Goal: Task Accomplishment & Management: Manage account settings

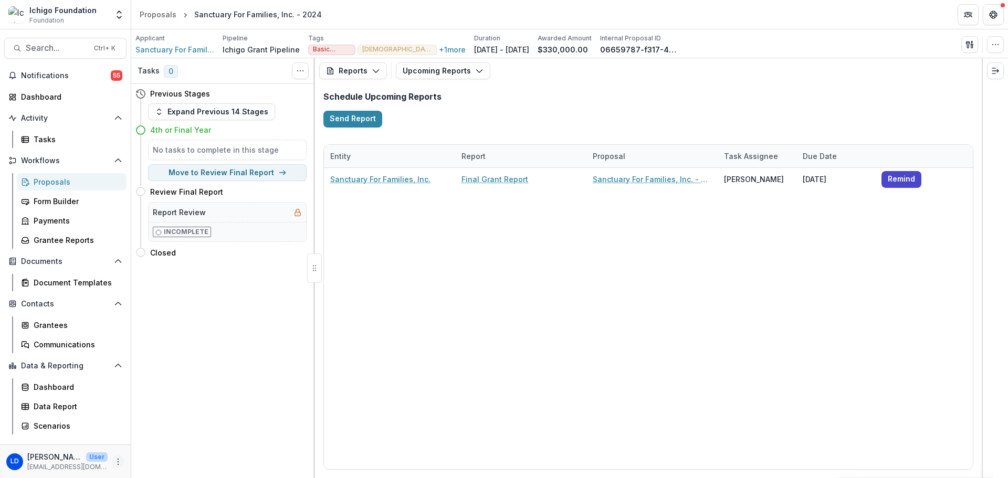
click at [116, 460] on icon "More" at bounding box center [118, 462] width 8 height 8
click at [176, 435] on link "User Settings" at bounding box center [187, 439] width 112 height 17
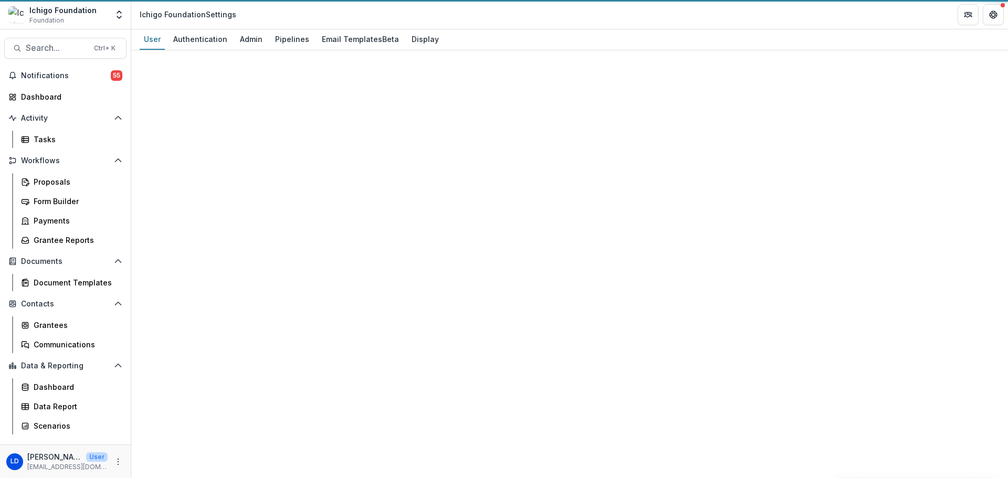
select select "**********"
select select "****"
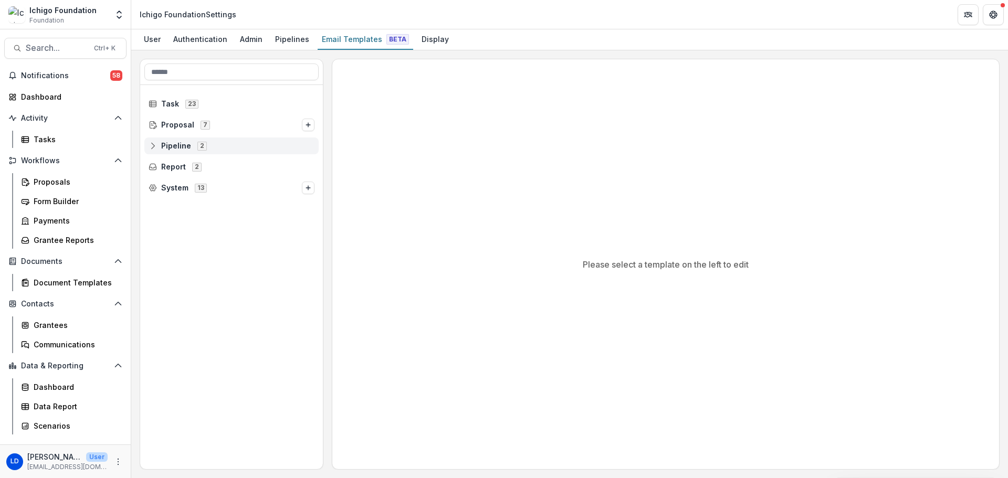
click at [158, 151] on div "Pipeline 2" at bounding box center [231, 146] width 174 height 17
click at [158, 167] on icon at bounding box center [161, 167] width 8 height 8
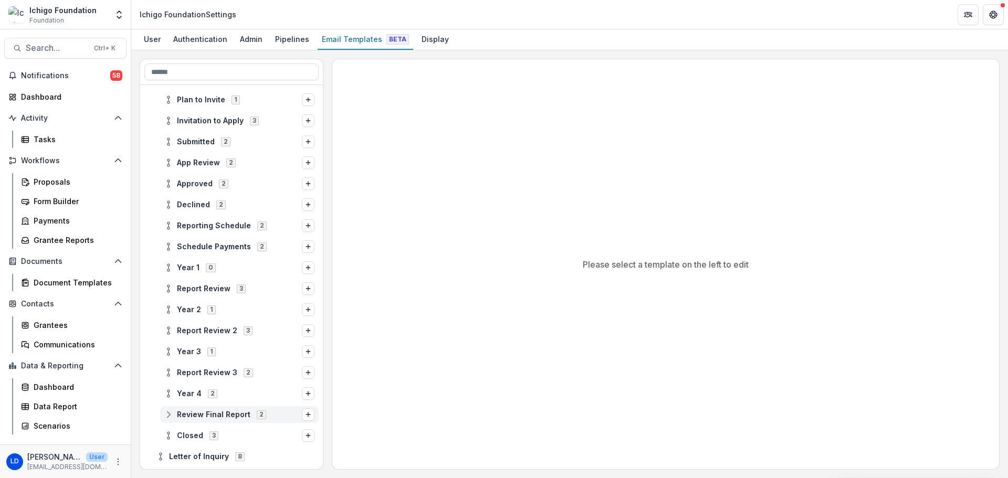
scroll to position [106, 0]
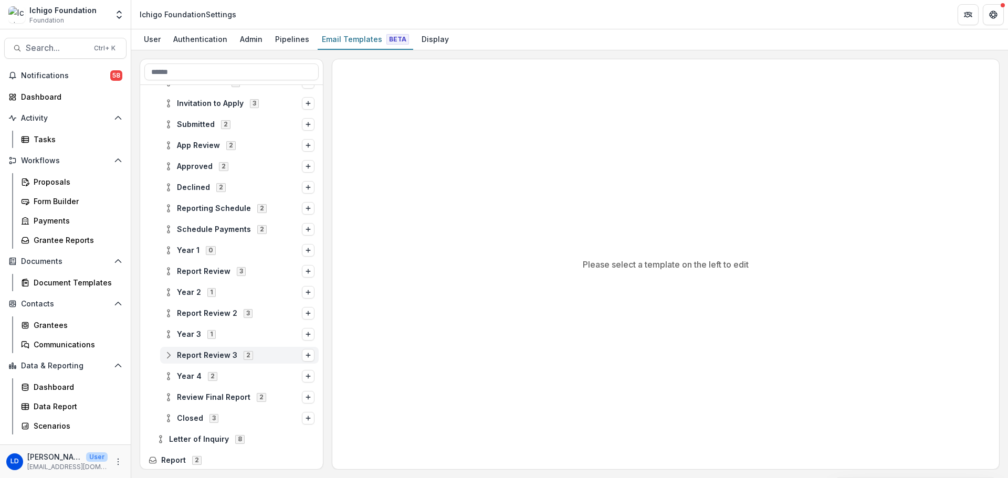
click at [169, 355] on line at bounding box center [169, 355] width 0 height 3
click at [200, 382] on div "Report Review 3 Report Review 11" at bounding box center [243, 376] width 151 height 17
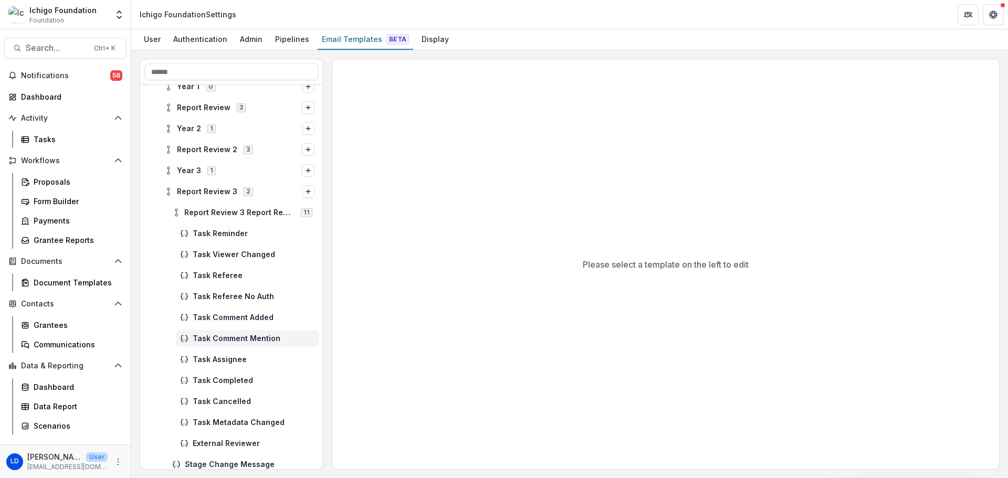
scroll to position [291, 0]
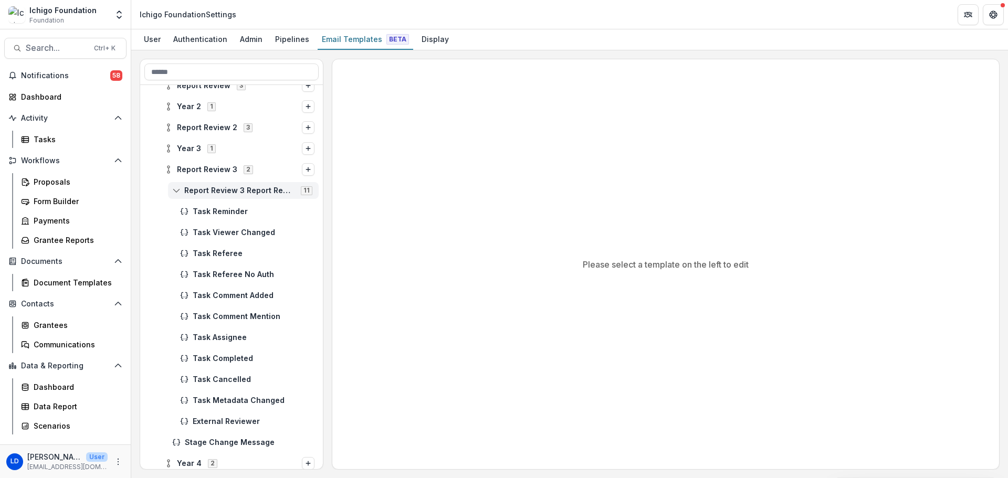
click at [180, 193] on icon at bounding box center [176, 190] width 8 height 8
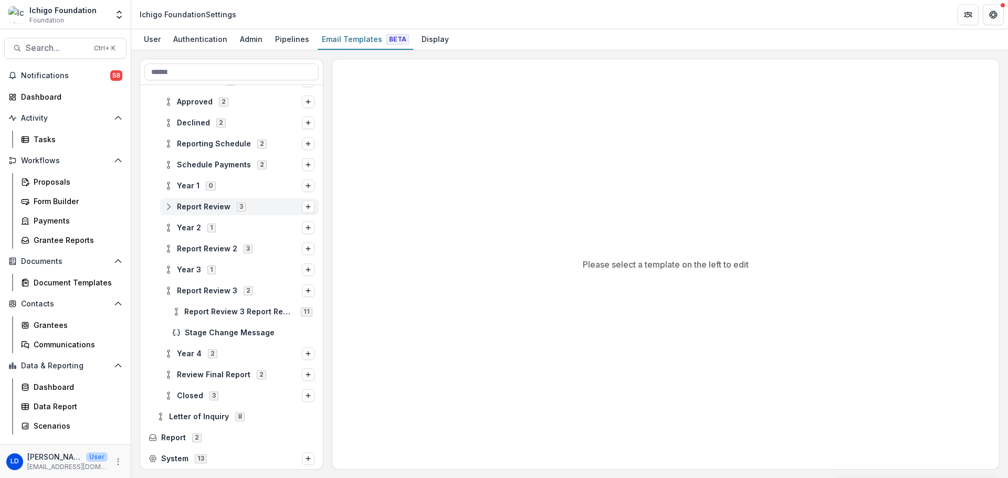
scroll to position [170, 0]
click at [167, 273] on icon at bounding box center [168, 270] width 8 height 8
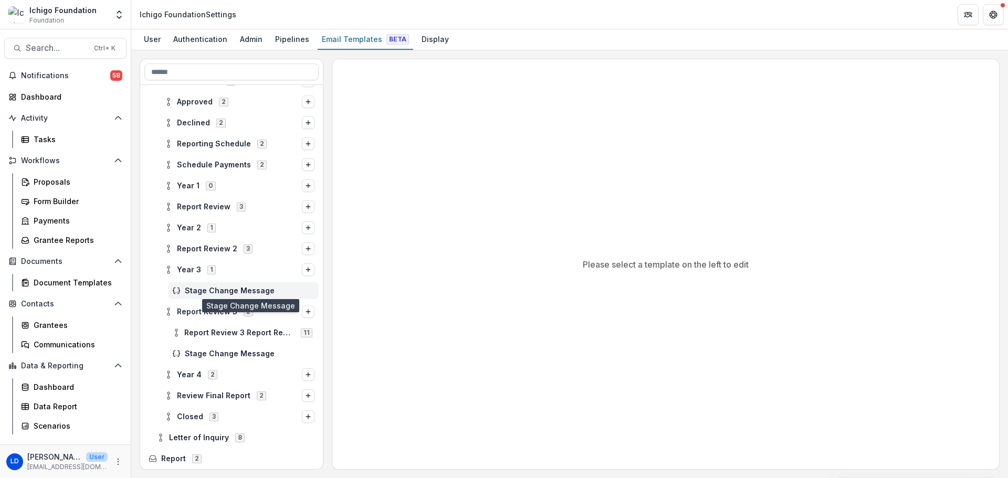
click at [209, 293] on span "Stage Change Message" at bounding box center [250, 291] width 130 height 9
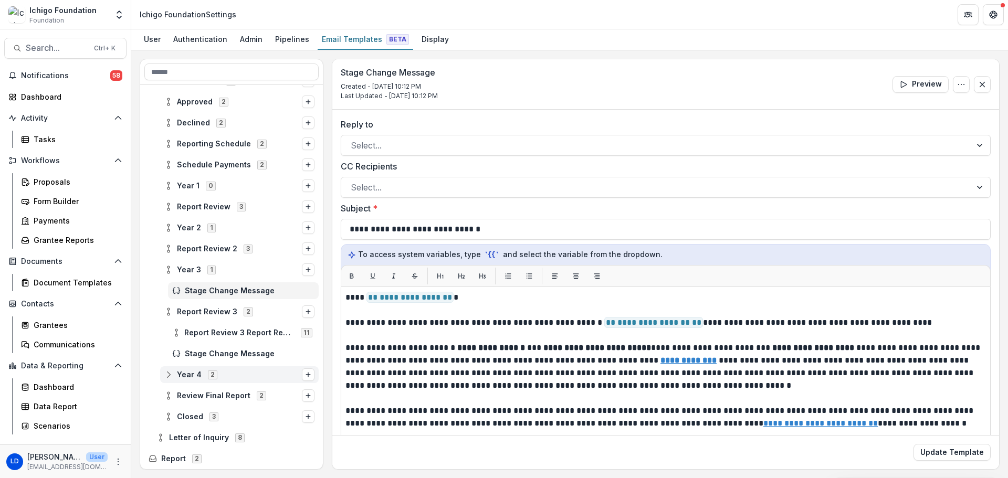
click at [171, 374] on icon at bounding box center [168, 375] width 8 height 8
click at [203, 397] on span "Final Year, Anticipate Renewal" at bounding box center [250, 396] width 130 height 9
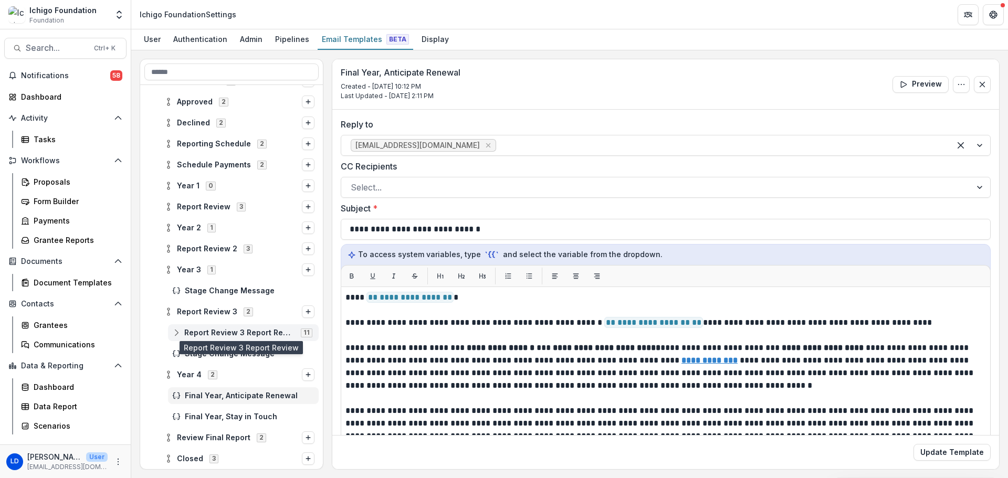
click at [191, 333] on span "Report Review 3 Report Review" at bounding box center [239, 333] width 110 height 9
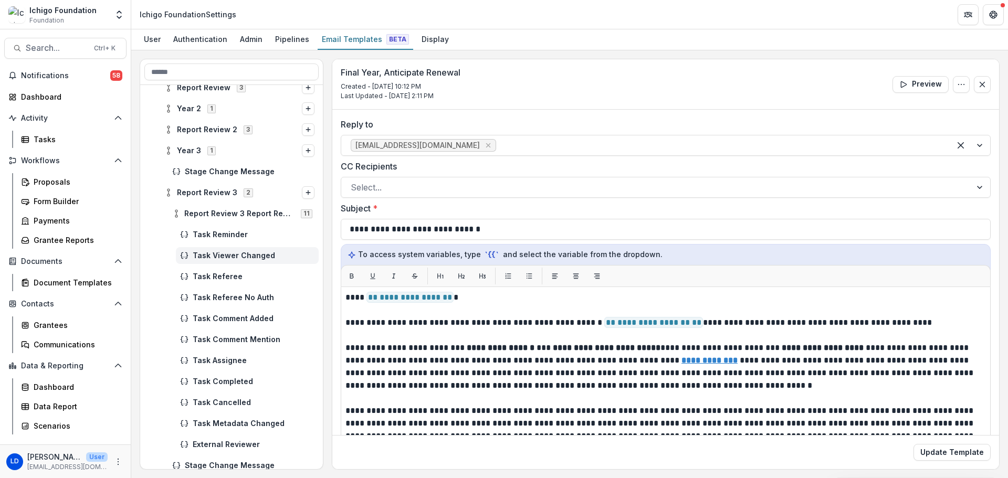
scroll to position [293, 0]
click at [195, 379] on span "Task Completed" at bounding box center [254, 378] width 122 height 9
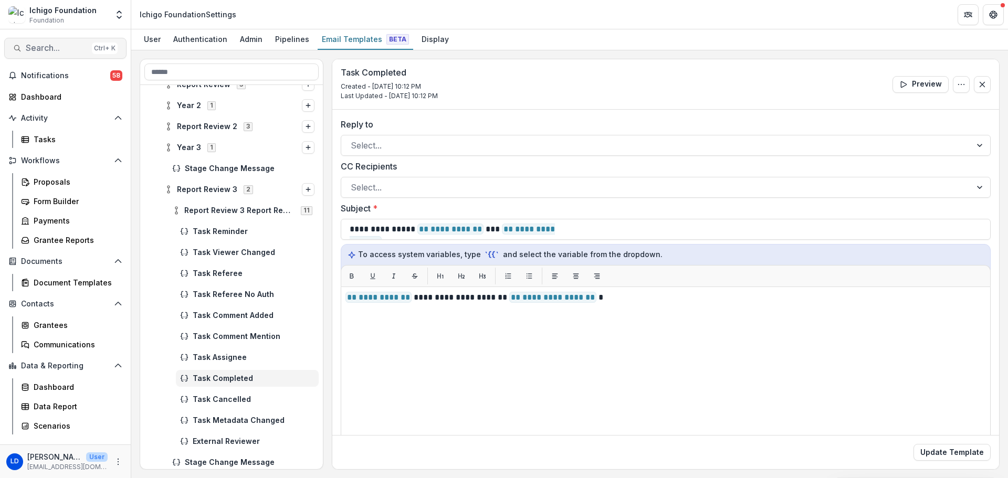
click at [59, 45] on span "Search..." at bounding box center [57, 48] width 62 height 10
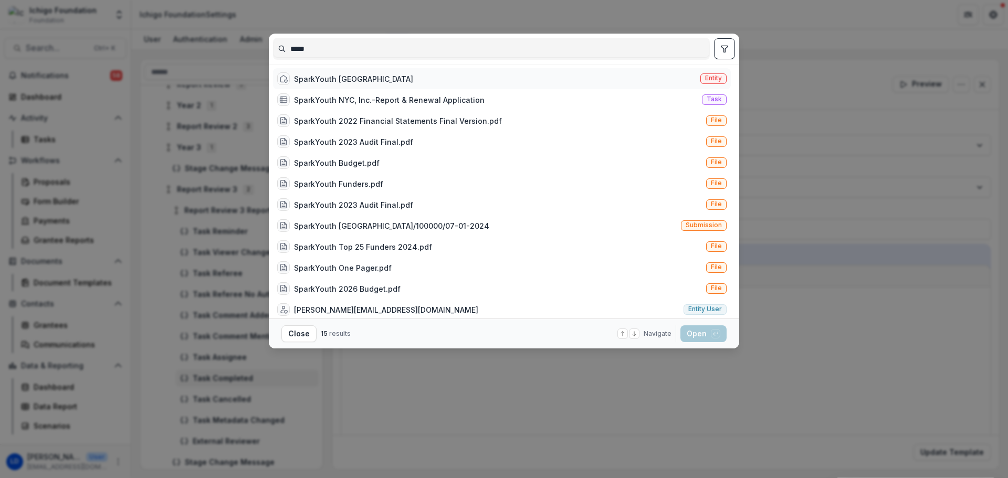
type input "*****"
click at [310, 80] on div "SparkYouth NYC" at bounding box center [353, 79] width 119 height 11
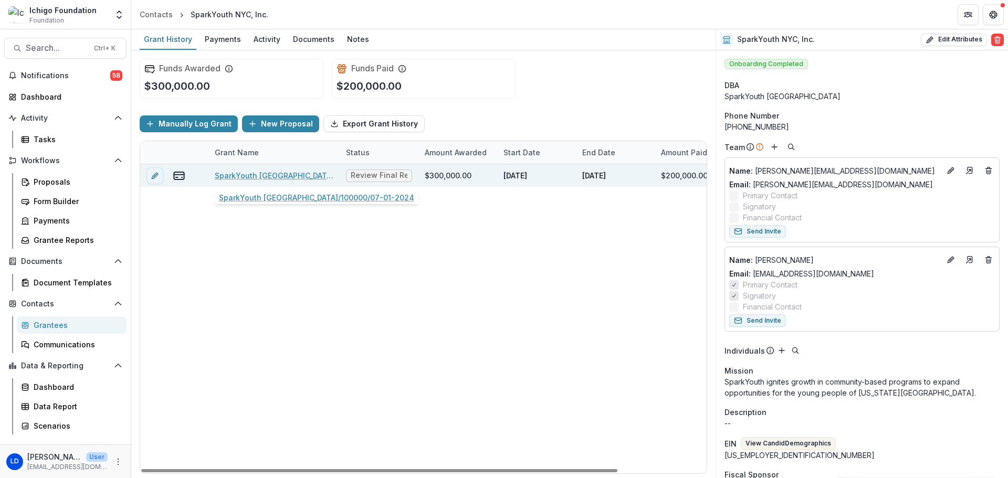
click at [257, 179] on link "SparkYouth NYC/100000/07-01-2024" at bounding box center [274, 175] width 119 height 11
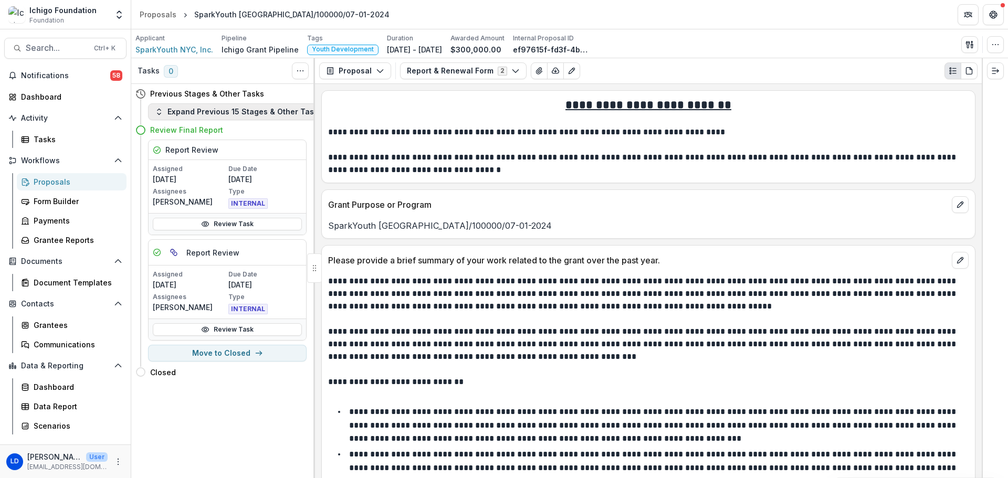
click at [202, 116] on button "Expand Previous 15 Stages & Other Tasks" at bounding box center [238, 111] width 181 height 17
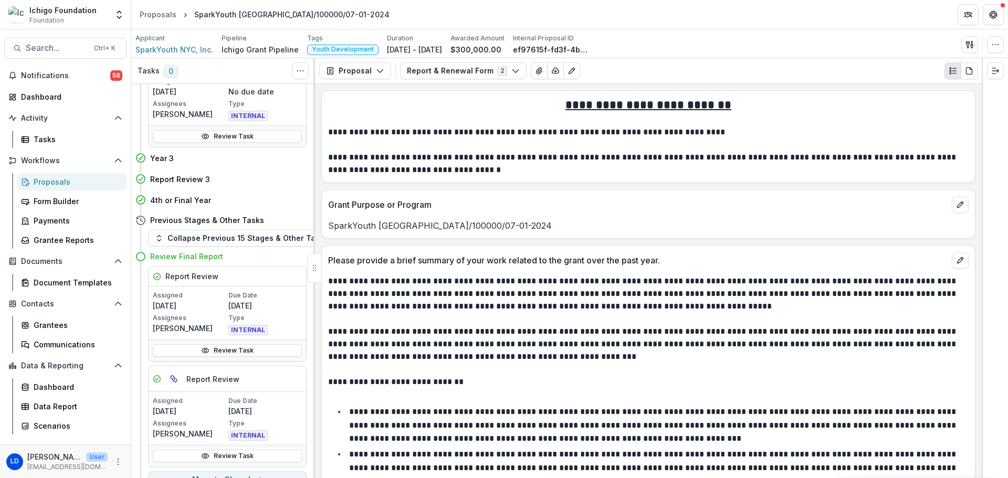
scroll to position [512, 0]
click at [272, 199] on button "Move here" at bounding box center [285, 199] width 44 height 13
select select "******"
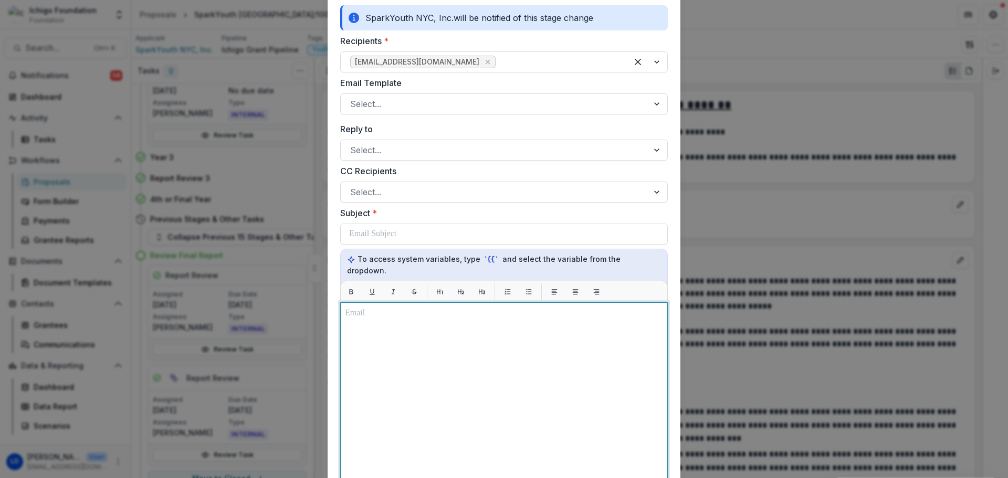
scroll to position [132, 0]
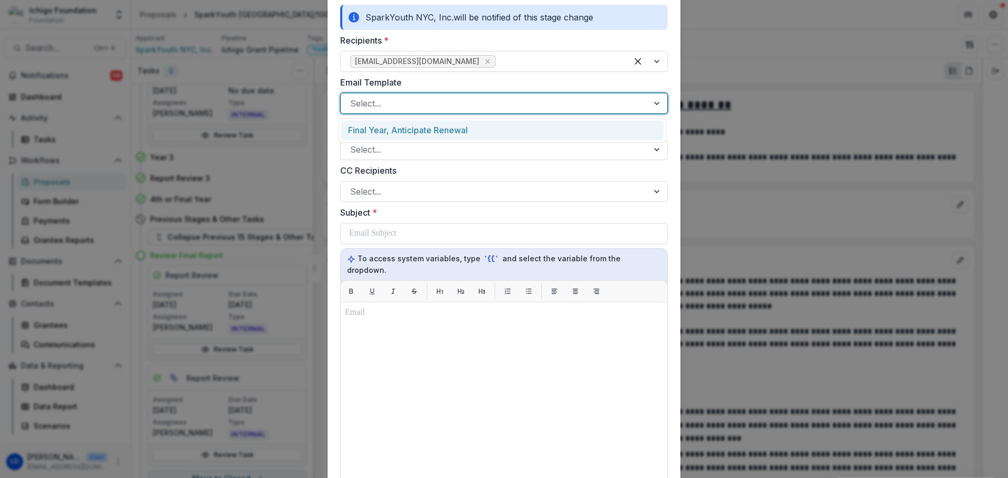
click at [441, 98] on div at bounding box center [494, 103] width 289 height 15
click at [442, 127] on div "Final Year, Anticipate Renewal" at bounding box center [502, 130] width 322 height 19
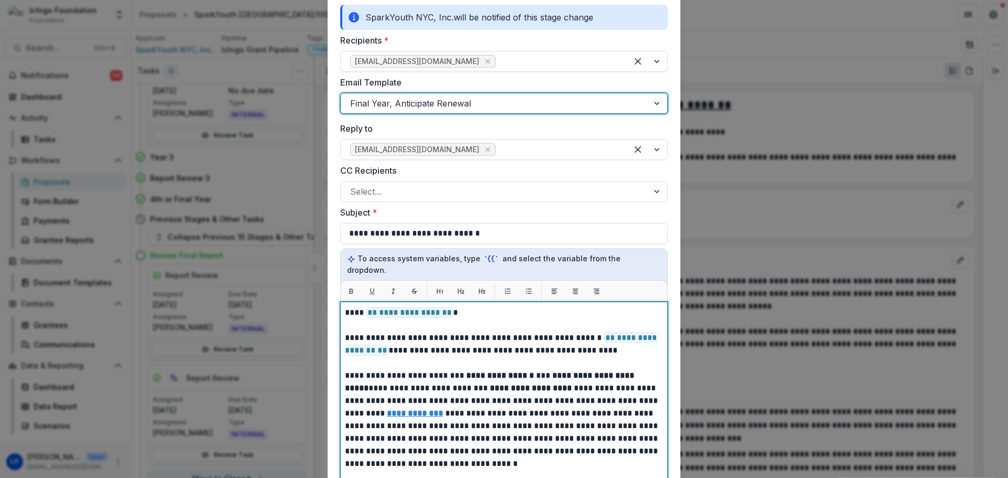
click at [499, 320] on p at bounding box center [504, 325] width 318 height 13
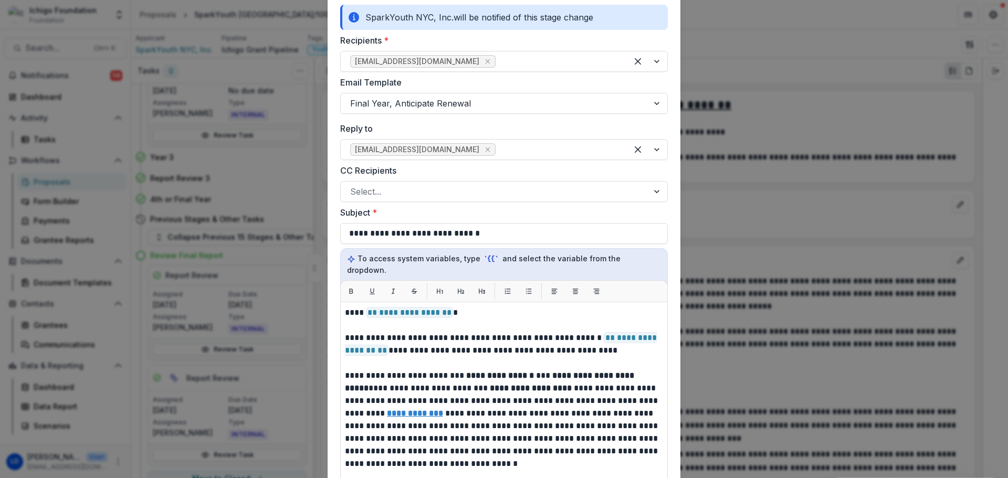
click at [672, 37] on form "**********" at bounding box center [504, 312] width 353 height 758
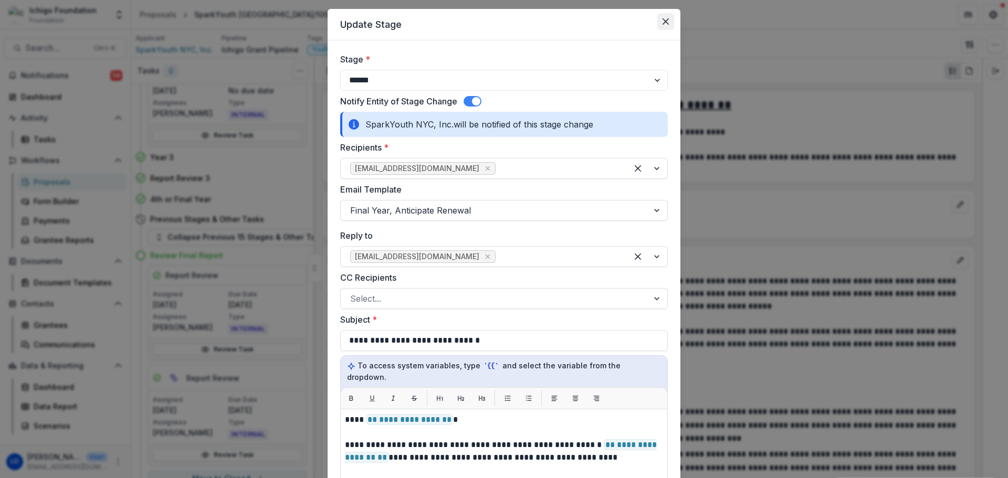
click at [663, 23] on icon "Close" at bounding box center [666, 21] width 6 height 6
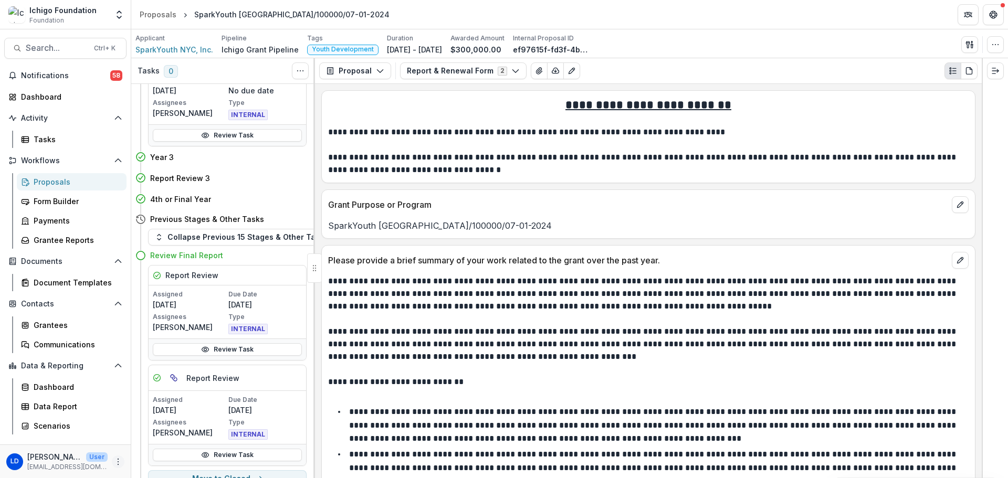
click at [120, 458] on icon "More" at bounding box center [118, 462] width 8 height 8
click at [164, 437] on link "User Settings" at bounding box center [187, 439] width 112 height 17
select select "**********"
select select "****"
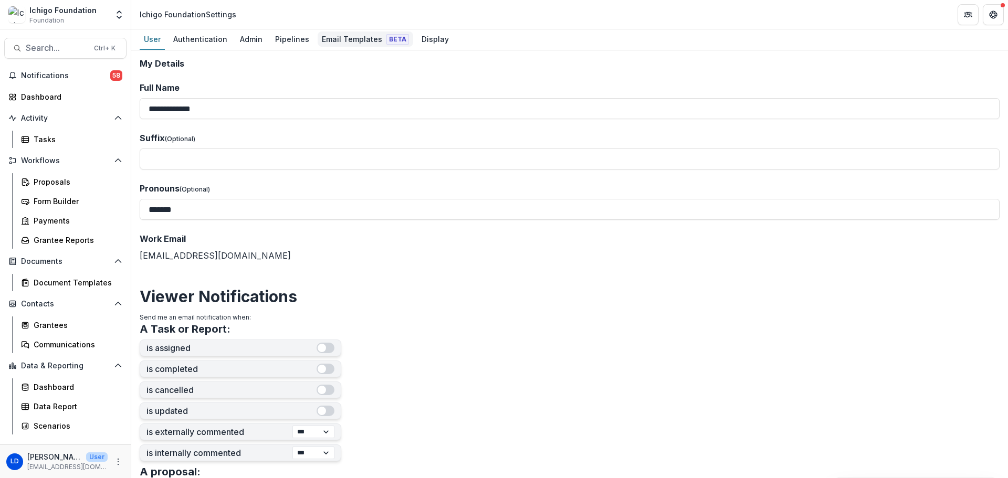
click at [356, 39] on div "Email Templates Beta" at bounding box center [366, 39] width 96 height 15
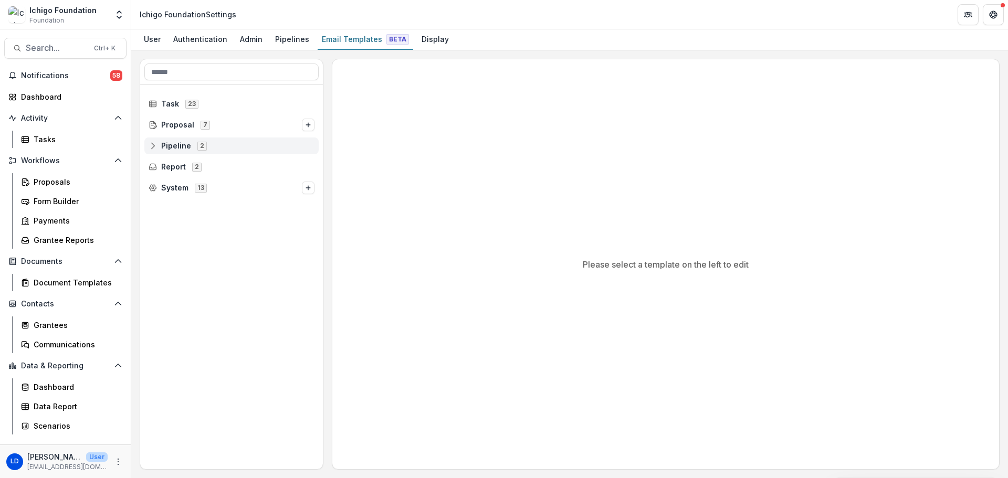
click at [150, 147] on icon at bounding box center [153, 146] width 8 height 8
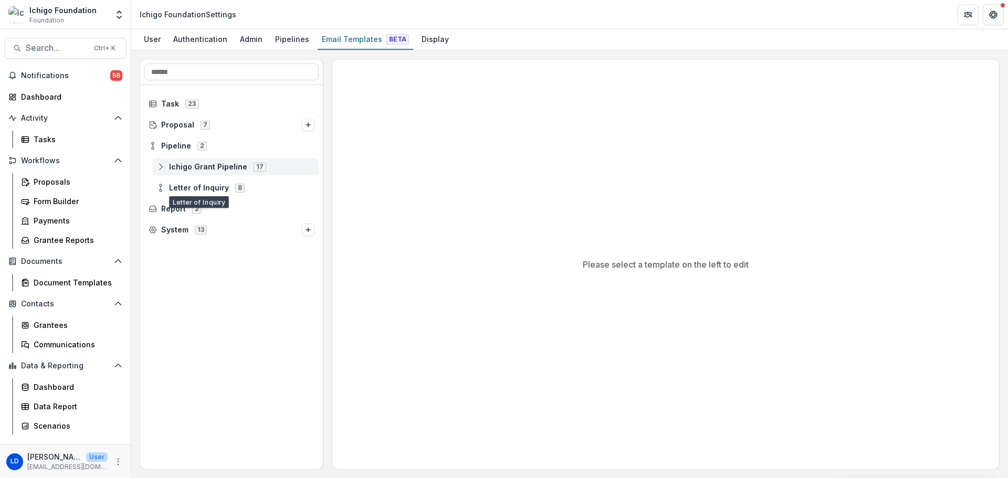
click at [187, 165] on span "Ichigo Grant Pipeline" at bounding box center [208, 167] width 78 height 9
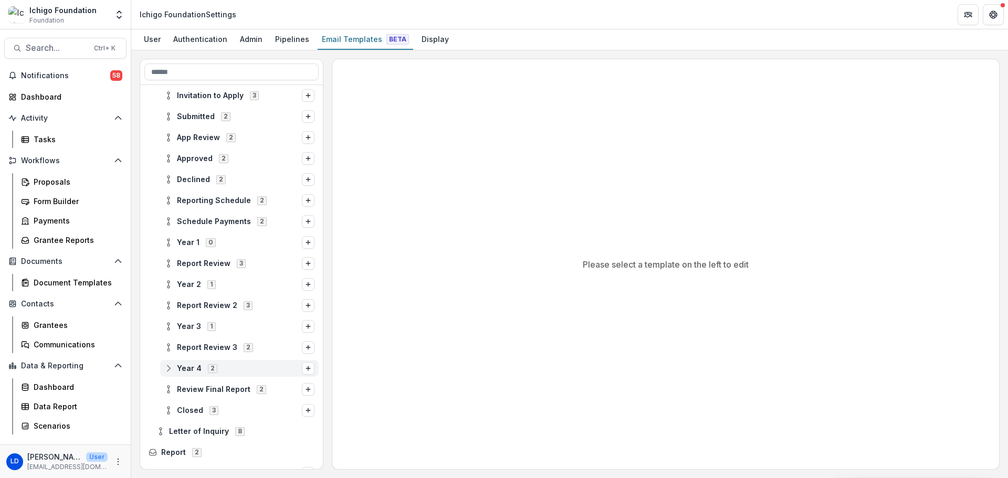
scroll to position [116, 0]
click at [191, 366] on span "Year 4" at bounding box center [189, 366] width 25 height 9
click at [197, 393] on div "Final Year, Anticipate Renewal" at bounding box center [243, 387] width 151 height 17
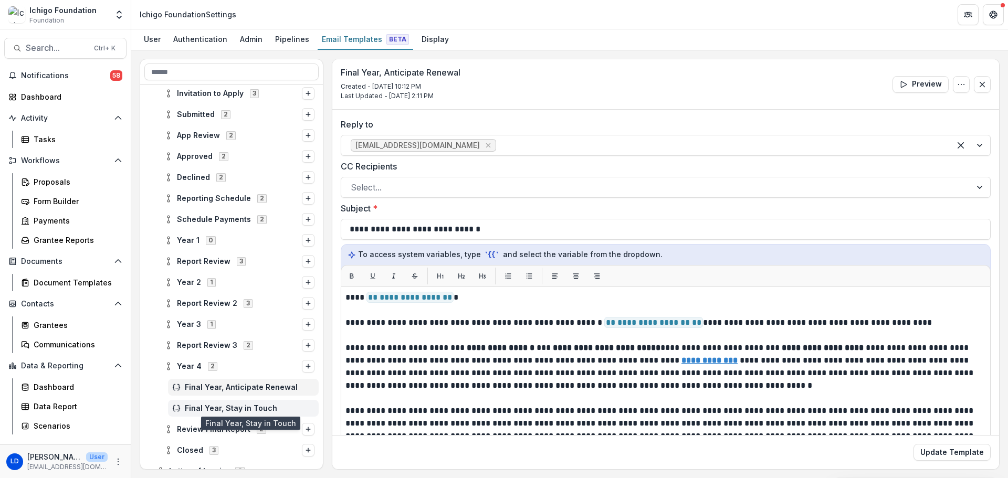
click at [202, 409] on span "Final Year, Stay in Touch" at bounding box center [250, 408] width 130 height 9
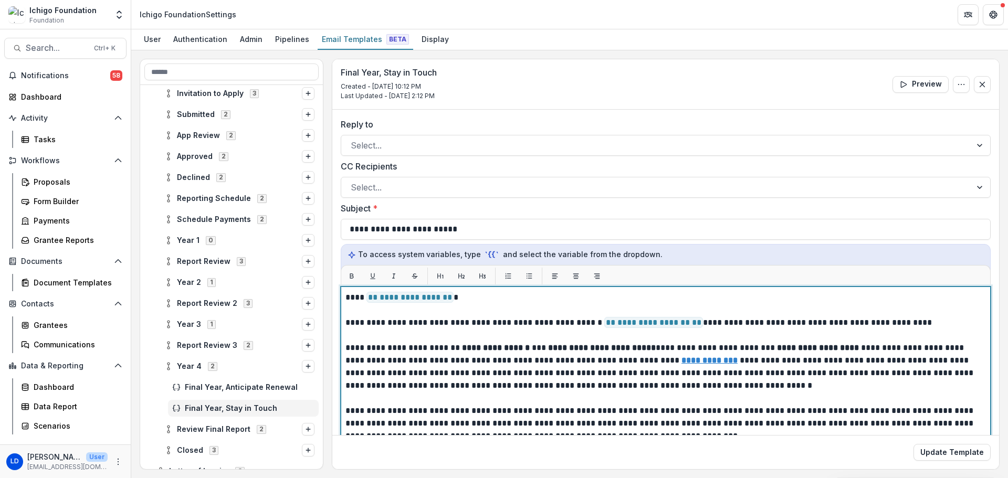
click at [402, 338] on p at bounding box center [666, 335] width 641 height 13
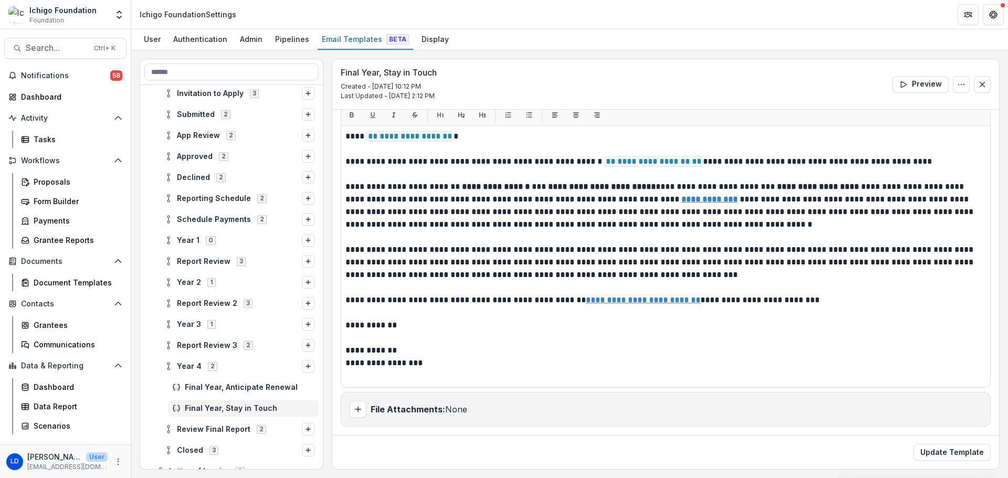
select select "**********"
select select "****"
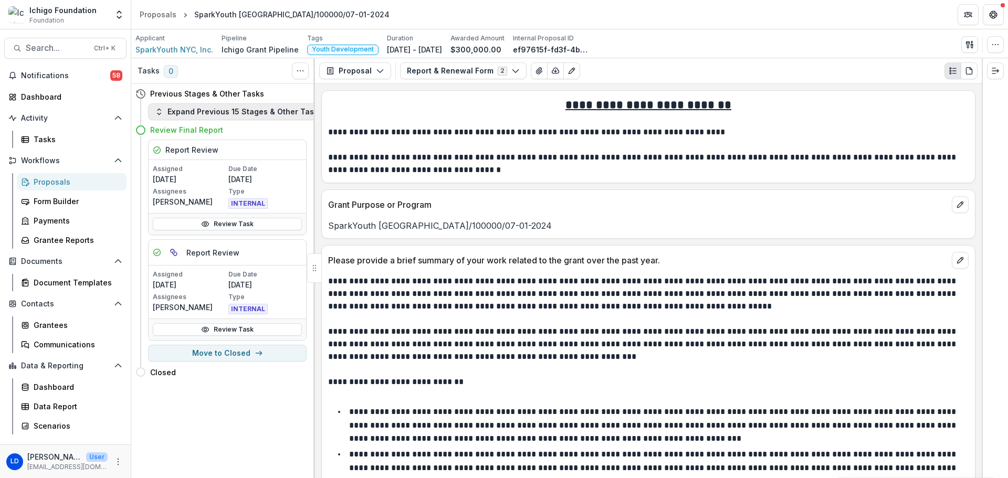
click at [218, 108] on button "Expand Previous 15 Stages & Other Tasks" at bounding box center [238, 111] width 181 height 17
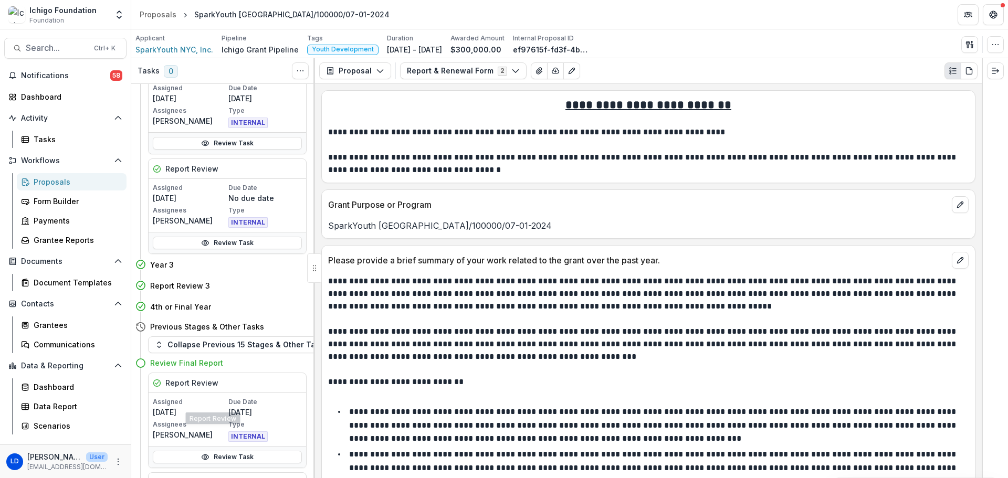
scroll to position [526, 0]
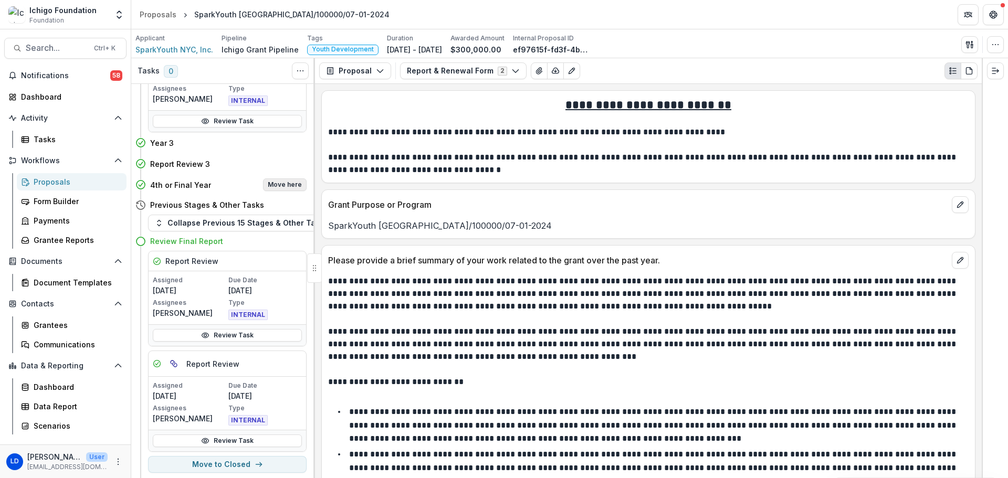
click at [273, 184] on button "Move here" at bounding box center [285, 185] width 44 height 13
select select "******"
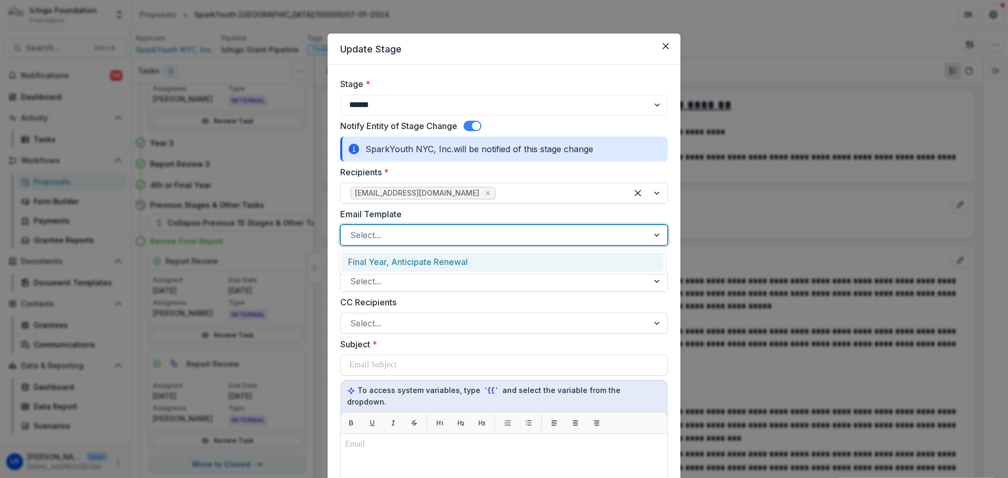
click at [416, 239] on div at bounding box center [494, 235] width 289 height 15
click at [422, 223] on div "Email Template 1 result available. Use Up and Down to choose options, press Ent…" at bounding box center [504, 227] width 328 height 38
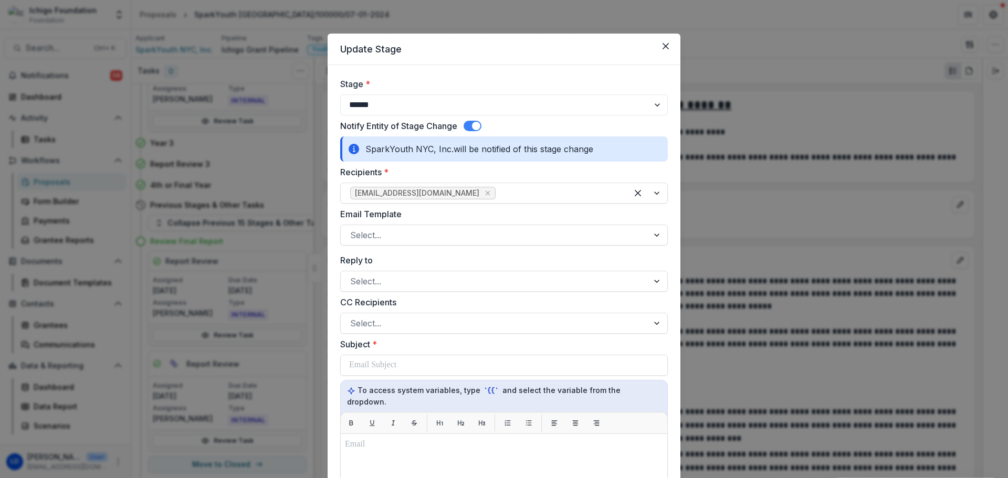
click at [426, 218] on label "Email Template" at bounding box center [500, 214] width 321 height 13
click at [353, 229] on input "Email Template" at bounding box center [351, 235] width 3 height 13
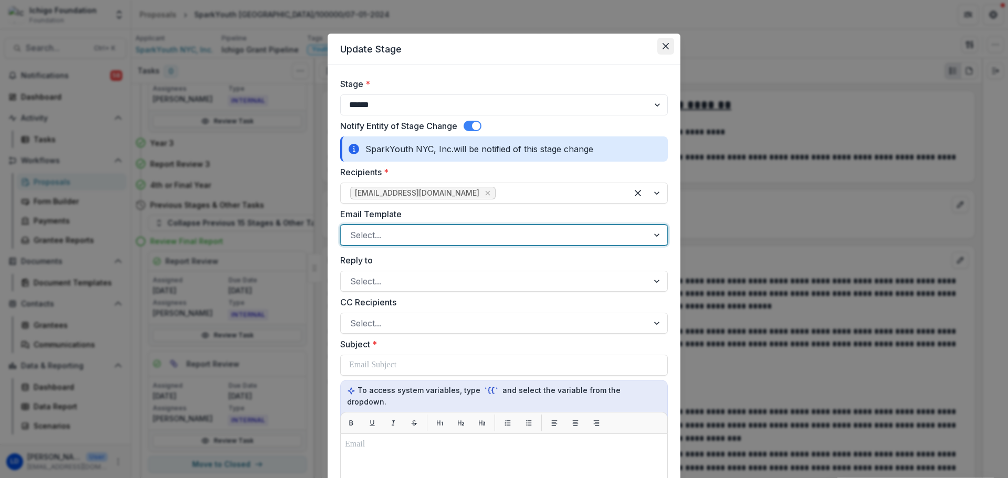
click at [669, 45] on button "Close" at bounding box center [666, 46] width 17 height 17
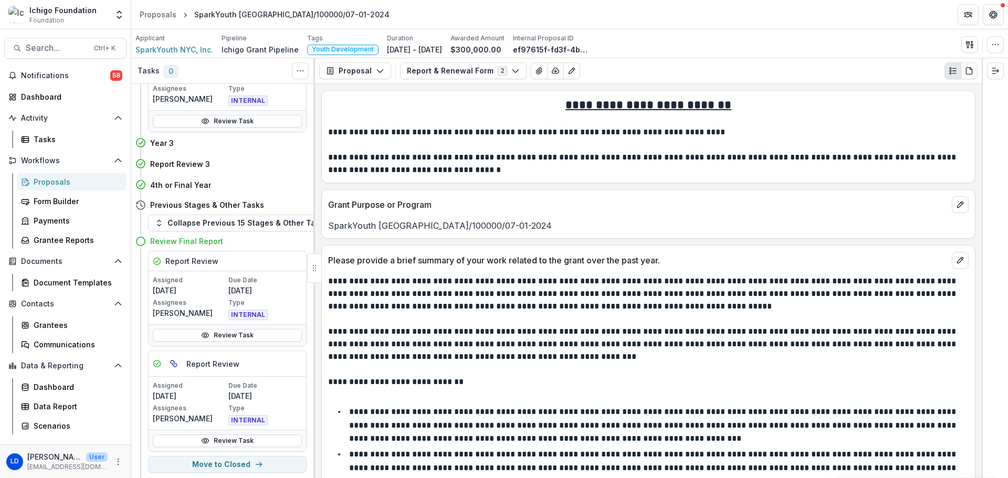
select select "**********"
select select "****"
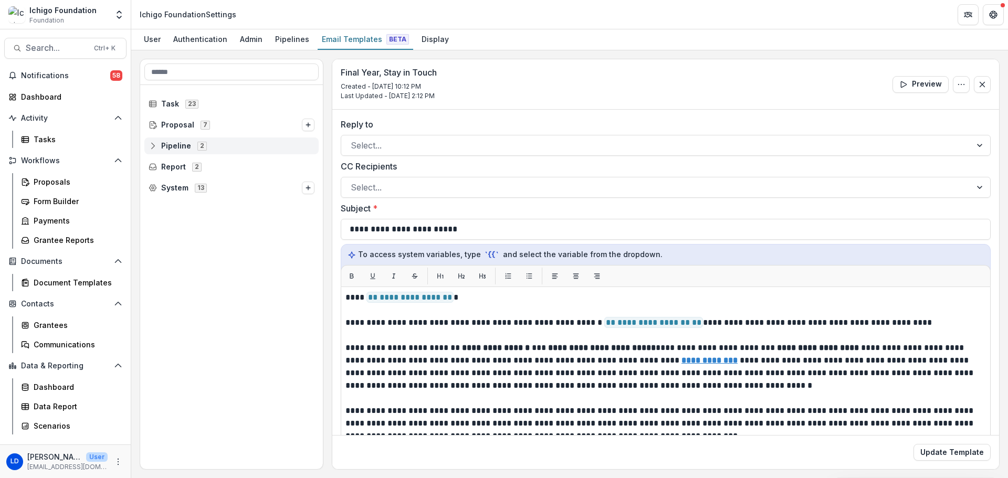
click at [158, 143] on span "Pipeline 2" at bounding box center [232, 145] width 166 height 9
click at [162, 164] on icon at bounding box center [161, 167] width 8 height 8
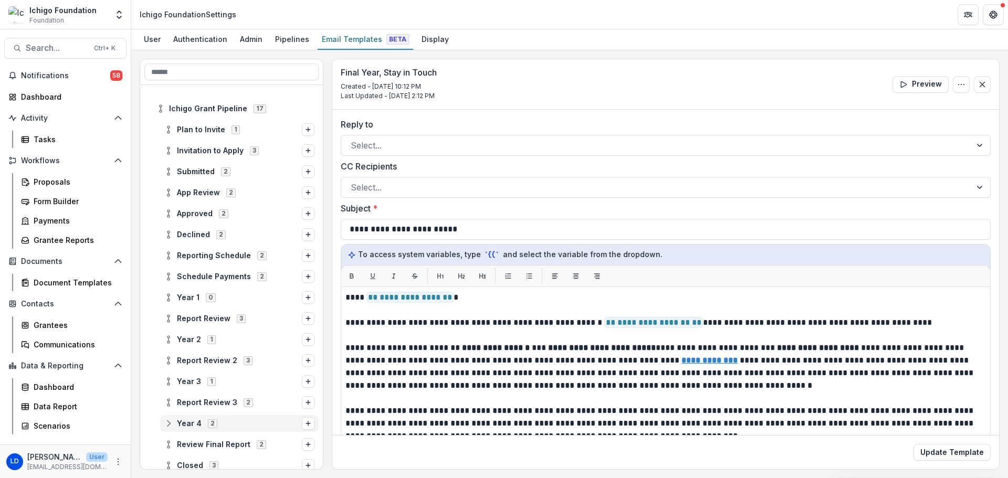
scroll to position [89, 0]
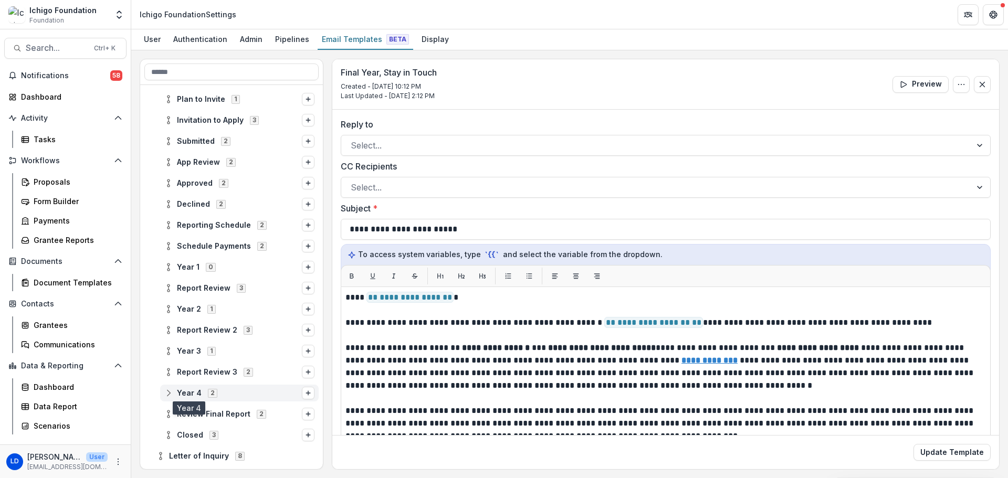
click at [169, 396] on icon at bounding box center [168, 393] width 8 height 8
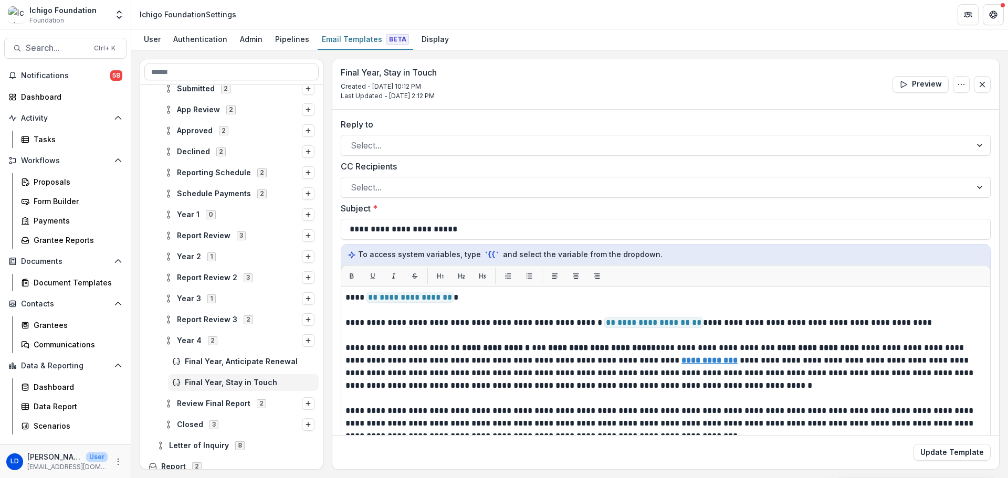
scroll to position [148, 0]
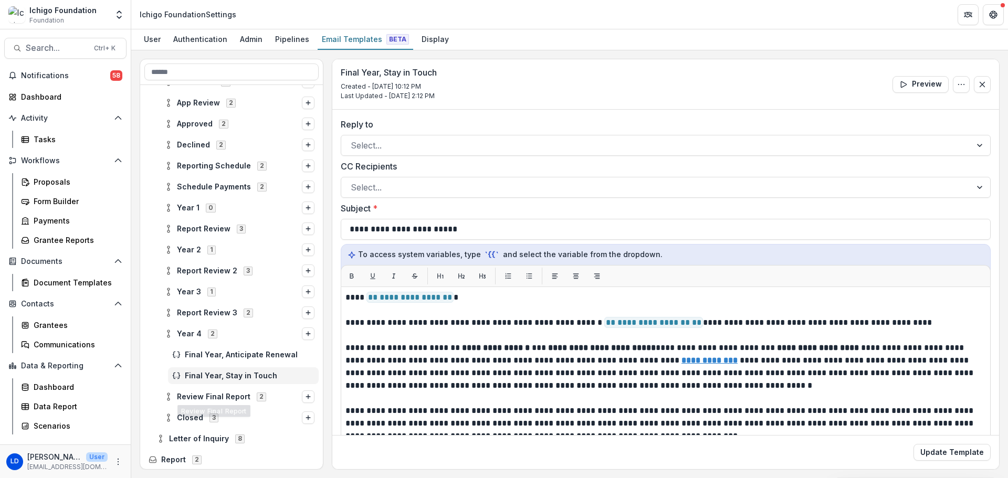
click at [212, 373] on span "Final Year, Stay in Touch" at bounding box center [250, 376] width 130 height 9
click at [957, 81] on icon "Options" at bounding box center [961, 84] width 8 height 8
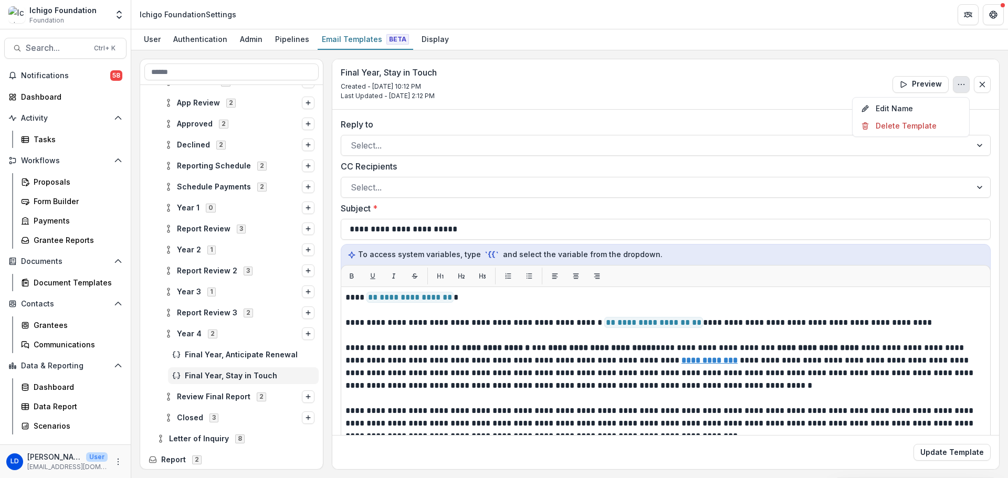
scroll to position [0, 0]
click at [611, 139] on div at bounding box center [656, 145] width 611 height 15
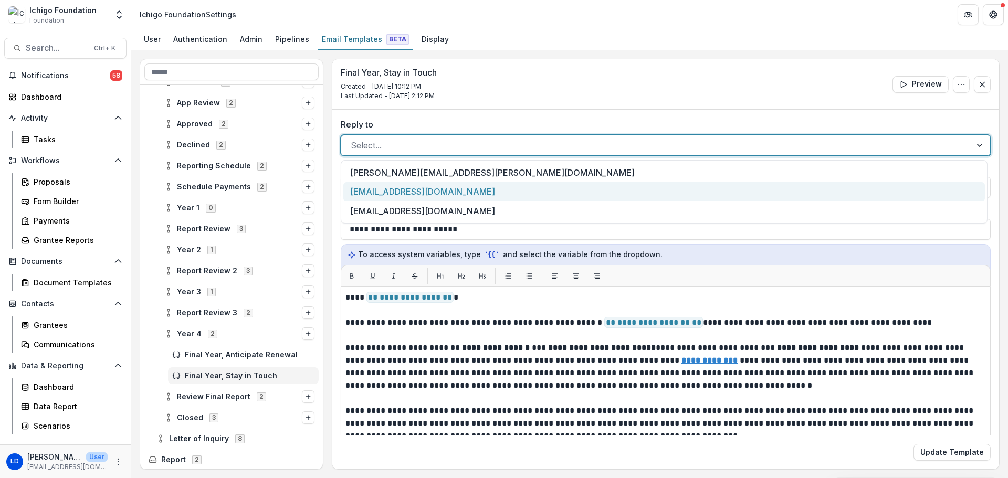
click at [592, 192] on div "[EMAIL_ADDRESS][DOMAIN_NAME]" at bounding box center [664, 191] width 642 height 19
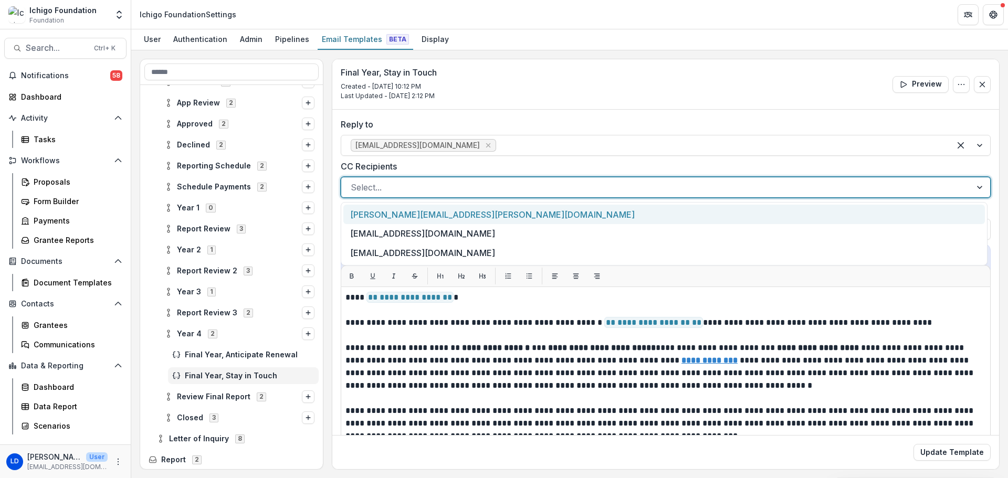
click at [556, 191] on div at bounding box center [656, 187] width 611 height 15
click at [545, 221] on div "janel.callon@ichigofoundation.org" at bounding box center [664, 214] width 642 height 19
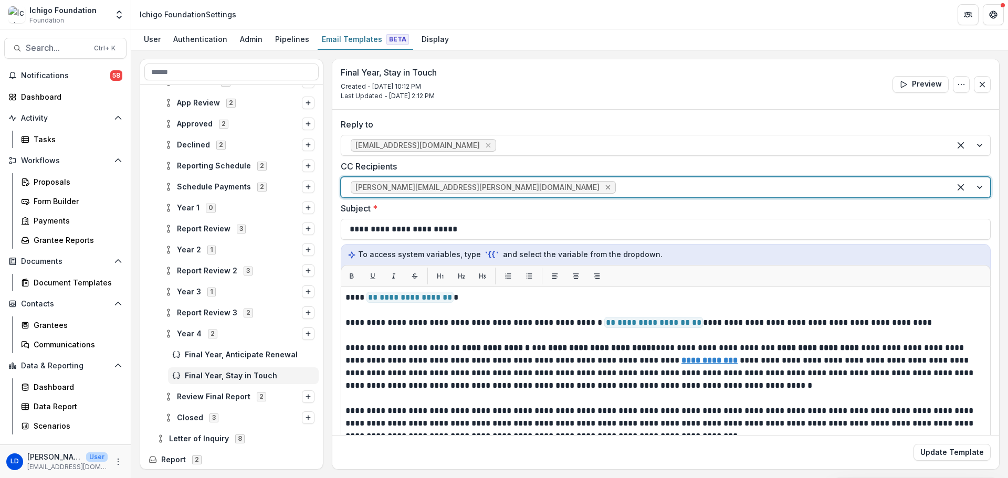
click at [604, 188] on icon "Remove janel.callon@ichigofoundation.org" at bounding box center [608, 187] width 8 height 8
click at [437, 195] on div at bounding box center [656, 187] width 611 height 15
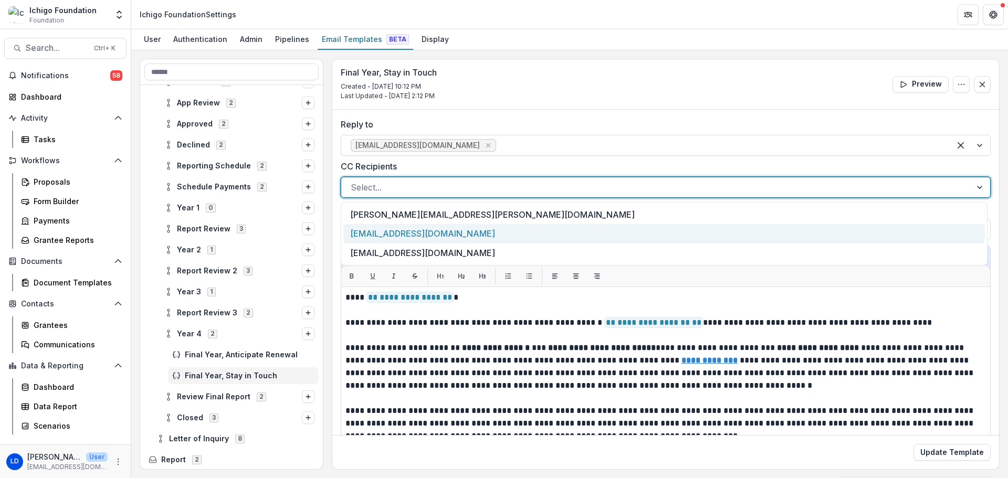
click at [431, 235] on div "[EMAIL_ADDRESS][DOMAIN_NAME]" at bounding box center [664, 233] width 642 height 19
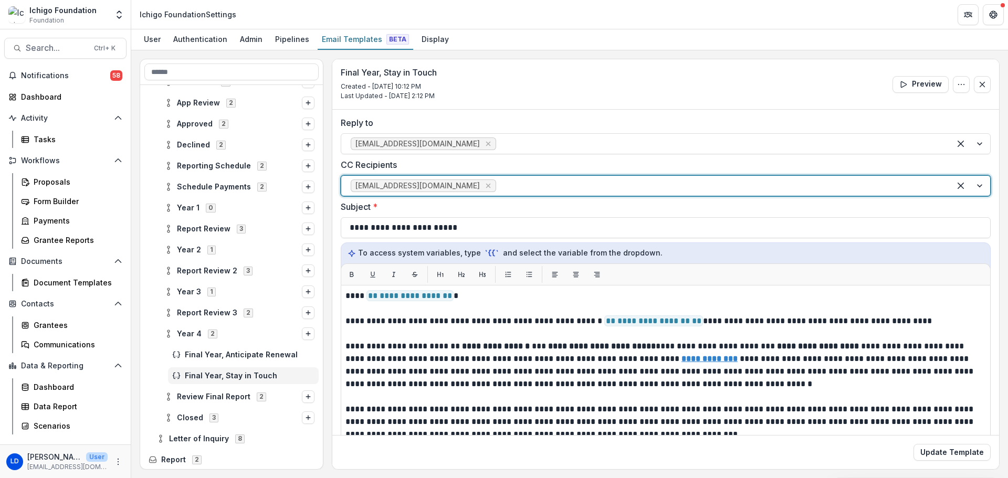
scroll to position [161, 0]
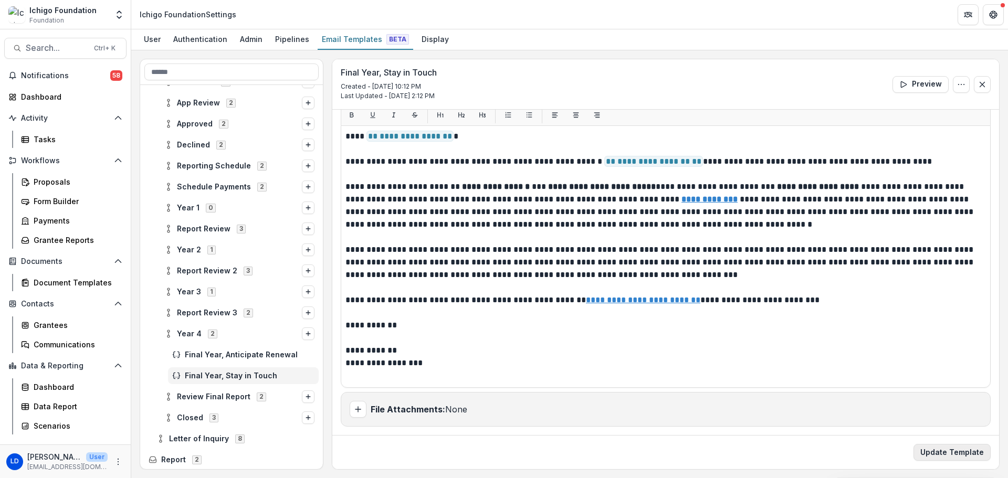
click at [962, 452] on button "Update Template" at bounding box center [952, 452] width 77 height 17
click at [212, 313] on span "Report Review 3" at bounding box center [207, 313] width 60 height 9
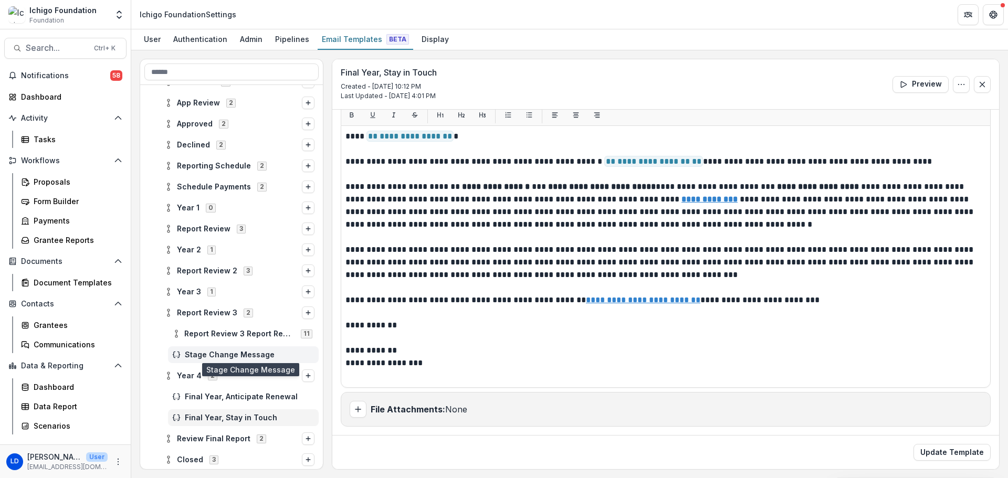
click at [199, 357] on span "Stage Change Message" at bounding box center [250, 355] width 130 height 9
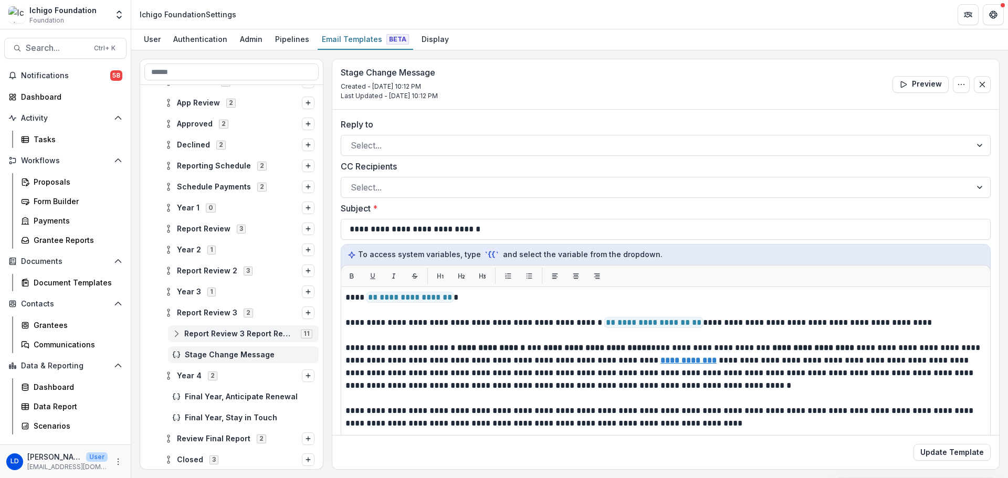
click at [216, 335] on span "Report Review 3 Report Review" at bounding box center [239, 334] width 110 height 9
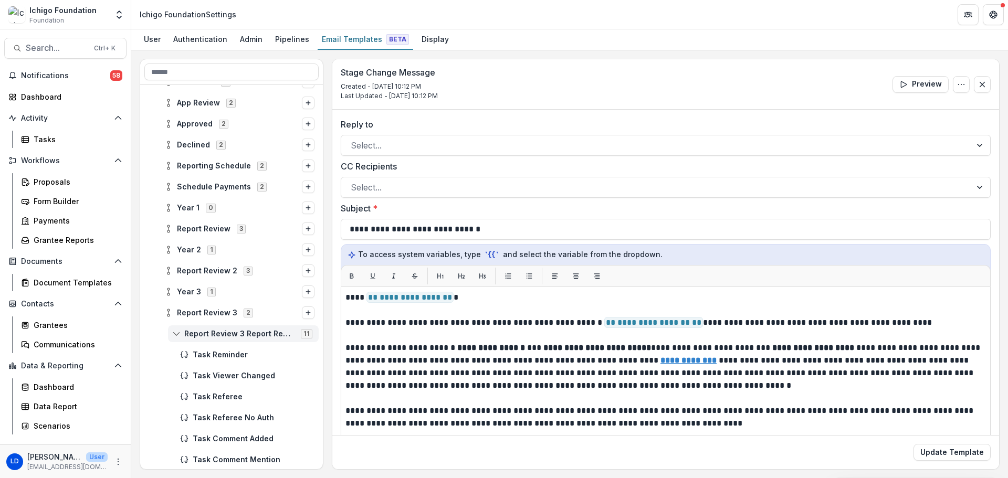
click at [180, 334] on icon at bounding box center [176, 334] width 8 height 8
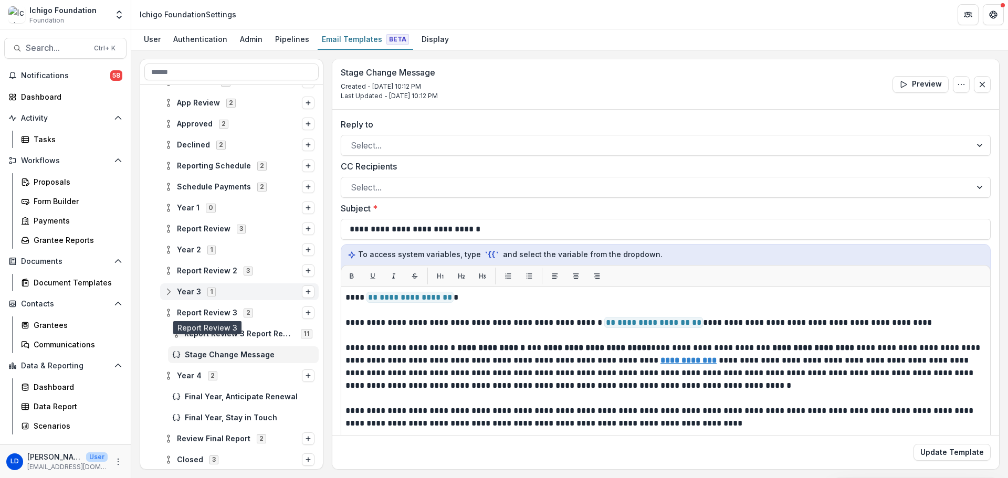
click at [191, 296] on span "Year 3" at bounding box center [189, 292] width 24 height 9
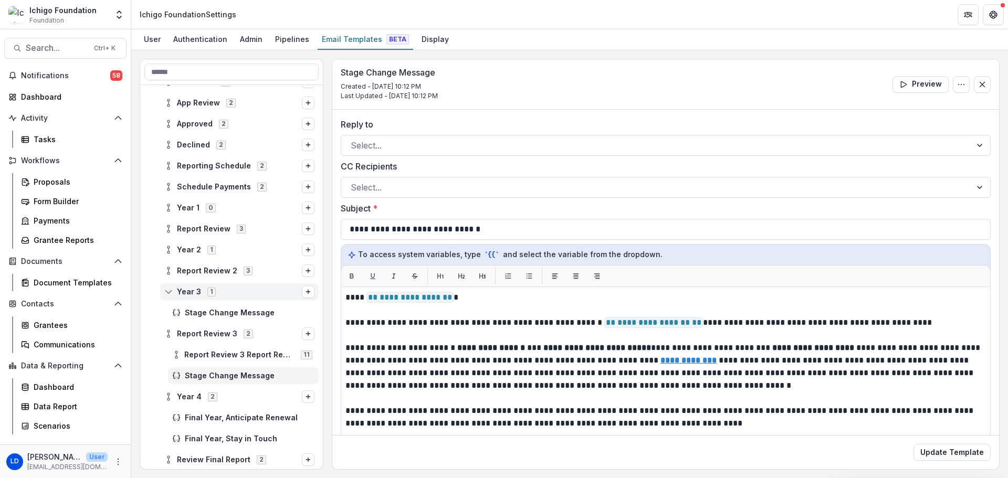
click at [169, 294] on circle at bounding box center [169, 295] width 2 height 2
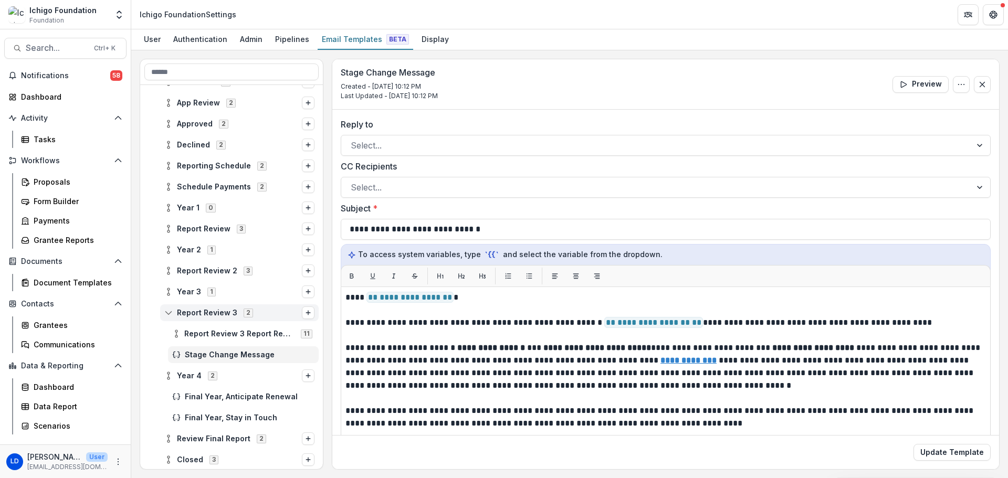
click at [199, 318] on div "Report Review 3 2" at bounding box center [239, 313] width 159 height 17
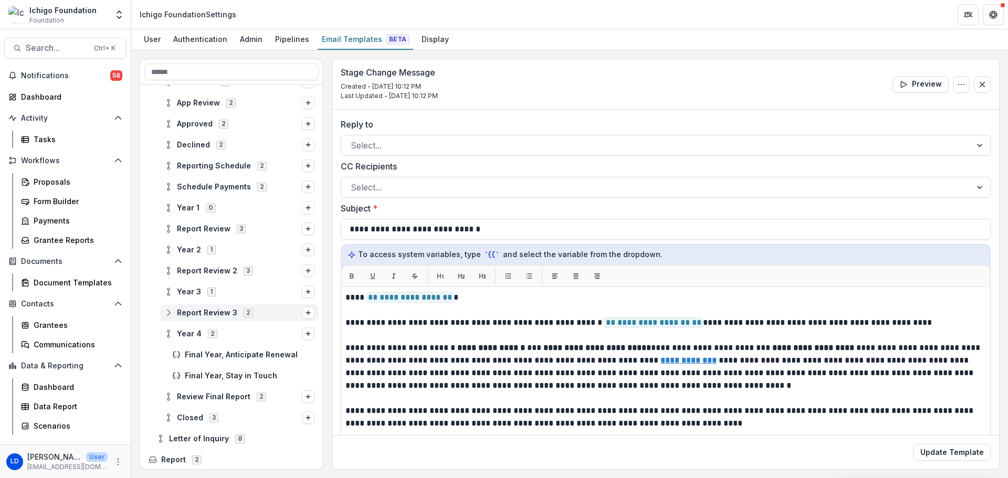
click at [199, 318] on div "Report Review 3 2" at bounding box center [239, 313] width 159 height 17
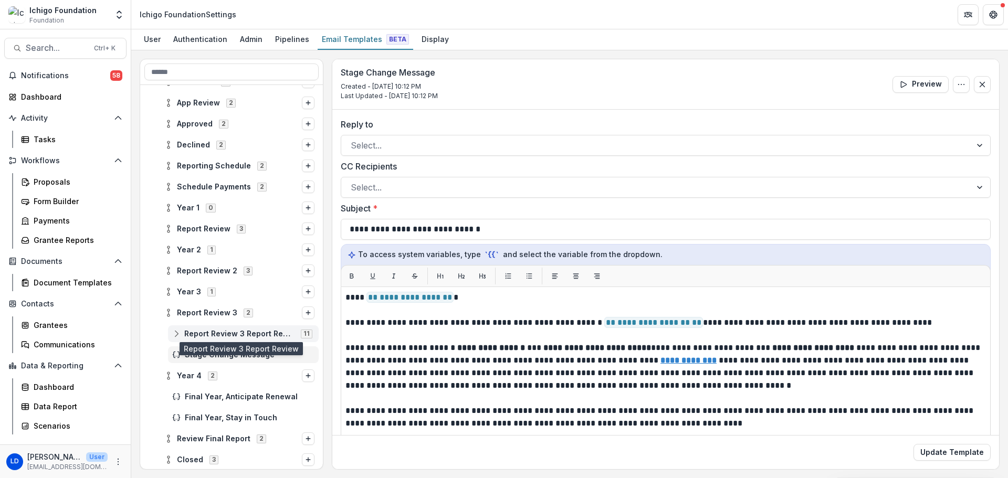
click at [218, 335] on span "Report Review 3 Report Review" at bounding box center [239, 334] width 110 height 9
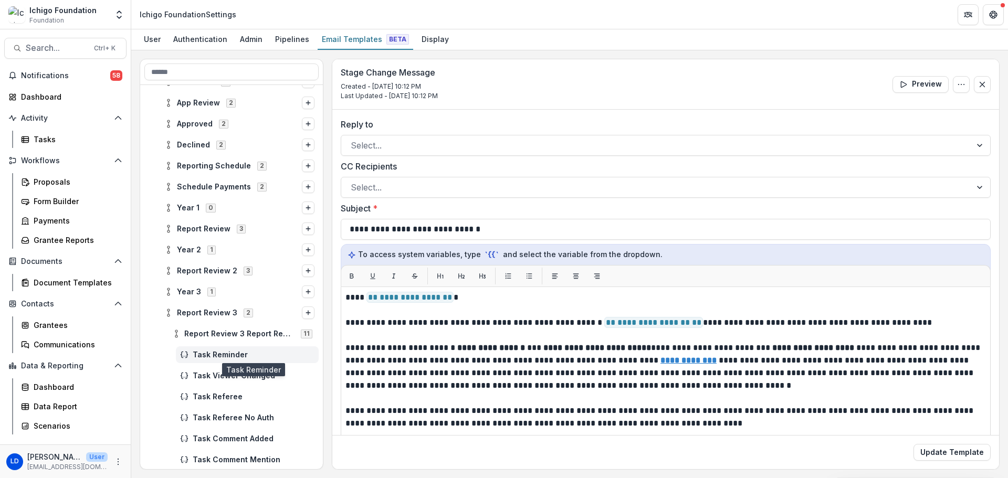
click at [221, 359] on span "Task Reminder" at bounding box center [254, 355] width 122 height 9
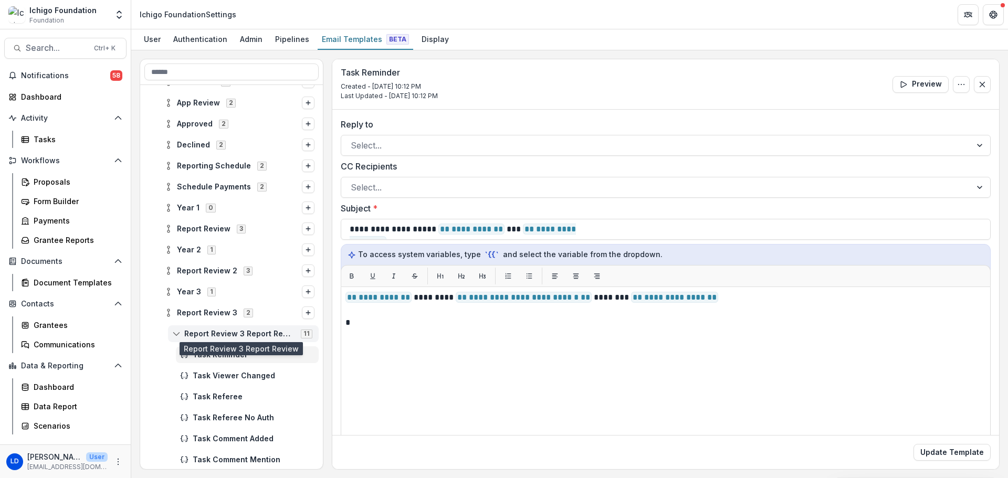
click at [212, 337] on span "Report Review 3 Report Review" at bounding box center [239, 334] width 110 height 9
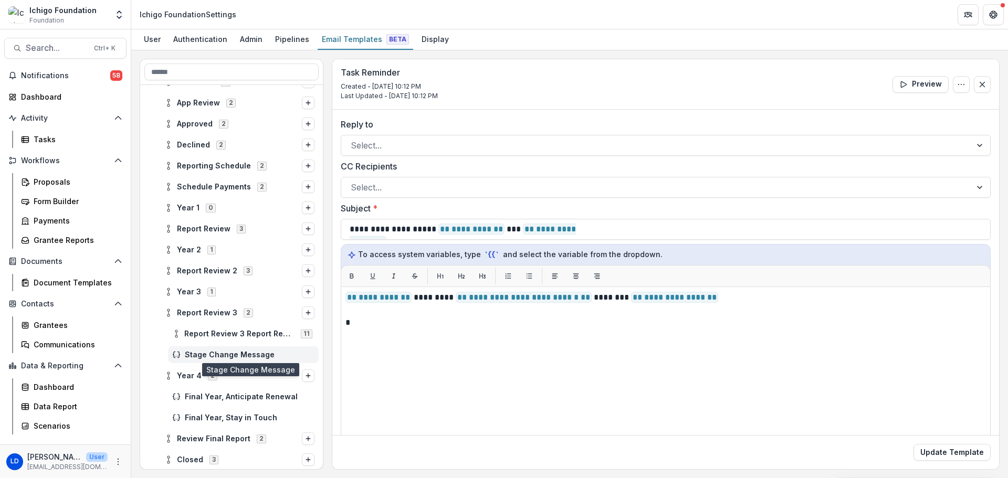
click at [198, 359] on span "Stage Change Message" at bounding box center [250, 355] width 130 height 9
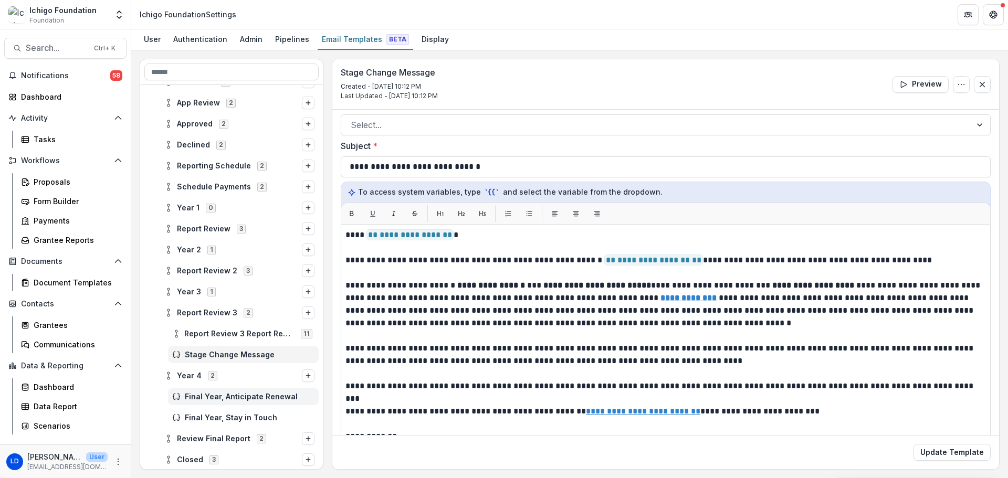
scroll to position [127, 0]
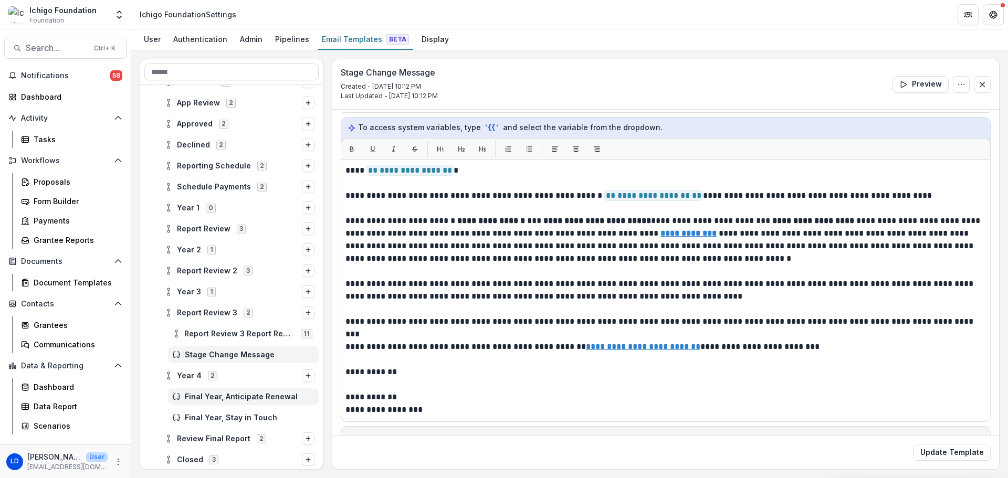
click at [223, 393] on span "Final Year, Anticipate Renewal" at bounding box center [250, 397] width 130 height 9
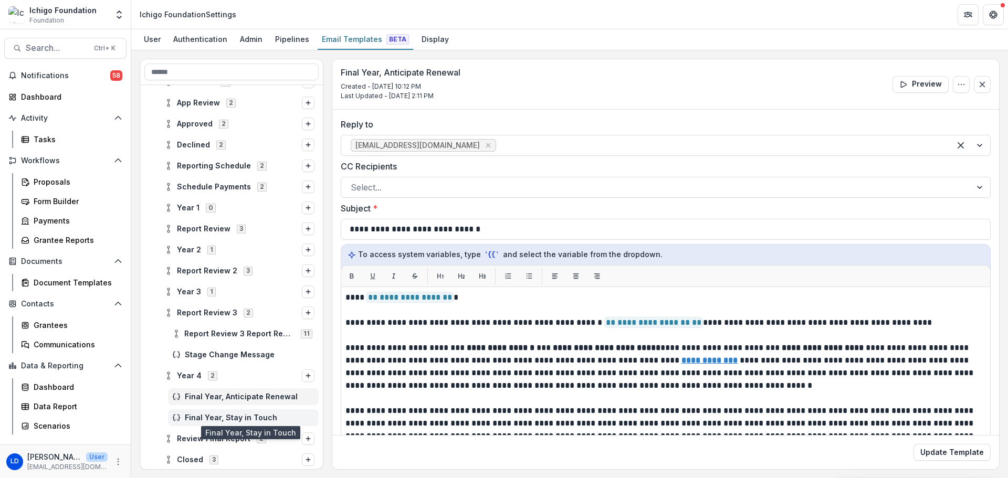
click at [223, 420] on span "Final Year, Stay in Touch" at bounding box center [250, 418] width 130 height 9
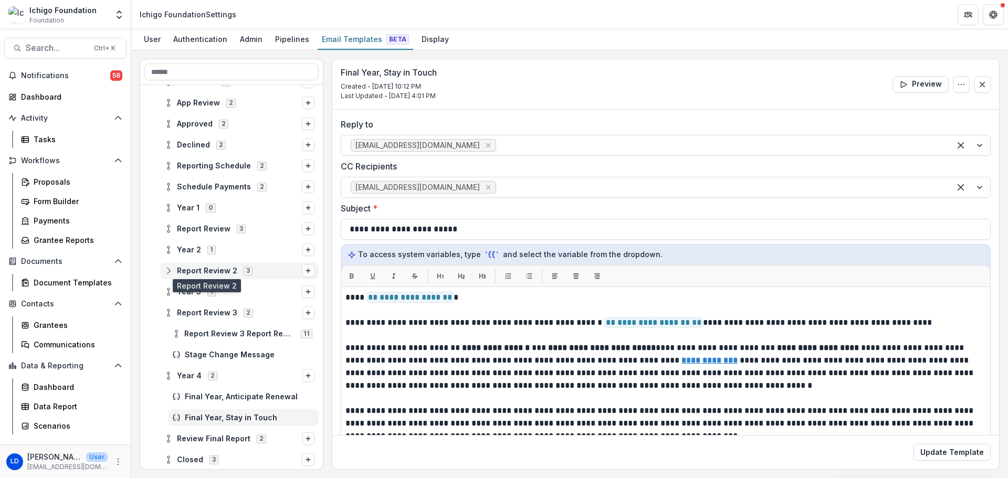
click at [208, 275] on span "Report Review 2" at bounding box center [207, 271] width 60 height 9
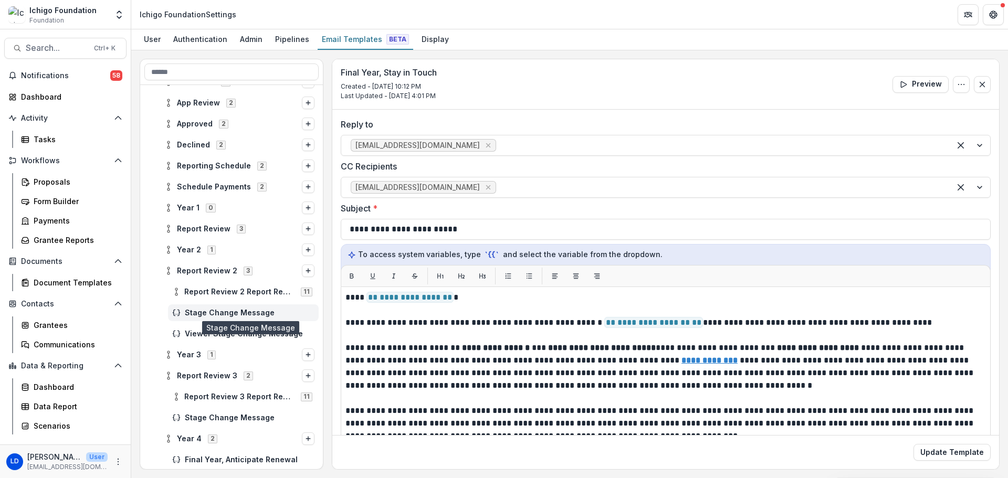
click at [213, 316] on span "Stage Change Message" at bounding box center [250, 313] width 130 height 9
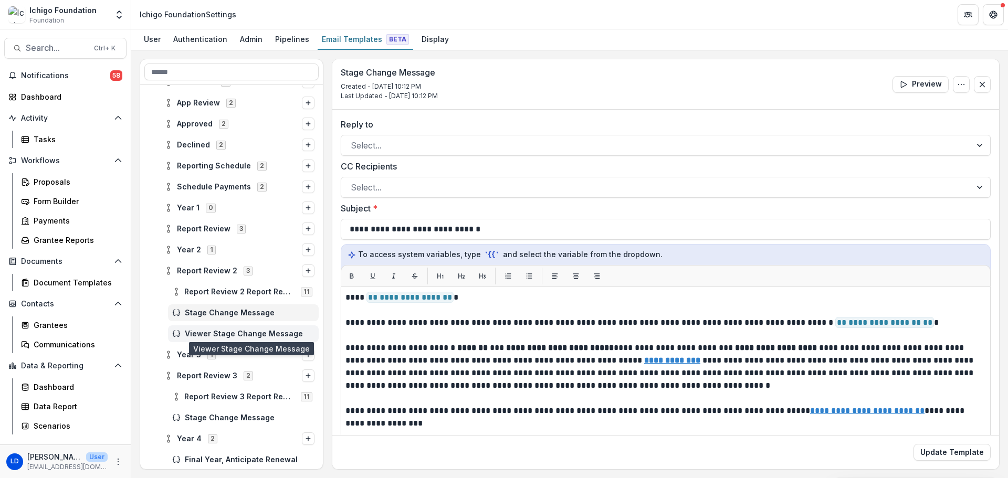
click at [213, 334] on span "Viewer Stage Change Message" at bounding box center [250, 334] width 130 height 9
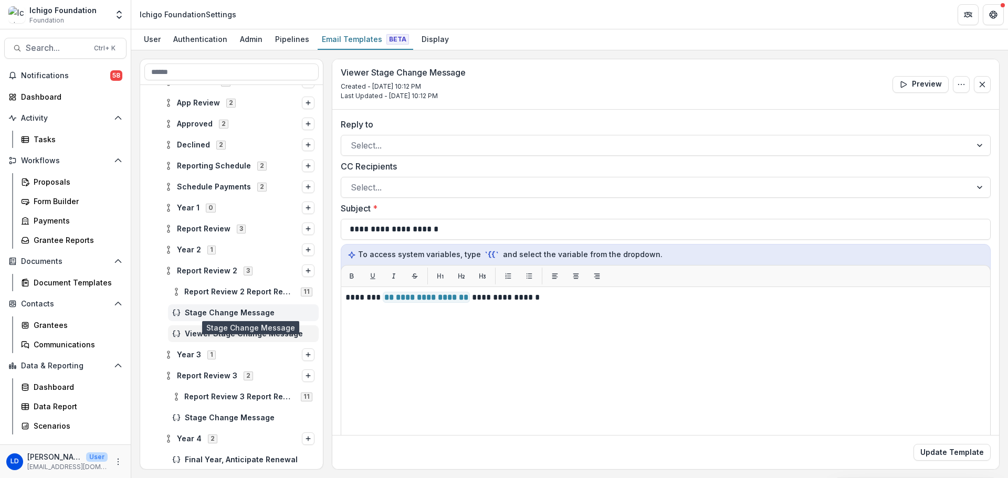
click at [213, 315] on span "Stage Change Message" at bounding box center [250, 313] width 130 height 9
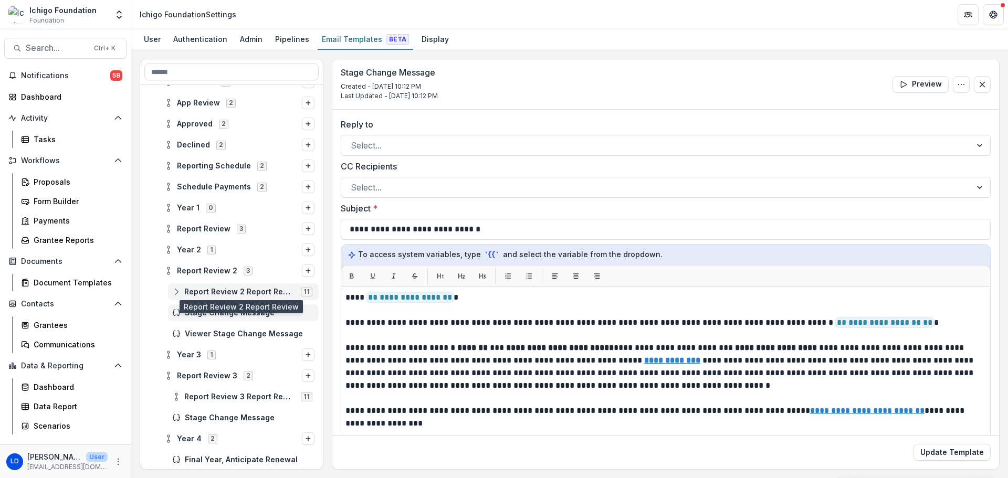
click at [222, 291] on span "Report Review 2 Report Review" at bounding box center [239, 292] width 110 height 9
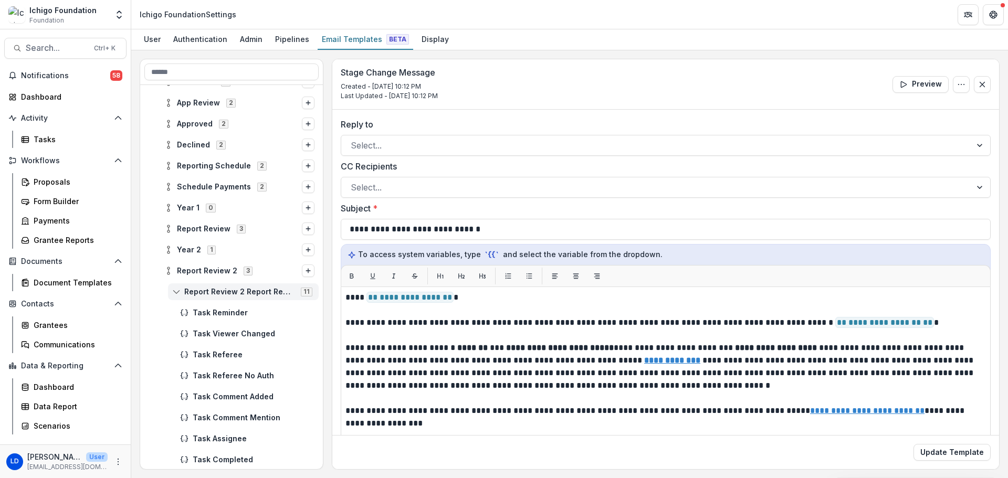
click at [180, 294] on icon at bounding box center [176, 292] width 8 height 8
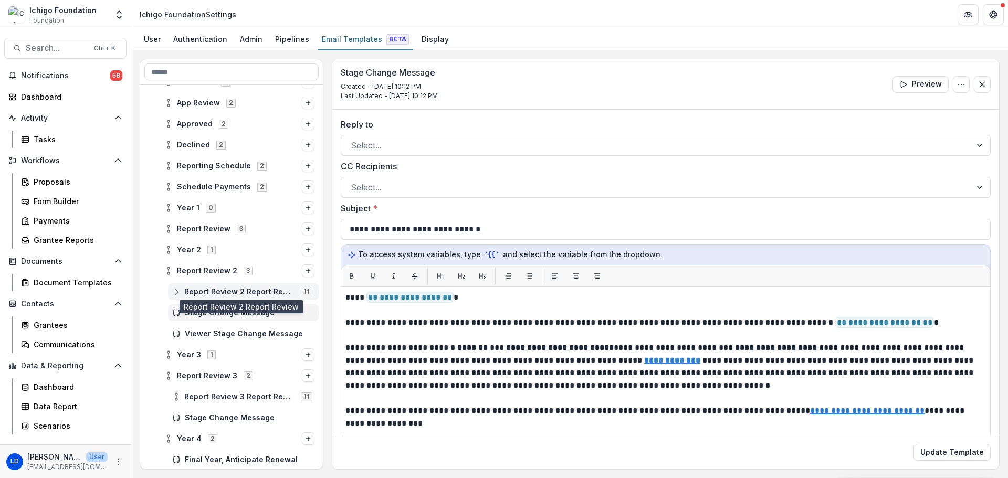
click at [272, 290] on span "Report Review 2 Report Review" at bounding box center [239, 292] width 110 height 9
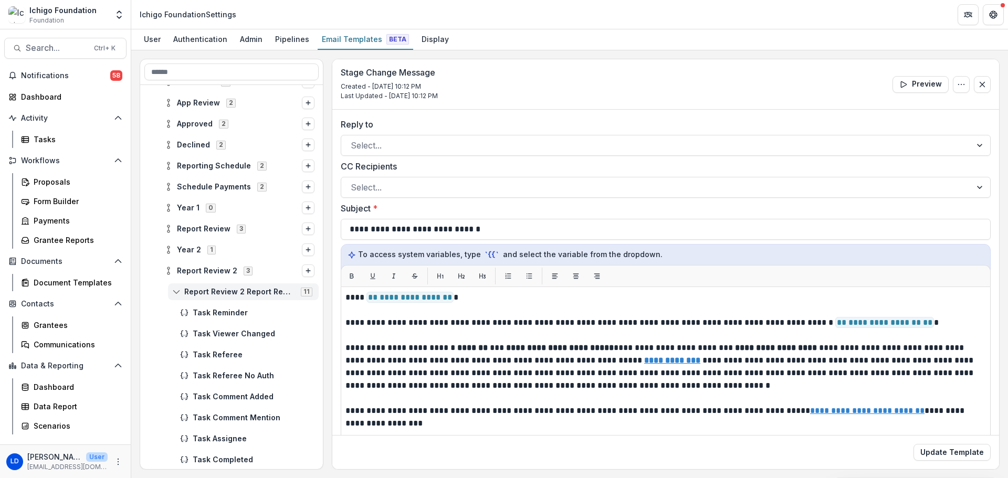
click at [307, 291] on span "11" at bounding box center [307, 292] width 12 height 8
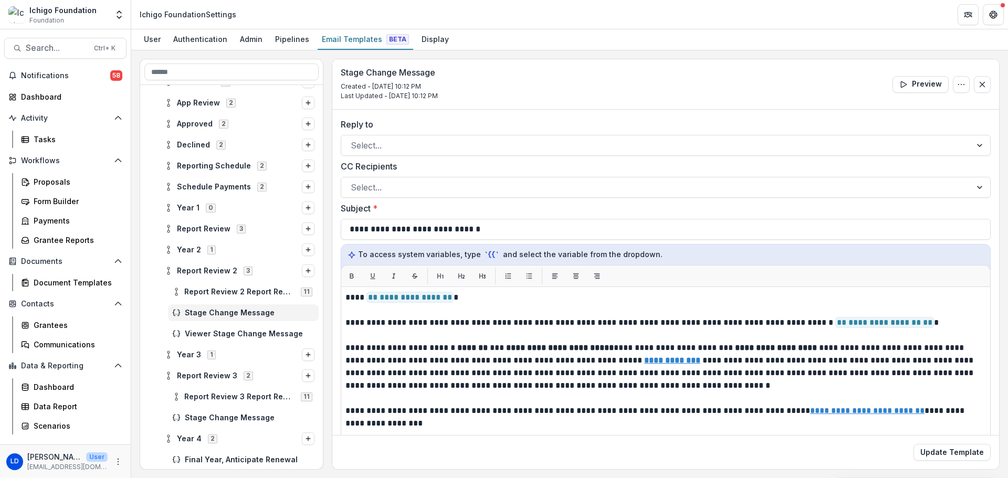
click at [181, 318] on div "Stage Change Message" at bounding box center [243, 313] width 151 height 17
click at [177, 288] on icon at bounding box center [176, 292] width 8 height 8
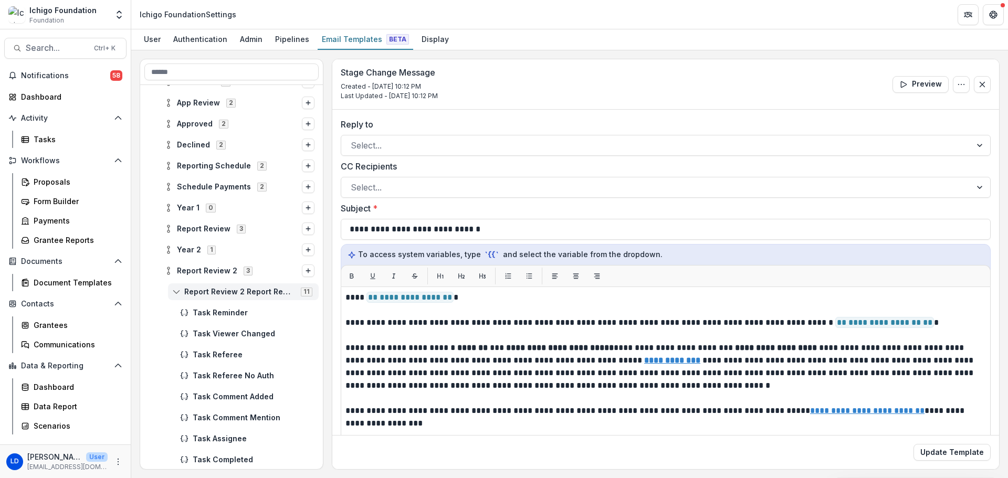
click at [177, 293] on icon at bounding box center [176, 292] width 8 height 8
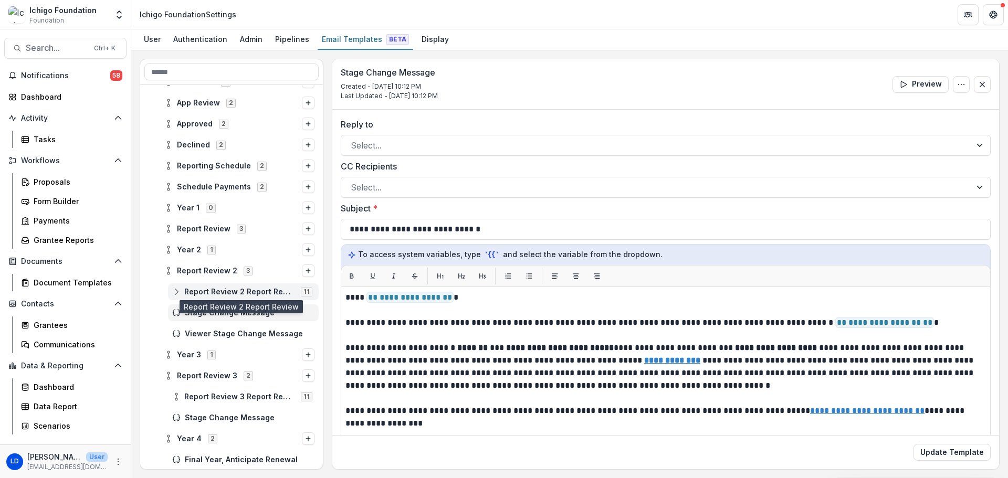
click at [248, 296] on span "Report Review 2 Report Review" at bounding box center [239, 292] width 110 height 9
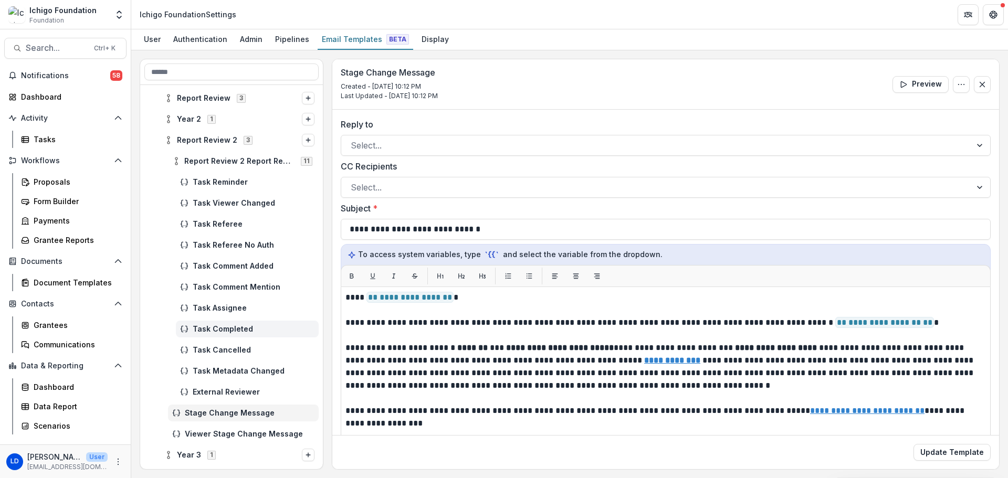
scroll to position [281, 0]
click at [231, 414] on span "Stage Change Message" at bounding box center [250, 410] width 130 height 9
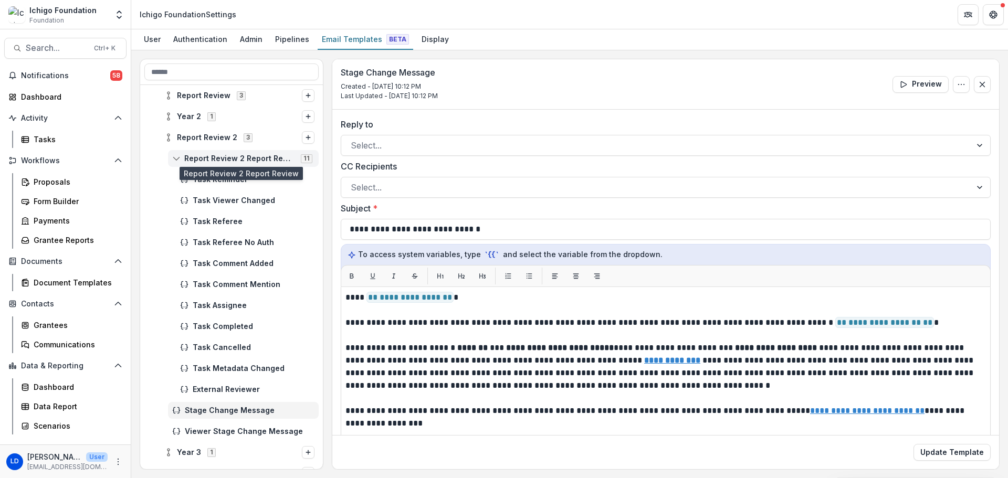
click at [175, 158] on icon at bounding box center [176, 158] width 8 height 8
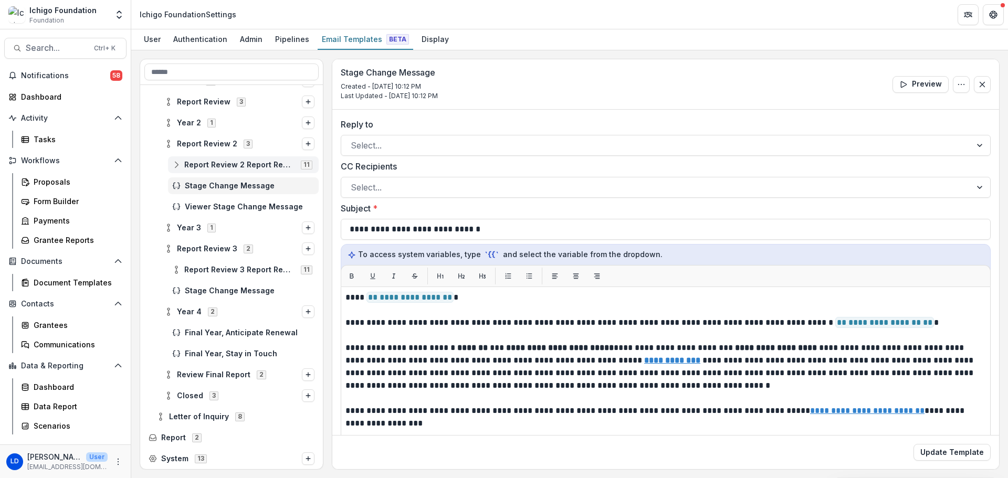
scroll to position [275, 0]
click at [207, 211] on span "Viewer Stage Change Message" at bounding box center [250, 207] width 130 height 9
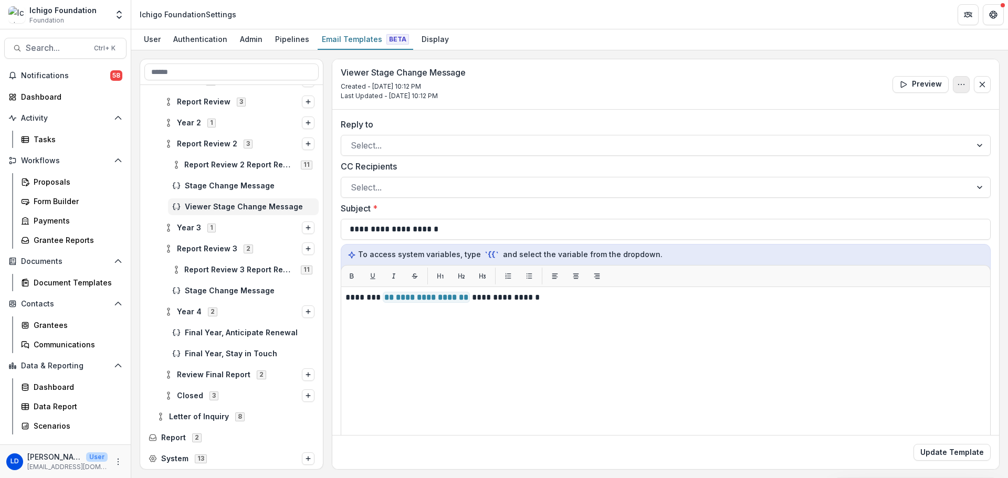
click at [962, 85] on circle "Options" at bounding box center [962, 84] width 1 height 1
click at [916, 126] on button "Delete Template" at bounding box center [911, 125] width 112 height 17
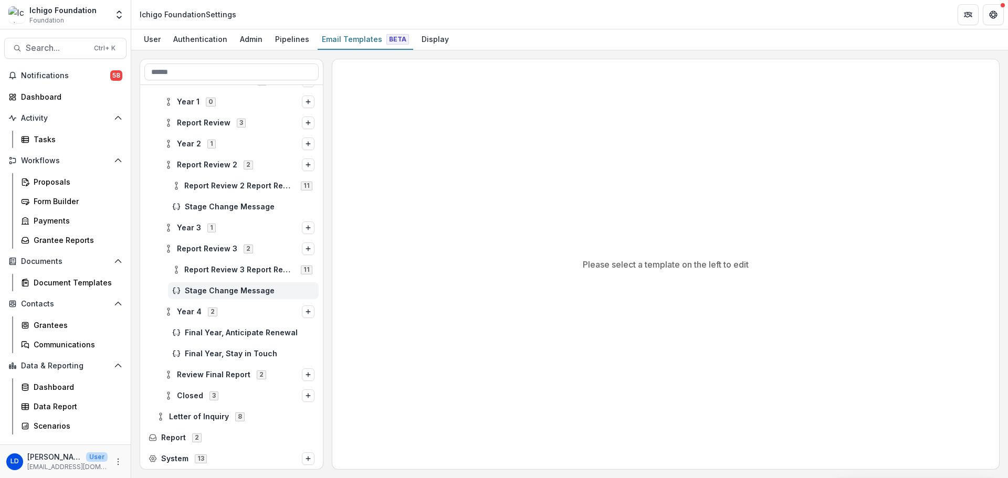
scroll to position [254, 0]
click at [174, 270] on icon at bounding box center [176, 270] width 8 height 8
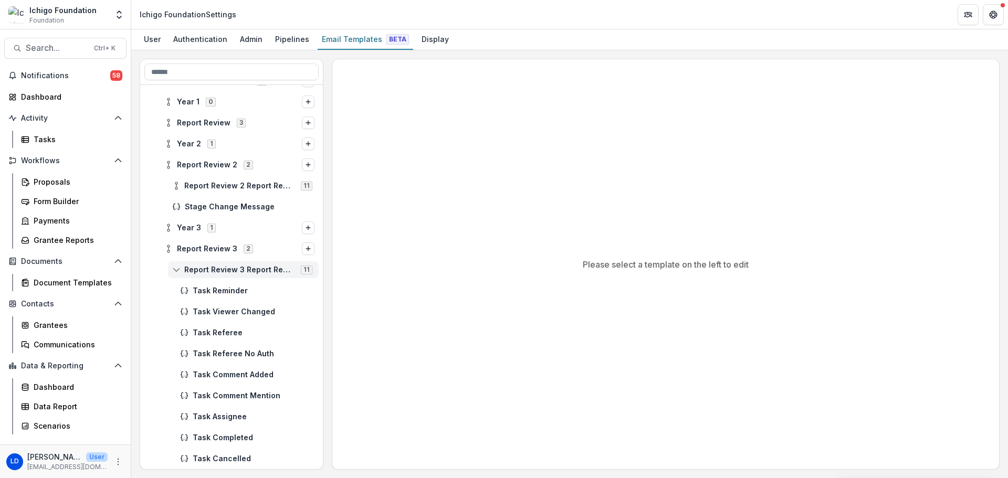
click at [174, 270] on icon at bounding box center [176, 270] width 8 height 8
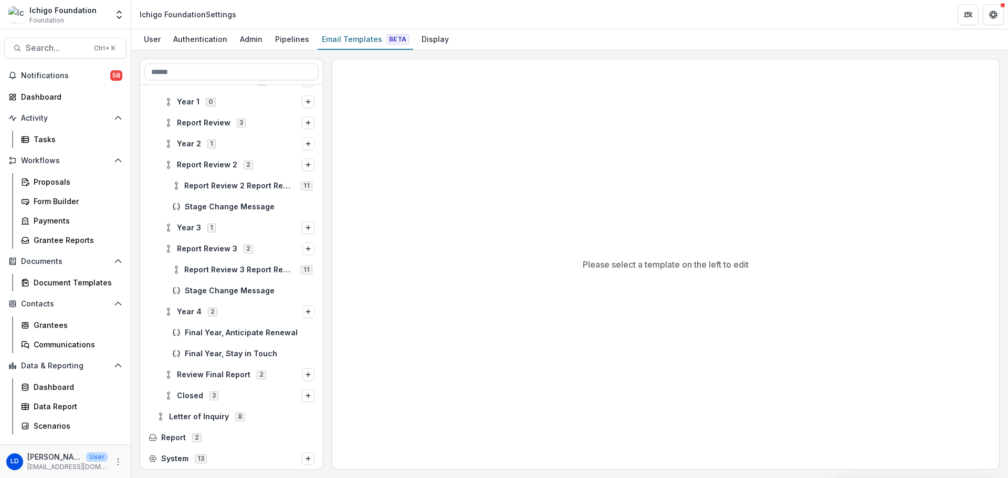
click at [177, 291] on icon at bounding box center [176, 291] width 8 height 8
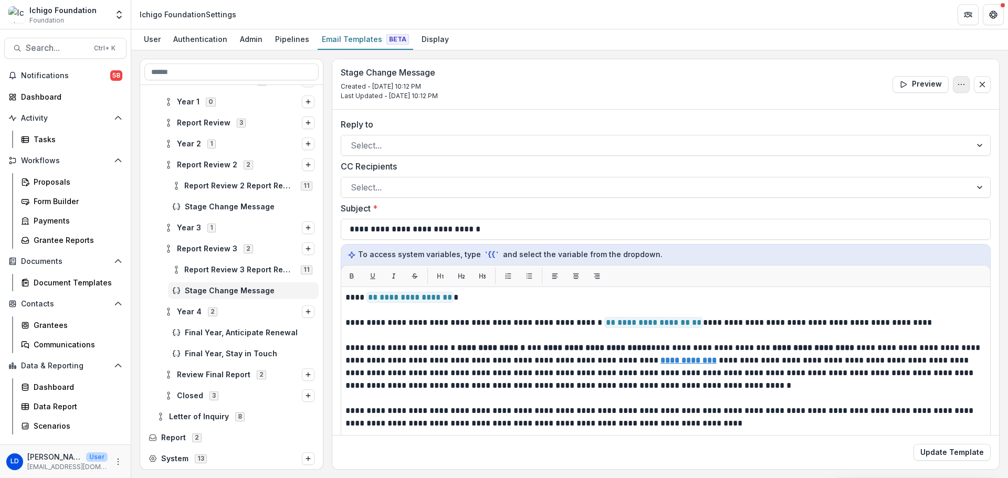
click at [957, 80] on icon "Options" at bounding box center [961, 84] width 8 height 8
click at [915, 126] on button "Delete Template" at bounding box center [911, 125] width 112 height 17
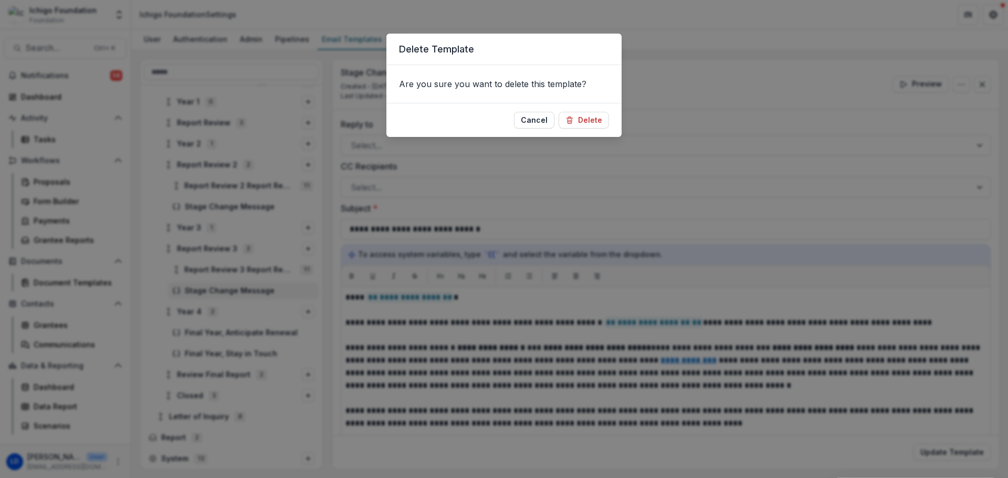
click at [597, 121] on button "Delete" at bounding box center [584, 120] width 50 height 17
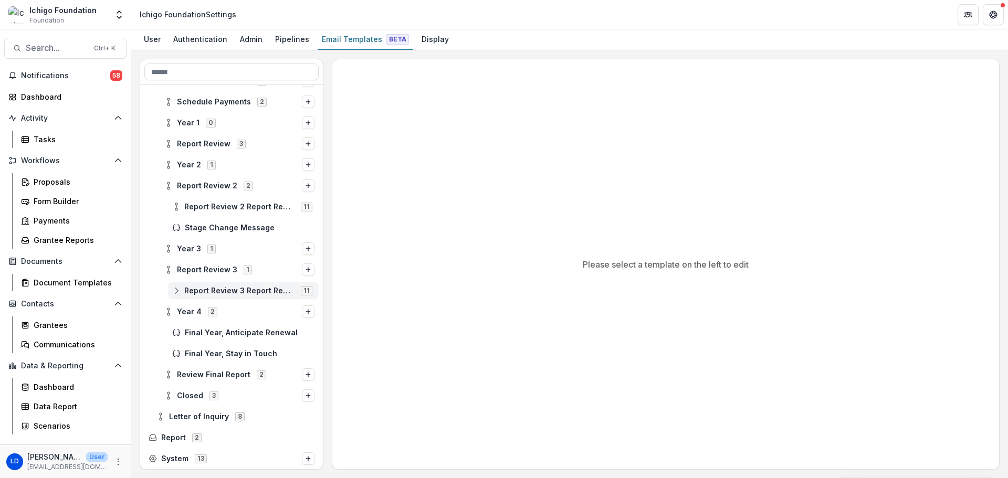
scroll to position [233, 0]
click at [194, 165] on span "Year 2" at bounding box center [189, 165] width 24 height 9
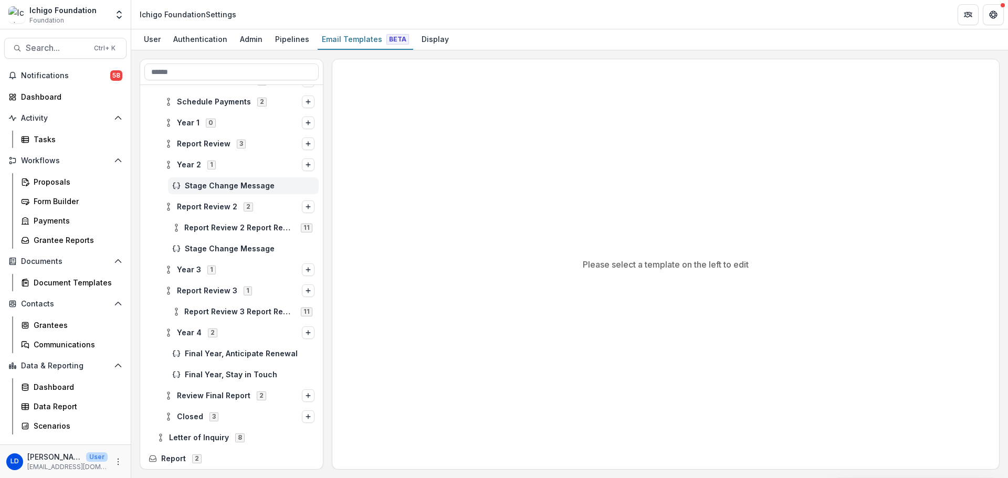
click at [200, 184] on span "Stage Change Message" at bounding box center [250, 186] width 130 height 9
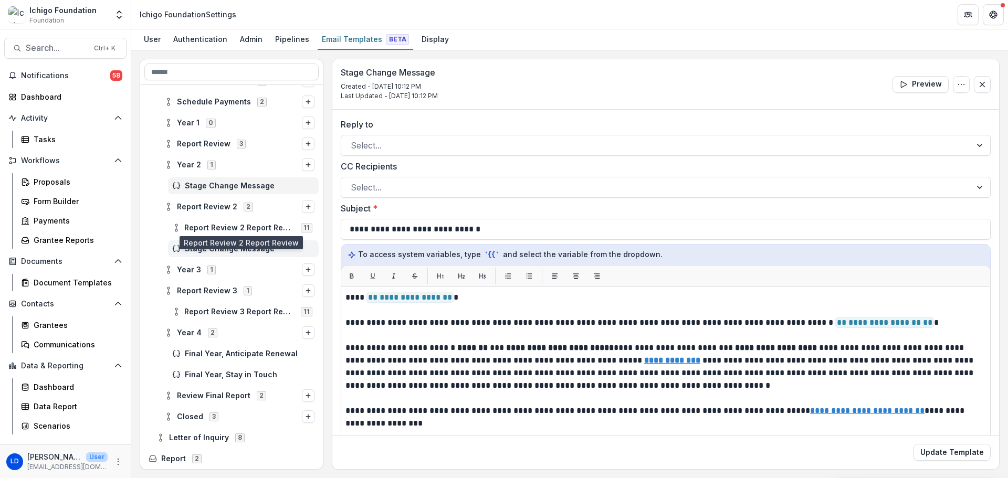
click at [191, 251] on span "Stage Change Message" at bounding box center [250, 249] width 130 height 9
click at [959, 88] on icon "Options" at bounding box center [961, 84] width 8 height 8
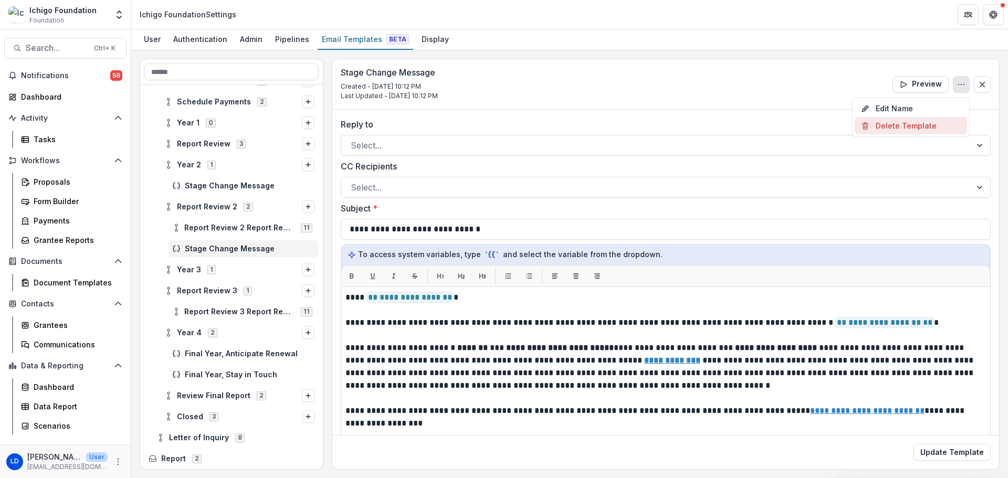
click at [938, 123] on button "Delete Template" at bounding box center [911, 125] width 112 height 17
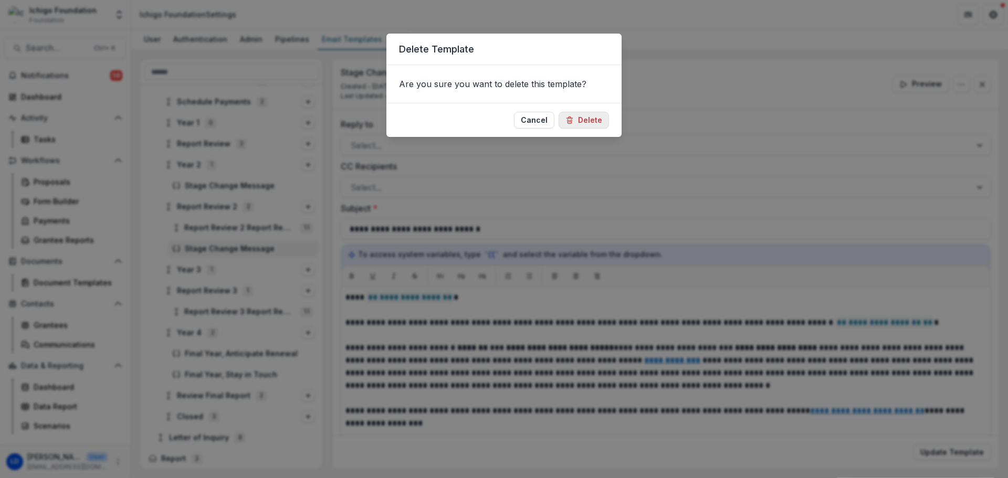
click at [578, 120] on button "Delete" at bounding box center [584, 120] width 50 height 17
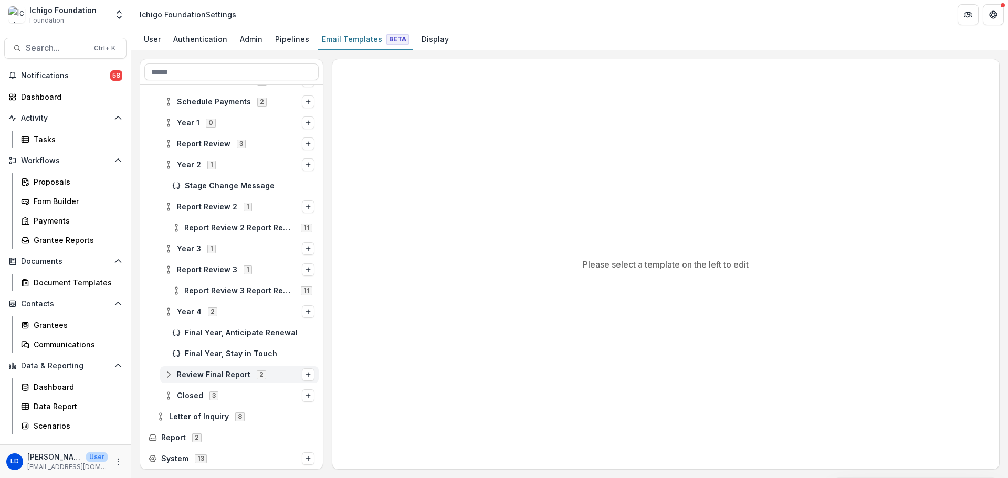
click at [170, 376] on icon at bounding box center [168, 375] width 8 height 8
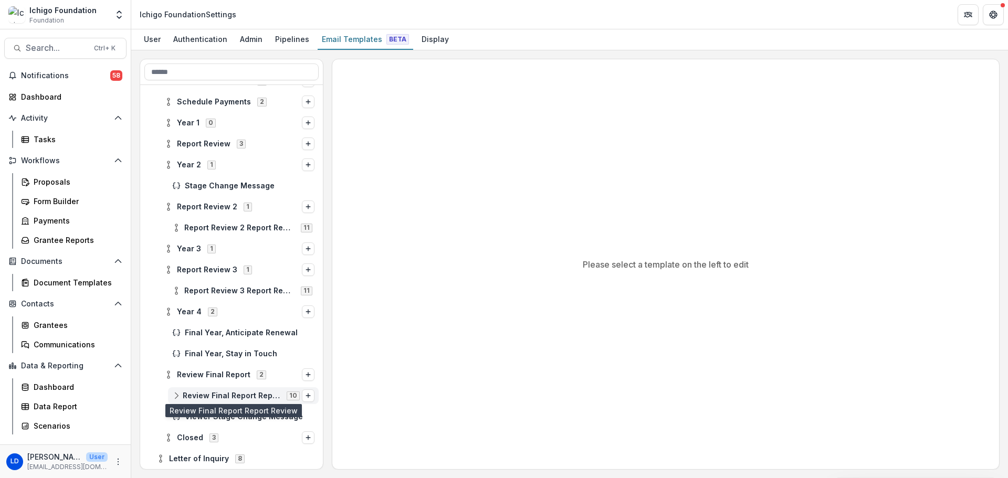
click at [212, 399] on span "Review Final Report Report Review" at bounding box center [232, 396] width 98 height 9
click at [197, 416] on span "Viewer Stage Change Message" at bounding box center [250, 417] width 130 height 9
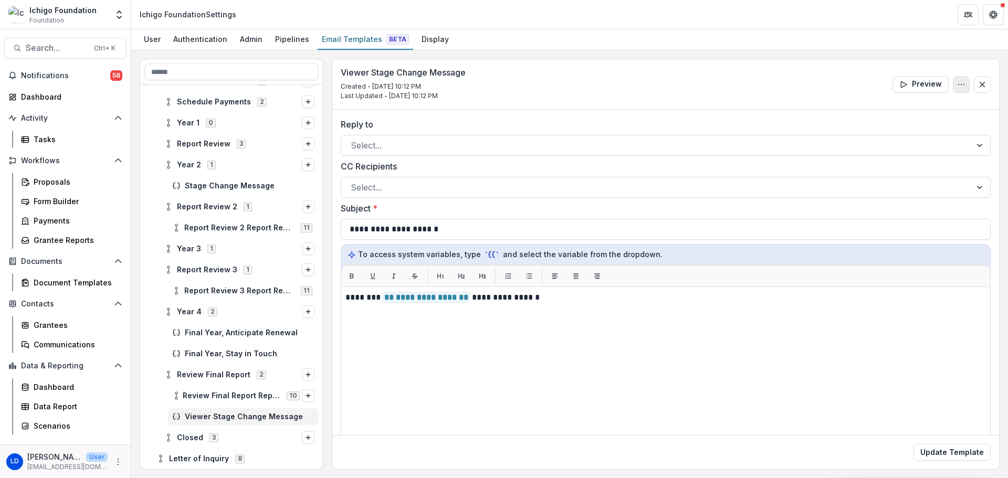
click at [960, 79] on button "Options" at bounding box center [961, 84] width 17 height 17
click at [900, 124] on button "Delete Template" at bounding box center [911, 125] width 112 height 17
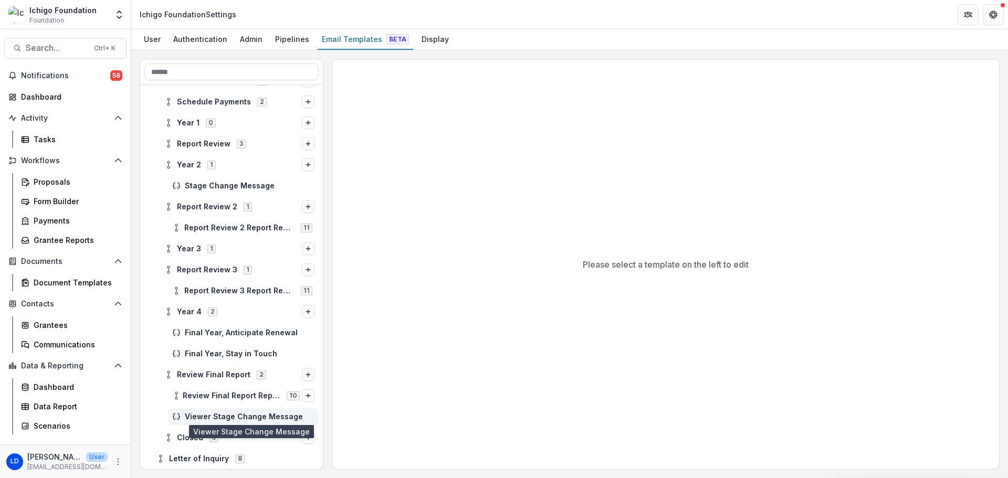
click at [225, 413] on span "Viewer Stage Change Message" at bounding box center [250, 417] width 130 height 9
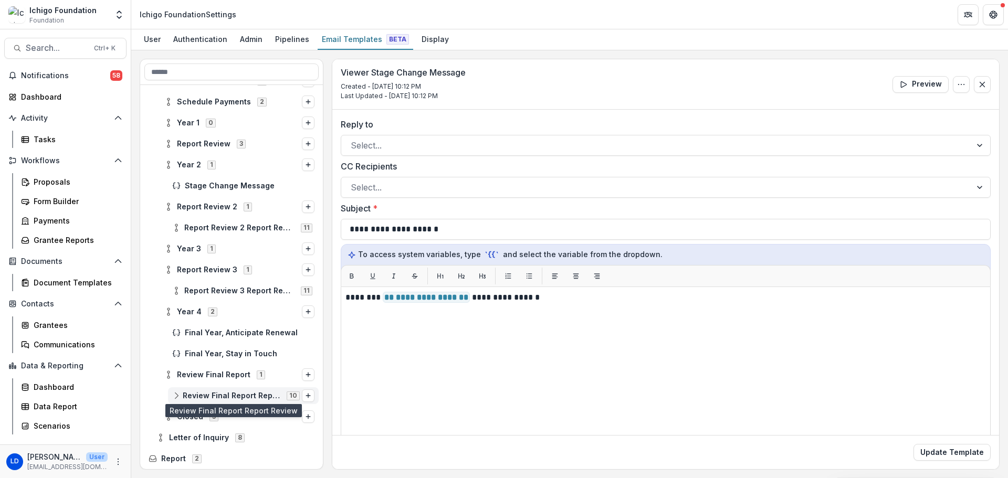
click at [189, 397] on span "Review Final Report Report Review" at bounding box center [232, 396] width 98 height 9
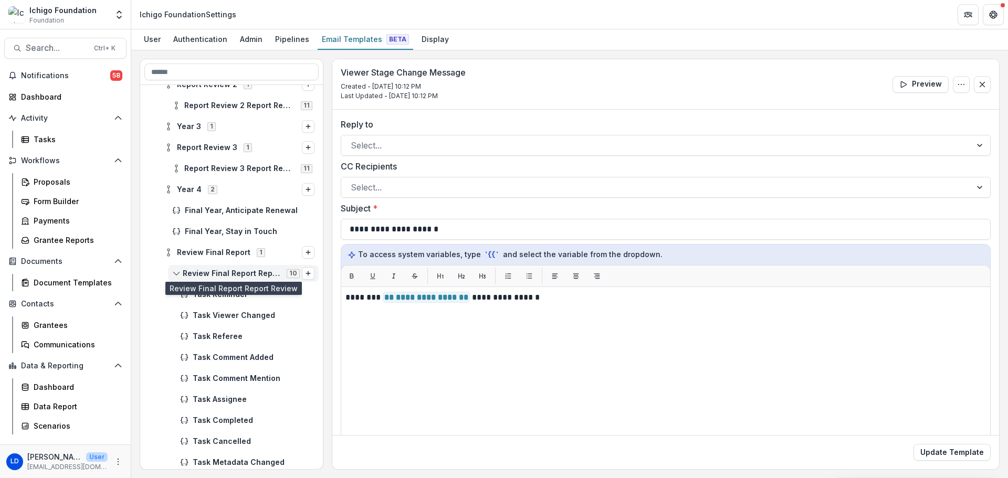
click at [200, 270] on span "Review Final Report Report Review" at bounding box center [232, 273] width 98 height 9
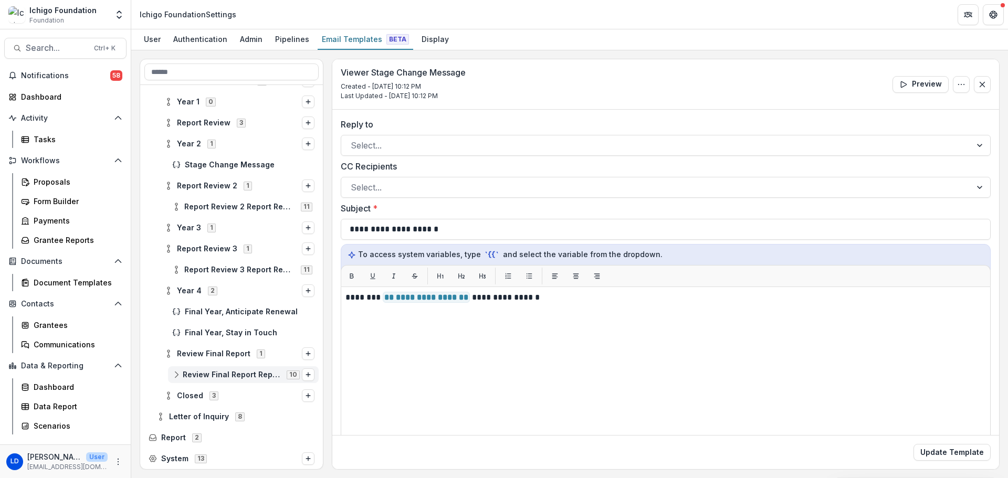
click at [206, 372] on span "Review Final Report Report Review" at bounding box center [232, 375] width 98 height 9
click at [204, 378] on span "Review Final Report Report Review" at bounding box center [232, 375] width 98 height 9
click at [199, 401] on div "Closed 3" at bounding box center [239, 396] width 159 height 17
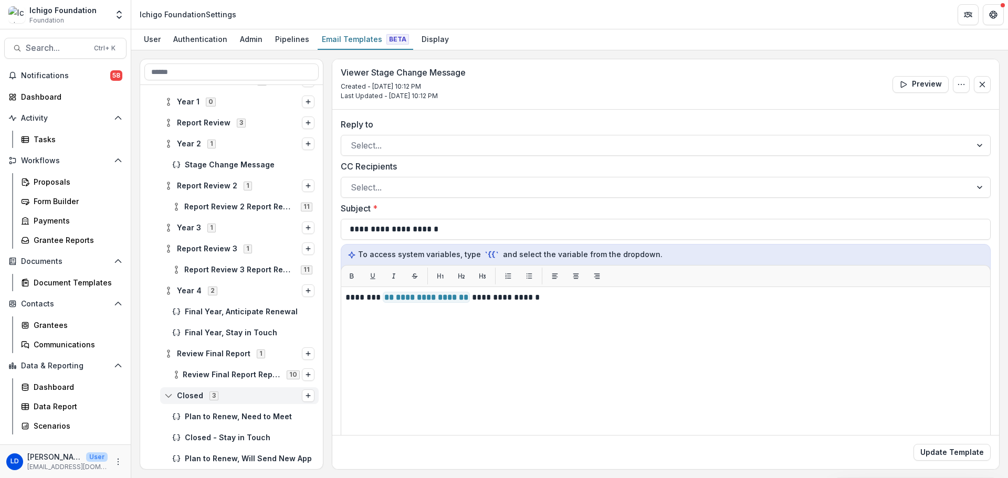
click at [199, 401] on div "Closed 3" at bounding box center [239, 396] width 159 height 17
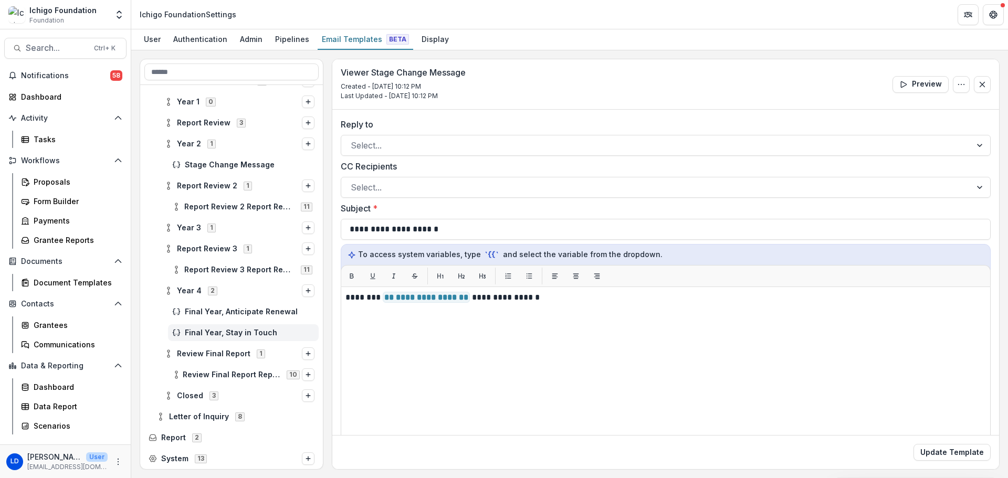
click at [214, 335] on span "Final Year, Stay in Touch" at bounding box center [250, 333] width 130 height 9
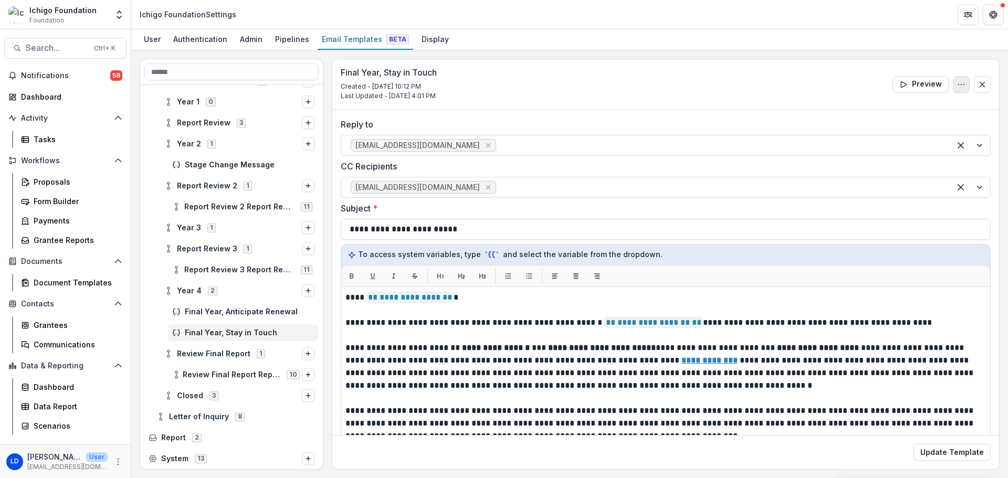
click at [958, 78] on button "Options" at bounding box center [961, 84] width 17 height 17
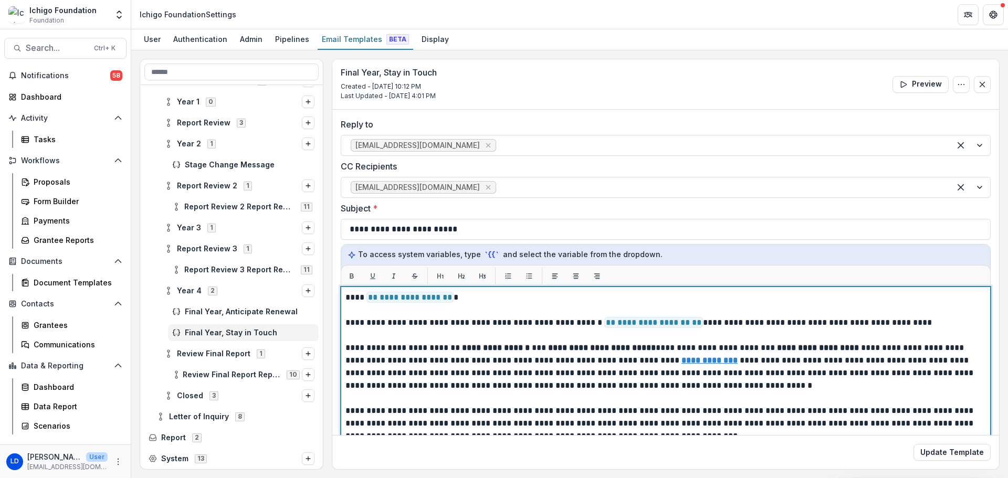
click at [740, 396] on p at bounding box center [666, 398] width 641 height 13
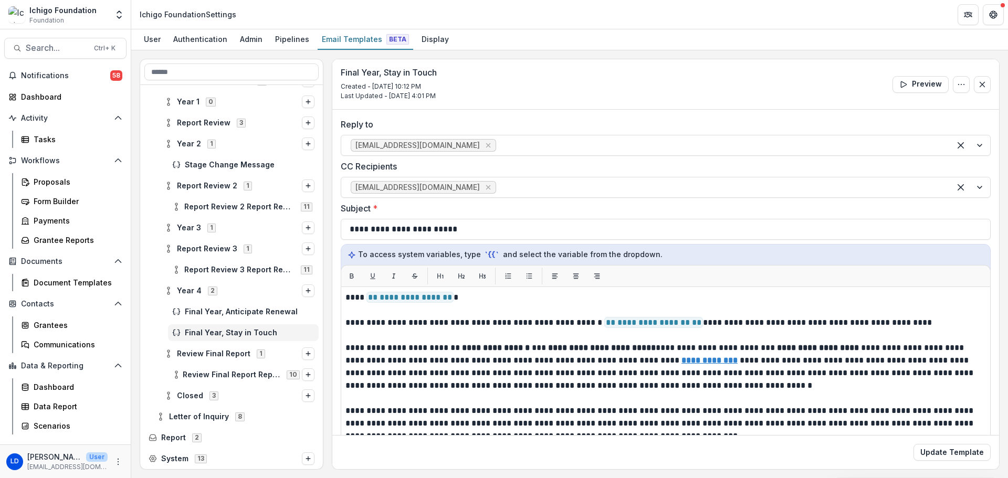
select select "**********"
select select "****"
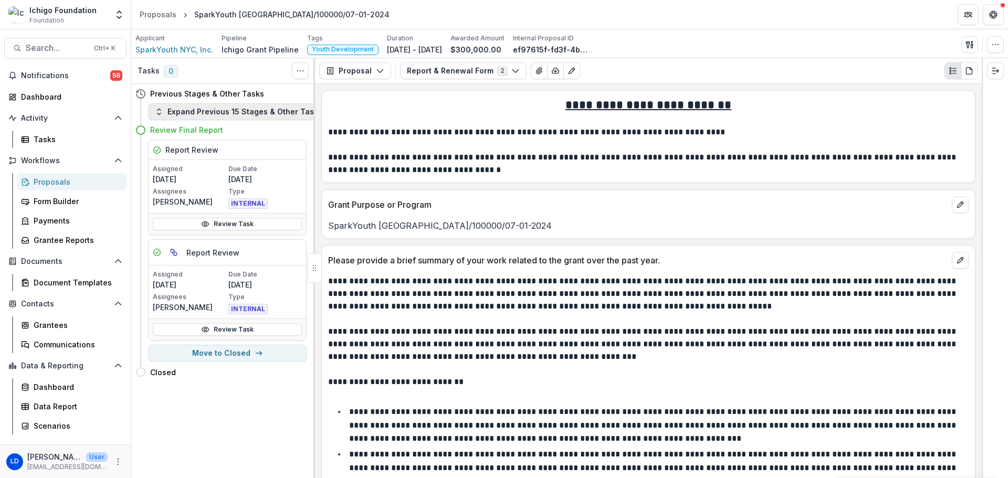
click at [185, 110] on button "Expand Previous 15 Stages & Other Tasks" at bounding box center [238, 111] width 181 height 17
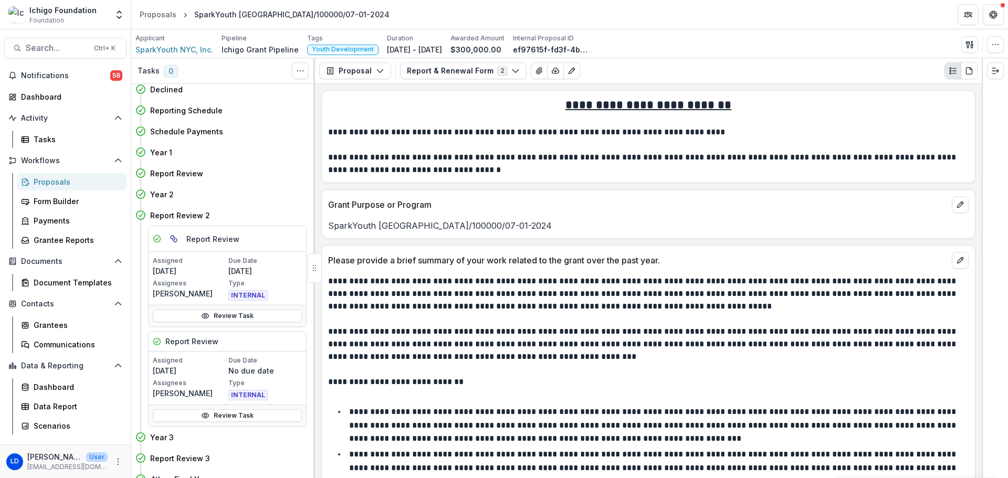
scroll to position [368, 0]
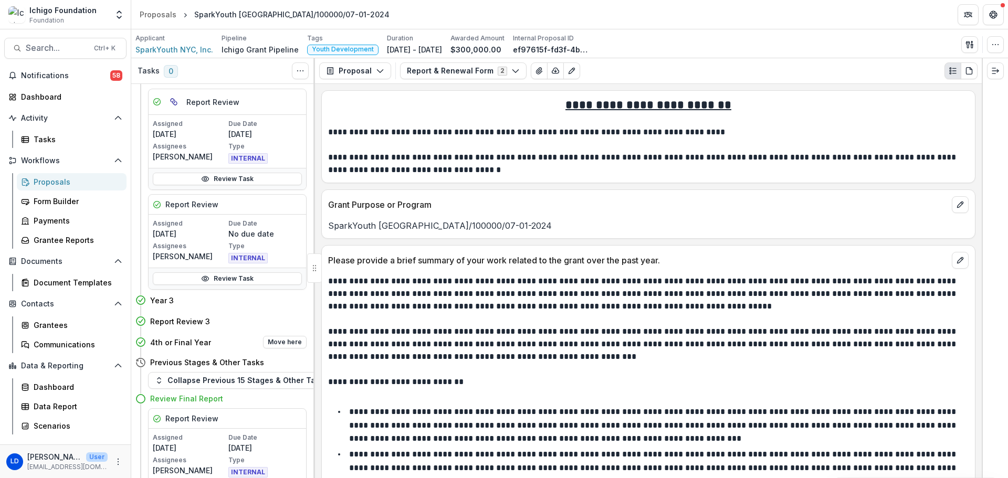
click at [184, 347] on h4 "4th or Final Year" at bounding box center [180, 342] width 61 height 11
click at [282, 342] on button "Move here" at bounding box center [285, 342] width 44 height 13
select select "******"
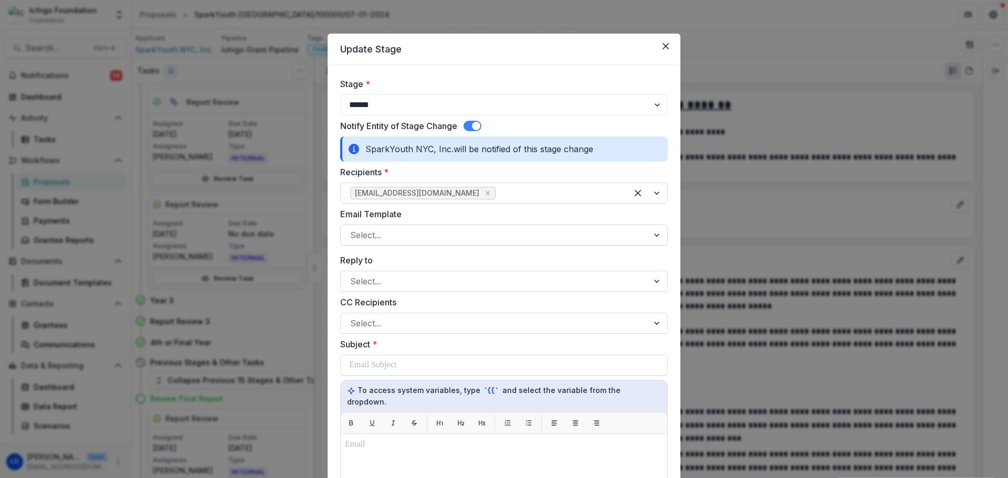
click at [480, 232] on div at bounding box center [494, 235] width 289 height 15
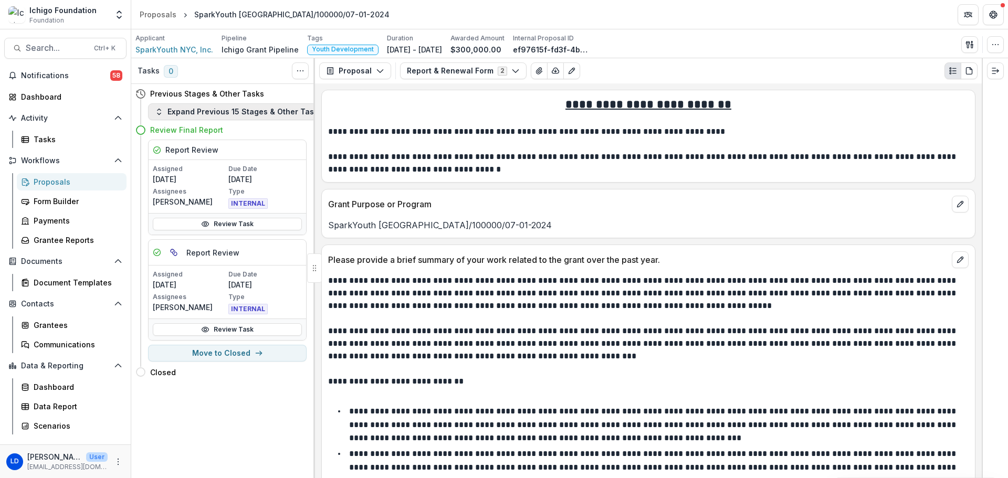
click at [204, 113] on button "Expand Previous 15 Stages & Other Tasks" at bounding box center [238, 111] width 181 height 17
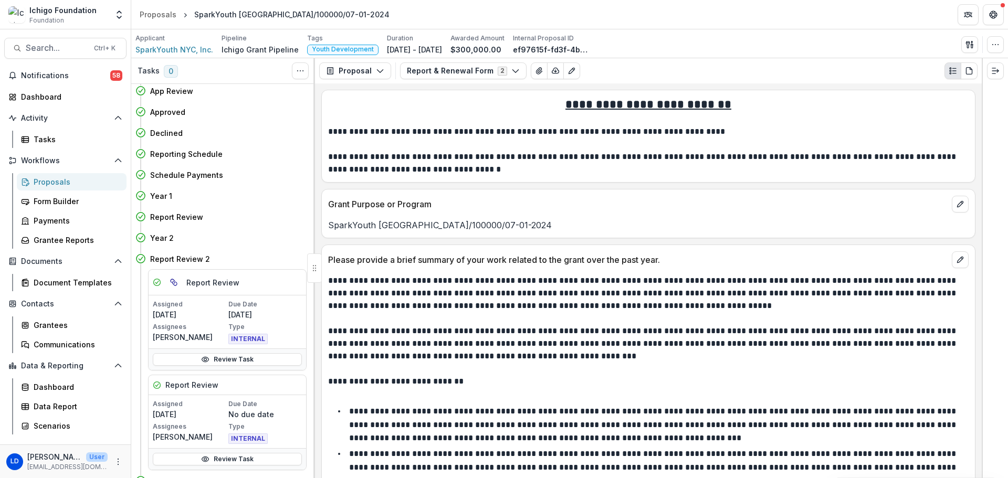
scroll to position [333, 0]
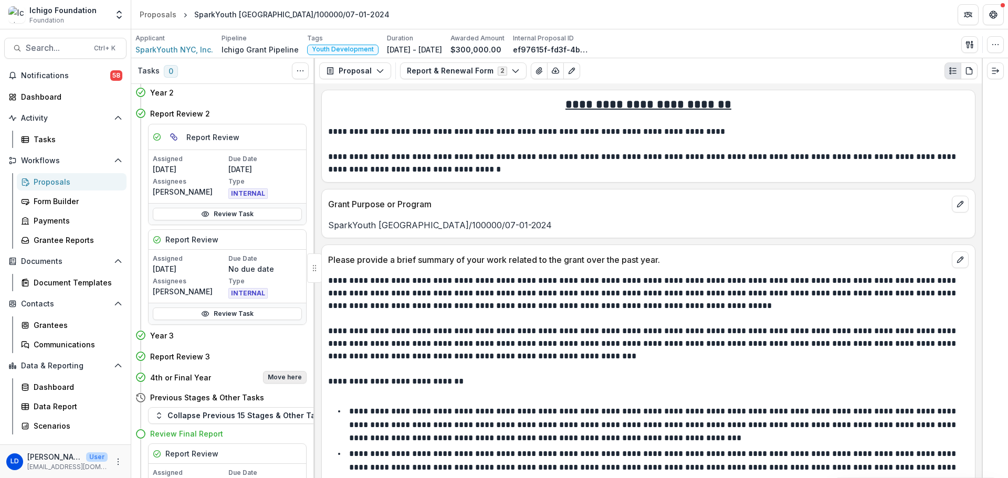
click at [279, 378] on button "Move here" at bounding box center [285, 377] width 44 height 13
select select "******"
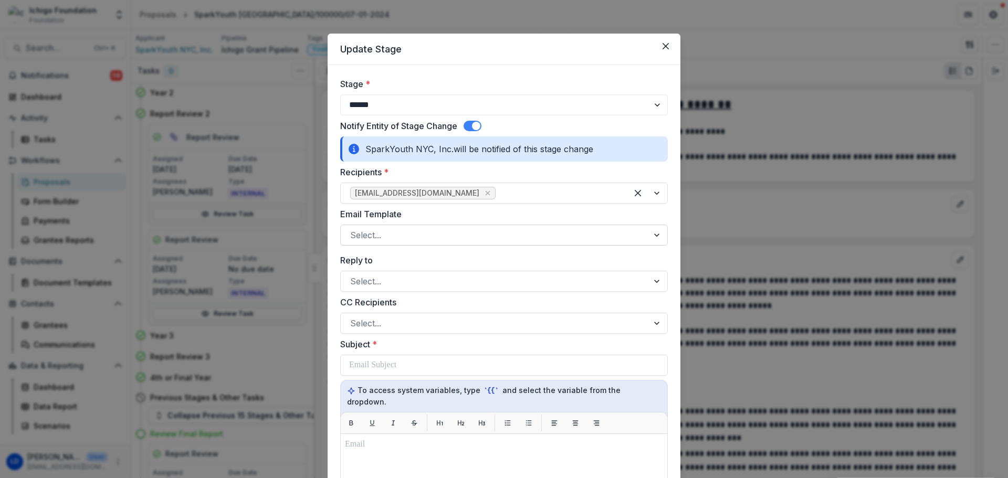
click at [494, 234] on div at bounding box center [494, 235] width 289 height 15
click at [672, 171] on form "**********" at bounding box center [504, 444] width 353 height 758
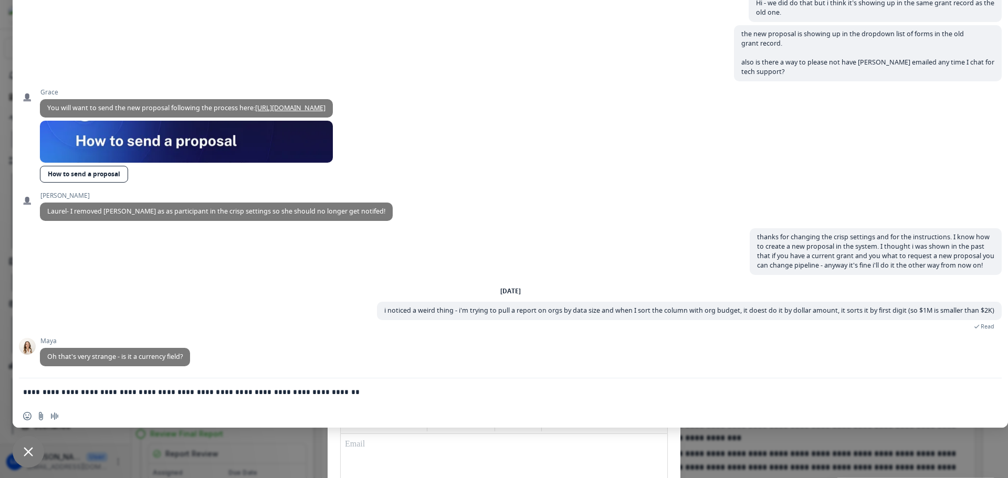
type textarea "**********"
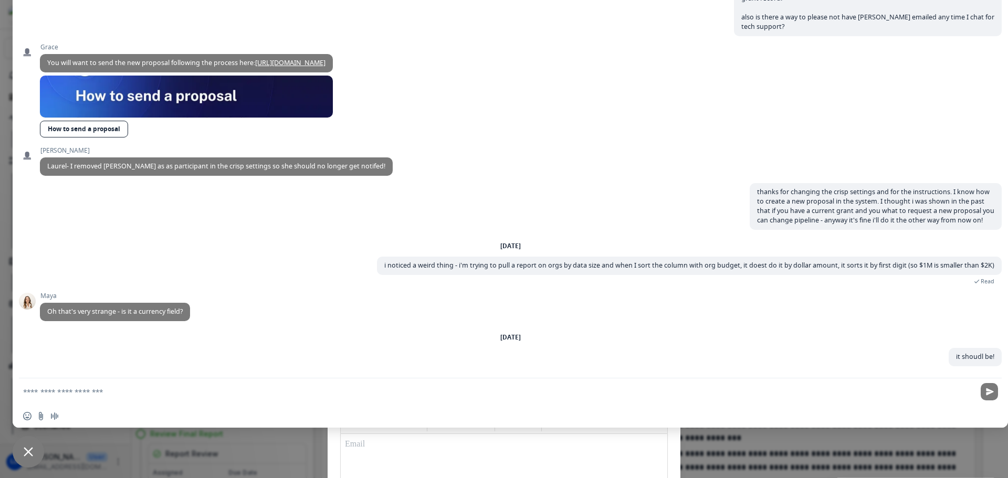
type textarea "**********"
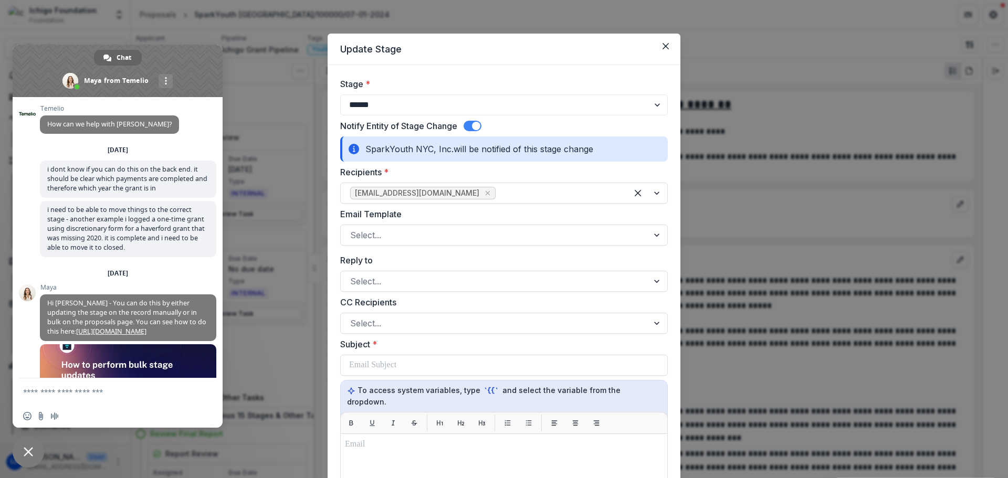
scroll to position [415, 0]
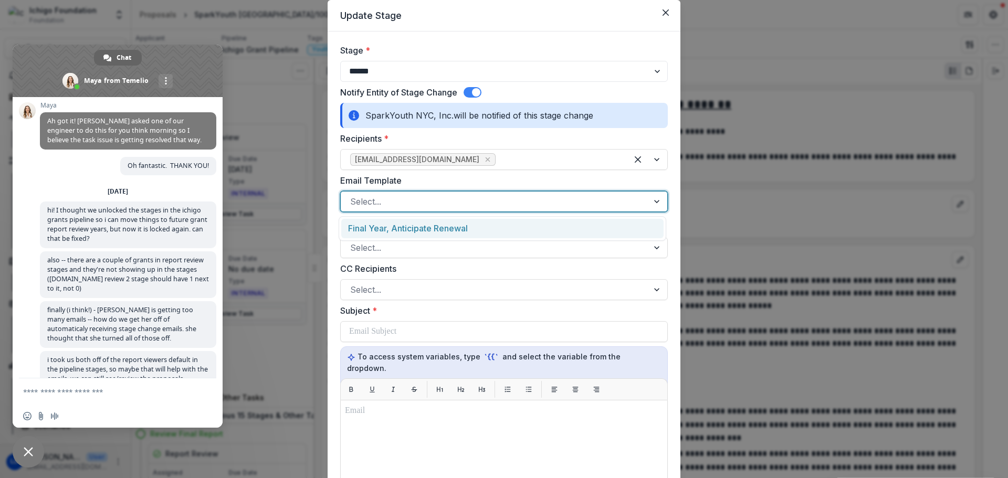
click at [414, 202] on div at bounding box center [494, 201] width 289 height 15
click at [408, 224] on div "Final Year, Anticipate Renewal" at bounding box center [502, 228] width 322 height 19
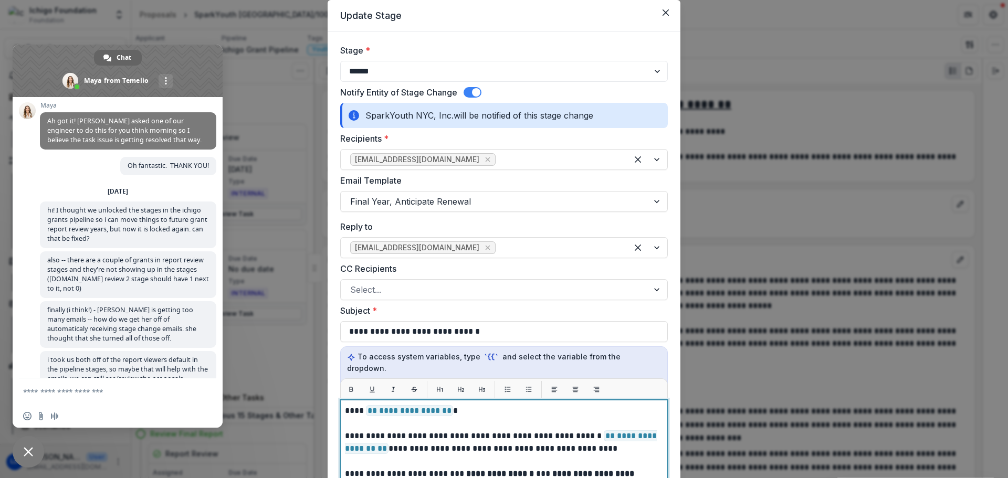
click at [452, 419] on p at bounding box center [504, 424] width 318 height 13
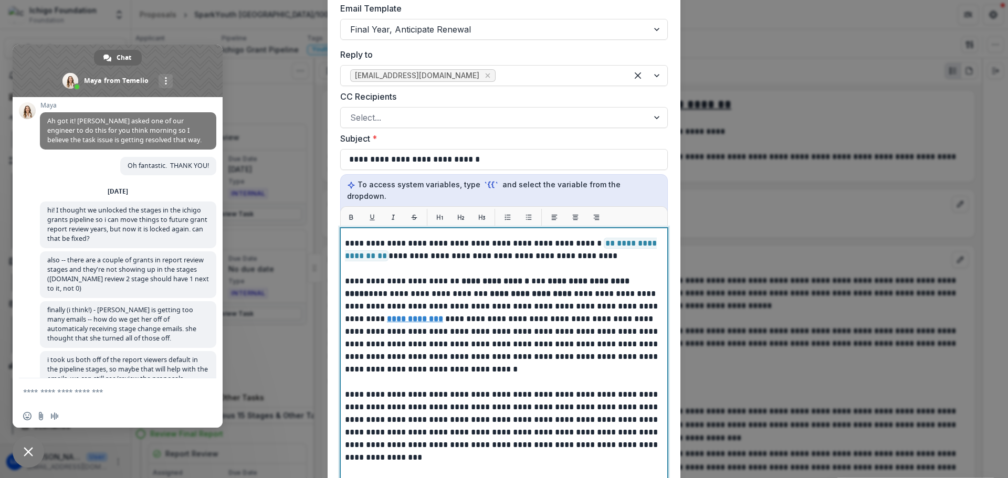
scroll to position [0, 0]
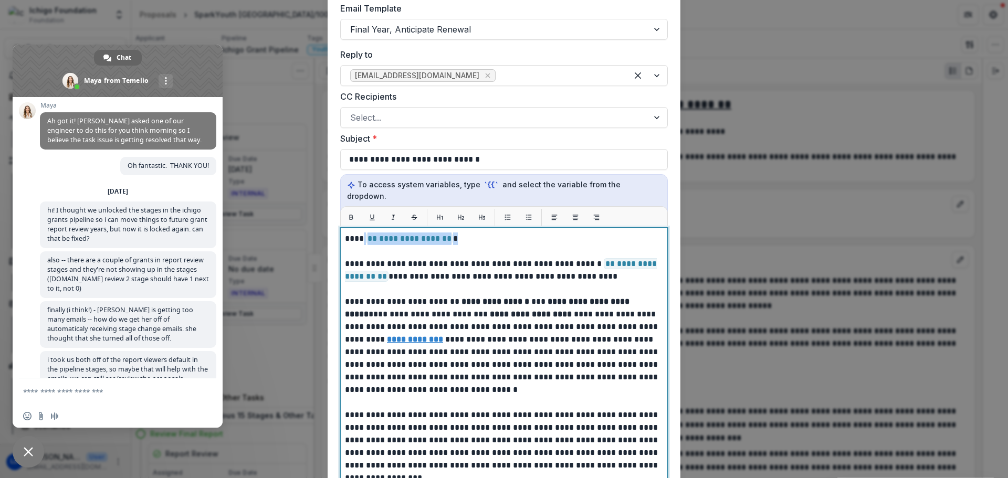
drag, startPoint x: 454, startPoint y: 227, endPoint x: 363, endPoint y: 225, distance: 90.9
click at [363, 233] on p "**********" at bounding box center [502, 239] width 315 height 13
click at [362, 233] on p "********" at bounding box center [502, 239] width 315 height 13
click at [411, 233] on p "*********" at bounding box center [502, 239] width 315 height 13
click at [501, 351] on p "**********" at bounding box center [502, 346] width 315 height 101
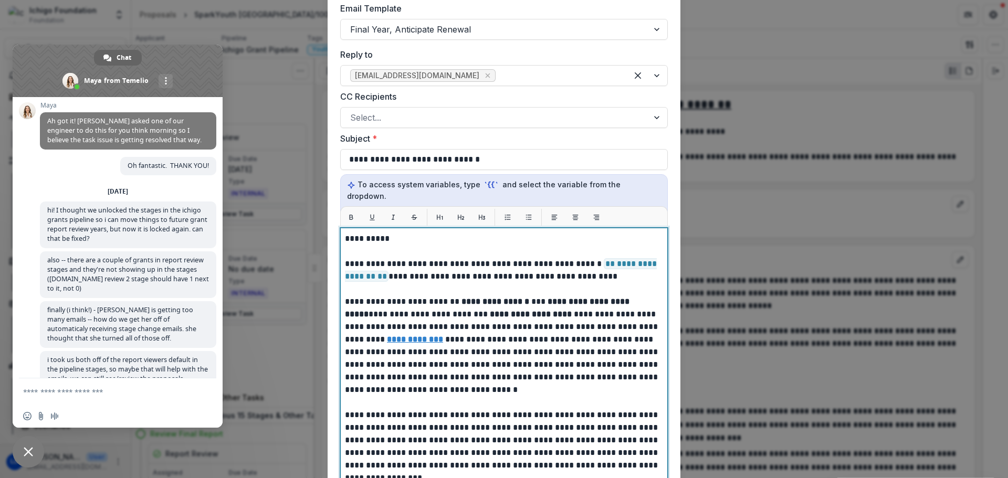
click at [512, 298] on strong "**********" at bounding box center [496, 302] width 68 height 8
click at [512, 296] on p "**********" at bounding box center [502, 346] width 315 height 101
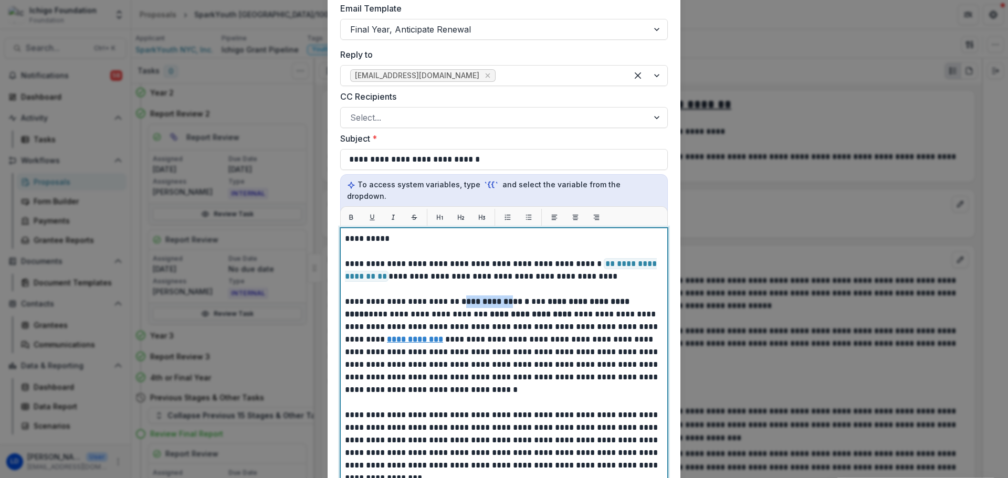
drag, startPoint x: 517, startPoint y: 292, endPoint x: 465, endPoint y: 291, distance: 52.0
click at [465, 298] on strong "**********" at bounding box center [496, 302] width 68 height 8
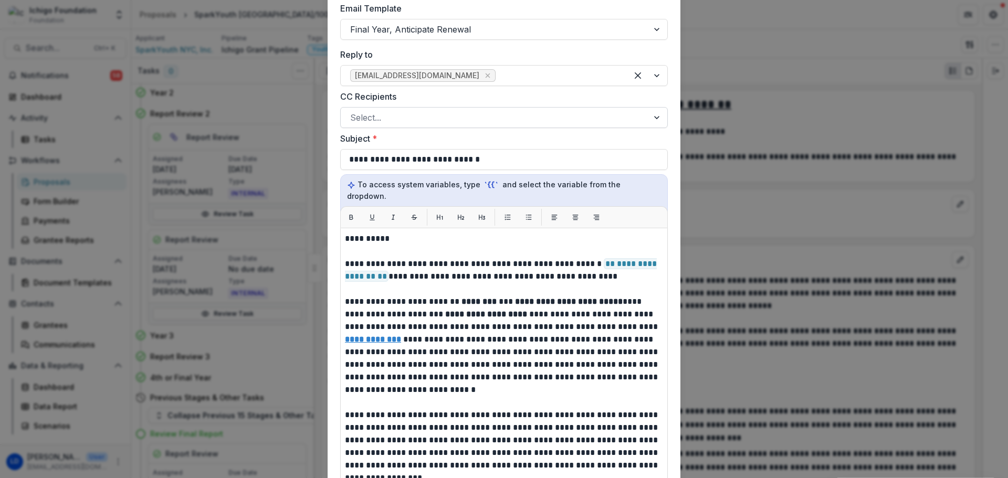
click at [439, 113] on div at bounding box center [494, 117] width 289 height 15
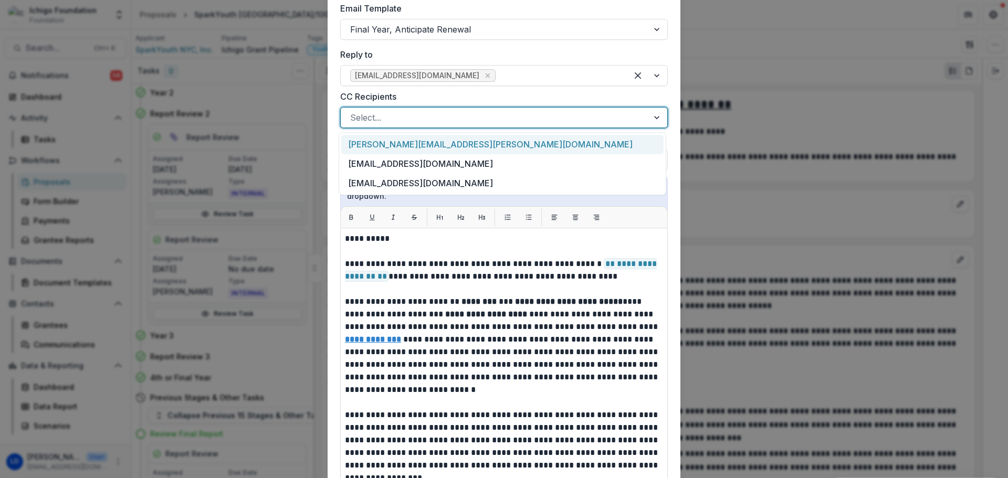
click at [431, 146] on div "janel.callon@ichigofoundation.org" at bounding box center [502, 144] width 322 height 19
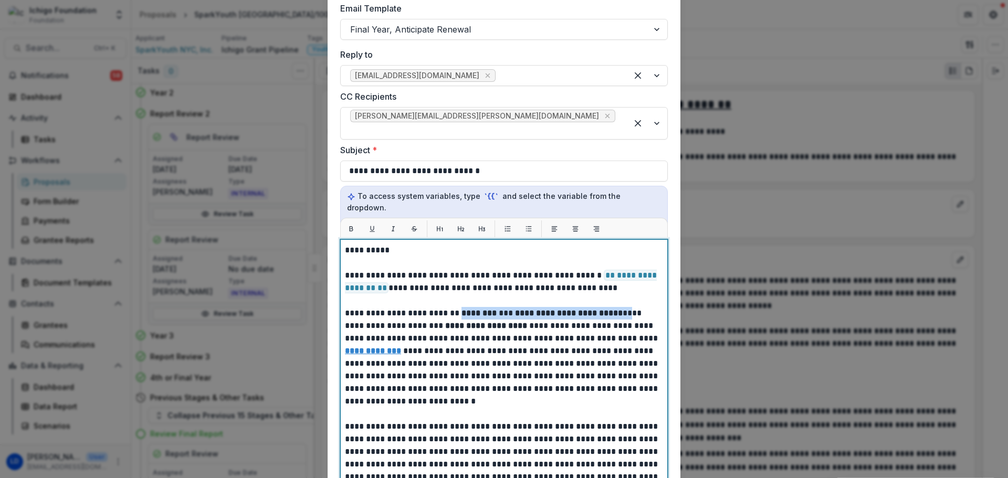
drag, startPoint x: 551, startPoint y: 284, endPoint x: 625, endPoint y: 288, distance: 74.2
click at [625, 307] on p "**********" at bounding box center [502, 357] width 315 height 101
drag, startPoint x: 430, startPoint y: 307, endPoint x: 513, endPoint y: 302, distance: 82.6
click at [513, 322] on strong "**********" at bounding box center [471, 326] width 84 height 8
click at [516, 338] on p "**********" at bounding box center [502, 357] width 315 height 101
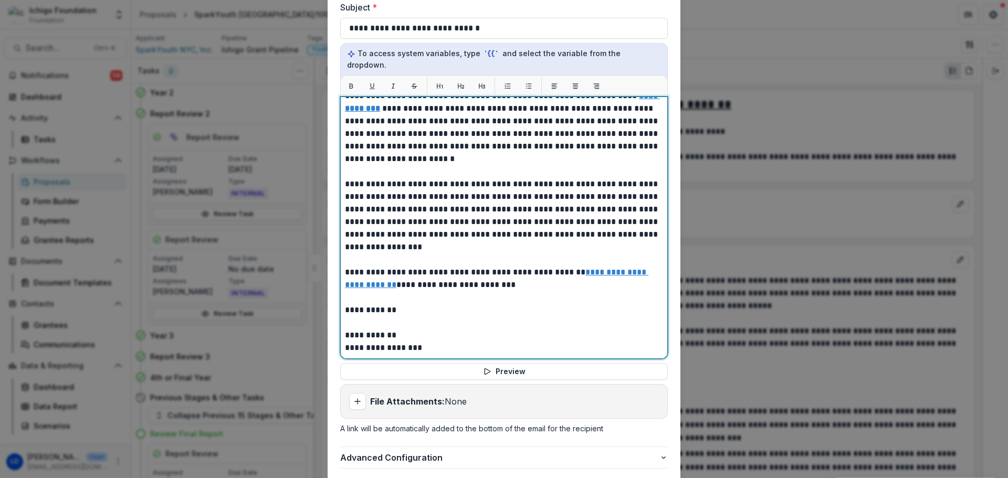
scroll to position [401, 0]
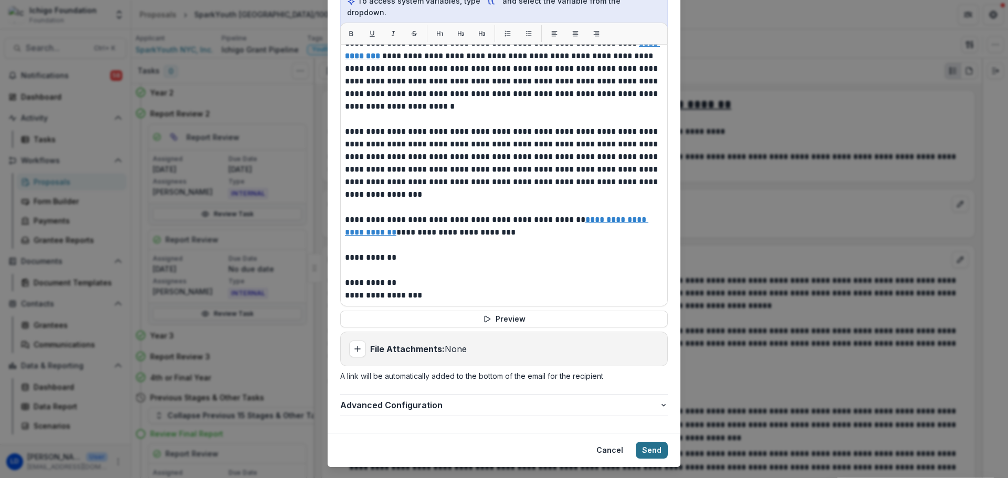
click at [654, 442] on button "Send" at bounding box center [652, 450] width 32 height 17
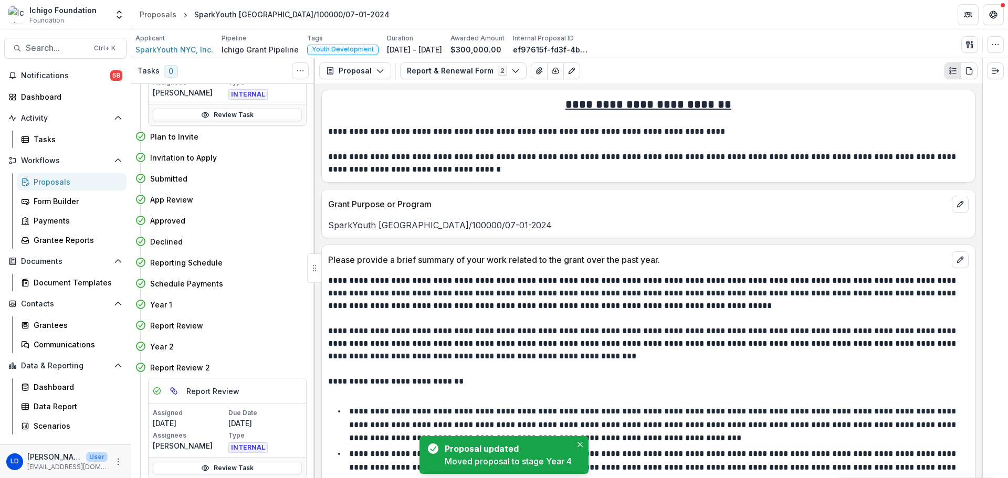
scroll to position [200, 0]
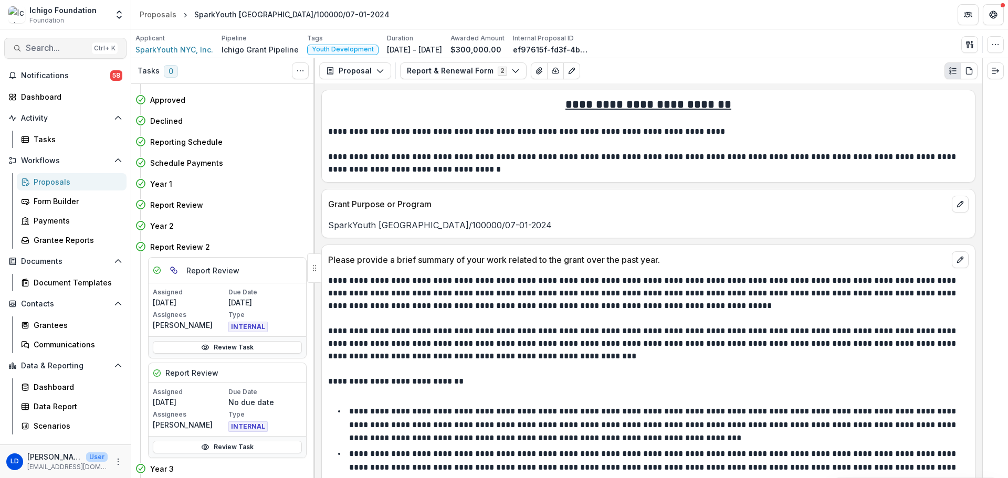
click at [36, 67] on button "Notifications 58" at bounding box center [65, 75] width 122 height 17
click at [41, 51] on span "Search..." at bounding box center [57, 48] width 62 height 10
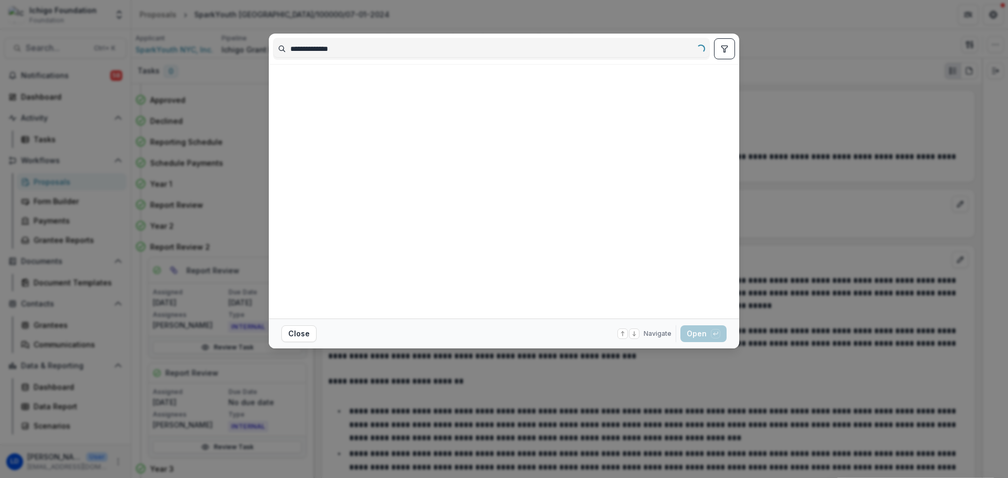
type input "**********"
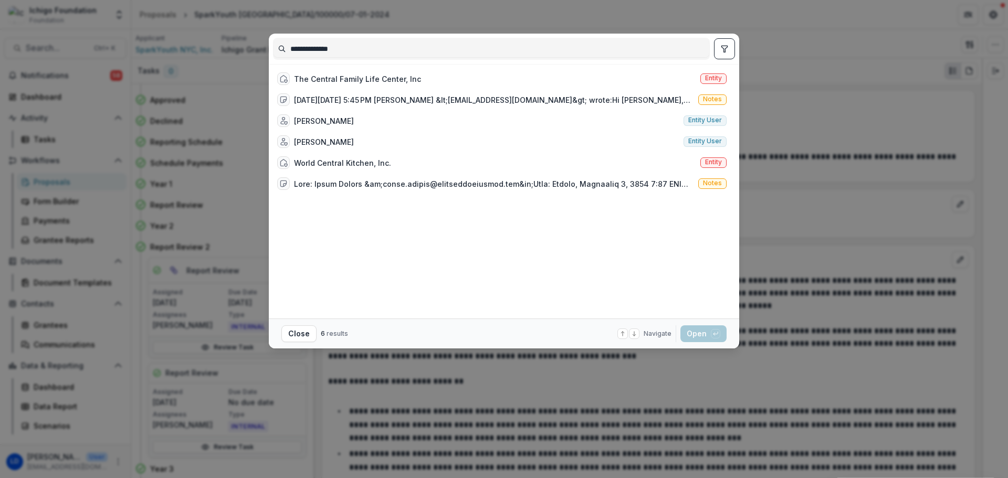
click at [336, 82] on div "The Central Family Life Center, Inc" at bounding box center [357, 79] width 127 height 11
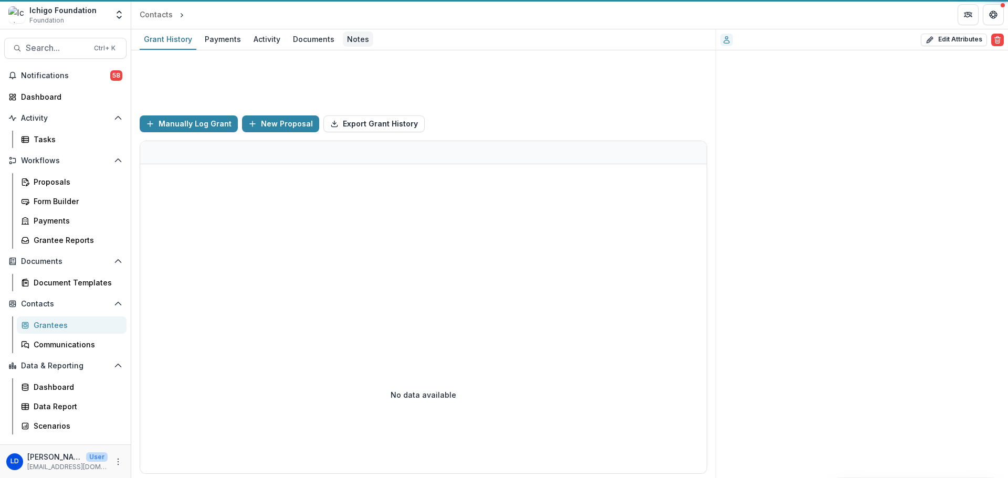
click at [353, 39] on div "Notes" at bounding box center [358, 39] width 30 height 15
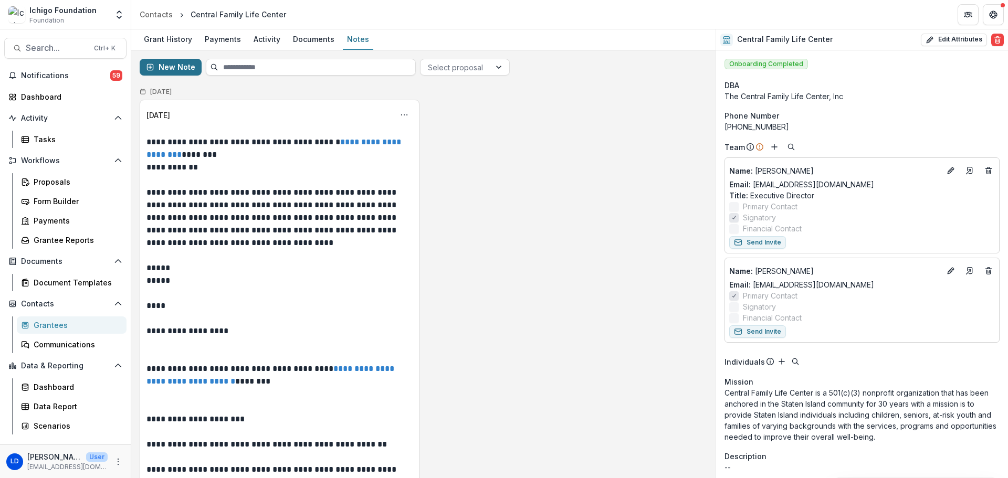
click at [174, 70] on button "New Note" at bounding box center [171, 67] width 62 height 17
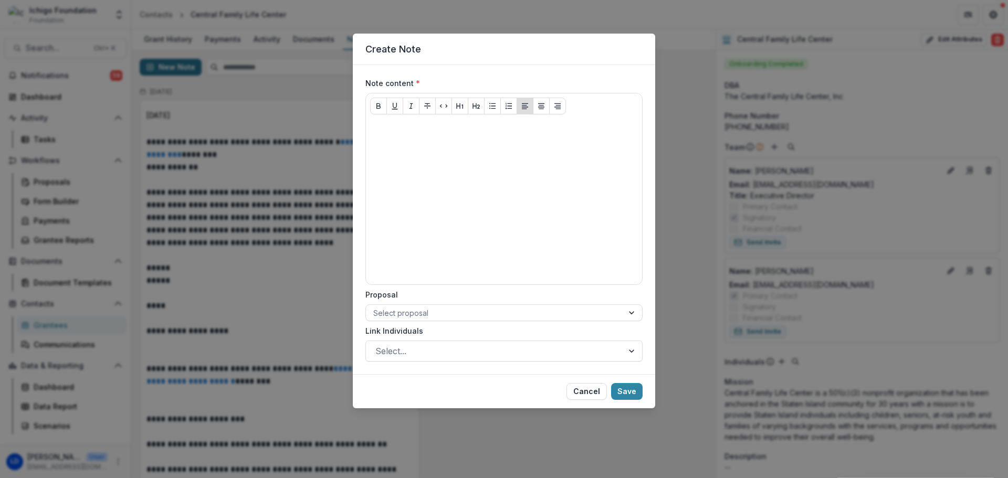
click at [434, 132] on p at bounding box center [504, 129] width 268 height 12
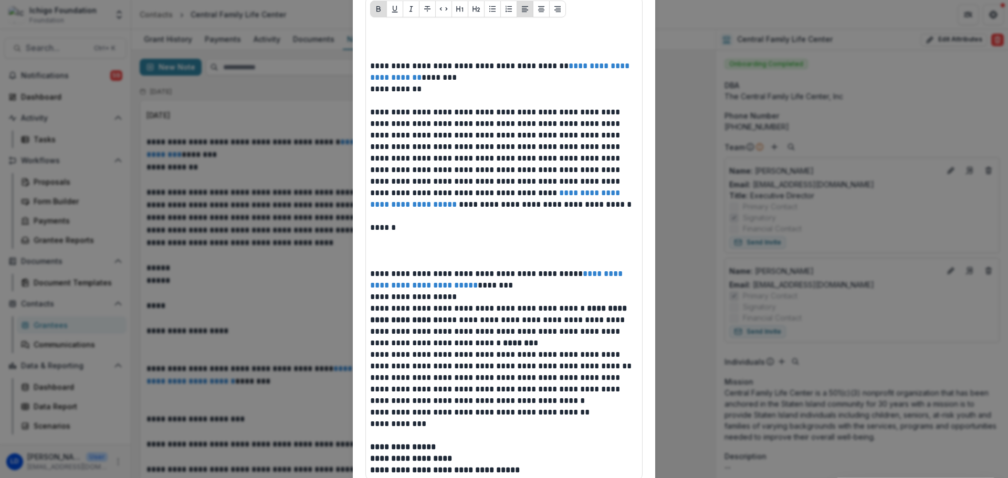
scroll to position [257, 0]
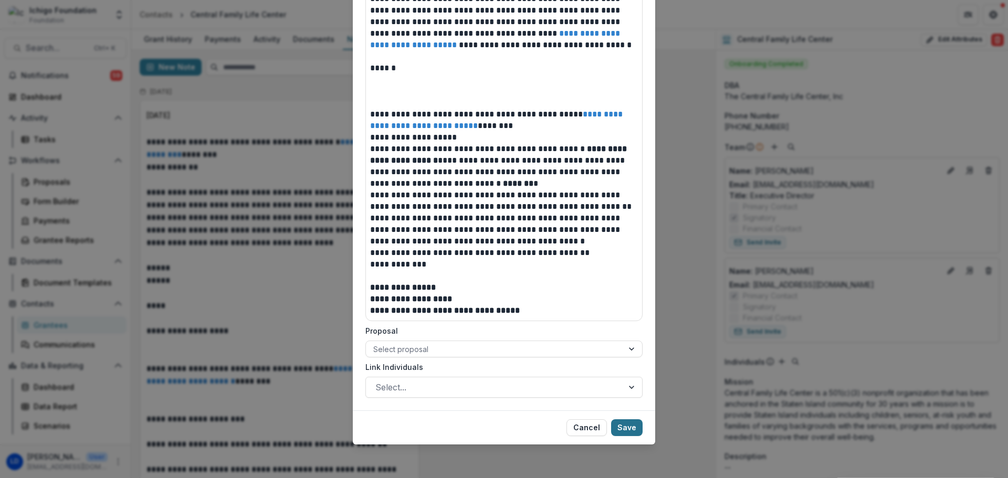
click at [622, 425] on button "Save" at bounding box center [627, 428] width 32 height 17
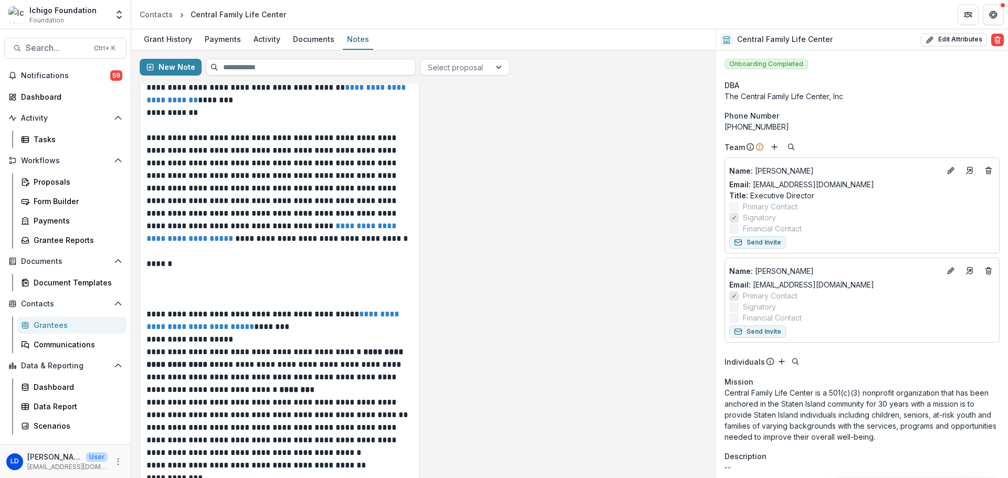
scroll to position [94, 0]
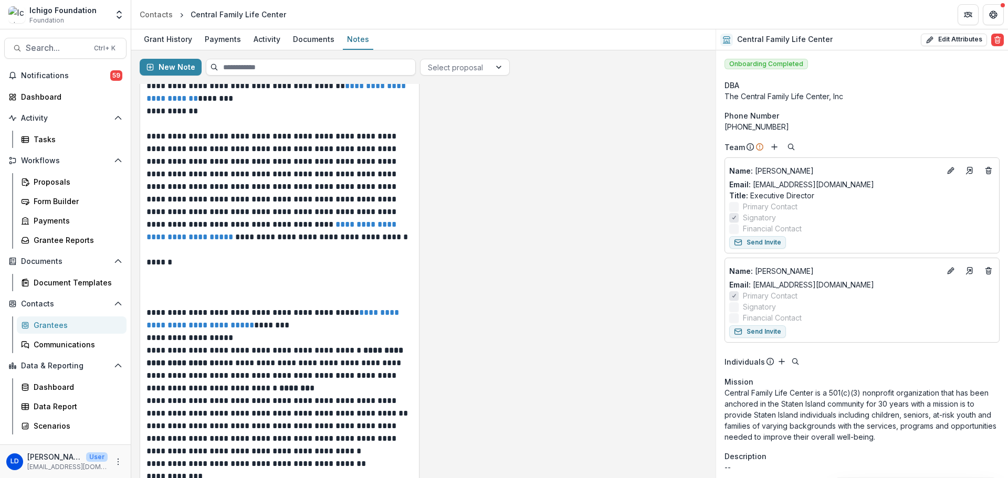
click at [276, 161] on p "**********" at bounding box center [279, 186] width 265 height 113
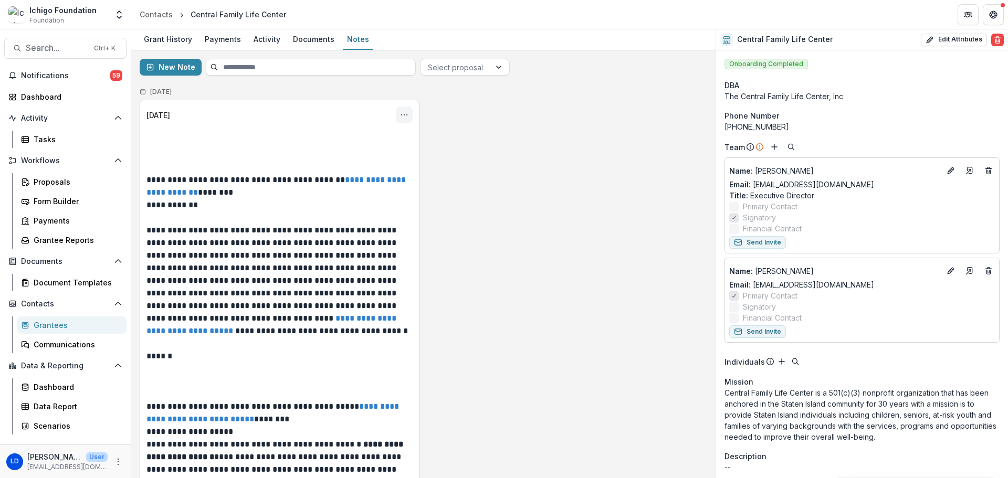
click at [405, 114] on icon "Options" at bounding box center [404, 115] width 8 height 8
click at [358, 152] on button "Edit" at bounding box center [352, 156] width 112 height 17
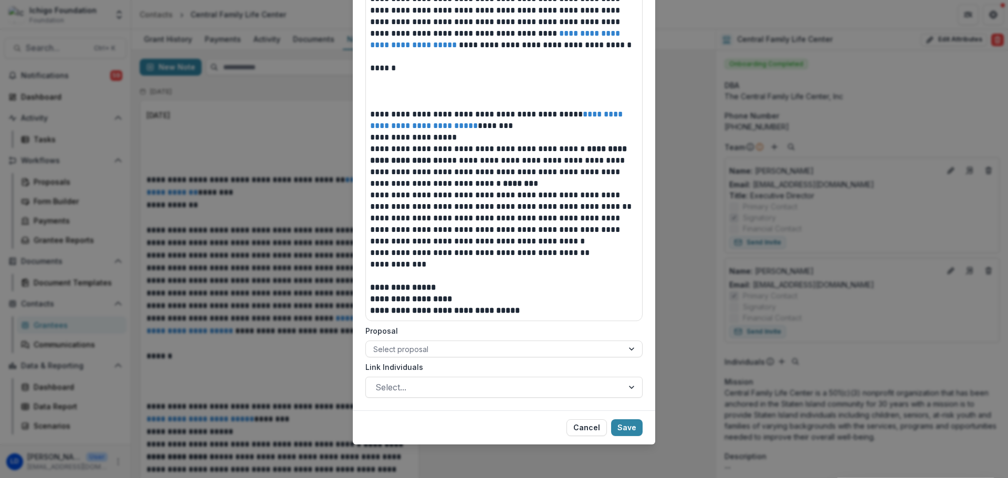
scroll to position [101, 0]
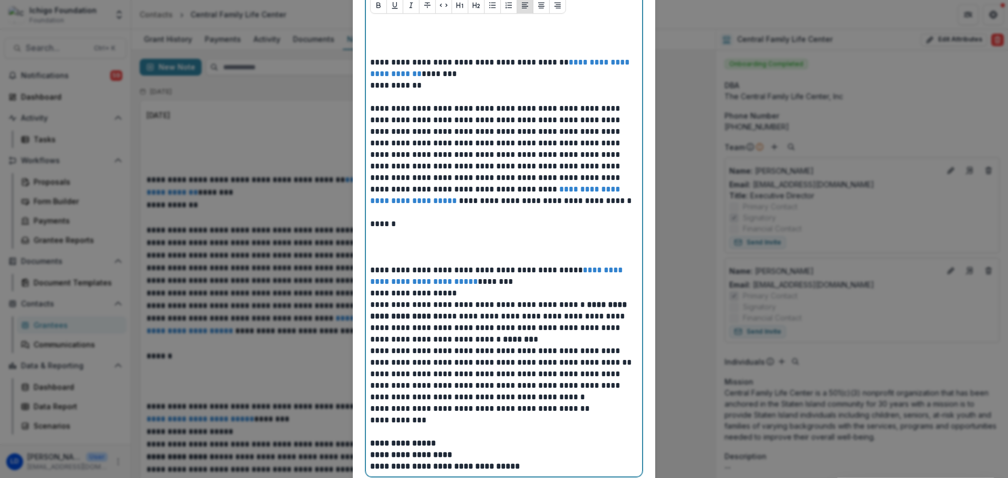
click at [489, 132] on p "**********" at bounding box center [504, 155] width 268 height 104
click at [492, 131] on p "**********" at bounding box center [504, 155] width 268 height 104
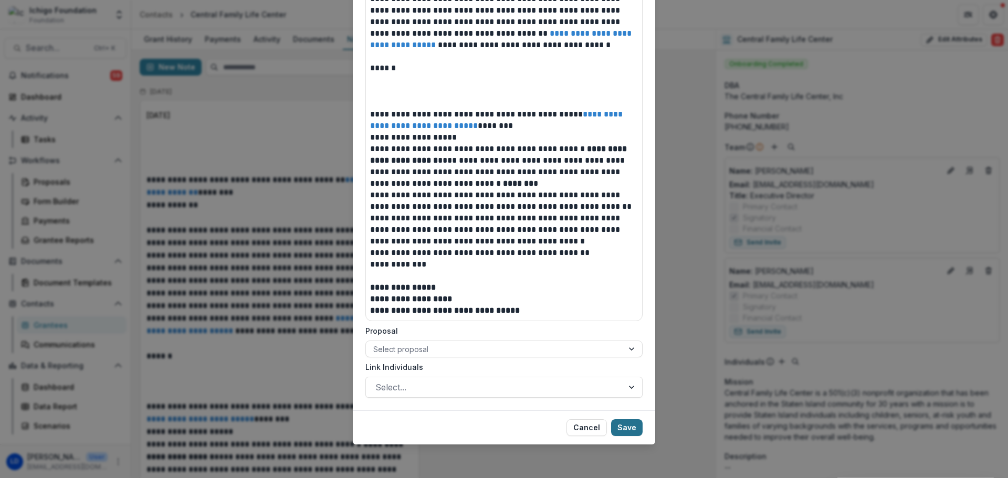
click at [637, 424] on button "Save" at bounding box center [627, 428] width 32 height 17
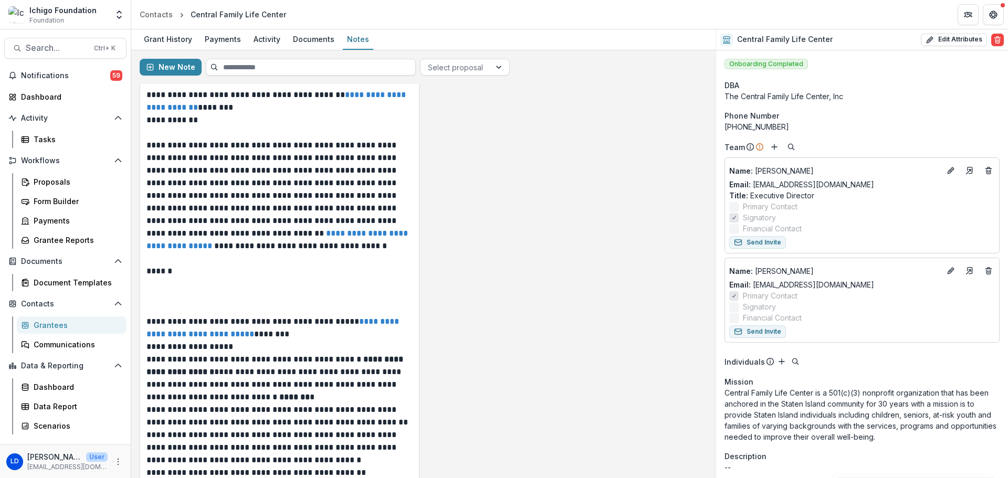
scroll to position [0, 0]
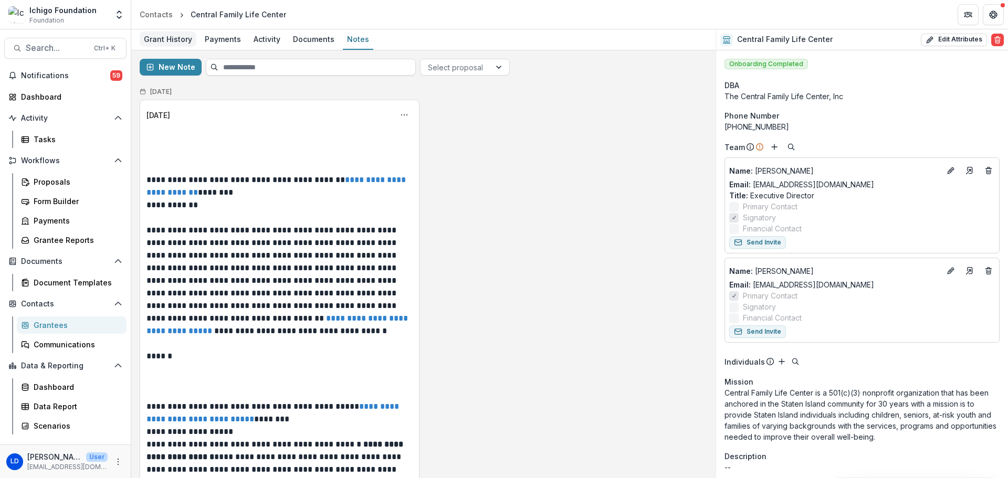
click at [164, 41] on div "Grant History" at bounding box center [168, 39] width 57 height 15
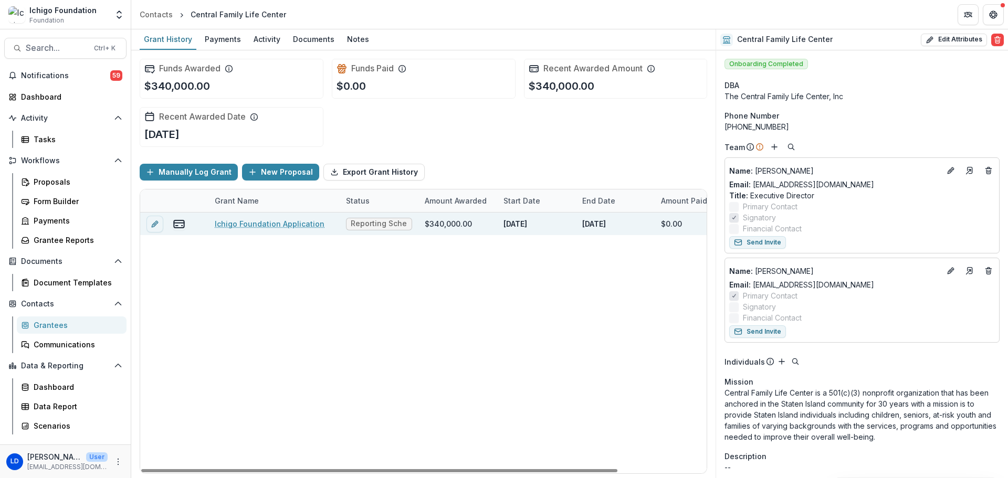
click at [274, 222] on link "Ichigo Foundation Application" at bounding box center [270, 223] width 110 height 11
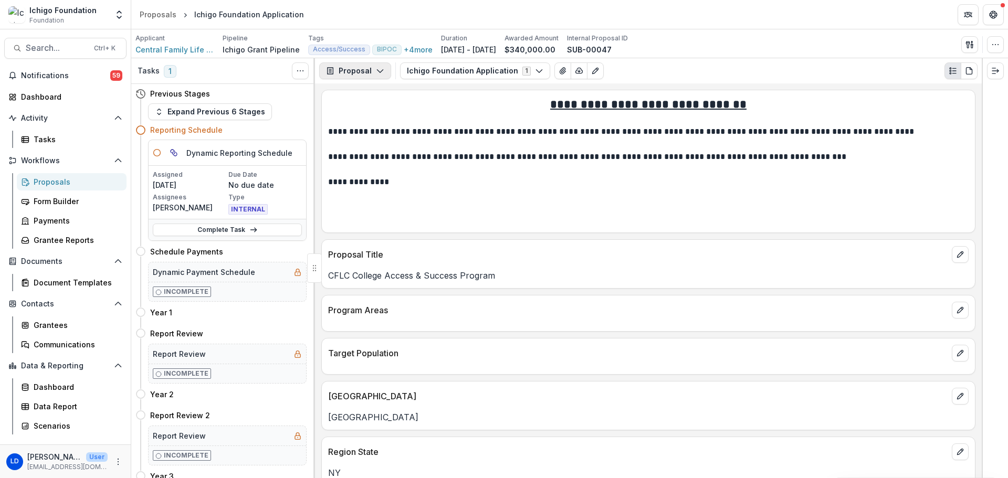
click at [383, 70] on button "Proposal" at bounding box center [355, 70] width 72 height 17
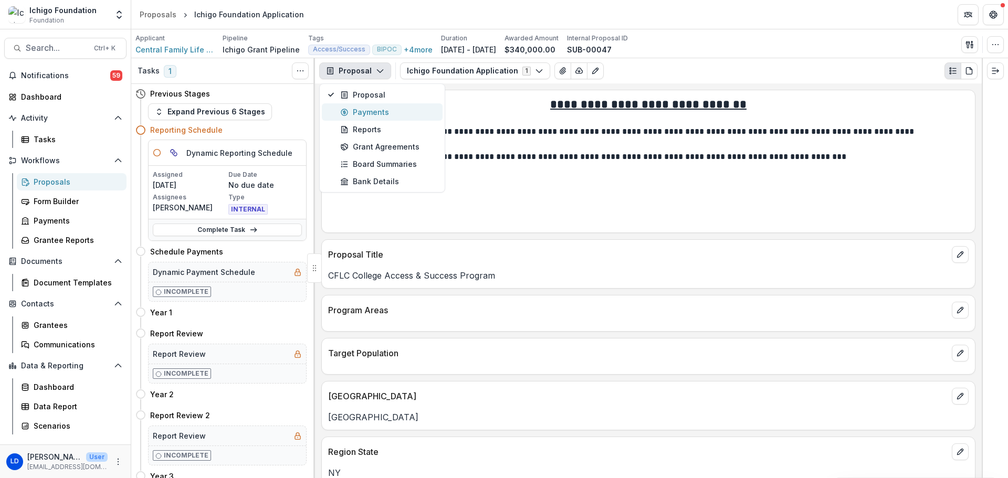
click at [381, 112] on div "Payments" at bounding box center [388, 112] width 96 height 11
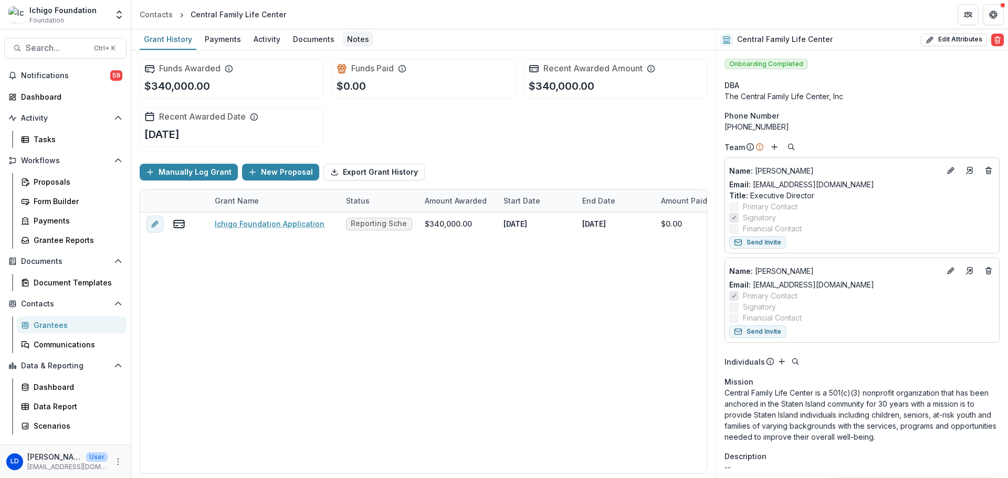
click at [356, 41] on div "Notes" at bounding box center [358, 39] width 30 height 15
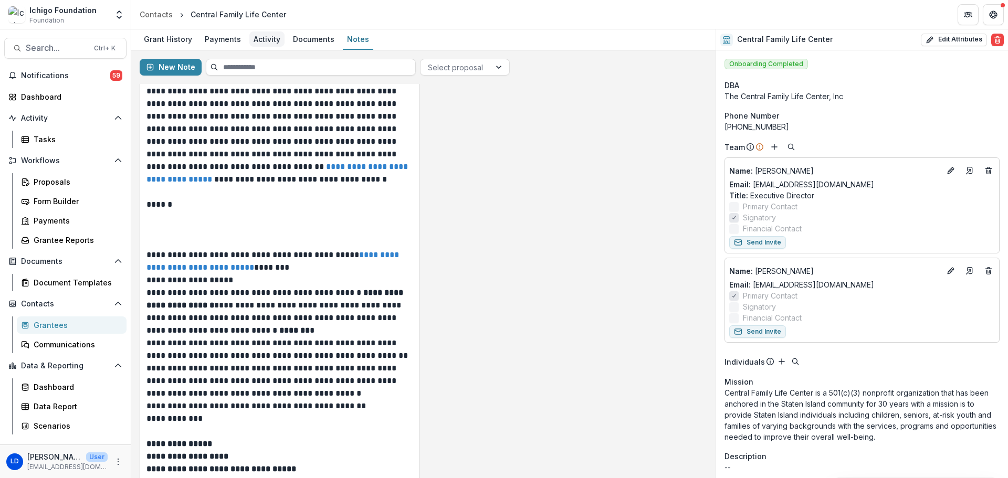
scroll to position [145, 0]
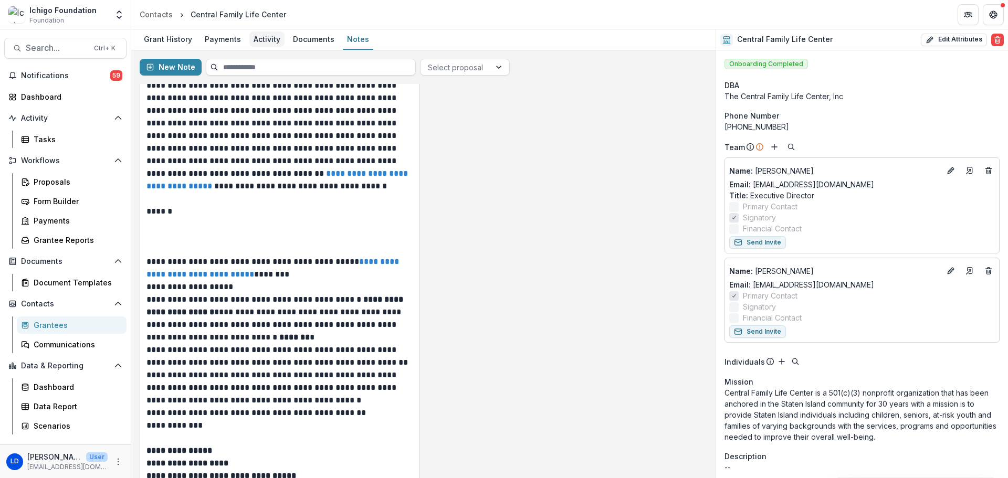
click at [267, 38] on div "Activity" at bounding box center [266, 39] width 35 height 15
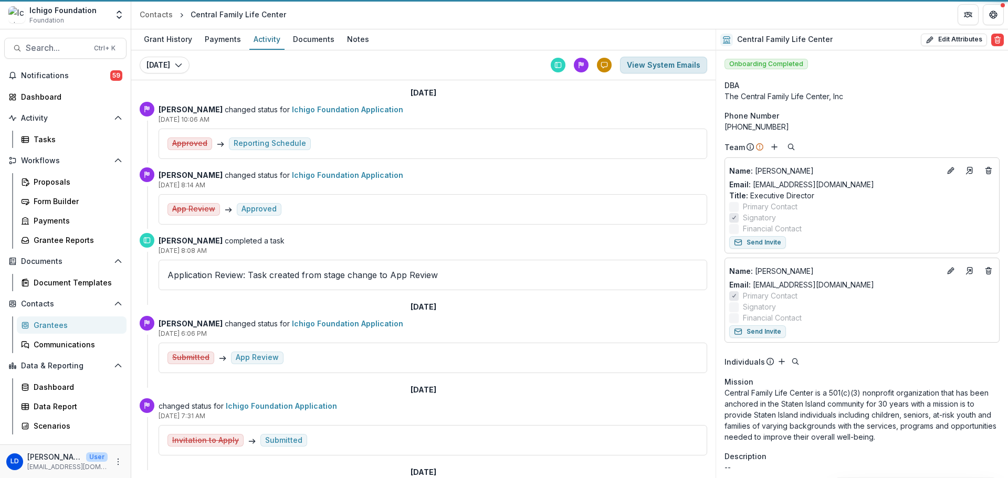
click at [658, 61] on button "View System Emails" at bounding box center [663, 65] width 87 height 17
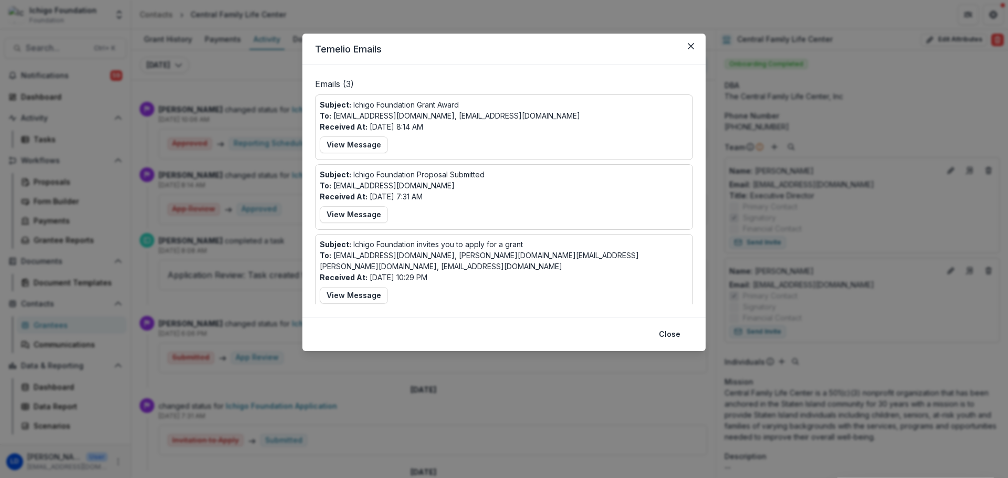
click at [377, 149] on button "View Message" at bounding box center [354, 145] width 68 height 17
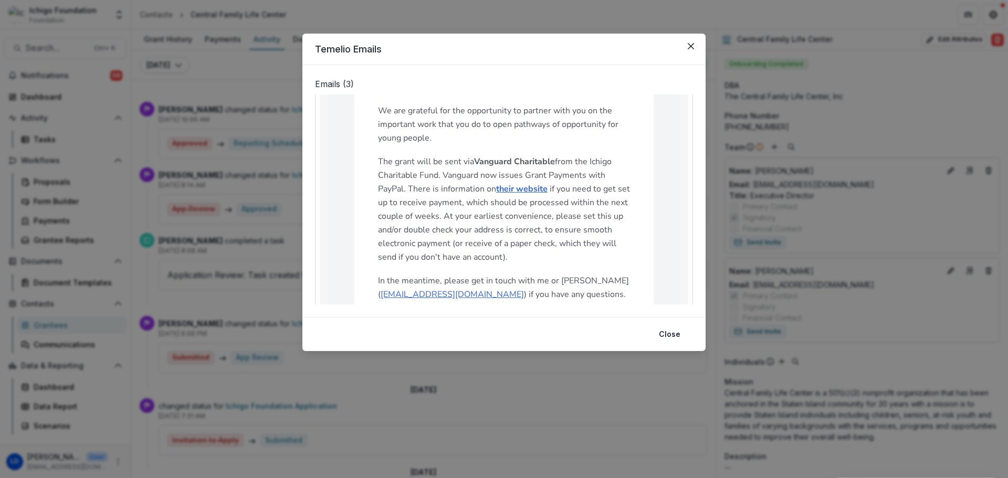
scroll to position [11, 0]
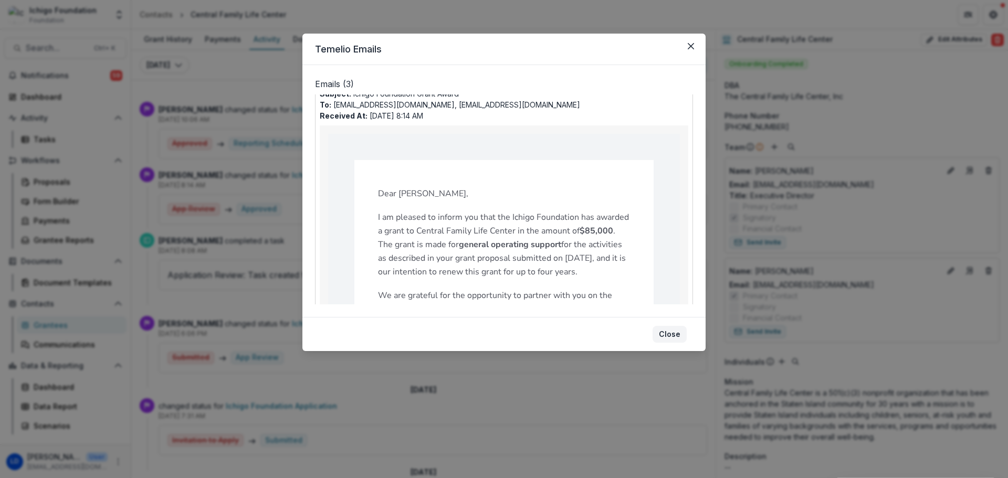
click at [681, 341] on button "Close" at bounding box center [670, 334] width 34 height 17
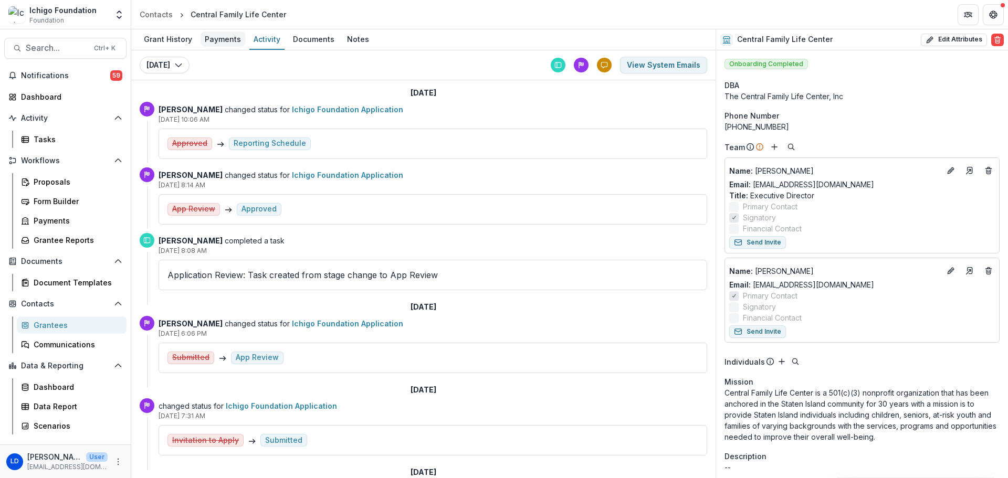
click at [223, 40] on div "Payments" at bounding box center [223, 39] width 45 height 15
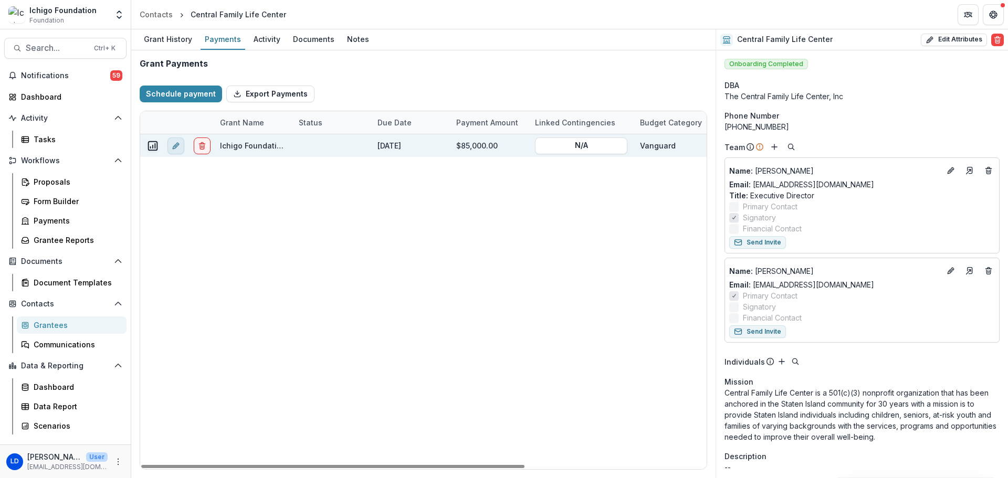
click at [183, 148] on button "edit" at bounding box center [176, 146] width 17 height 17
select select "*****"
select select "**********"
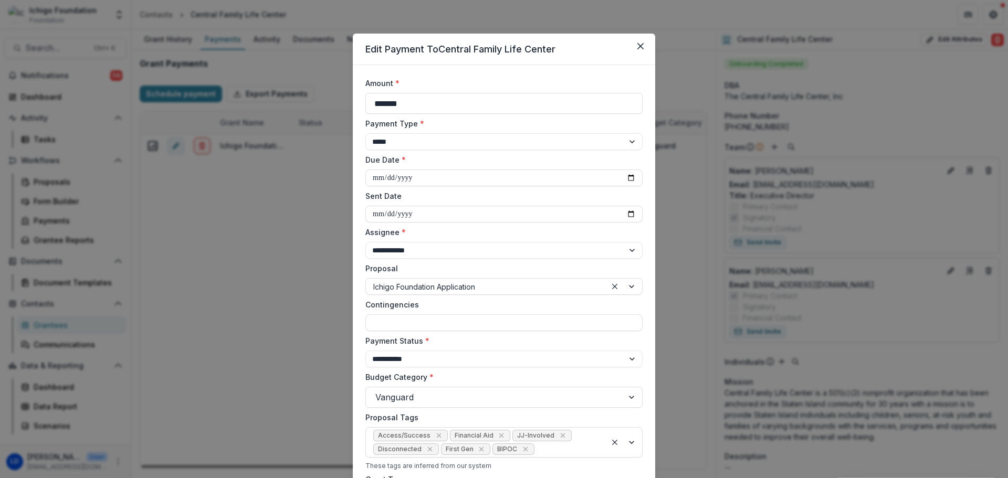
scroll to position [269, 0]
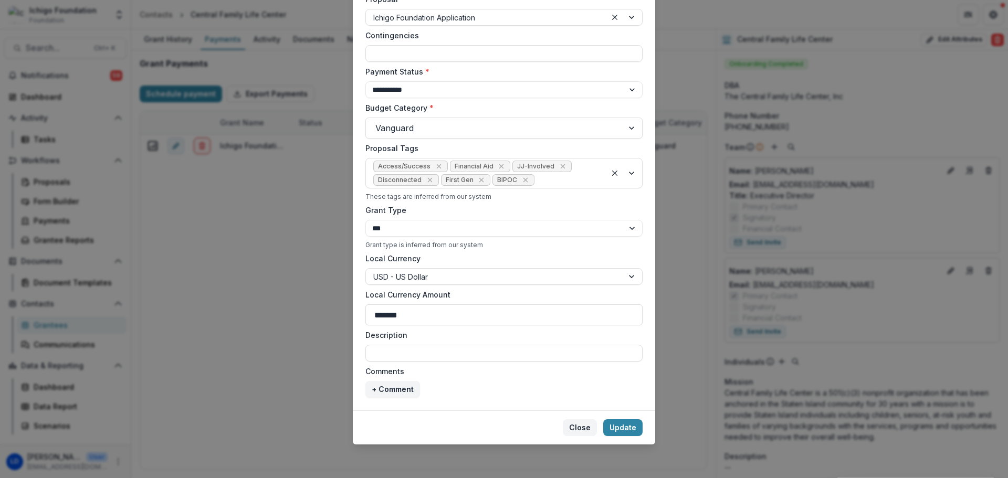
click at [579, 426] on button "Close" at bounding box center [580, 428] width 34 height 17
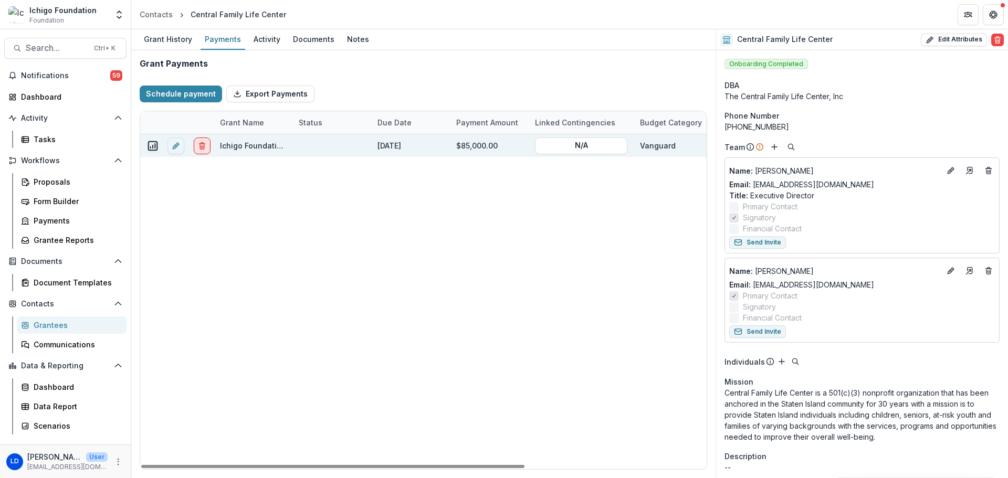
click at [202, 140] on button "delete" at bounding box center [202, 146] width 17 height 17
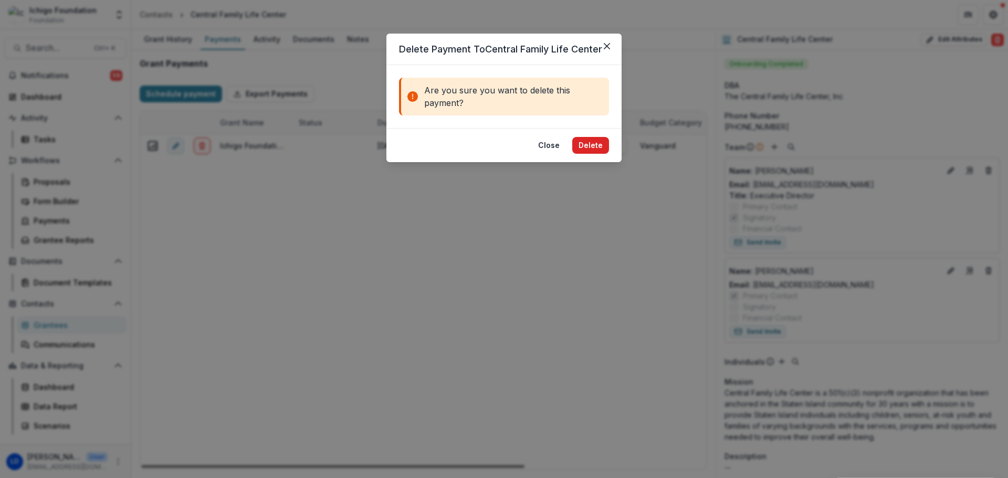
click at [590, 143] on button "Delete" at bounding box center [590, 145] width 37 height 17
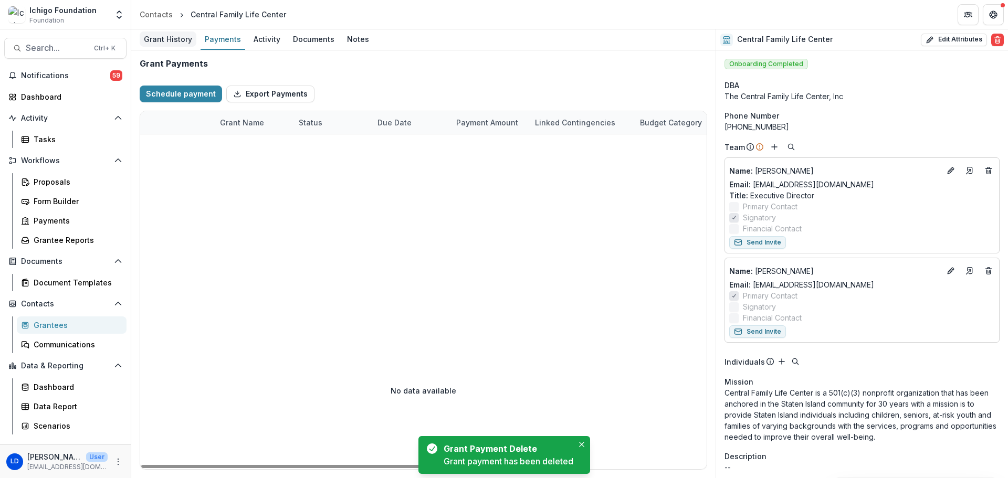
click at [170, 34] on div "Grant History" at bounding box center [168, 39] width 57 height 15
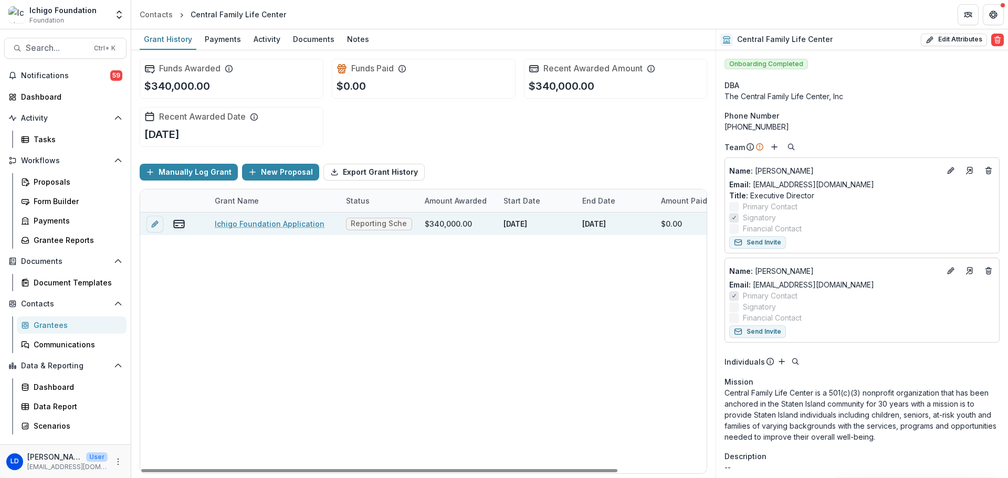
click at [356, 228] on span "Reporting Schedule" at bounding box center [379, 224] width 66 height 13
click at [306, 228] on link "Ichigo Foundation Application" at bounding box center [270, 223] width 110 height 11
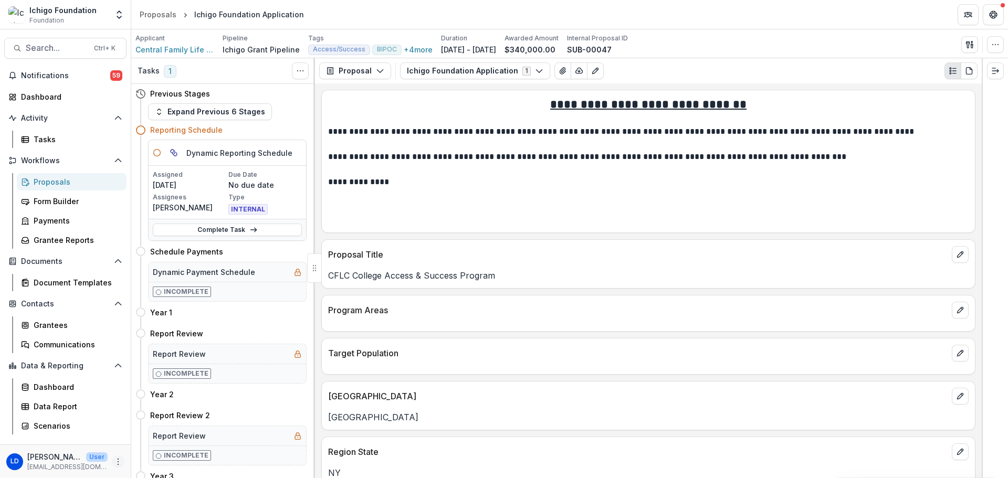
click at [117, 463] on icon "More" at bounding box center [118, 462] width 8 height 8
click at [149, 448] on link "User Settings" at bounding box center [187, 439] width 112 height 17
select select "**********"
select select "****"
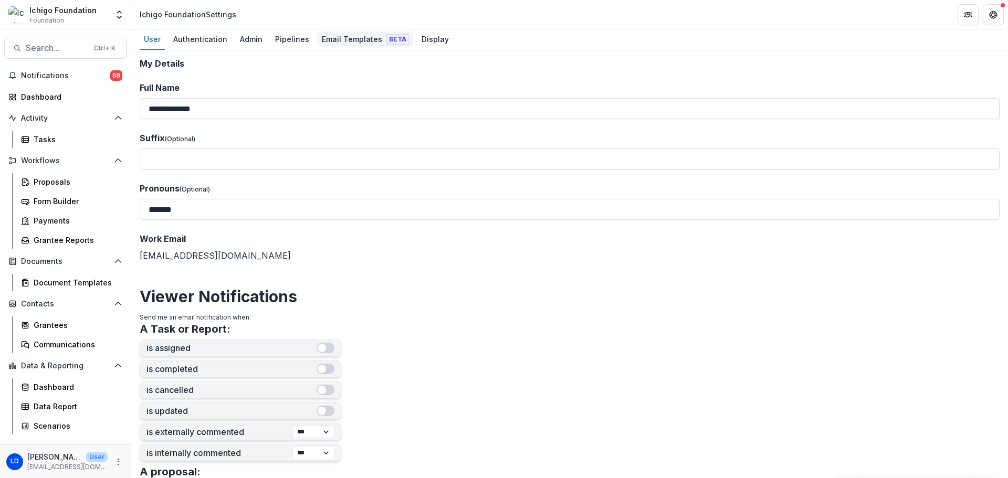
click at [336, 38] on div "Email Templates Beta" at bounding box center [366, 39] width 96 height 15
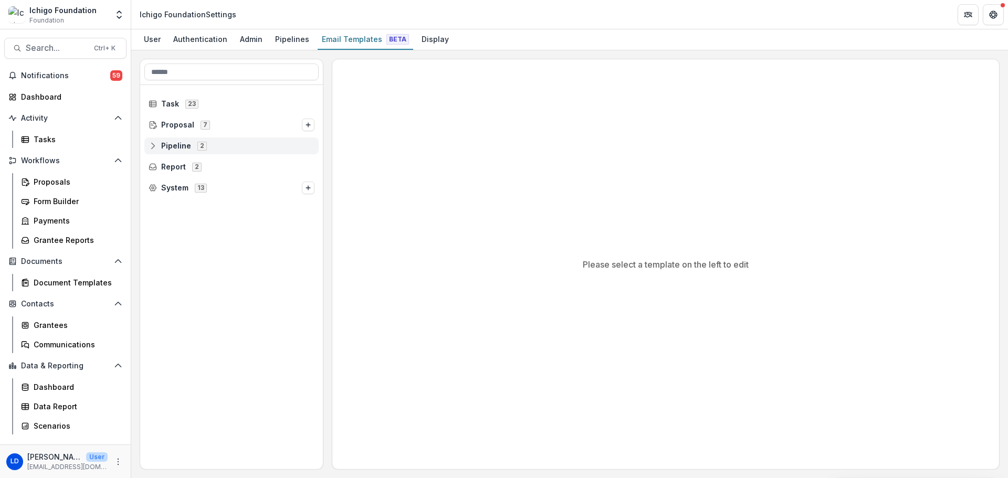
click at [152, 145] on icon at bounding box center [153, 146] width 8 height 8
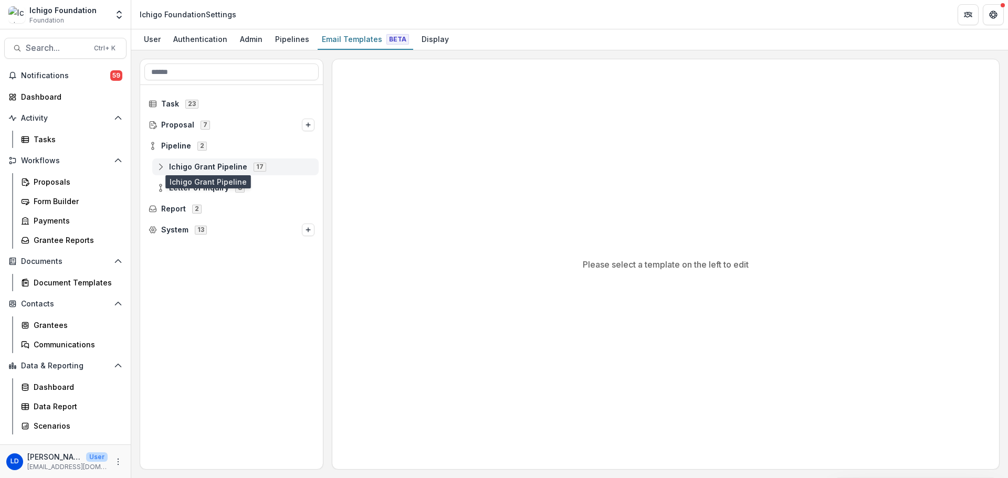
click at [161, 171] on circle at bounding box center [161, 170] width 2 height 2
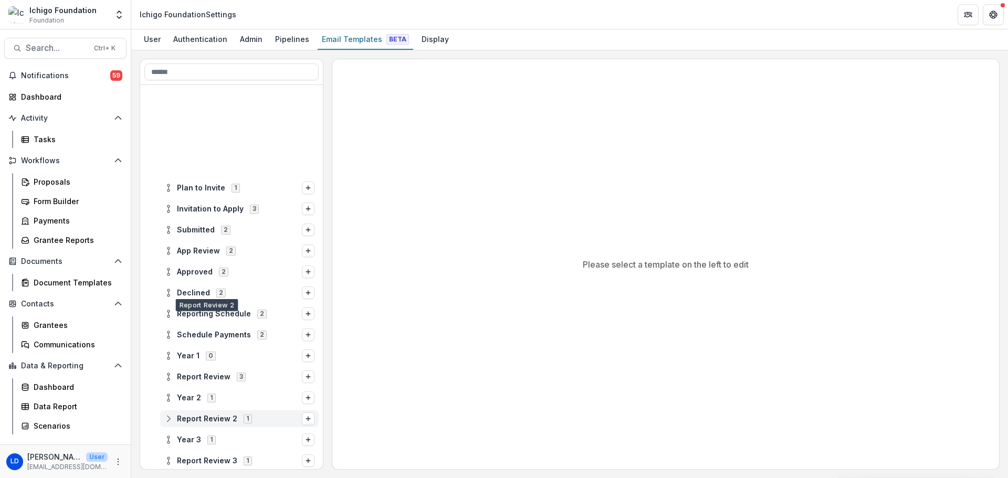
scroll to position [128, 0]
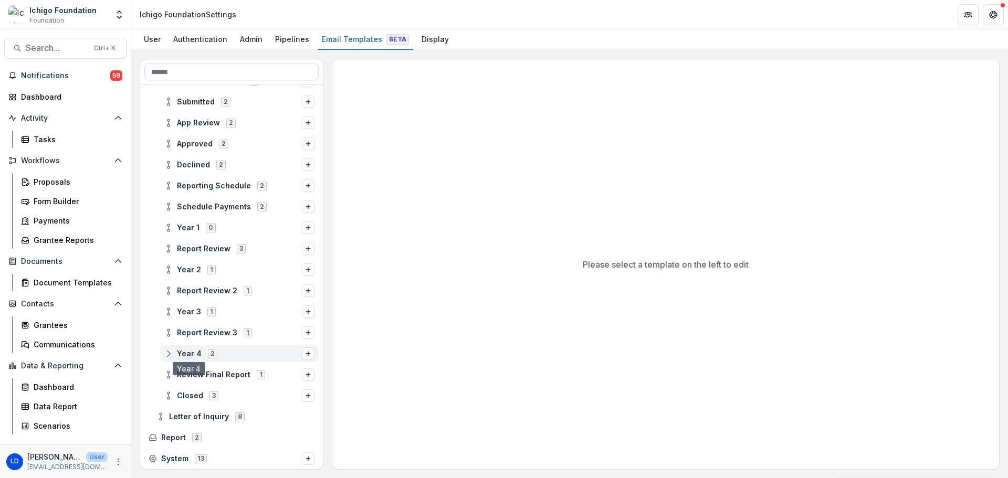
click at [169, 352] on circle at bounding box center [169, 351] width 2 height 2
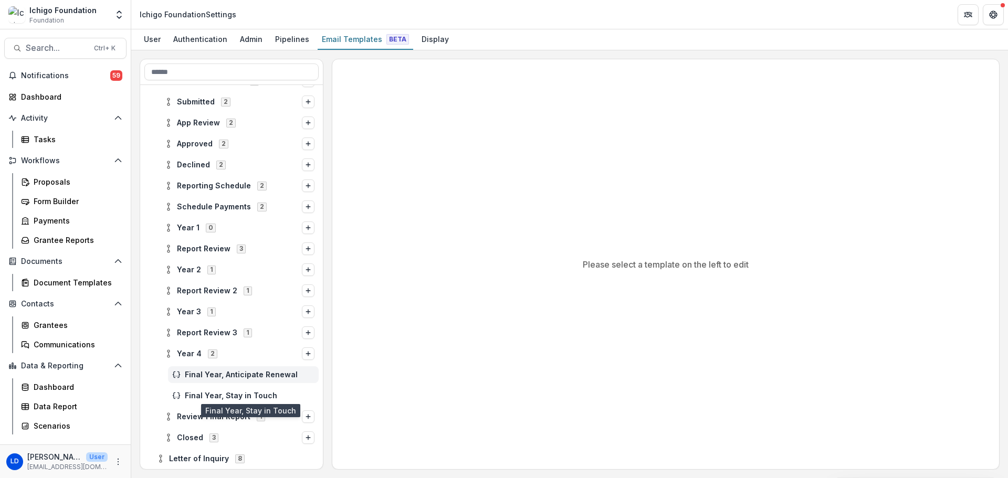
click at [200, 378] on span "Final Year, Anticipate Renewal" at bounding box center [250, 375] width 130 height 9
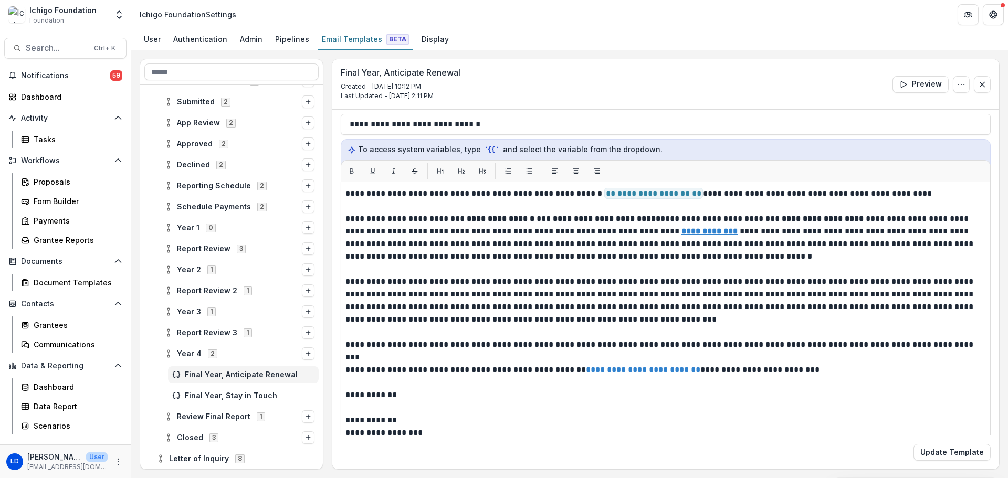
scroll to position [145, 0]
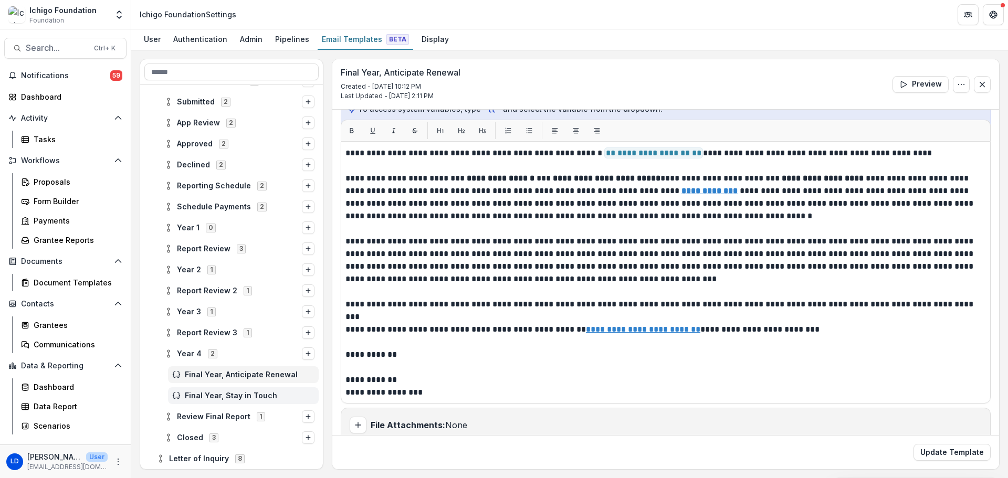
click at [228, 397] on span "Final Year, Stay in Touch" at bounding box center [250, 396] width 130 height 9
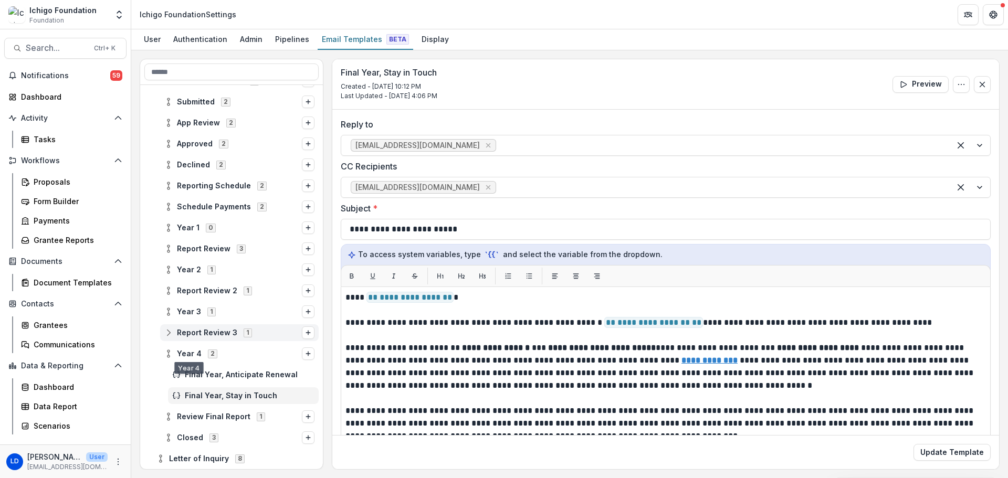
click at [186, 333] on span "Report Review 3" at bounding box center [207, 333] width 60 height 9
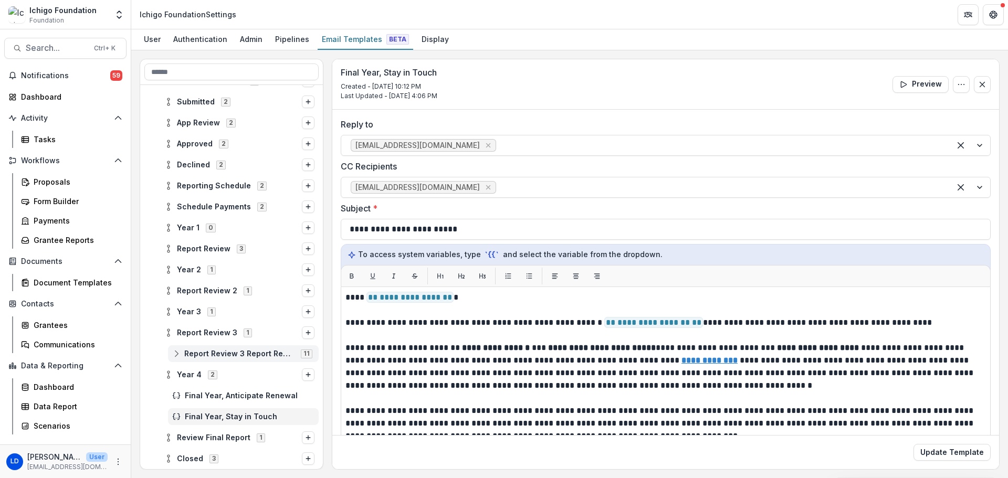
click at [202, 359] on div "Report Review 3 Report Review 11" at bounding box center [243, 354] width 151 height 17
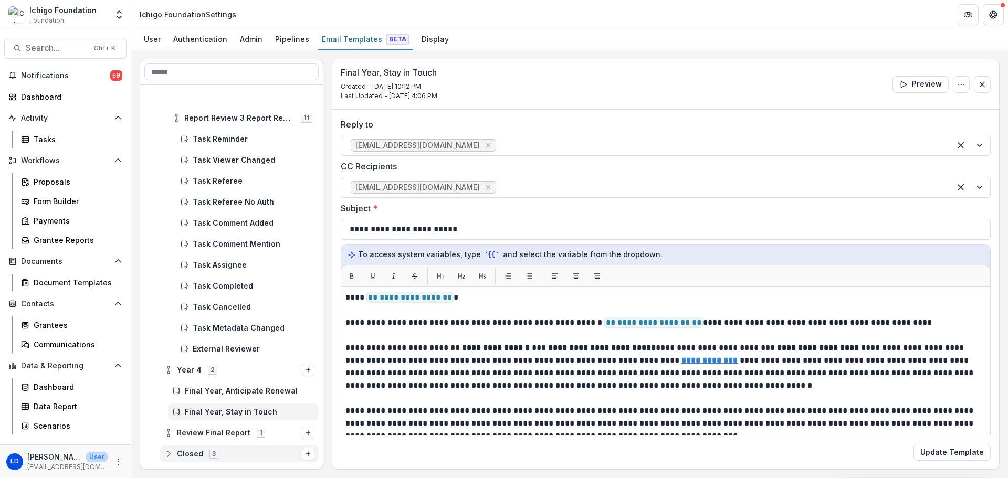
scroll to position [412, 0]
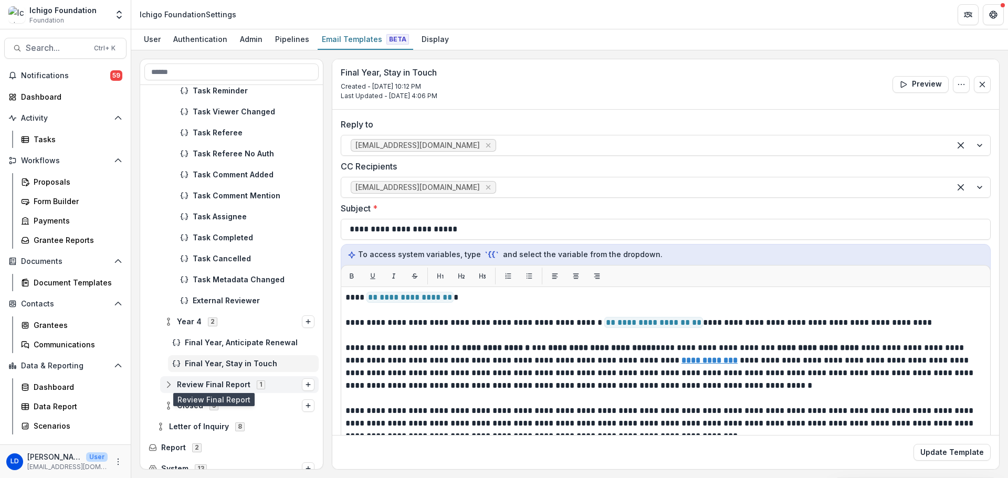
click at [178, 386] on span "Review Final Report" at bounding box center [214, 385] width 74 height 9
click at [175, 429] on span "Closed 3" at bounding box center [233, 426] width 138 height 9
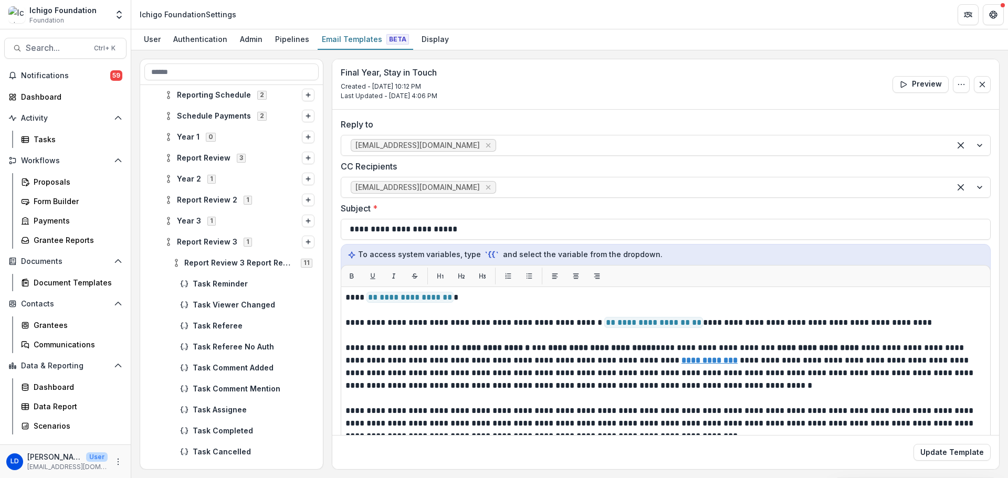
scroll to position [216, 0]
click at [172, 224] on icon at bounding box center [168, 224] width 8 height 8
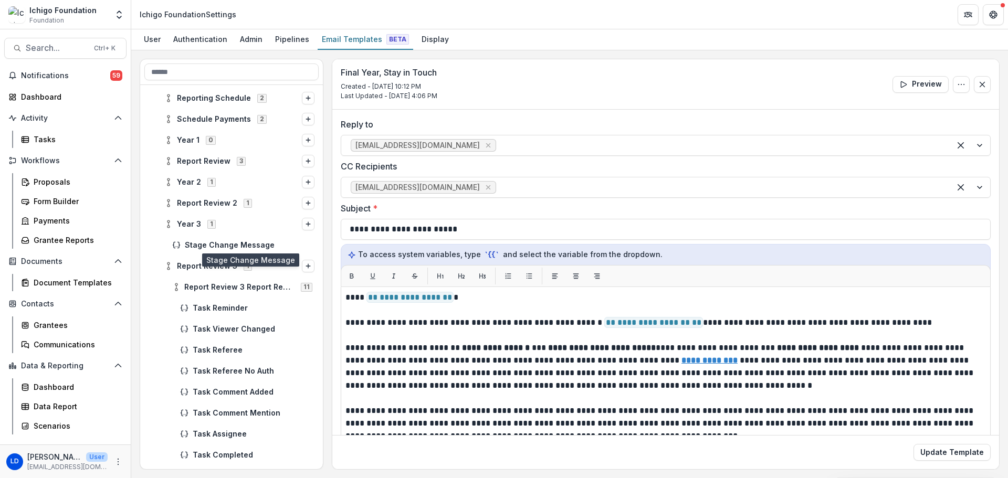
click at [206, 248] on span "Stage Change Message" at bounding box center [250, 245] width 130 height 9
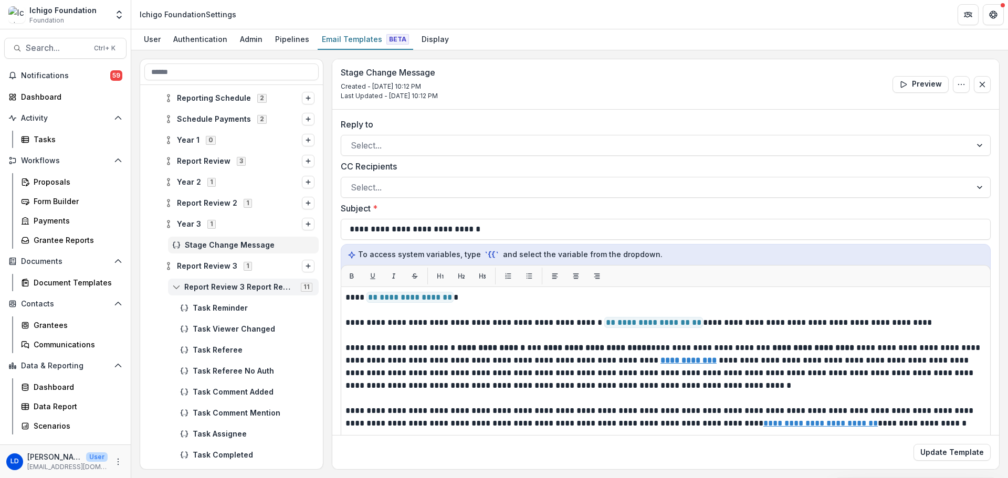
click at [180, 289] on icon at bounding box center [176, 287] width 8 height 8
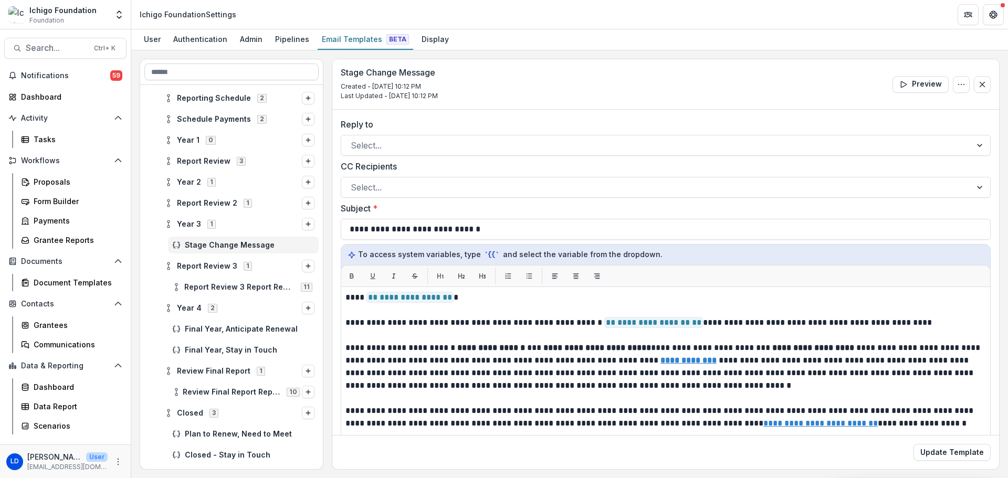
click at [213, 78] on input at bounding box center [231, 72] width 174 height 17
click at [247, 76] on input at bounding box center [231, 72] width 174 height 17
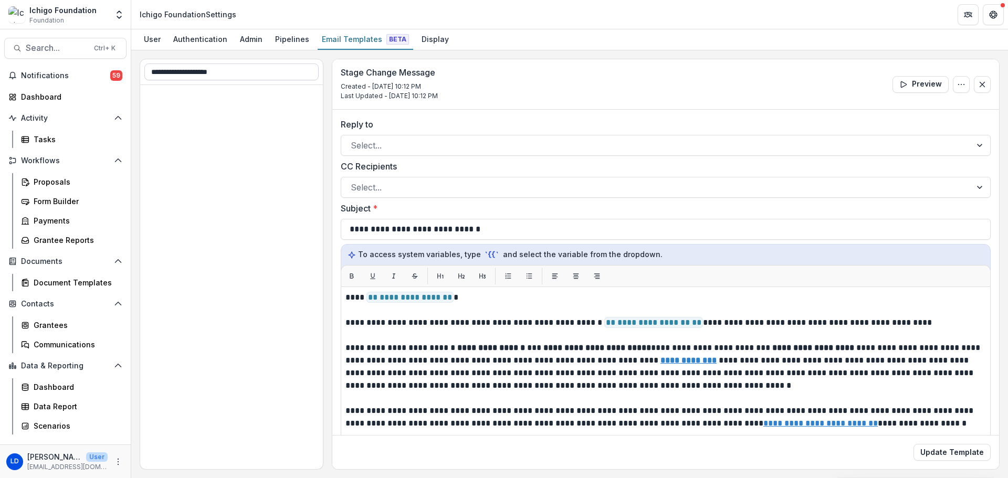
type input "**********"
drag, startPoint x: 249, startPoint y: 70, endPoint x: 90, endPoint y: 62, distance: 159.9
click at [90, 62] on main "**********" at bounding box center [504, 253] width 1008 height 449
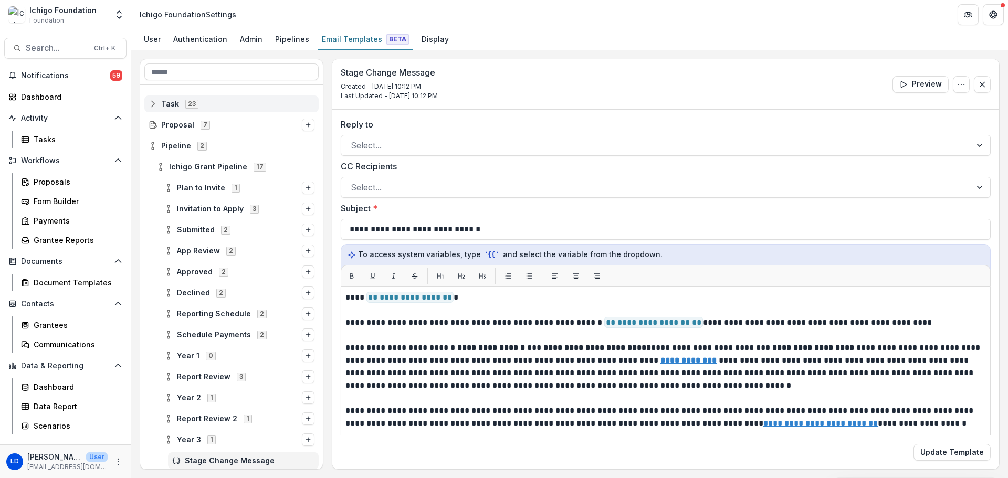
click at [166, 103] on span "Task" at bounding box center [170, 104] width 18 height 9
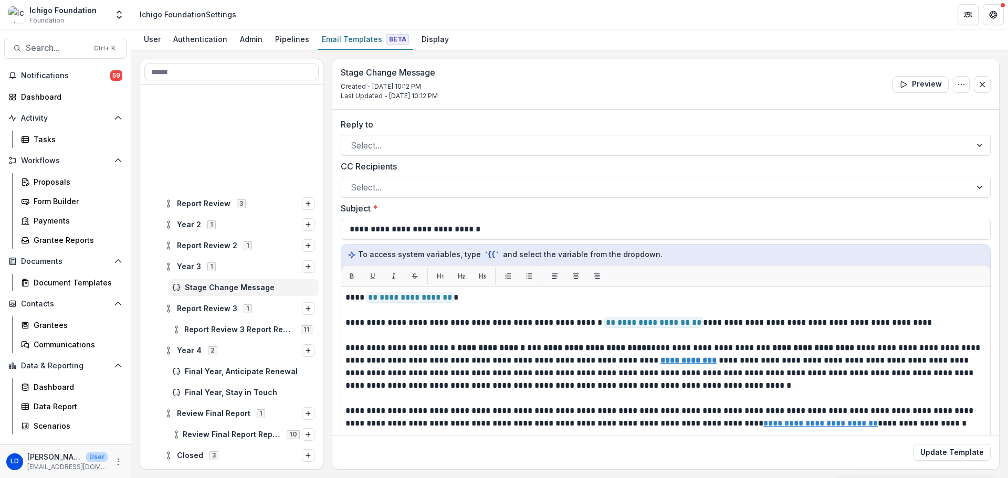
scroll to position [779, 0]
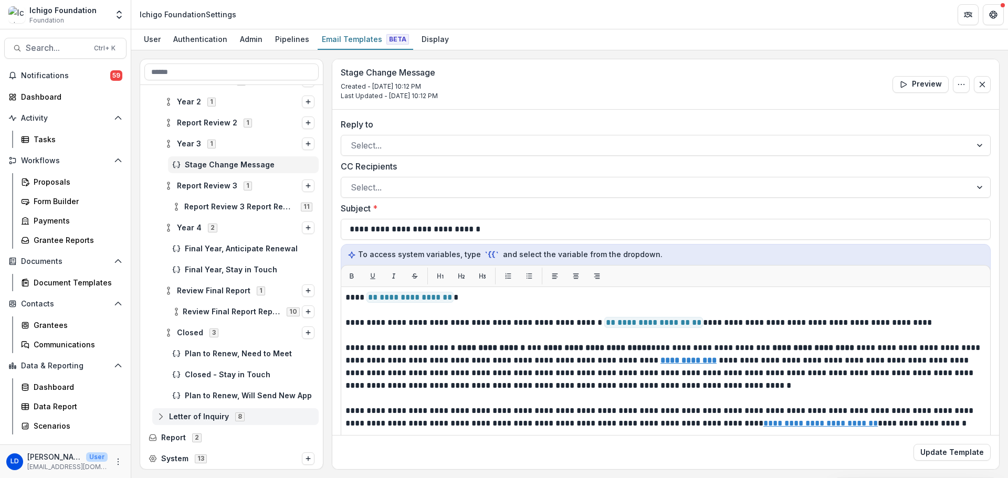
click at [160, 411] on div "Letter of Inquiry 8" at bounding box center [235, 417] width 166 height 17
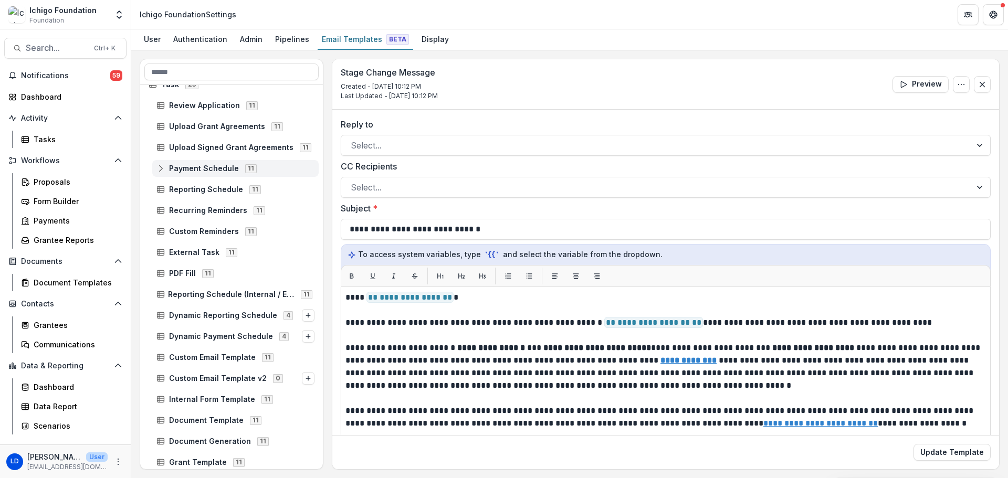
scroll to position [0, 0]
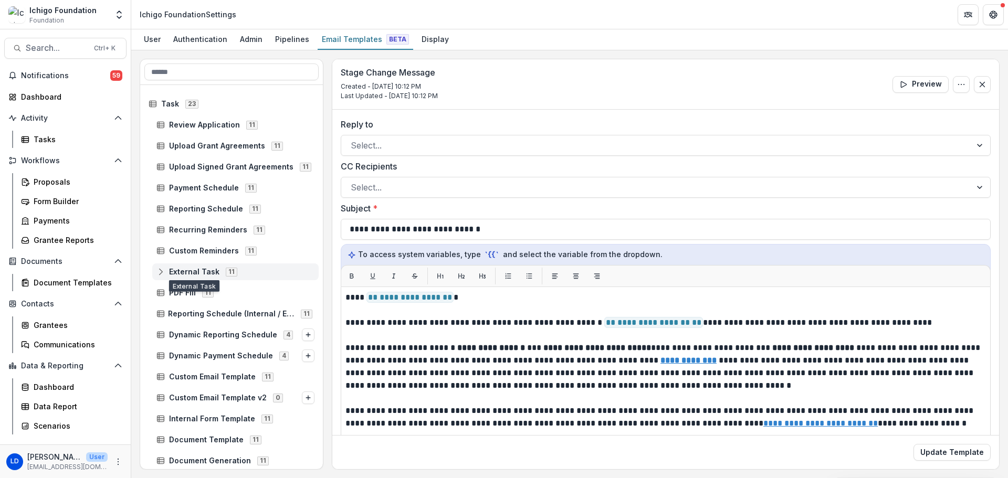
click at [158, 273] on rect at bounding box center [161, 272] width 7 height 6
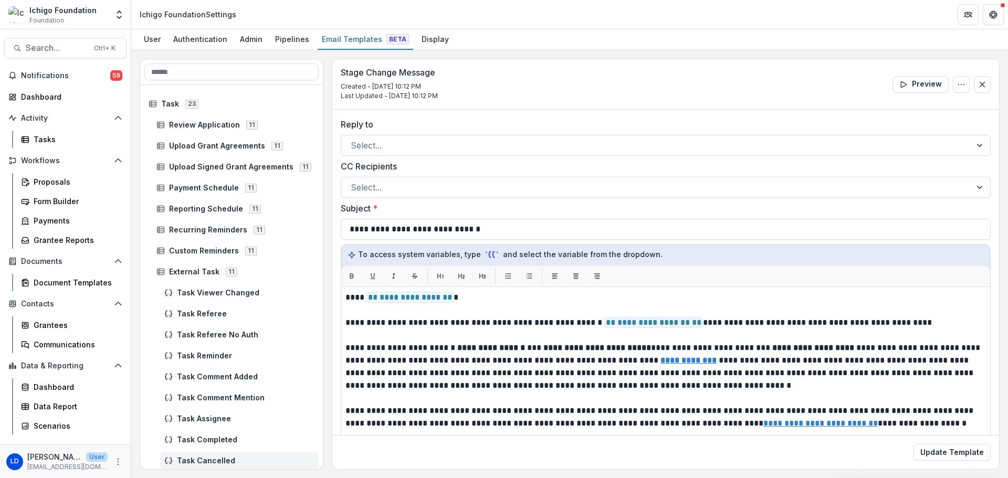
click at [214, 458] on span "Task Cancelled" at bounding box center [246, 461] width 138 height 9
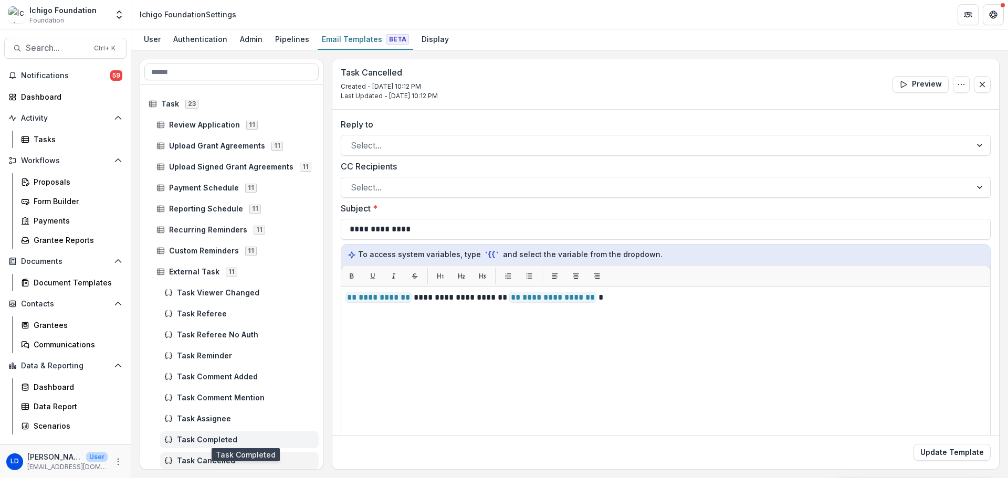
click at [213, 436] on span "Task Completed" at bounding box center [246, 440] width 138 height 9
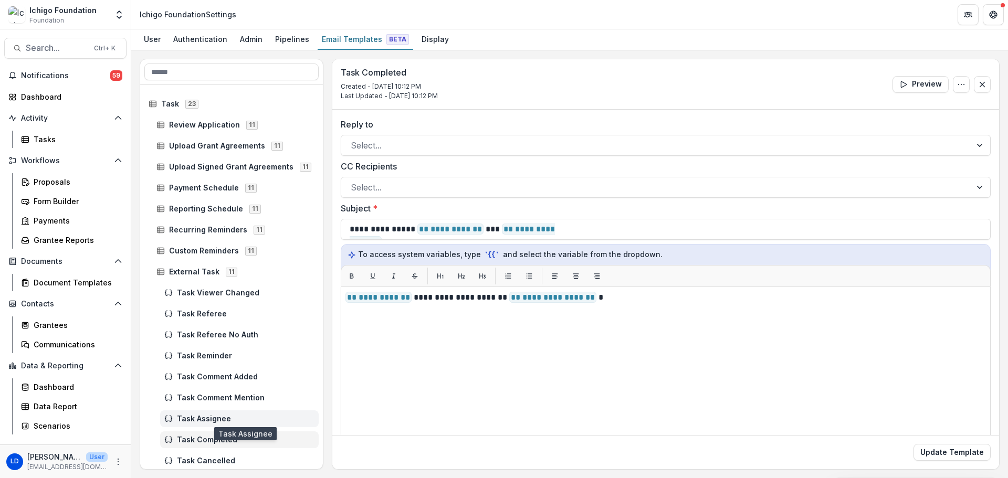
click at [211, 416] on span "Task Assignee" at bounding box center [246, 419] width 138 height 9
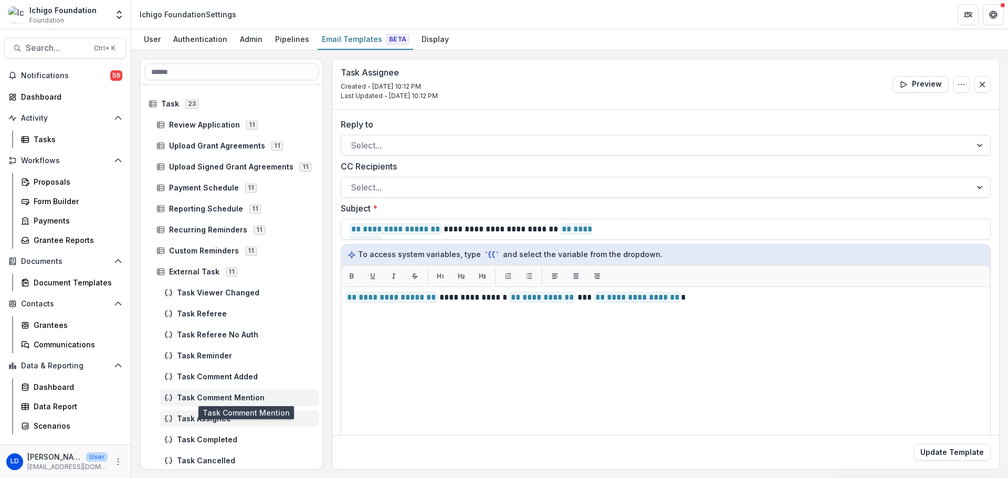
click at [213, 398] on span "Task Comment Mention" at bounding box center [246, 398] width 138 height 9
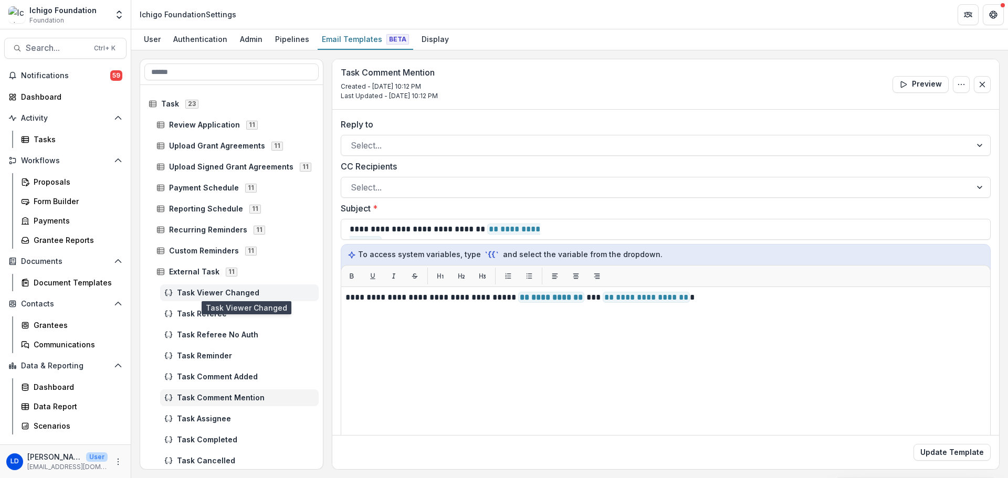
click at [199, 291] on span "Task Viewer Changed" at bounding box center [246, 293] width 138 height 9
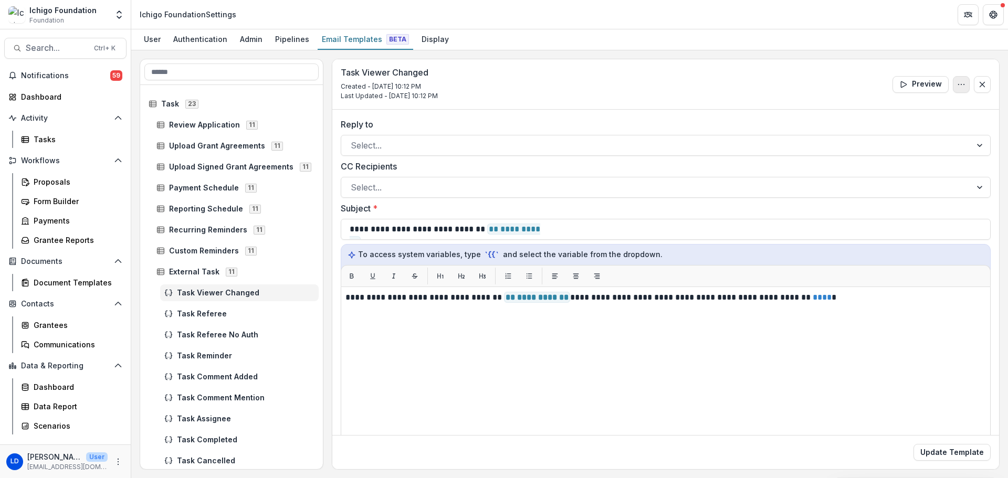
click at [958, 84] on icon "Options" at bounding box center [961, 84] width 8 height 8
click at [939, 121] on button "Delete Template" at bounding box center [911, 125] width 112 height 17
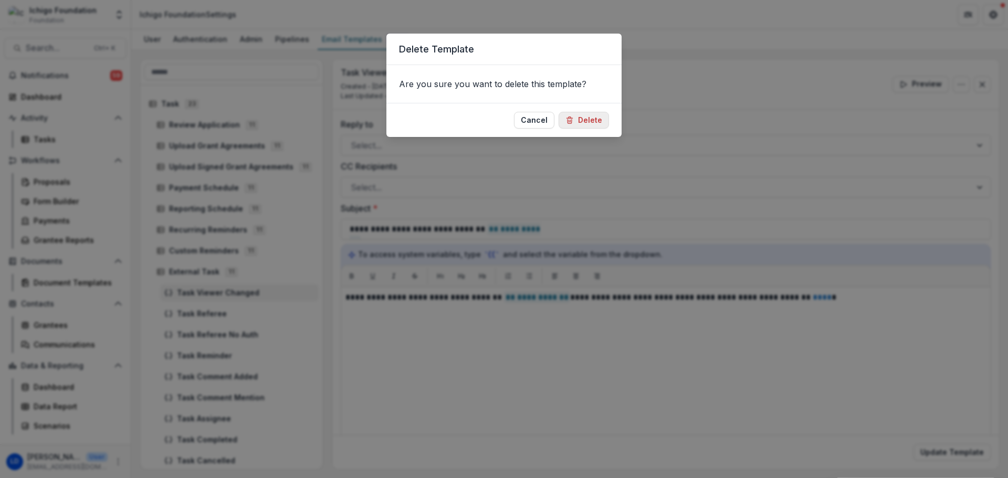
click at [593, 128] on button "Delete" at bounding box center [584, 120] width 50 height 17
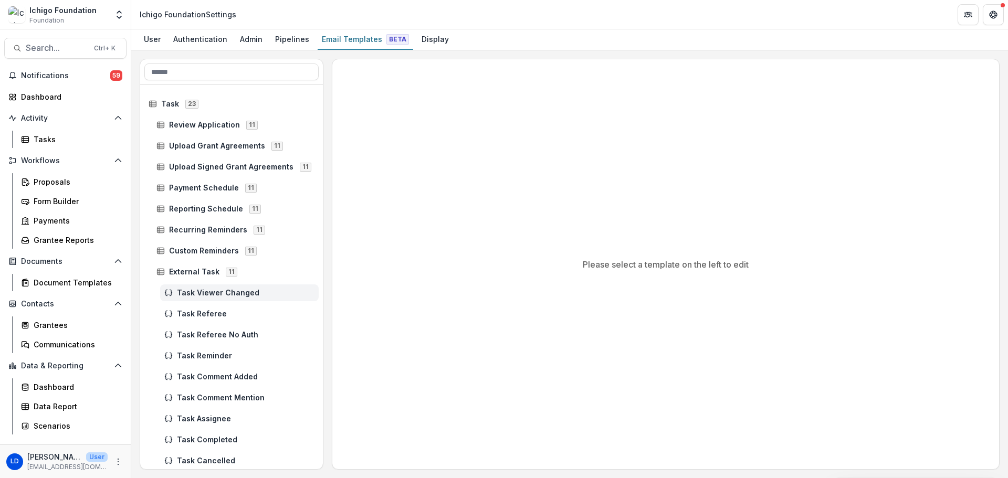
click at [214, 291] on span "Task Viewer Changed" at bounding box center [246, 293] width 138 height 9
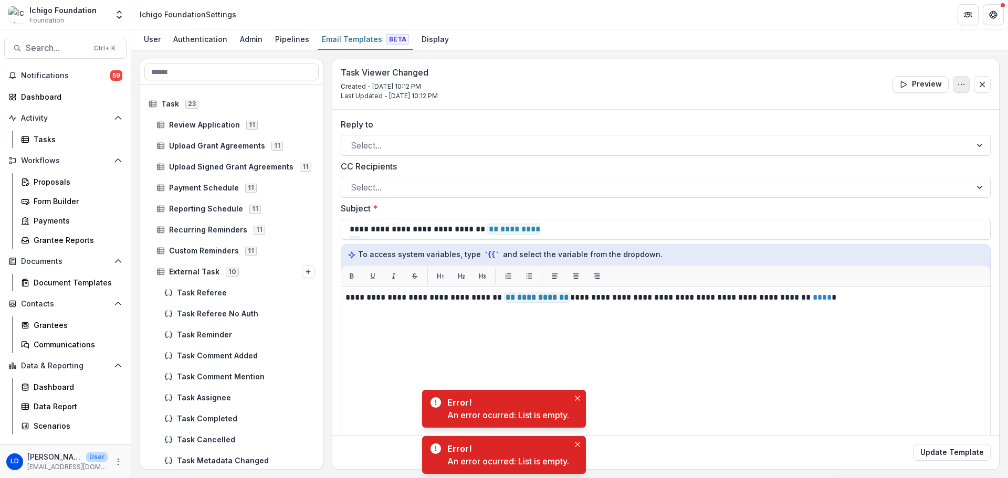
click at [958, 88] on icon "Options" at bounding box center [961, 84] width 8 height 8
click at [927, 123] on button "Delete Template" at bounding box center [911, 125] width 112 height 17
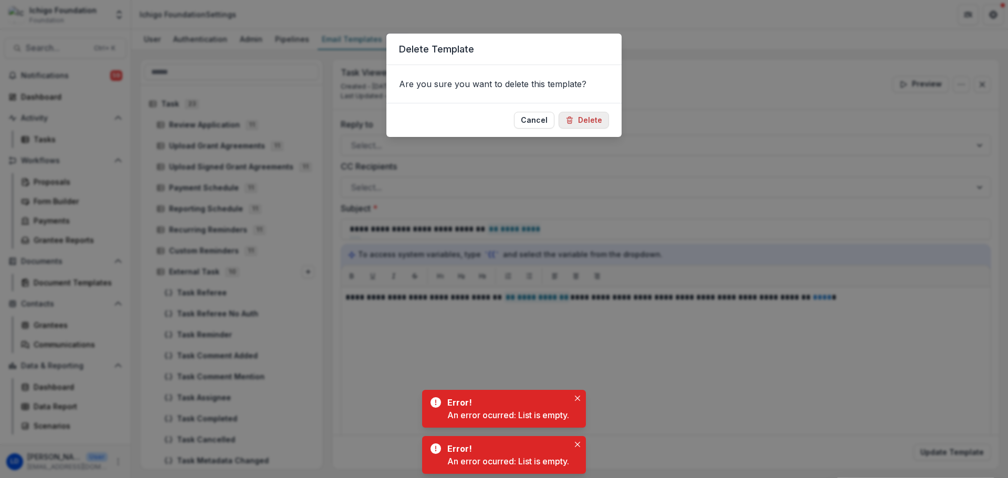
click at [590, 122] on button "Delete" at bounding box center [584, 120] width 50 height 17
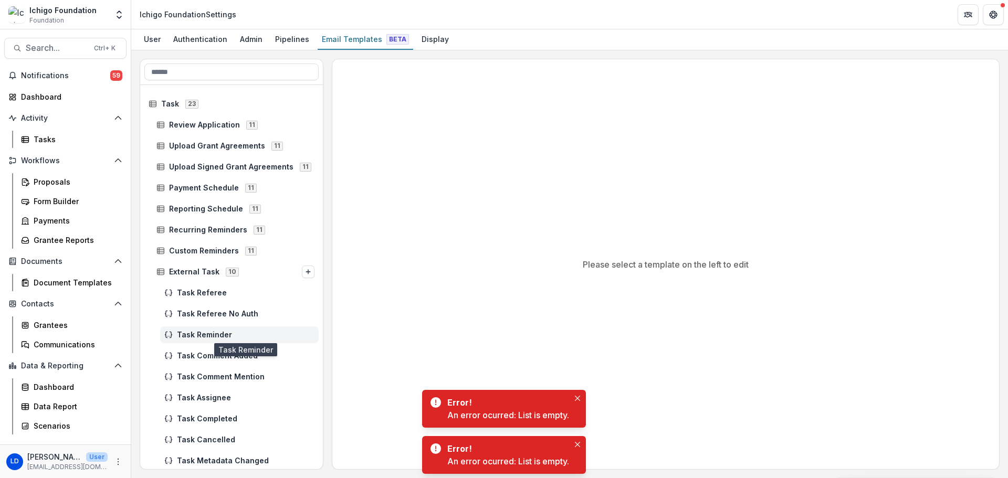
click at [209, 334] on span "Task Reminder" at bounding box center [246, 335] width 138 height 9
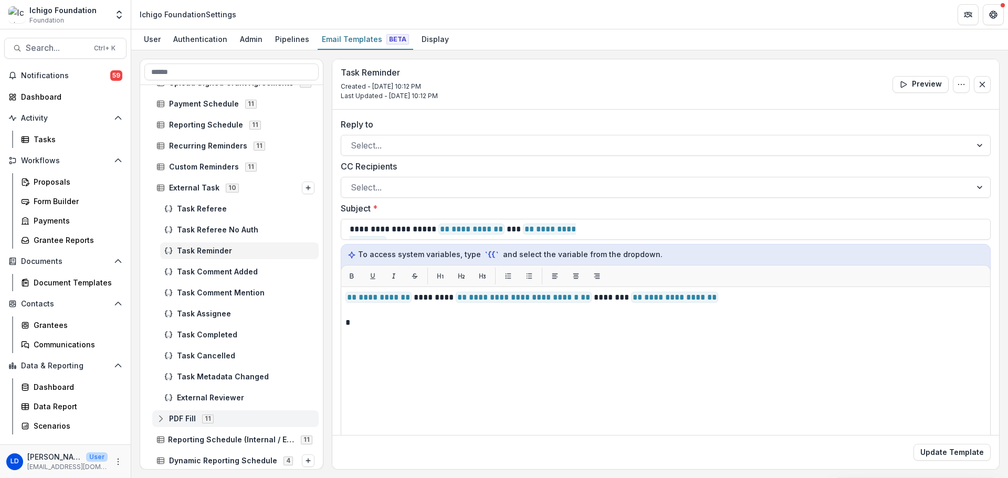
scroll to position [212, 0]
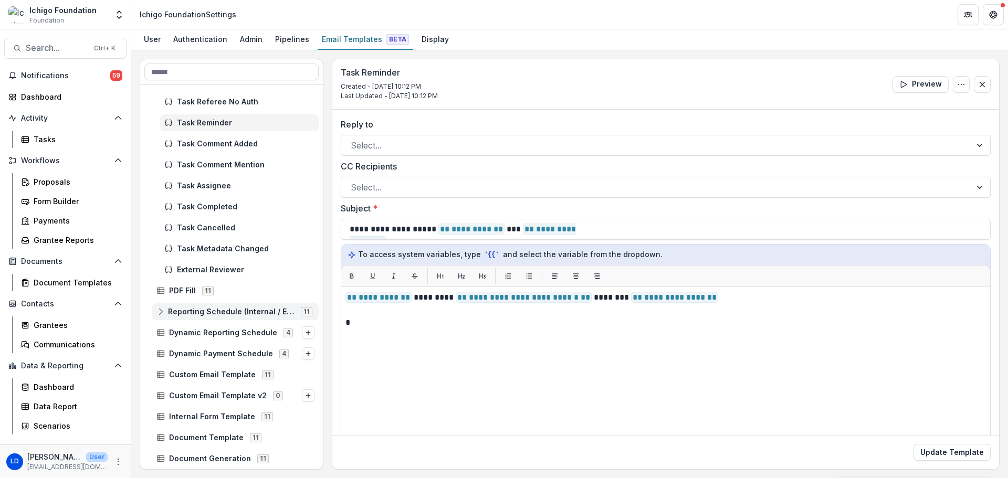
click at [223, 312] on span "Reporting Schedule (Internal / External)" at bounding box center [231, 312] width 127 height 9
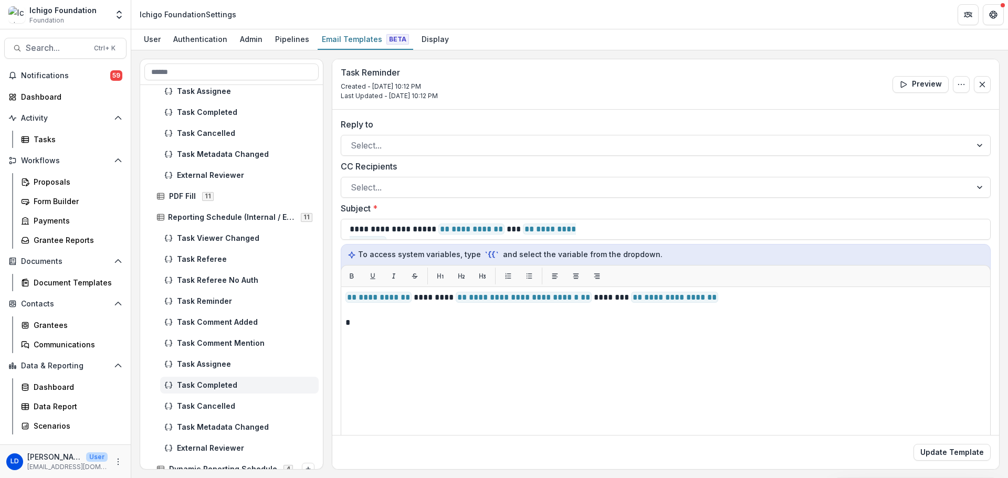
scroll to position [331, 0]
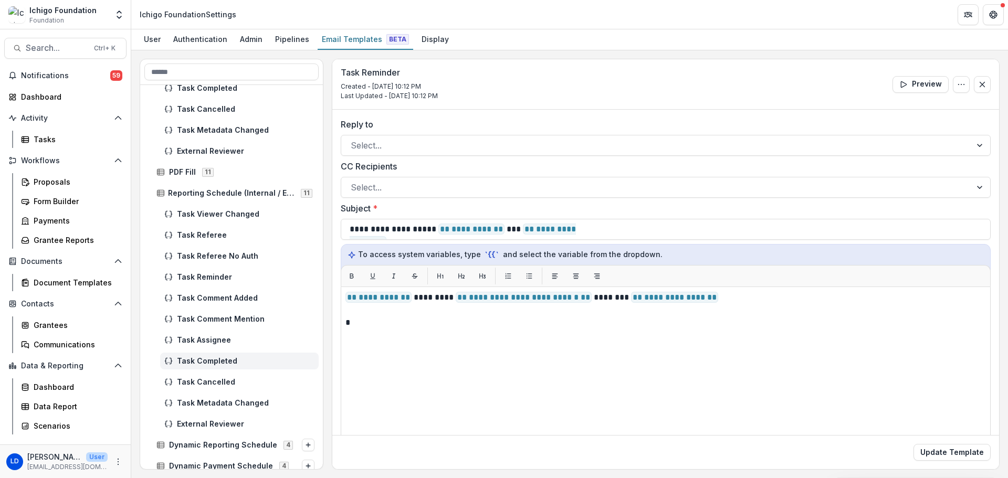
click at [210, 360] on span "Task Completed" at bounding box center [246, 361] width 138 height 9
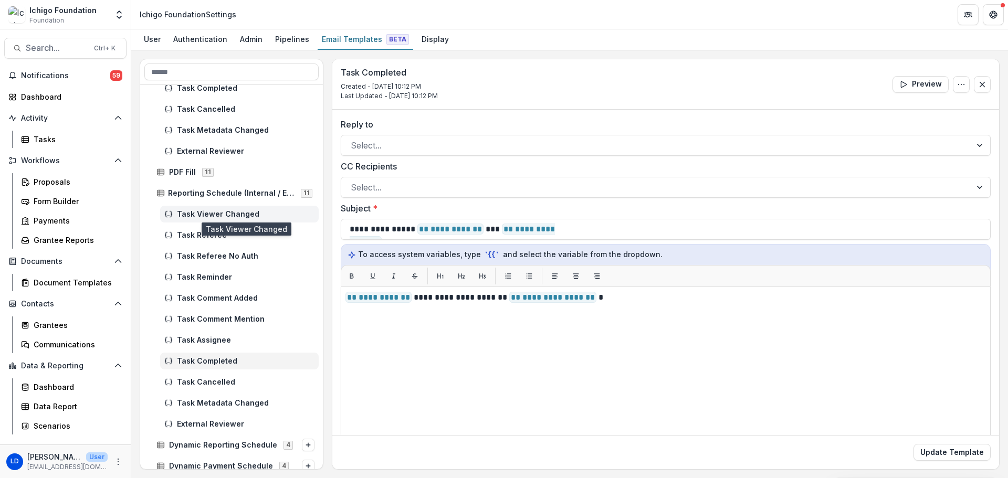
click at [243, 215] on span "Task Viewer Changed" at bounding box center [246, 214] width 138 height 9
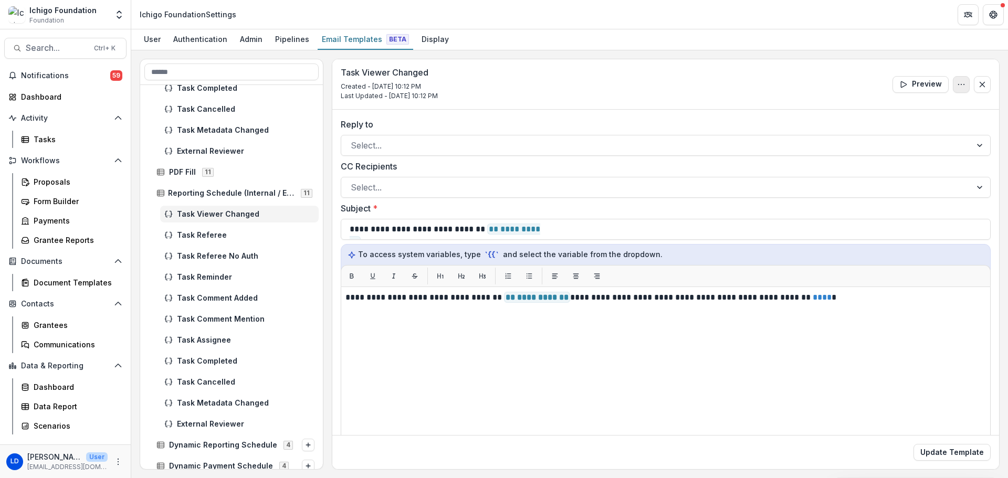
click at [957, 84] on icon "Options" at bounding box center [961, 84] width 8 height 8
click at [910, 126] on button "Delete Template" at bounding box center [911, 125] width 112 height 17
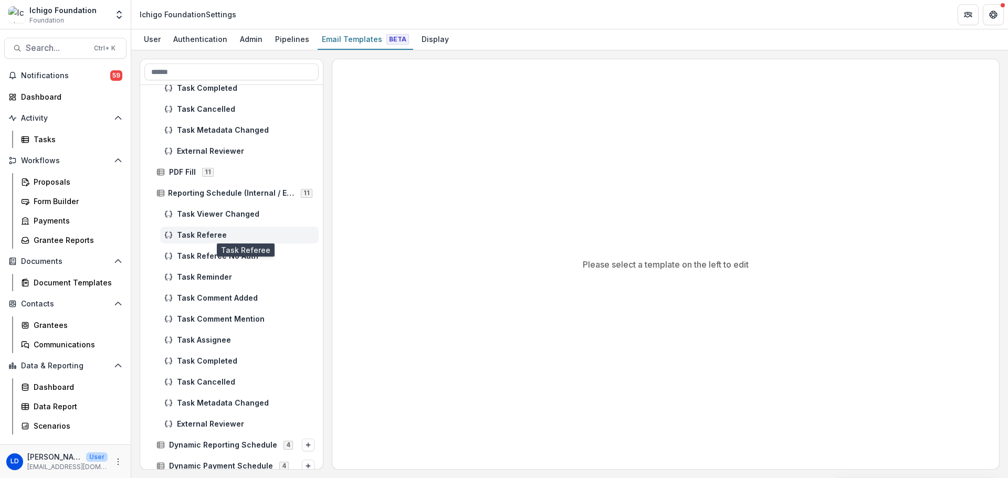
click at [210, 238] on span "Task Referee" at bounding box center [246, 235] width 138 height 9
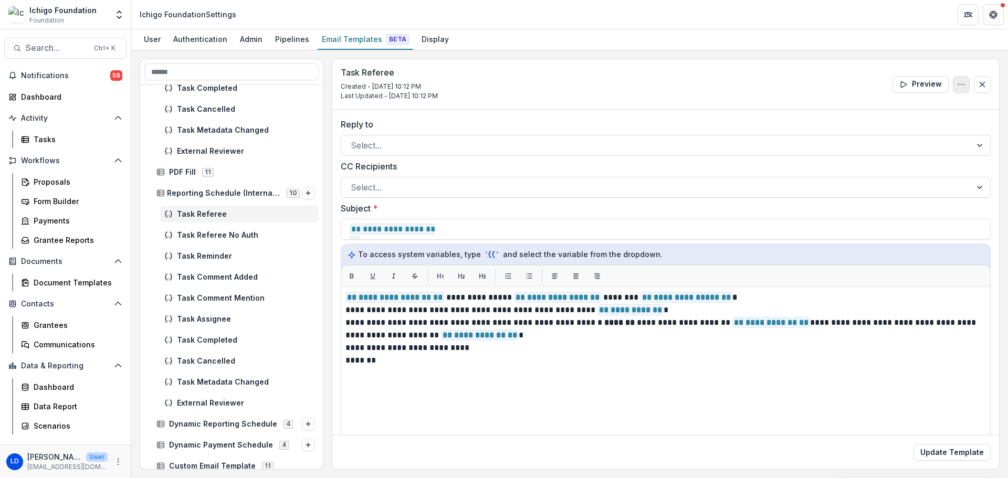
click at [957, 85] on icon "Options" at bounding box center [961, 84] width 8 height 8
click at [923, 127] on button "Delete Template" at bounding box center [911, 125] width 112 height 17
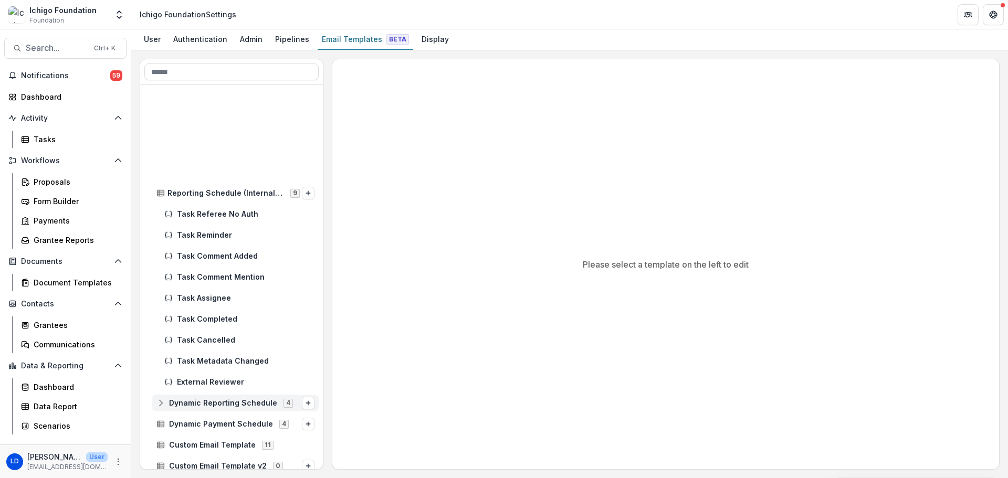
scroll to position [445, 0]
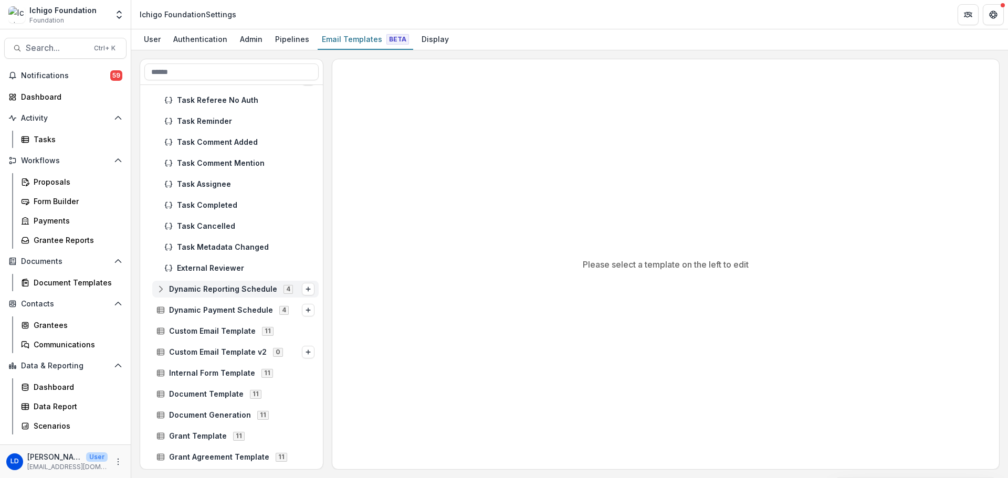
click at [160, 291] on icon at bounding box center [161, 289] width 8 height 8
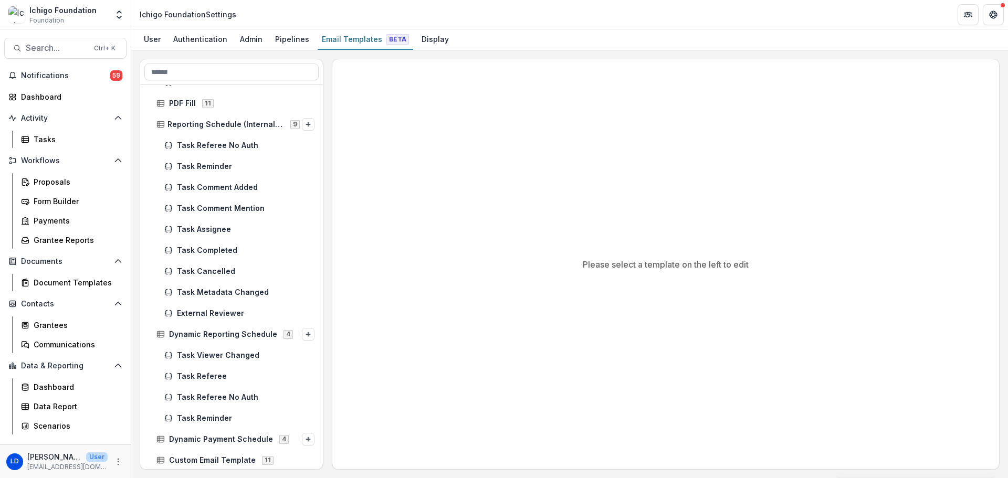
scroll to position [399, 0]
click at [192, 416] on span "Task Reminder" at bounding box center [246, 419] width 138 height 9
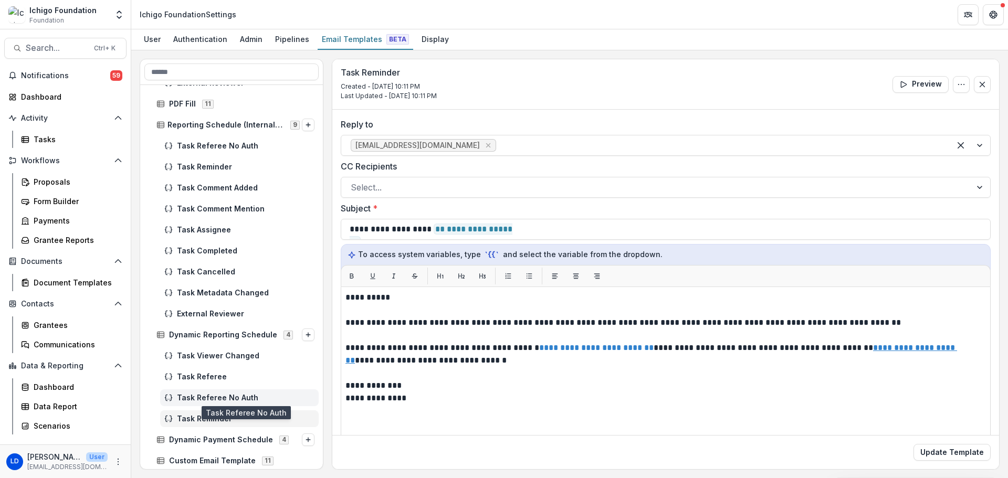
click at [194, 398] on span "Task Referee No Auth" at bounding box center [246, 398] width 138 height 9
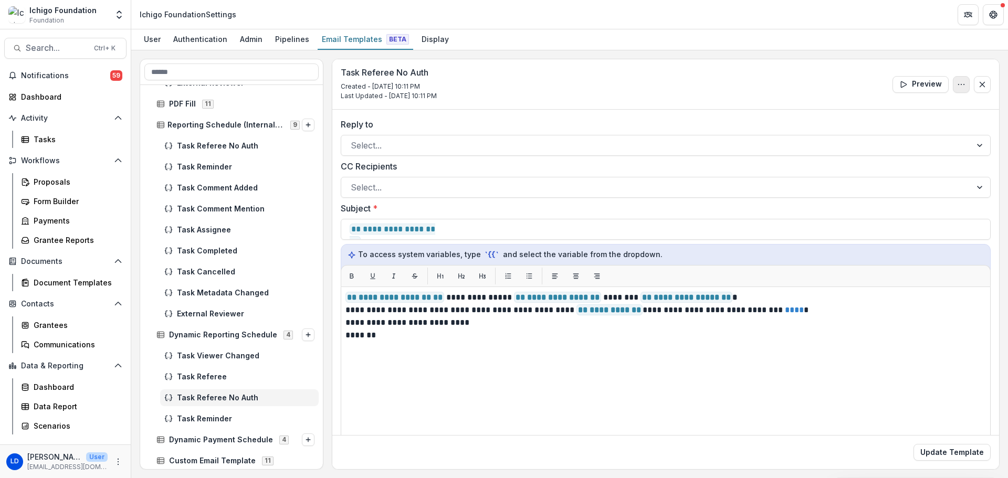
click at [957, 82] on icon "Options" at bounding box center [961, 84] width 8 height 8
click at [916, 123] on button "Delete Template" at bounding box center [911, 125] width 112 height 17
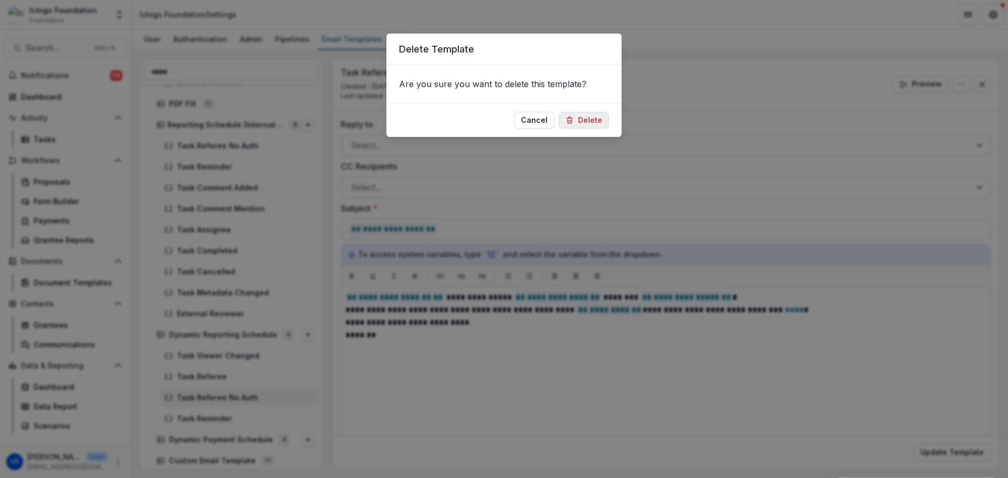
click at [577, 125] on button "Delete" at bounding box center [584, 120] width 50 height 17
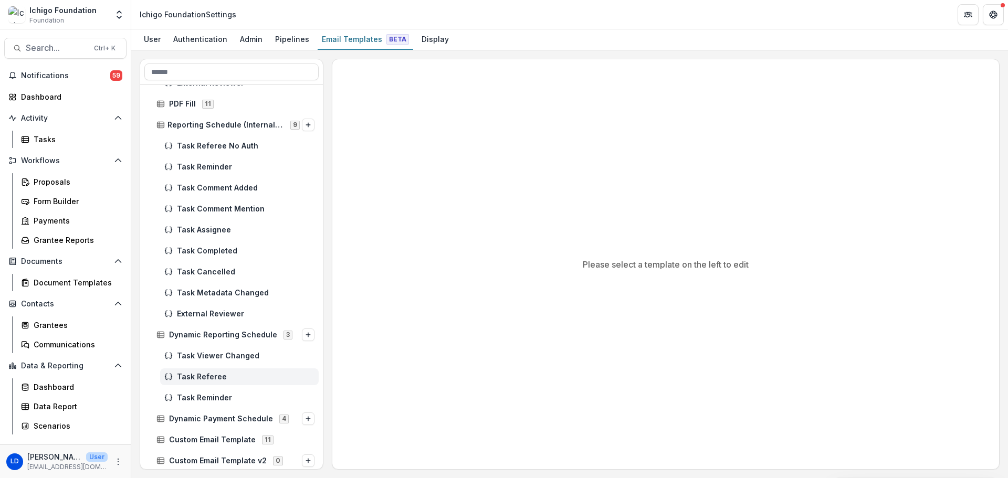
click at [194, 375] on span "Task Referee" at bounding box center [246, 377] width 138 height 9
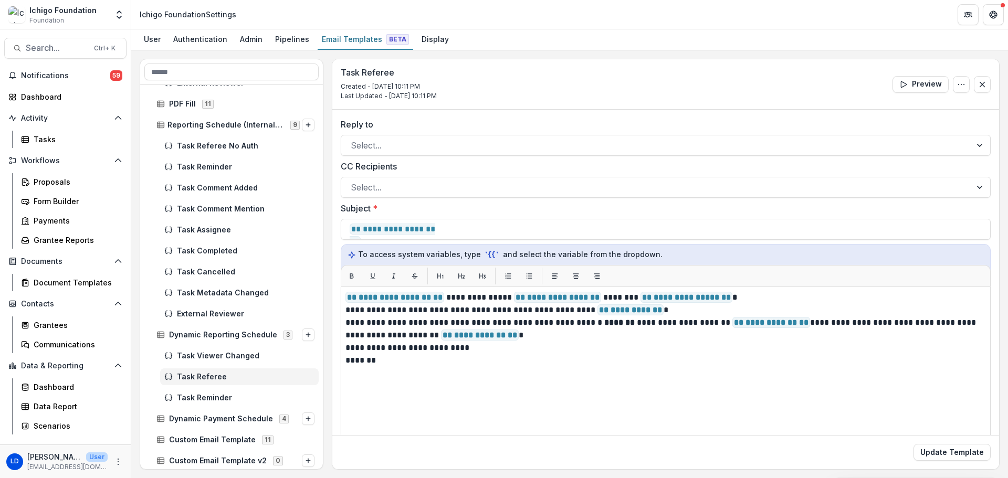
click at [967, 83] on div "Preview Edit Name Delete Template" at bounding box center [942, 84] width 98 height 17
click at [959, 87] on icon "Options" at bounding box center [961, 84] width 8 height 8
click at [904, 125] on button "Delete Template" at bounding box center [911, 125] width 112 height 17
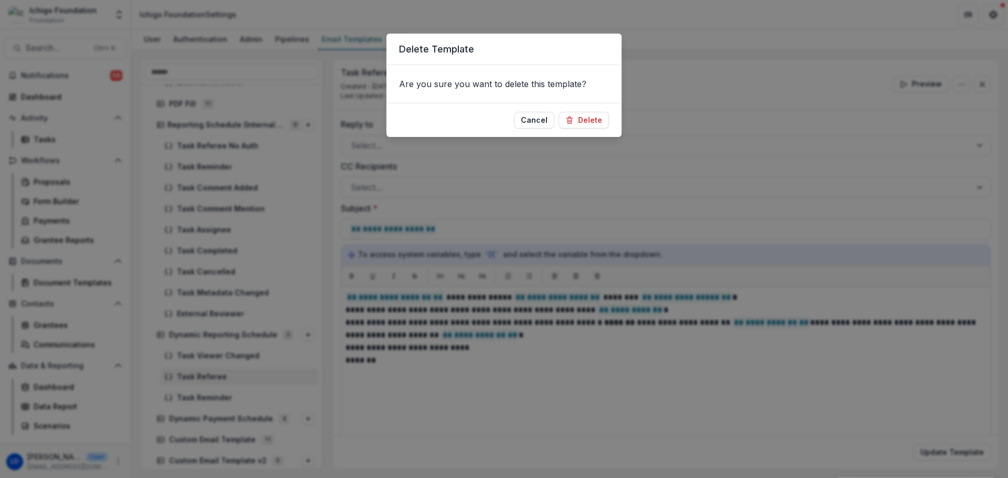
click at [593, 120] on button "Delete" at bounding box center [584, 120] width 50 height 17
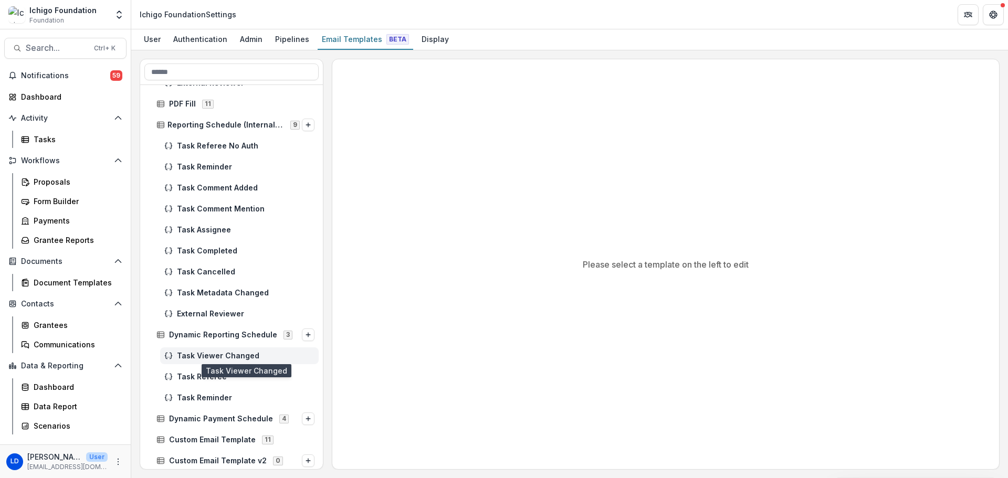
click at [209, 356] on span "Task Viewer Changed" at bounding box center [246, 356] width 138 height 9
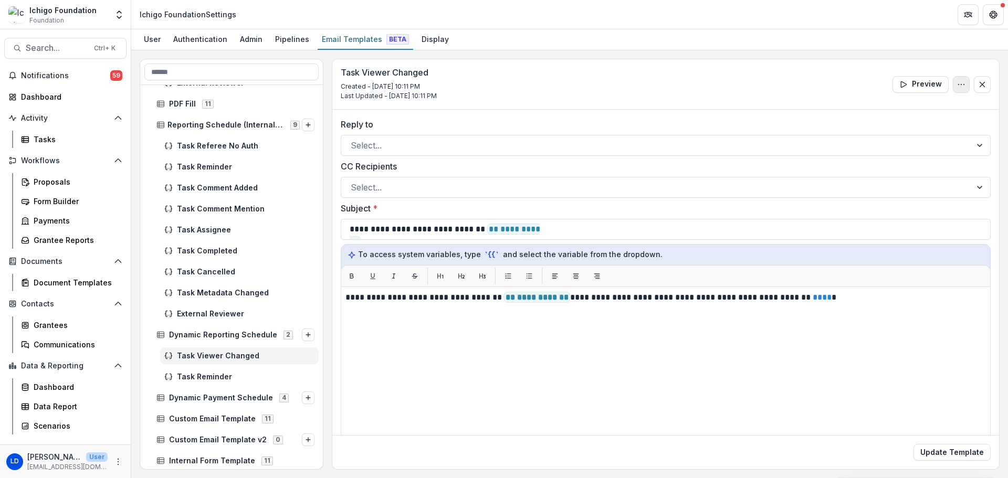
click at [953, 86] on button "Options" at bounding box center [961, 84] width 17 height 17
click at [909, 131] on button "Delete Template" at bounding box center [911, 125] width 112 height 17
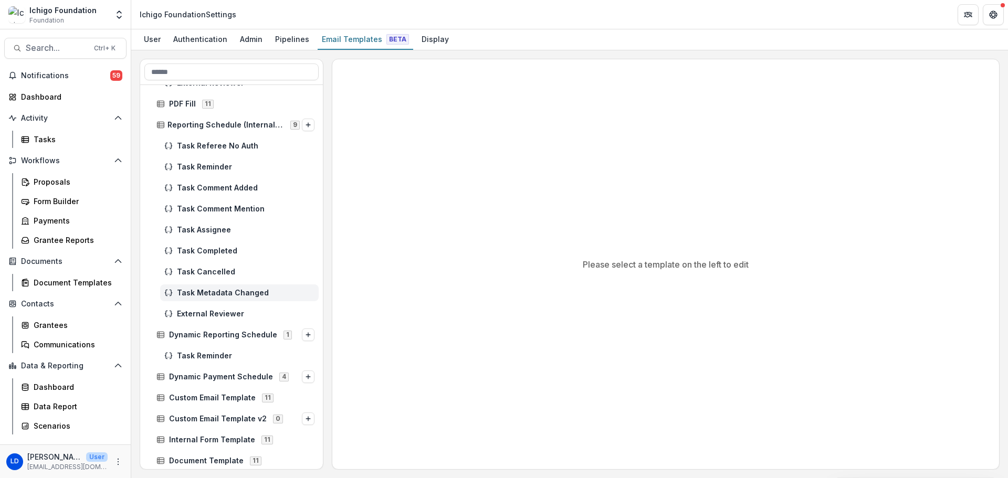
click at [211, 297] on span "Task Metadata Changed" at bounding box center [246, 293] width 138 height 9
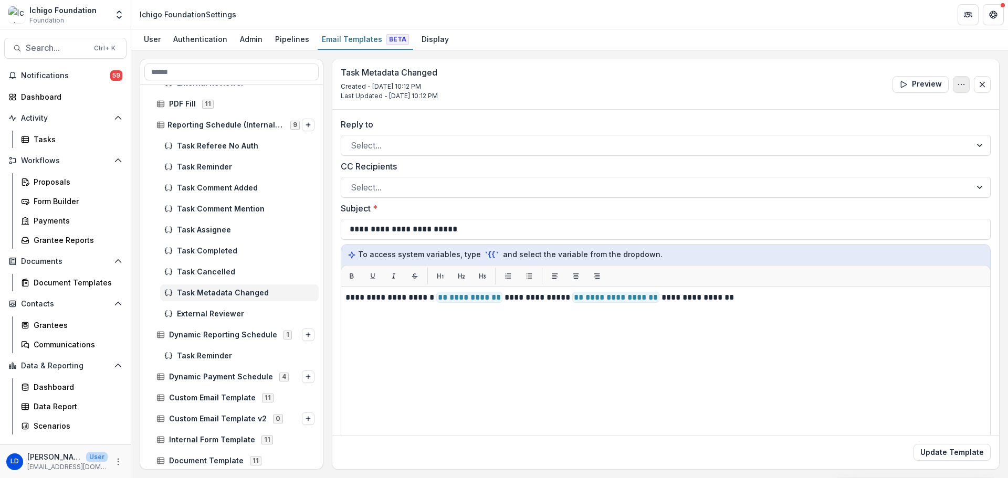
click at [956, 79] on button "Options" at bounding box center [961, 84] width 17 height 17
click at [905, 121] on button "Delete Template" at bounding box center [911, 125] width 112 height 17
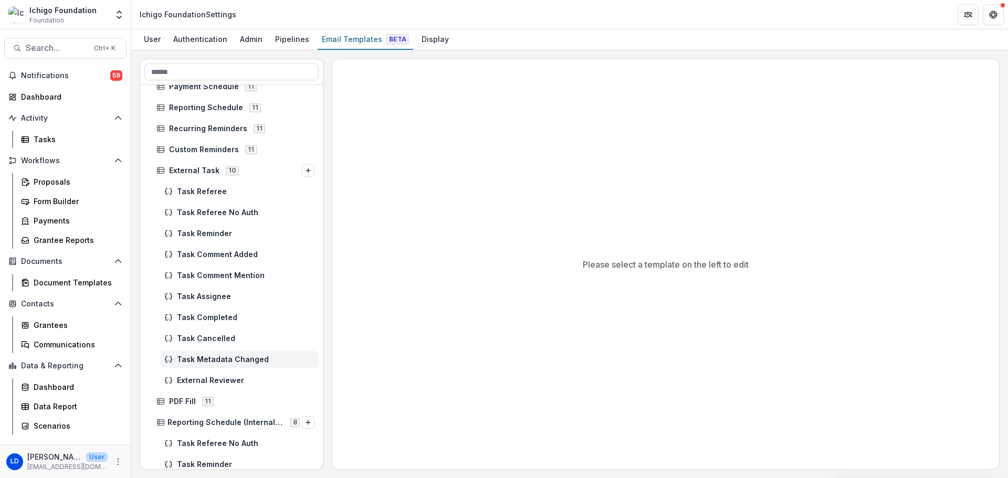
scroll to position [100, 0]
click at [251, 357] on span "Task Metadata Changed" at bounding box center [246, 361] width 138 height 9
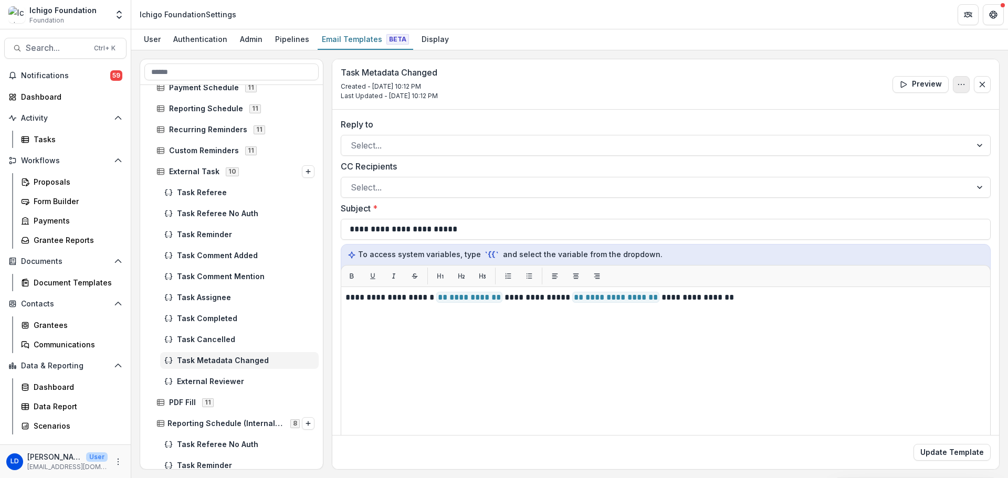
click at [961, 82] on icon "Options" at bounding box center [961, 84] width 8 height 8
click at [915, 123] on button "Delete Template" at bounding box center [911, 125] width 112 height 17
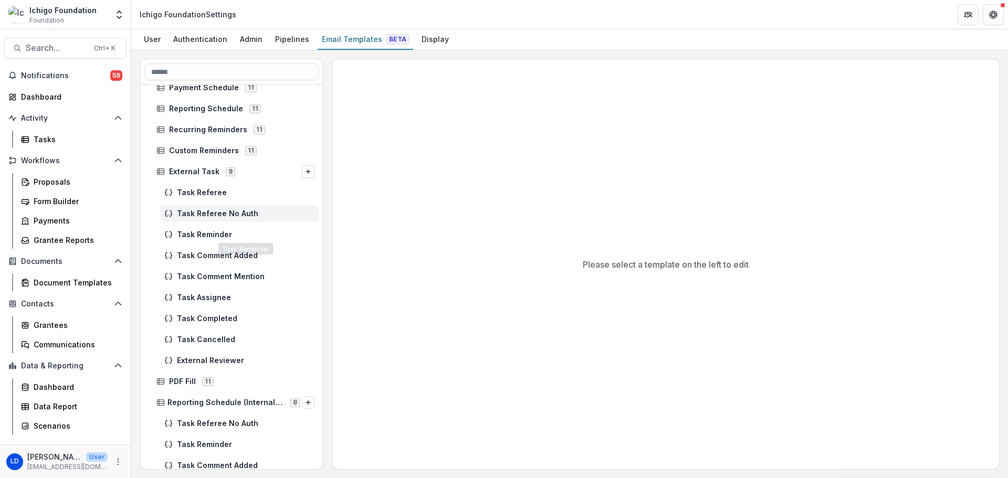
scroll to position [13, 0]
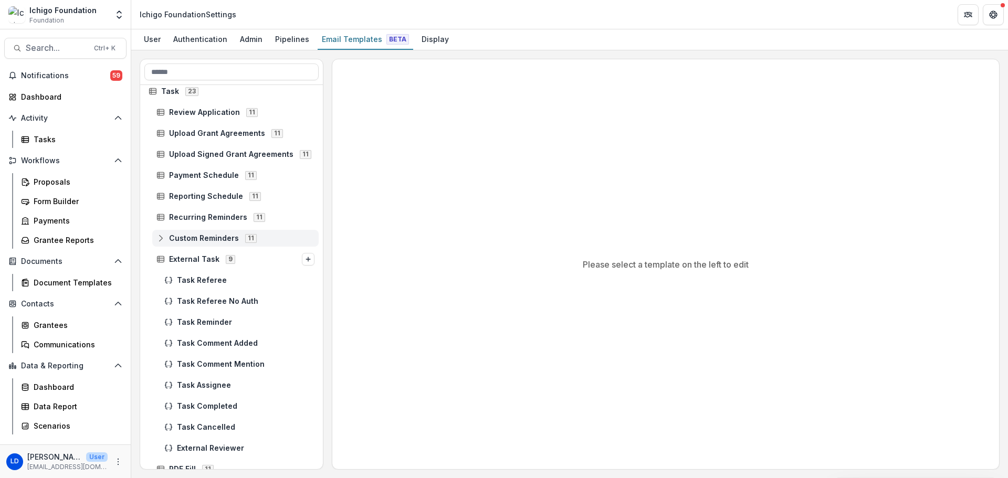
click at [158, 237] on rect at bounding box center [161, 238] width 7 height 6
click at [192, 263] on span "Task Viewer Changed" at bounding box center [246, 259] width 138 height 9
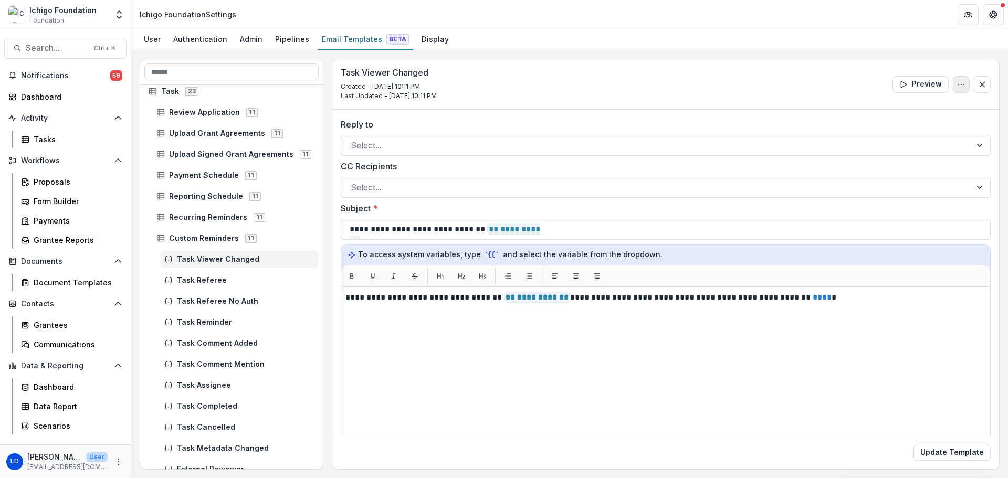
click at [957, 84] on icon "Options" at bounding box center [961, 84] width 8 height 8
click at [891, 122] on button "Delete Template" at bounding box center [911, 125] width 112 height 17
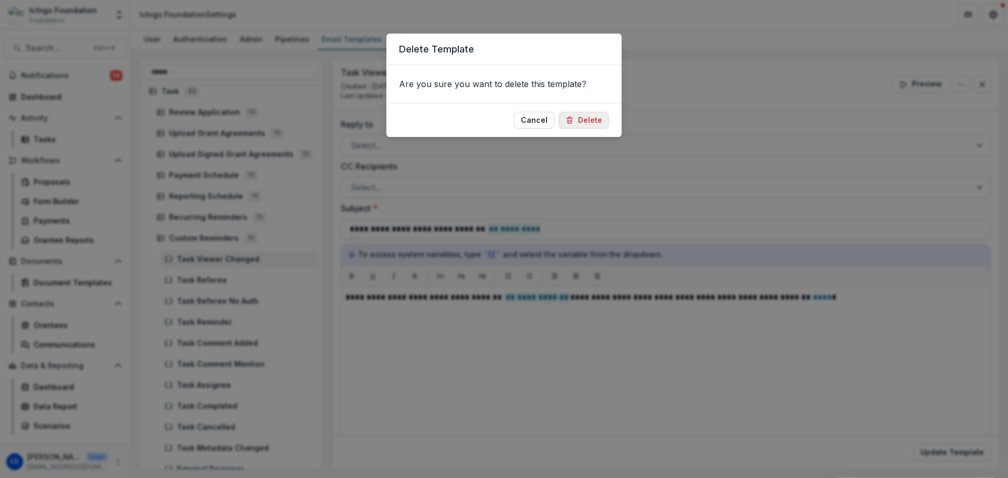
click at [586, 124] on button "Delete" at bounding box center [584, 120] width 50 height 17
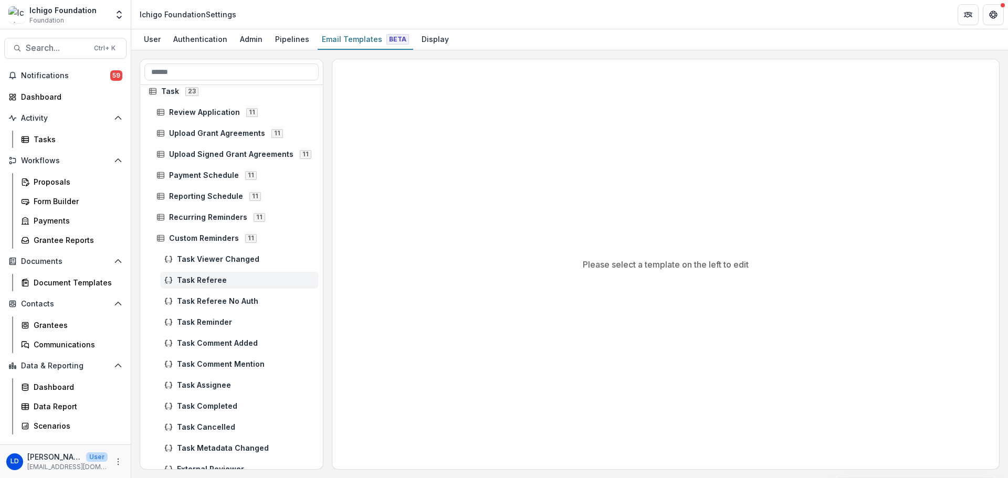
click at [205, 278] on span "Task Referee" at bounding box center [246, 280] width 138 height 9
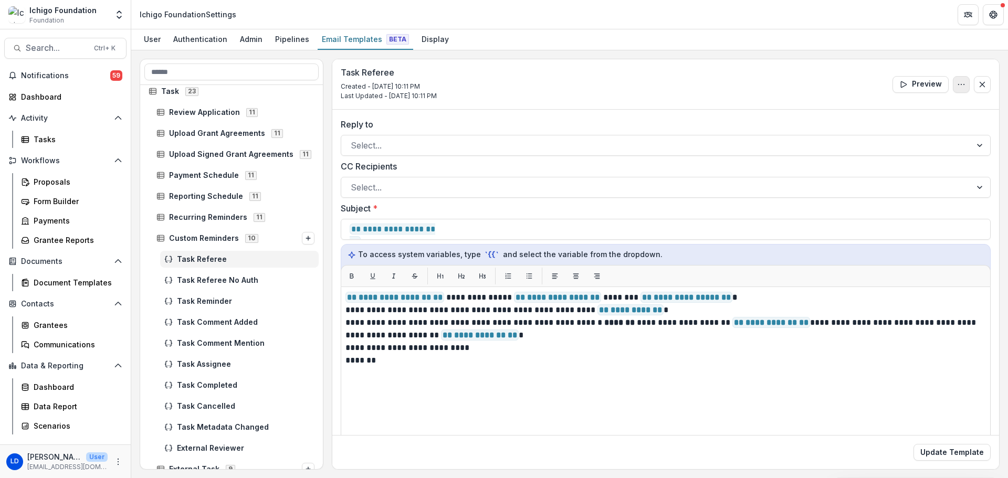
click at [957, 86] on icon "Options" at bounding box center [961, 84] width 8 height 8
click at [890, 127] on button "Delete Template" at bounding box center [911, 125] width 112 height 17
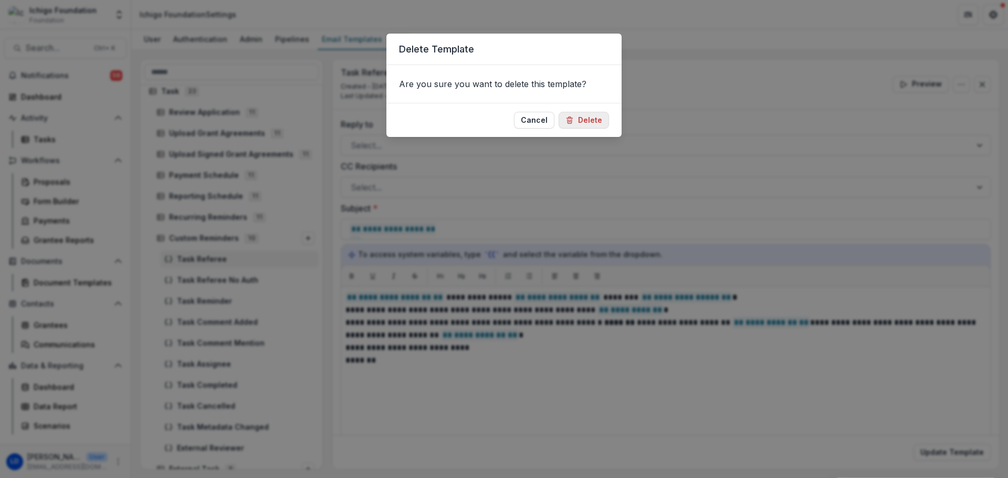
click at [596, 122] on button "Delete" at bounding box center [584, 120] width 50 height 17
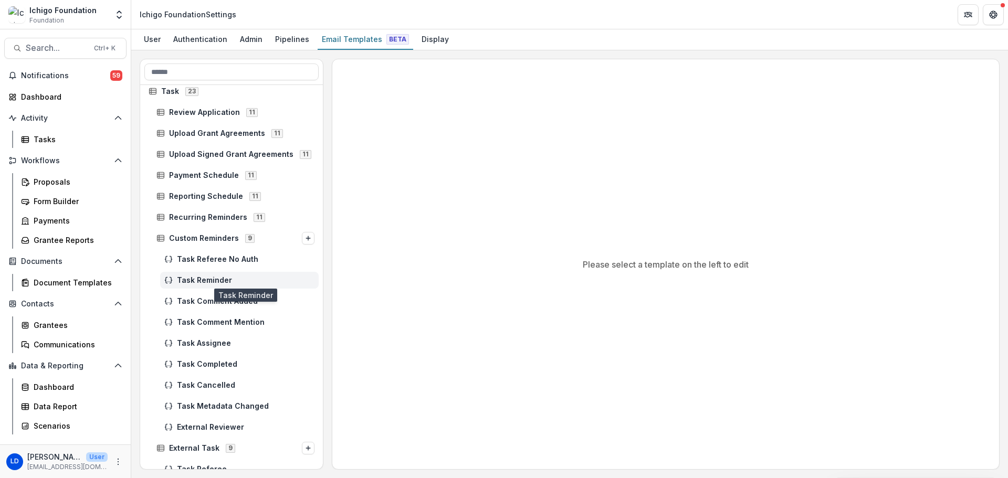
click at [209, 278] on span "Task Reminder" at bounding box center [246, 280] width 138 height 9
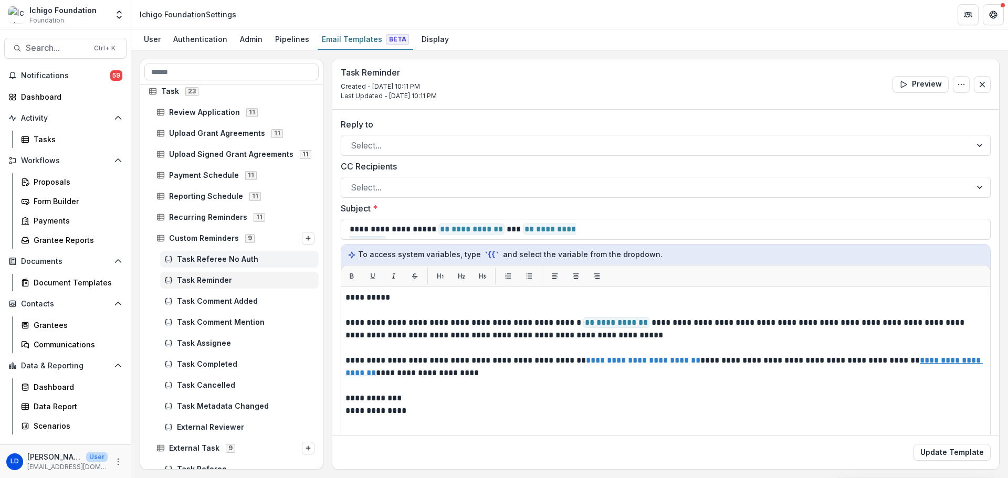
click at [214, 264] on div "Task Referee No Auth" at bounding box center [239, 259] width 159 height 17
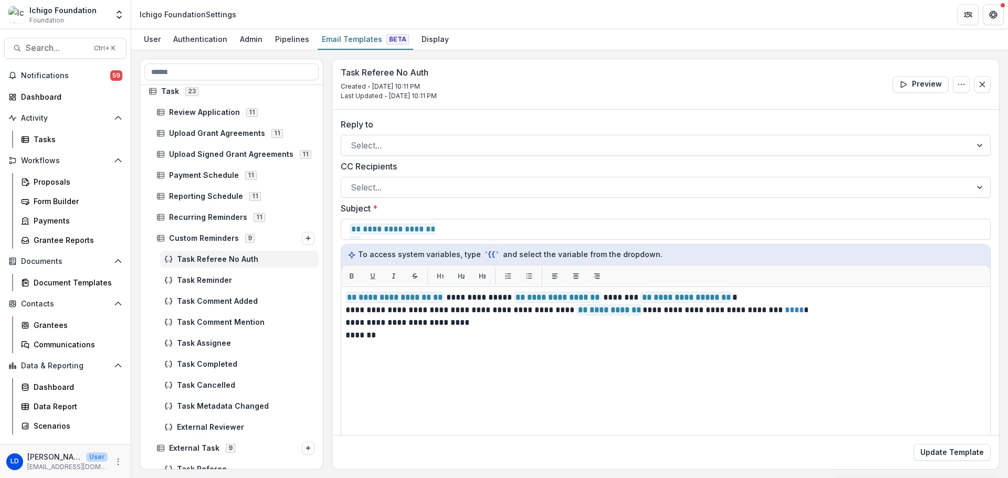
click at [968, 81] on div "Preview Edit Name Delete Template" at bounding box center [942, 84] width 98 height 17
click at [964, 82] on button "Options" at bounding box center [961, 84] width 17 height 17
click at [916, 124] on button "Delete Template" at bounding box center [911, 125] width 112 height 17
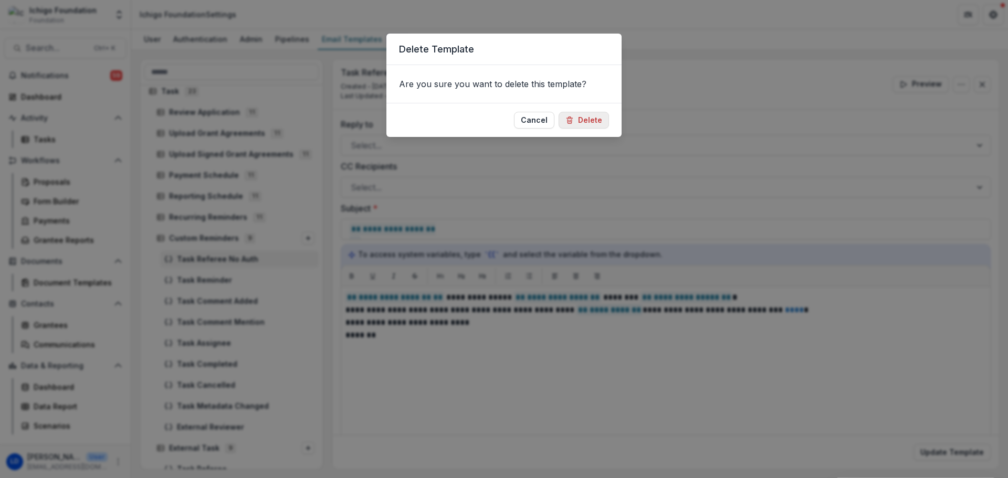
click at [577, 126] on button "Delete" at bounding box center [584, 120] width 50 height 17
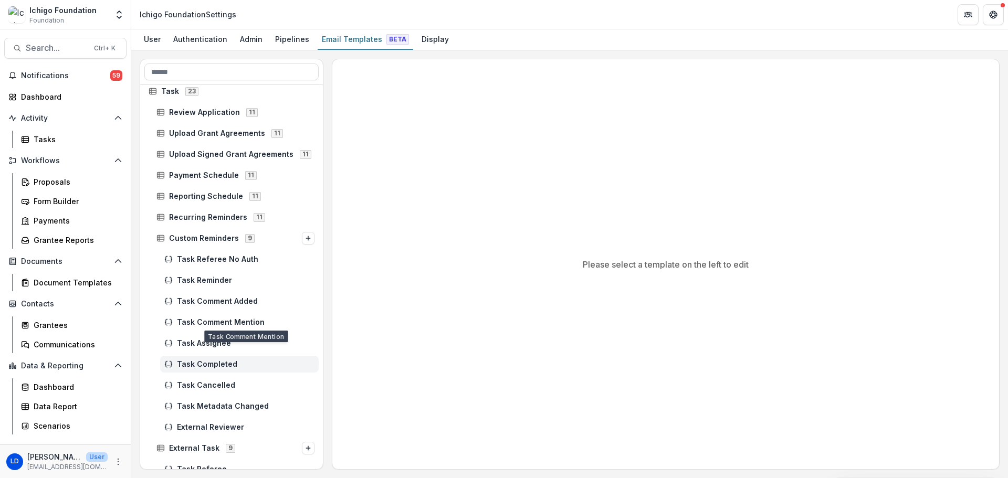
click at [198, 363] on span "Task Completed" at bounding box center [246, 364] width 138 height 9
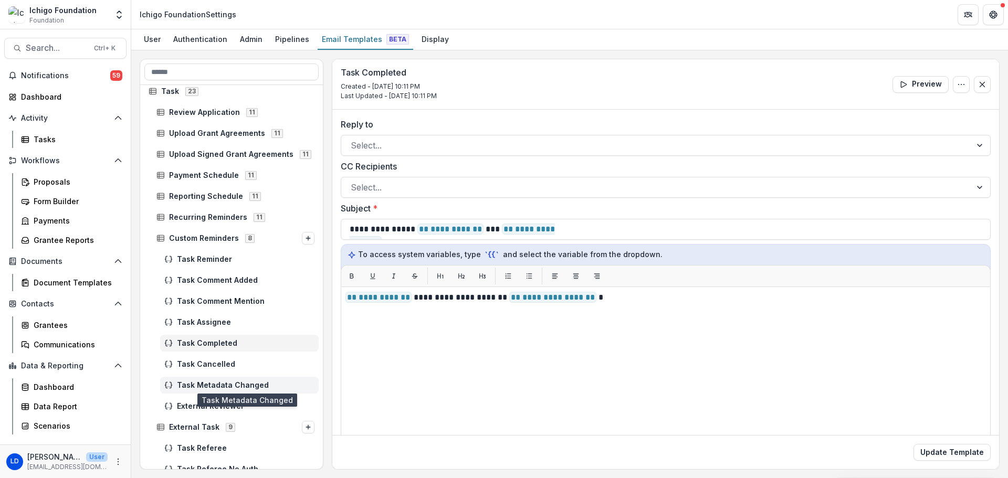
click at [190, 382] on span "Task Metadata Changed" at bounding box center [246, 385] width 138 height 9
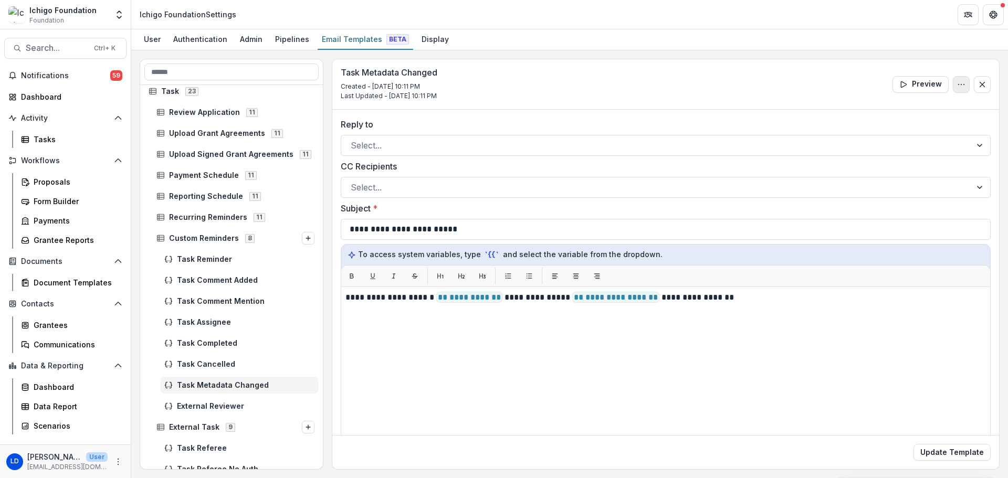
click at [959, 83] on icon "Options" at bounding box center [961, 84] width 8 height 8
click at [896, 123] on button "Delete Template" at bounding box center [911, 125] width 112 height 17
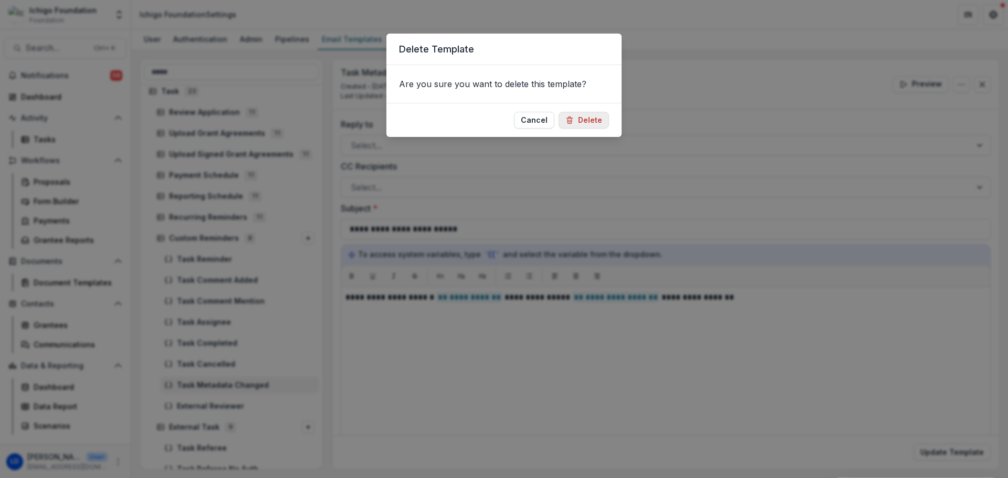
click at [596, 122] on button "Delete" at bounding box center [584, 120] width 50 height 17
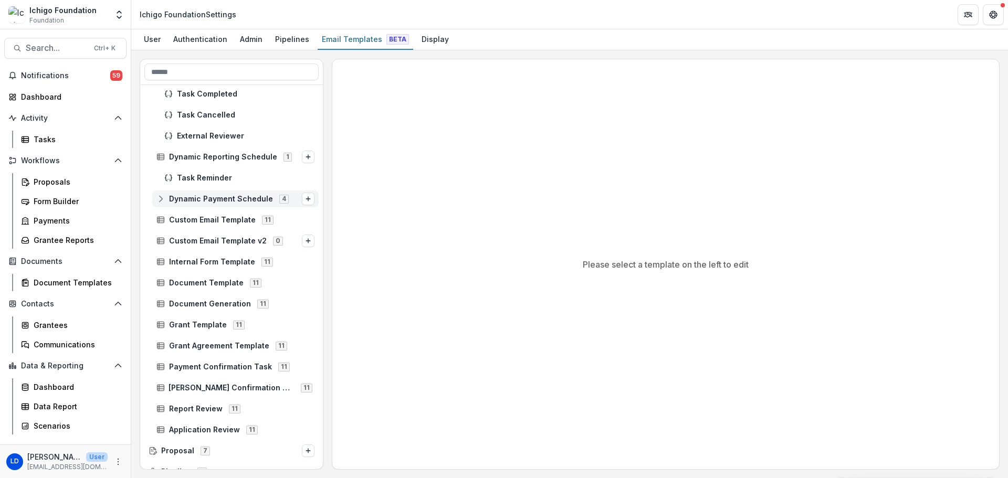
scroll to position [758, 0]
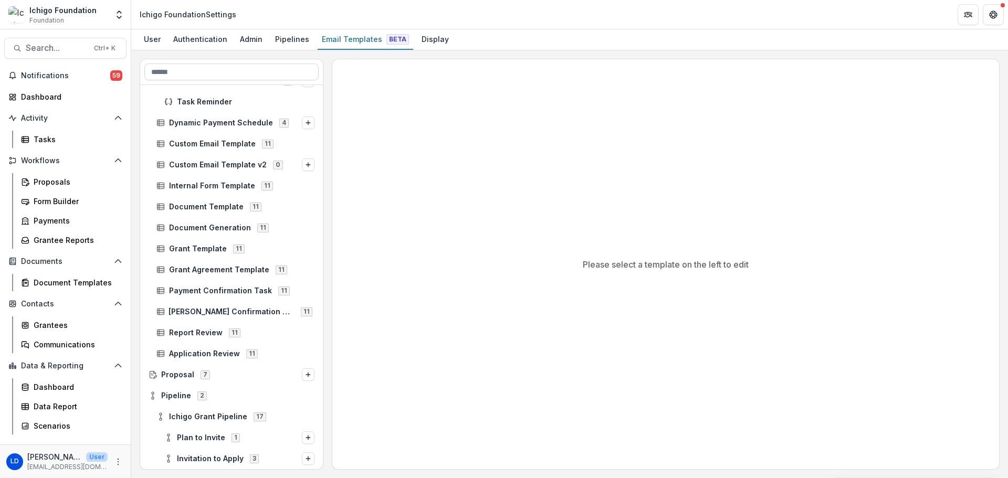
click at [210, 76] on input at bounding box center [231, 72] width 174 height 17
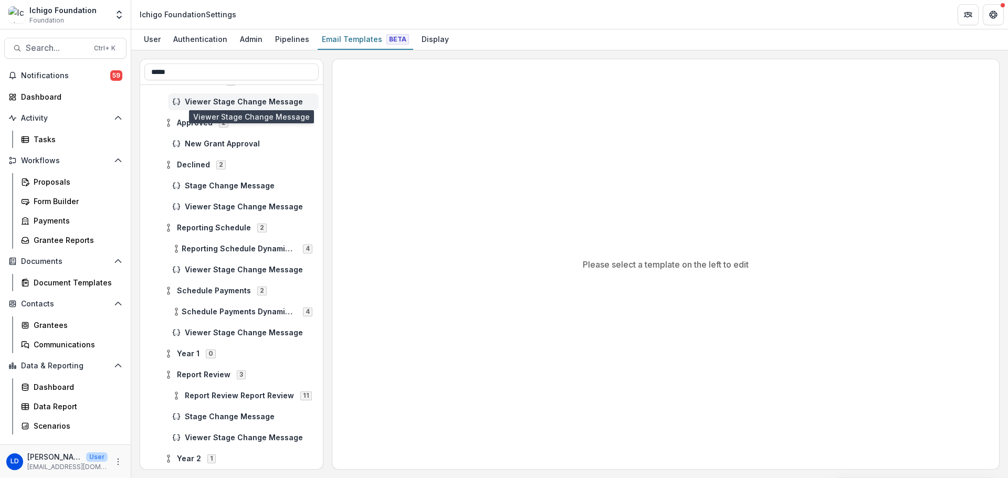
type input "*****"
click at [236, 98] on span "Viewer Stage Change Message" at bounding box center [250, 102] width 130 height 9
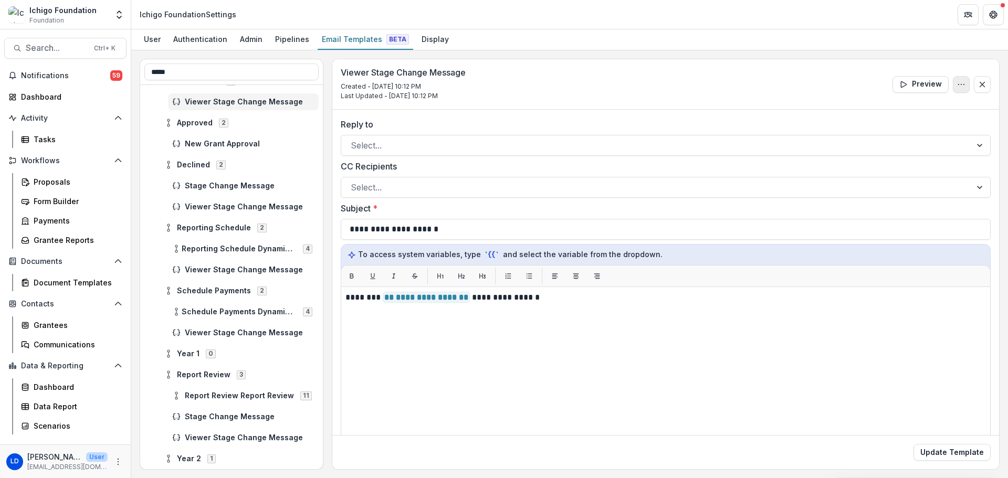
click at [959, 82] on icon "Options" at bounding box center [961, 84] width 8 height 8
click at [912, 123] on button "Delete Template" at bounding box center [911, 125] width 112 height 17
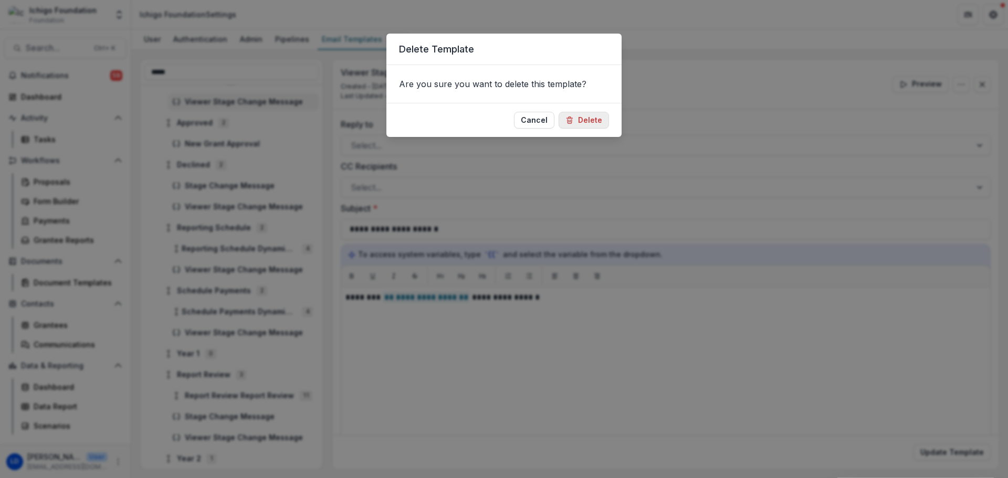
click at [585, 118] on button "Delete" at bounding box center [584, 120] width 50 height 17
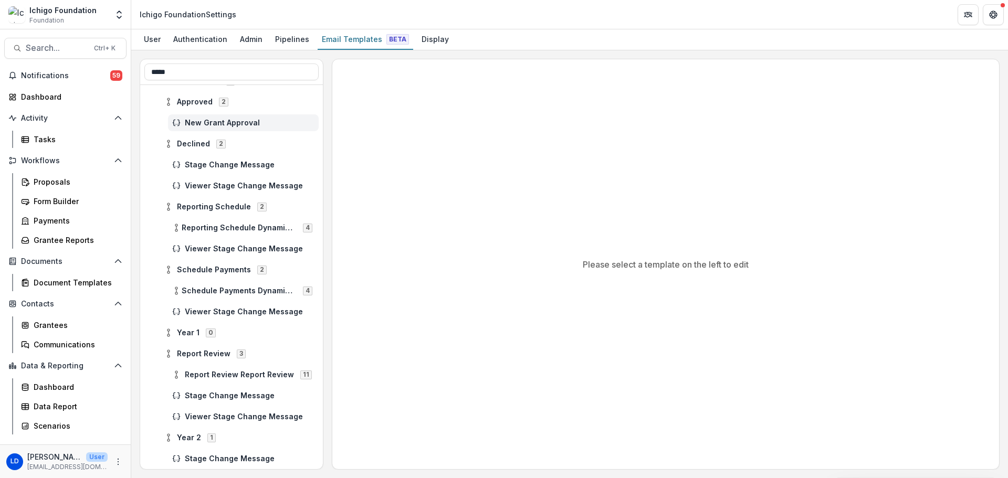
scroll to position [788, 0]
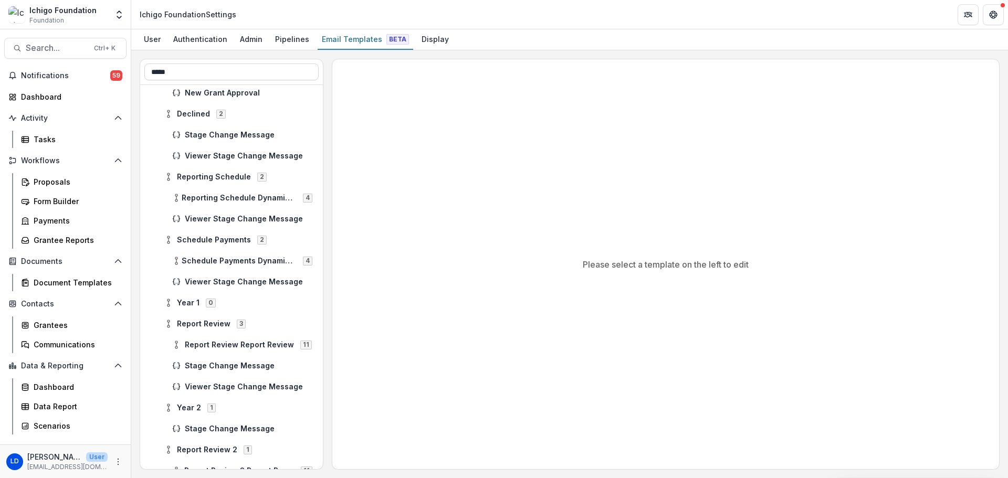
click at [207, 68] on input "*****" at bounding box center [231, 72] width 174 height 17
click at [211, 133] on span "Stage Change Message" at bounding box center [250, 135] width 130 height 9
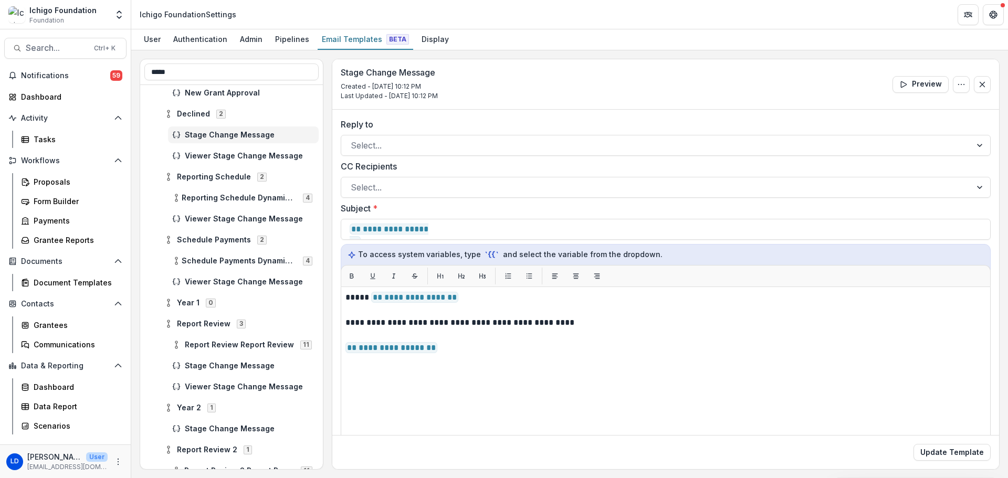
click at [406, 68] on h3 "Stage Change Message" at bounding box center [389, 73] width 97 height 10
click at [387, 72] on h3 "Stage Change Message" at bounding box center [389, 73] width 97 height 10
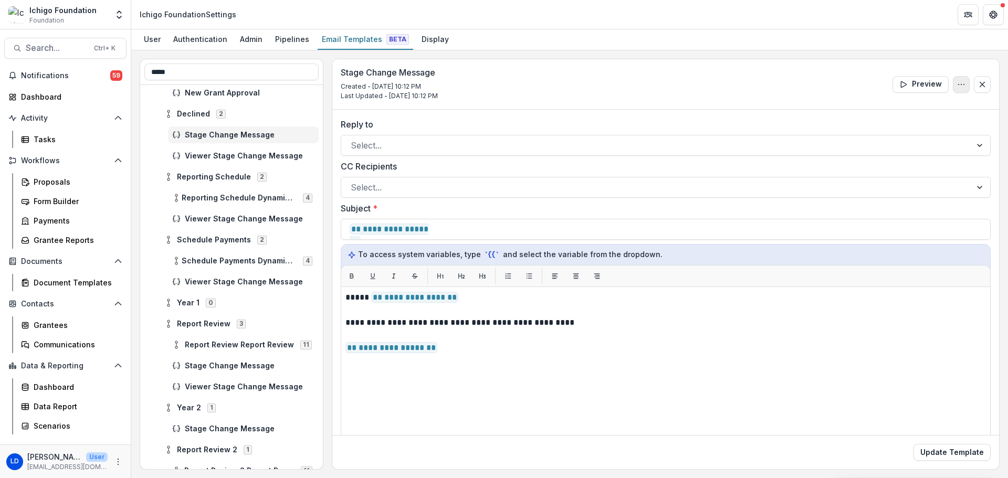
click at [958, 87] on icon "Options" at bounding box center [961, 84] width 8 height 8
click at [895, 108] on button "Edit Name" at bounding box center [911, 108] width 112 height 17
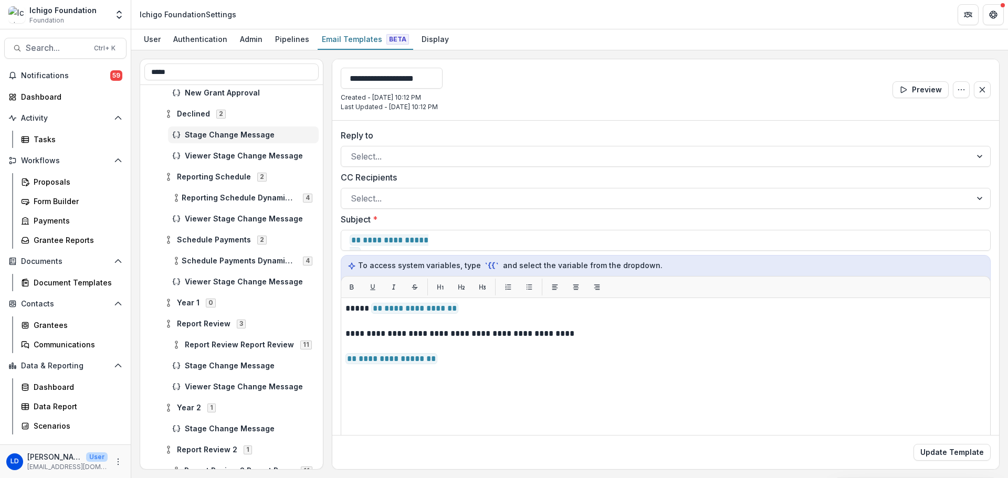
drag, startPoint x: 406, startPoint y: 78, endPoint x: 330, endPoint y: 81, distance: 76.2
click at [330, 81] on div "**********" at bounding box center [570, 264] width 860 height 411
type input "**********"
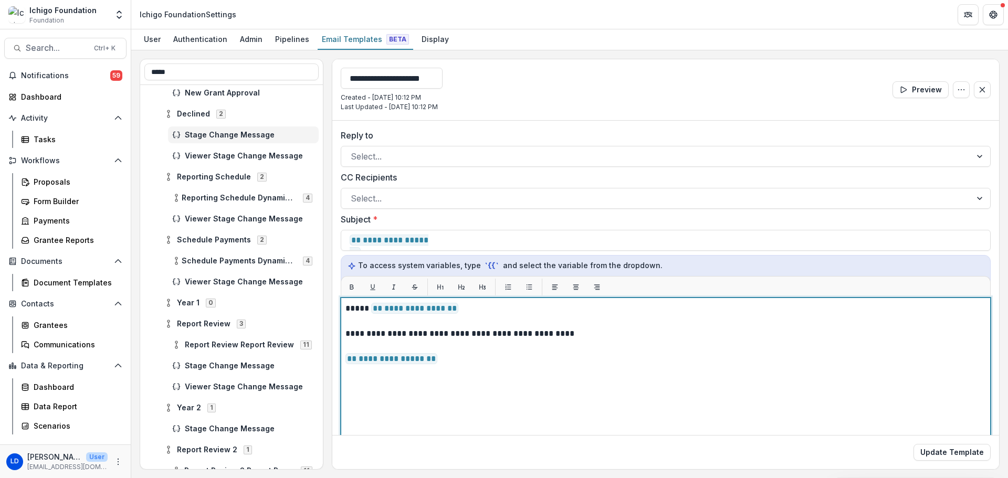
click at [347, 333] on div "**********" at bounding box center [666, 428] width 641 height 253
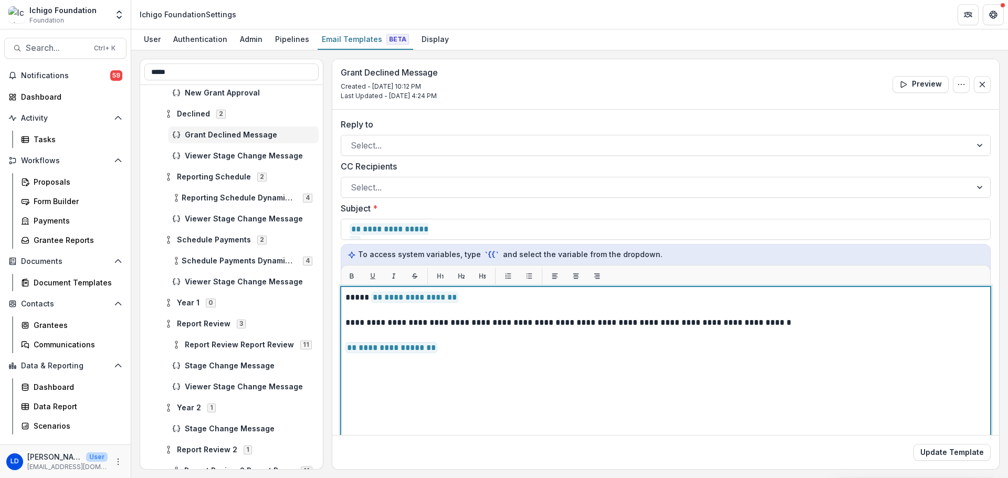
click at [761, 326] on p "**********" at bounding box center [665, 323] width 638 height 13
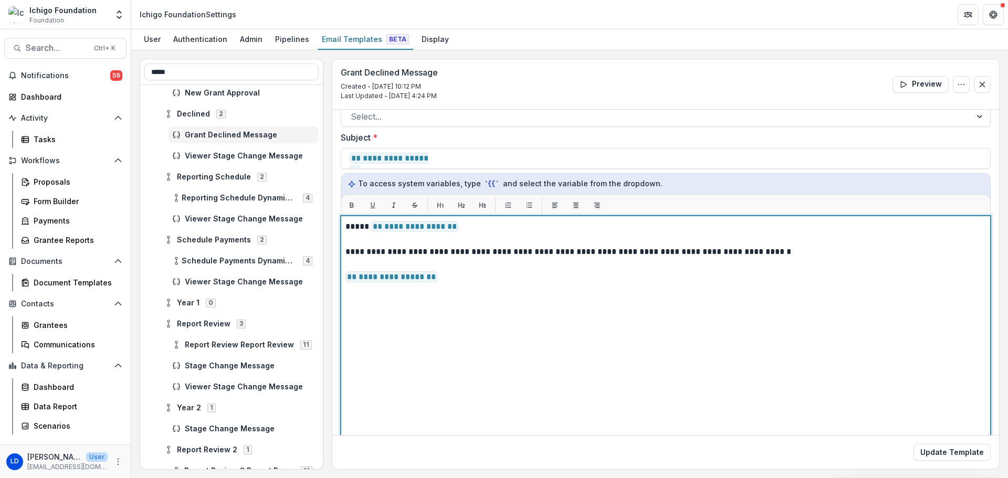
scroll to position [71, 0]
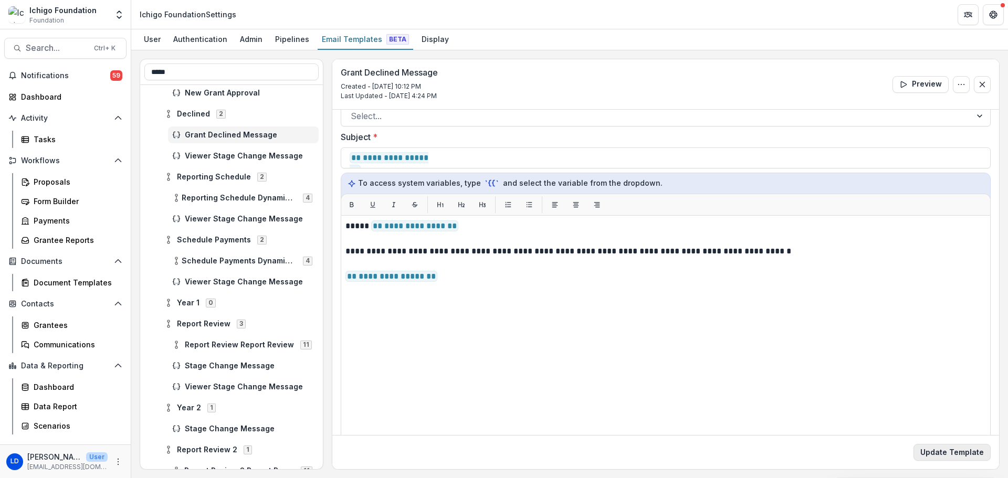
click at [958, 445] on button "Update Template" at bounding box center [952, 452] width 77 height 17
click at [212, 153] on span "Viewer Stage Change Message" at bounding box center [250, 156] width 130 height 9
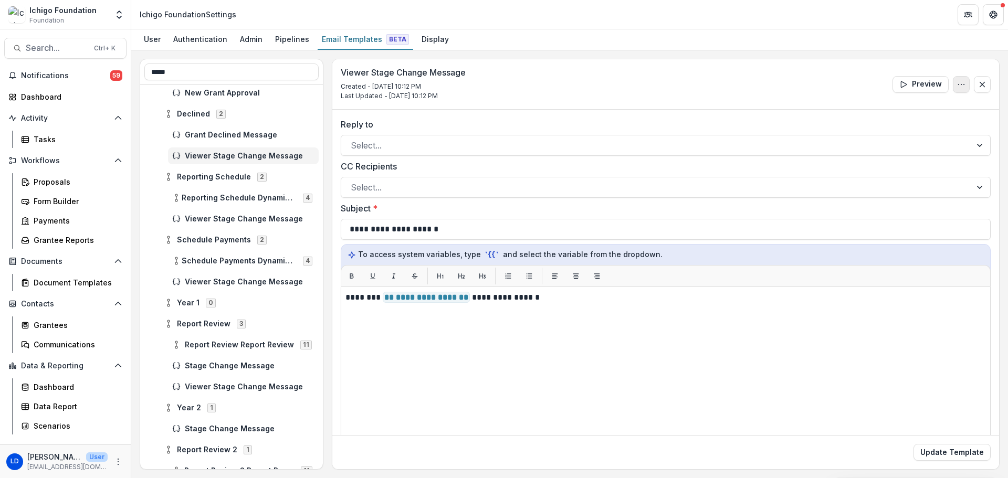
click at [953, 84] on button "Options" at bounding box center [961, 84] width 17 height 17
click at [898, 123] on button "Delete Template" at bounding box center [911, 125] width 112 height 17
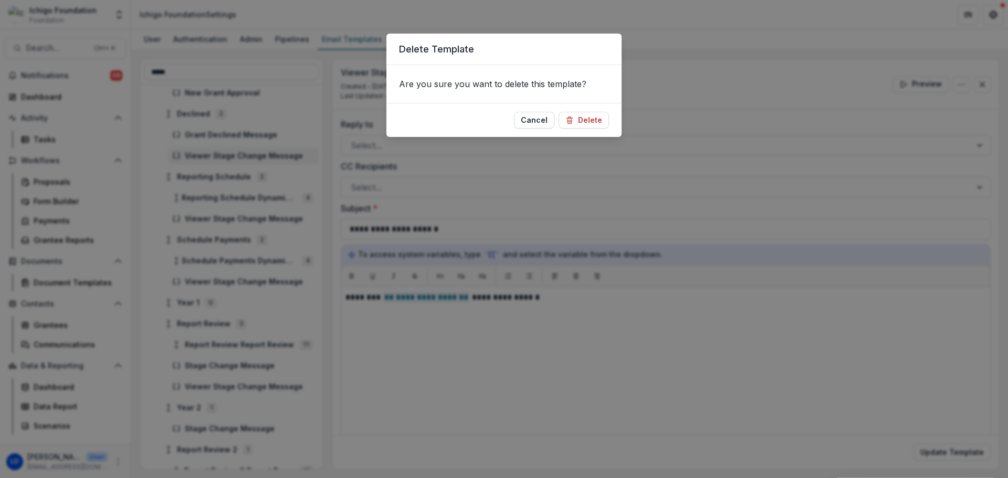
click at [581, 123] on button "Delete" at bounding box center [584, 120] width 50 height 17
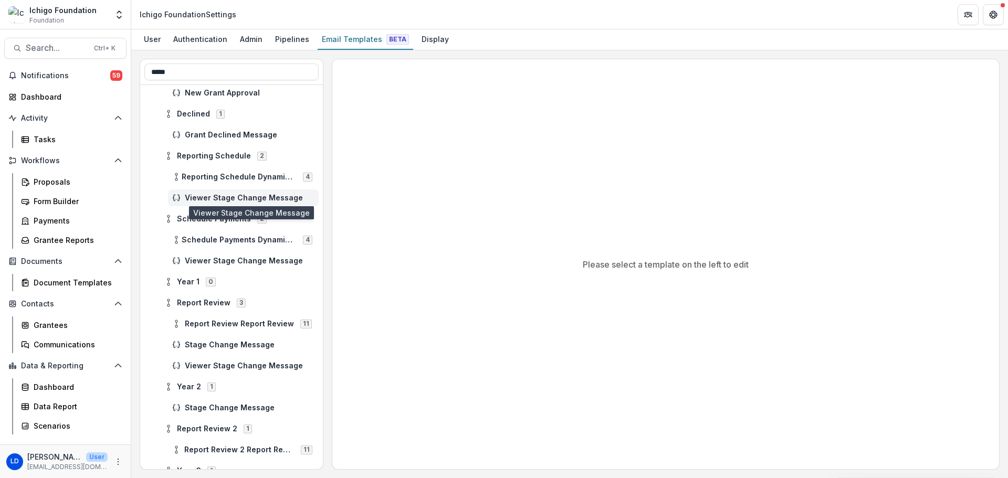
click at [199, 195] on span "Viewer Stage Change Message" at bounding box center [250, 198] width 130 height 9
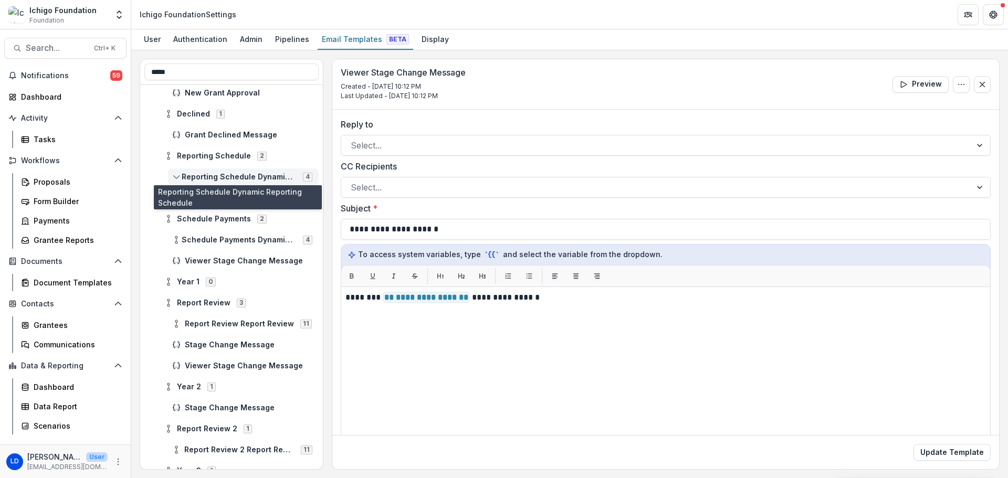
click at [253, 173] on span "Reporting Schedule Dynamic Reporting Schedule" at bounding box center [239, 177] width 115 height 9
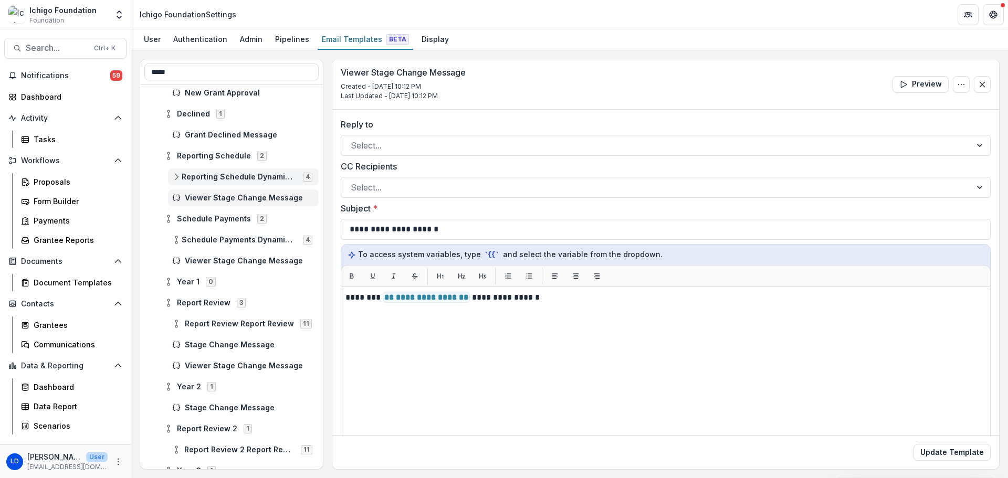
click at [176, 178] on line at bounding box center [176, 176] width 0 height 3
click at [199, 175] on span "Reporting Schedule Dynamic Reporting Schedule" at bounding box center [239, 177] width 115 height 9
click at [207, 195] on span "Viewer Stage Change Message" at bounding box center [250, 198] width 130 height 9
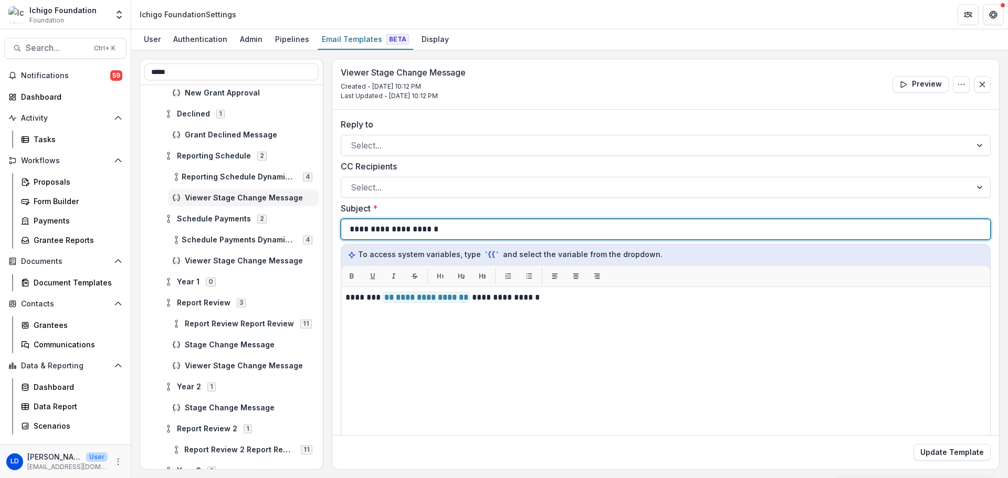
click at [389, 232] on p "**********" at bounding box center [395, 229] width 91 height 13
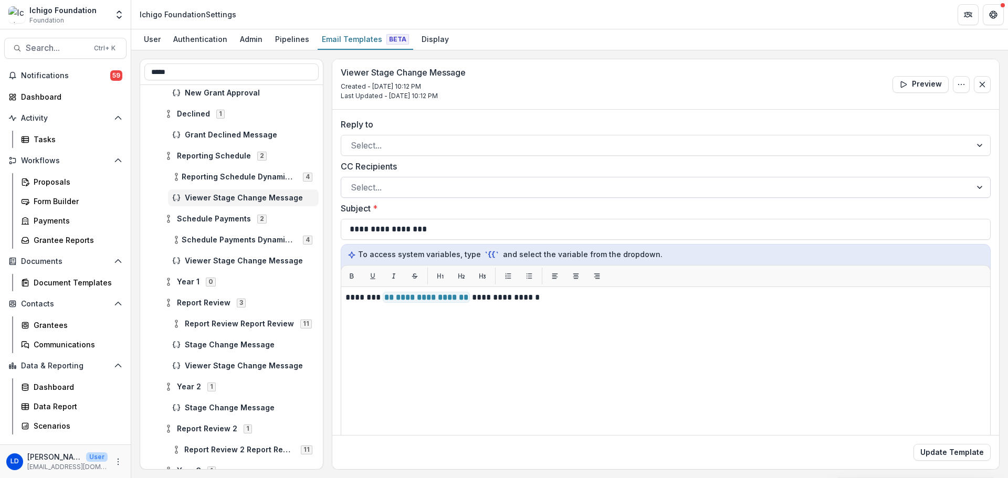
click at [388, 186] on div at bounding box center [656, 187] width 611 height 15
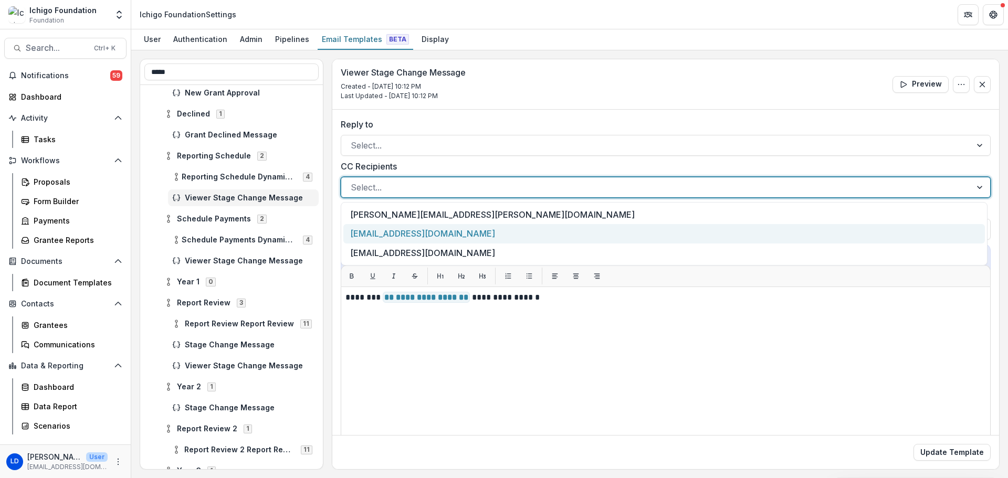
click at [391, 229] on div "[EMAIL_ADDRESS][DOMAIN_NAME]" at bounding box center [664, 233] width 642 height 19
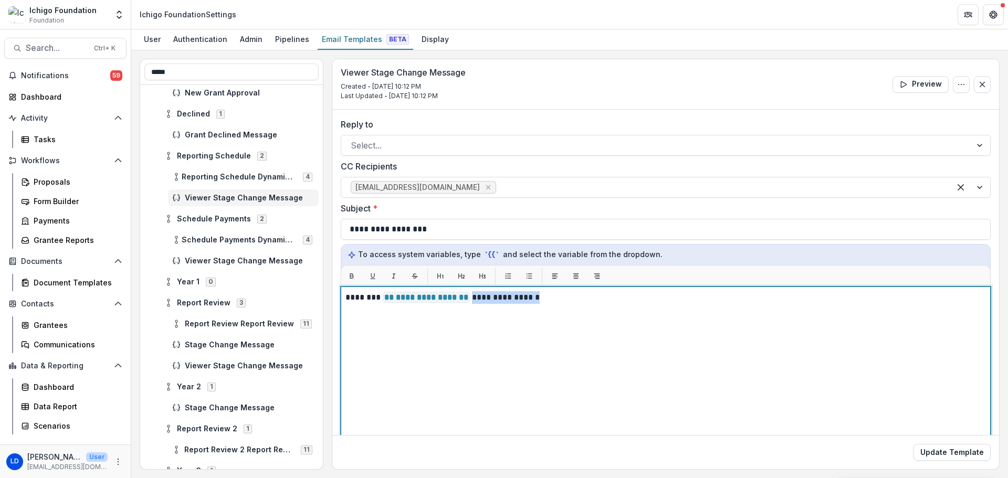
drag, startPoint x: 464, startPoint y: 297, endPoint x: 591, endPoint y: 290, distance: 127.3
click at [591, 290] on div "**********" at bounding box center [666, 418] width 650 height 263
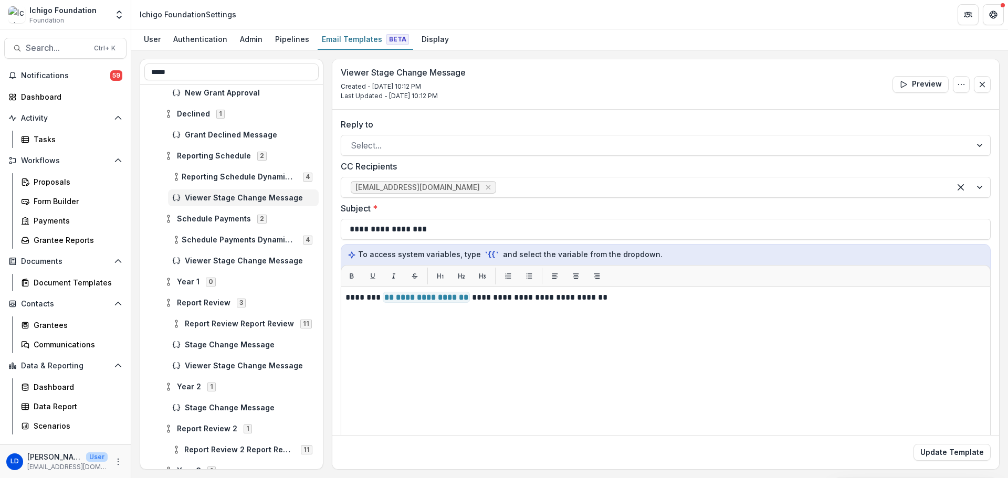
click at [816, 116] on div "**********" at bounding box center [665, 353] width 667 height 487
click at [957, 82] on icon "Options" at bounding box center [961, 84] width 8 height 8
click at [957, 81] on icon "Options" at bounding box center [961, 84] width 8 height 8
click at [925, 126] on button "Delete Template" at bounding box center [911, 125] width 112 height 17
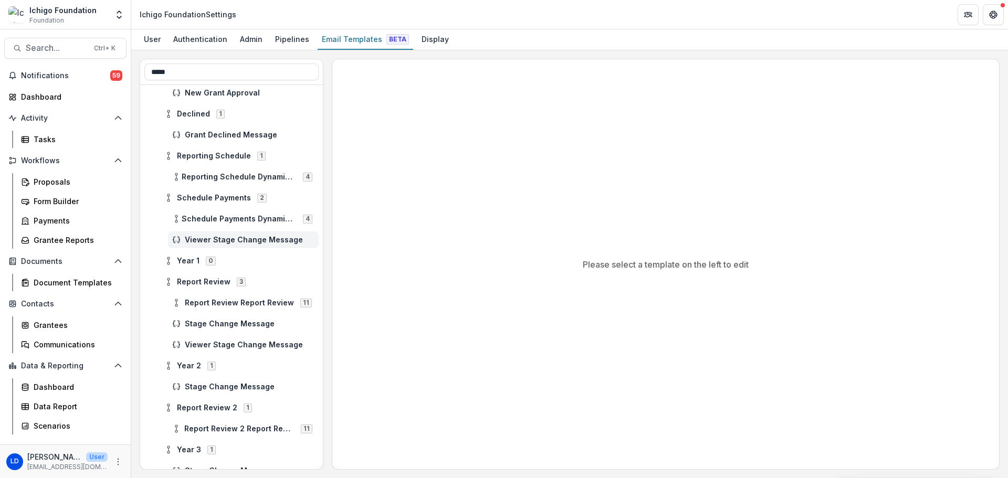
click at [232, 238] on span "Viewer Stage Change Message" at bounding box center [250, 240] width 130 height 9
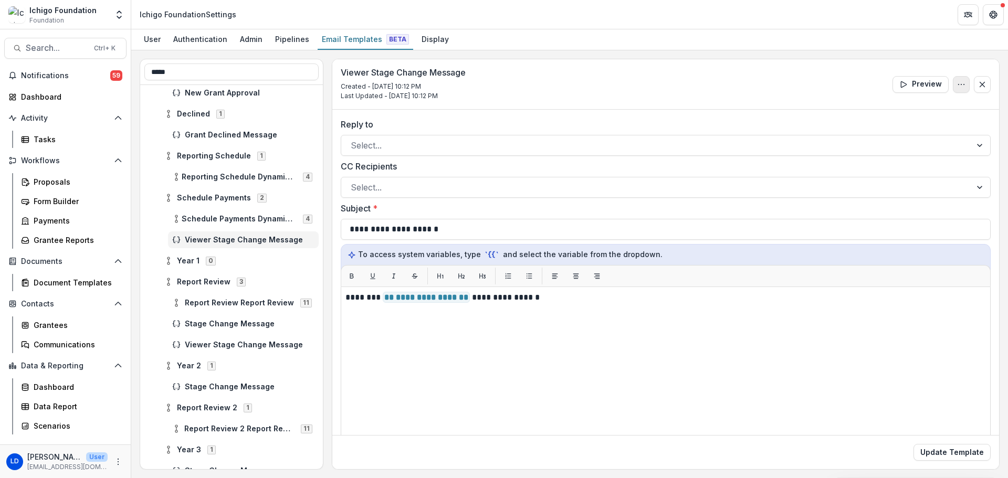
click at [964, 85] on circle "Options" at bounding box center [964, 84] width 1 height 1
click at [933, 123] on button "Delete Template" at bounding box center [911, 125] width 112 height 17
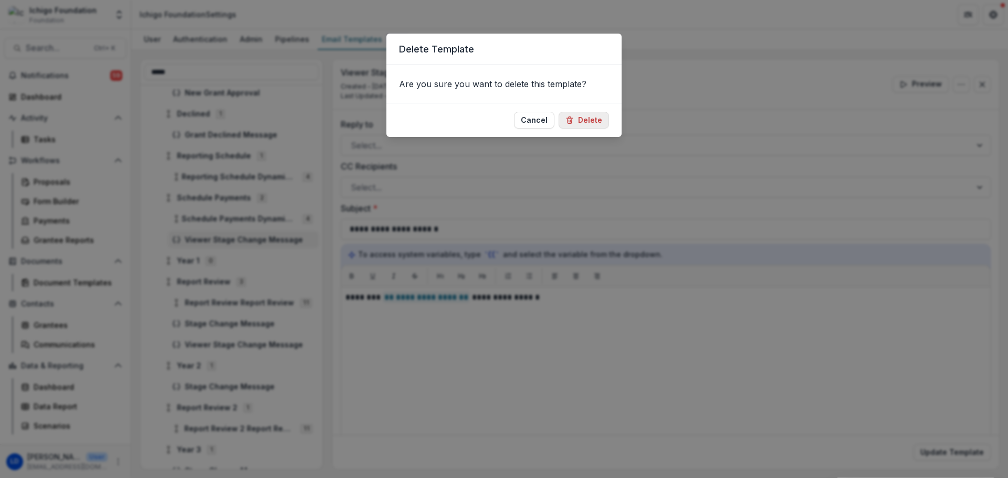
click at [591, 113] on button "Delete" at bounding box center [584, 120] width 50 height 17
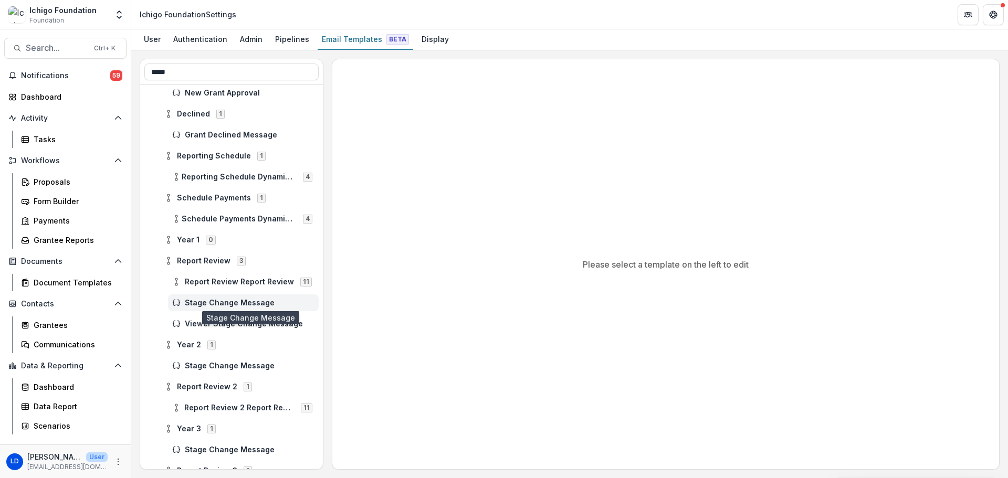
click at [256, 301] on span "Stage Change Message" at bounding box center [250, 303] width 130 height 9
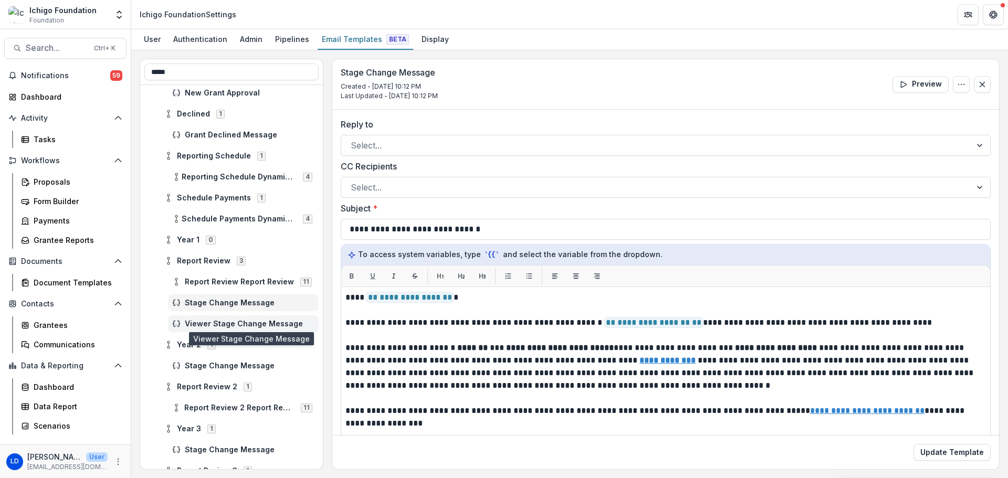
click at [248, 322] on span "Viewer Stage Change Message" at bounding box center [250, 324] width 130 height 9
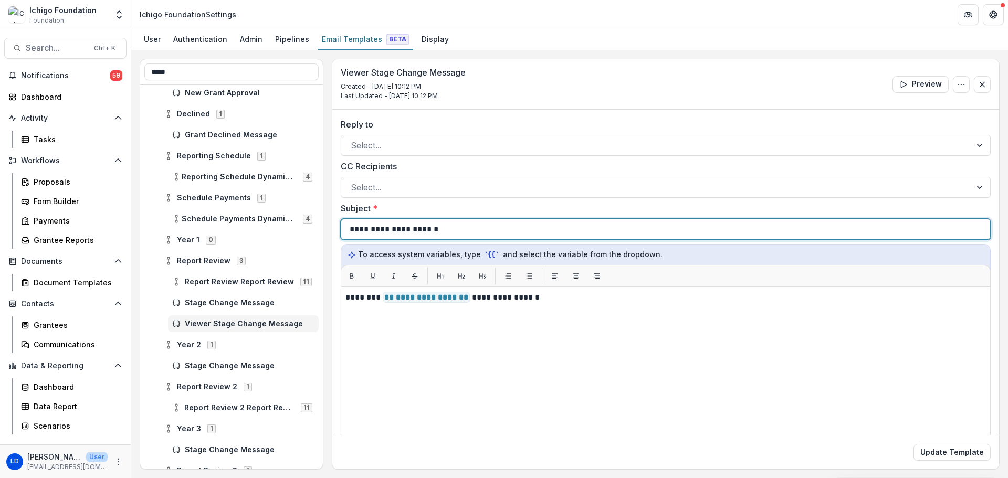
click at [399, 230] on p "**********" at bounding box center [395, 229] width 91 height 13
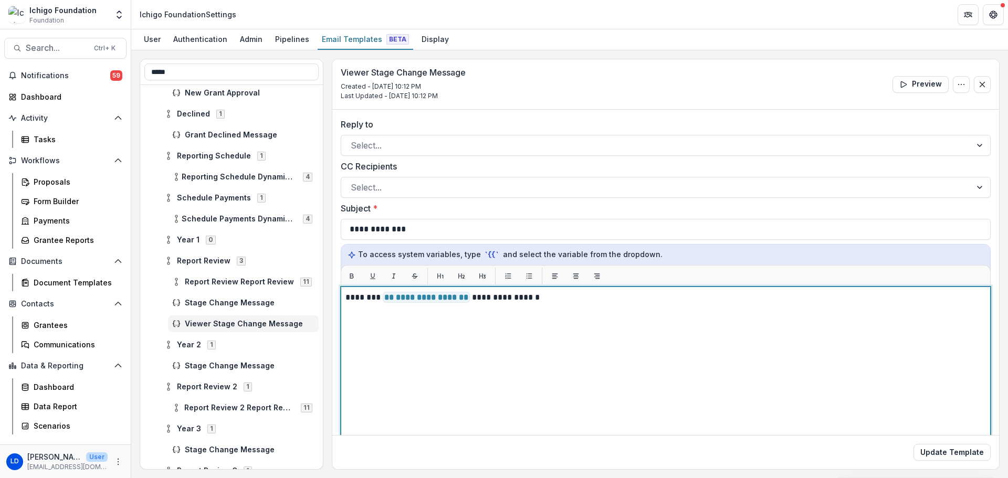
click at [543, 299] on p "**********" at bounding box center [665, 297] width 638 height 13
click at [367, 297] on p "**********" at bounding box center [665, 297] width 638 height 13
drag, startPoint x: 476, startPoint y: 297, endPoint x: 585, endPoint y: 288, distance: 109.6
click at [585, 288] on div "**********" at bounding box center [666, 418] width 650 height 263
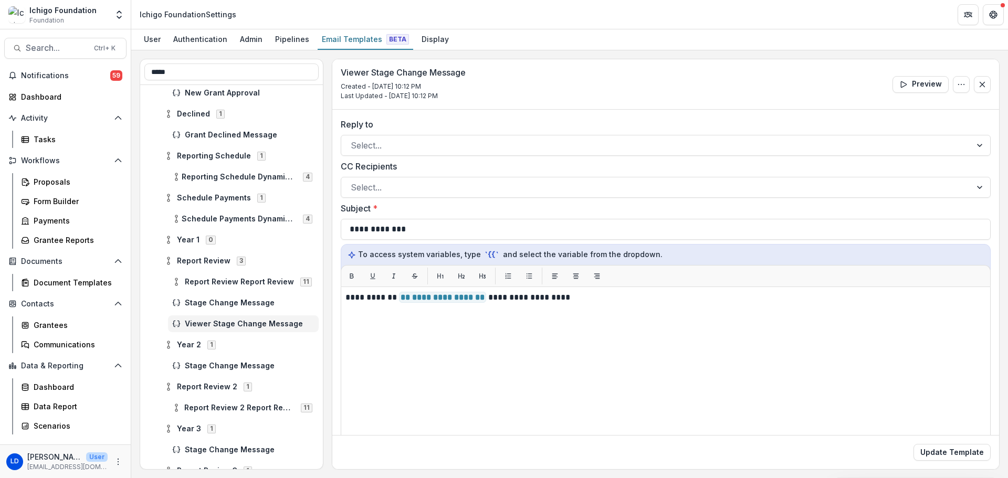
click at [946, 462] on div "Update Template" at bounding box center [665, 452] width 667 height 34
click at [951, 454] on button "Update Template" at bounding box center [952, 452] width 77 height 17
click at [216, 364] on span "Stage Change Message" at bounding box center [250, 366] width 130 height 9
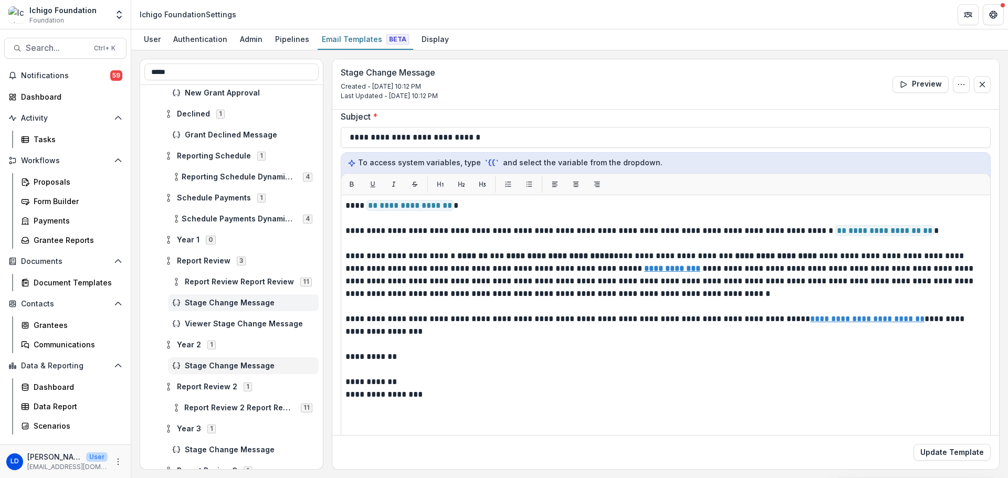
scroll to position [161, 0]
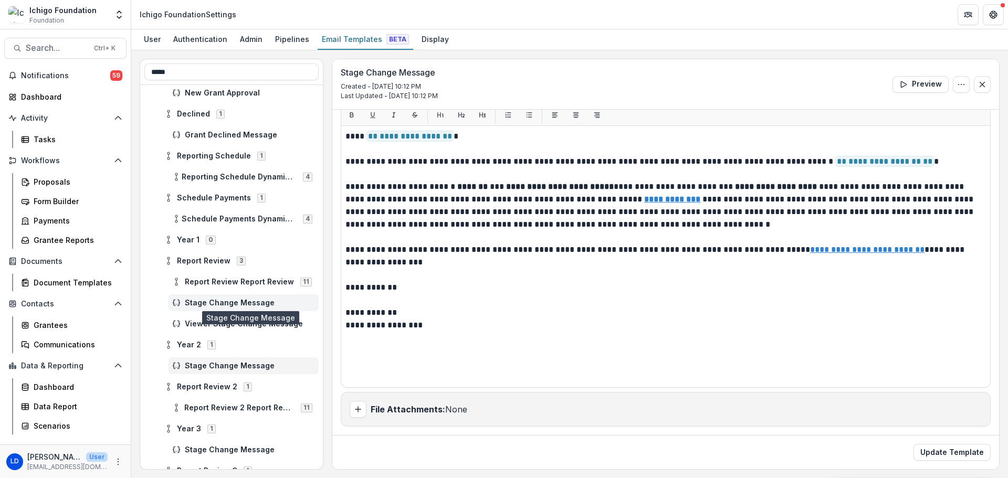
click at [244, 304] on span "Stage Change Message" at bounding box center [250, 303] width 130 height 9
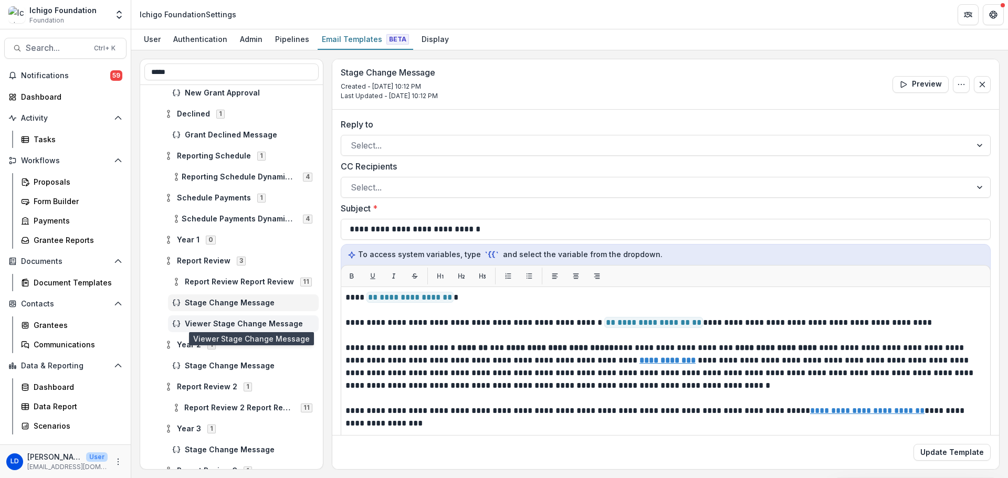
click at [238, 325] on span "Viewer Stage Change Message" at bounding box center [250, 324] width 130 height 9
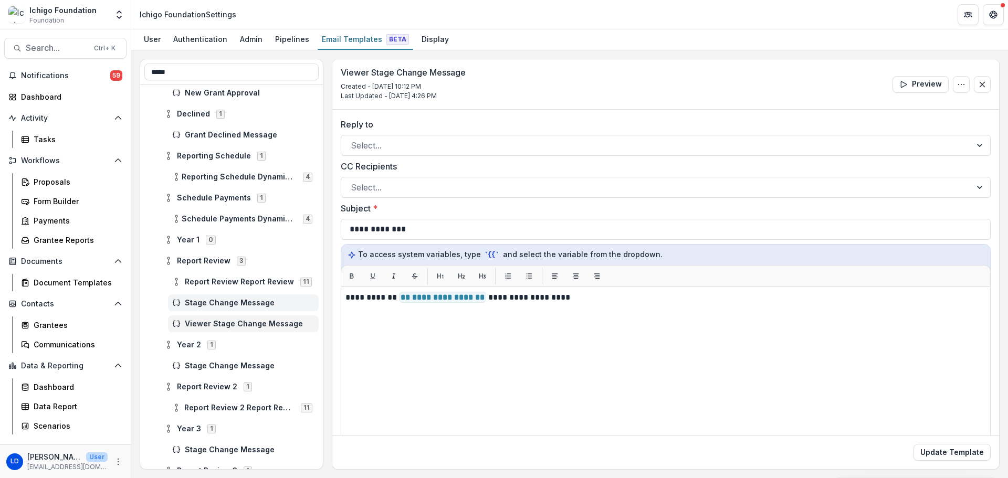
click at [241, 299] on span "Stage Change Message" at bounding box center [250, 303] width 130 height 9
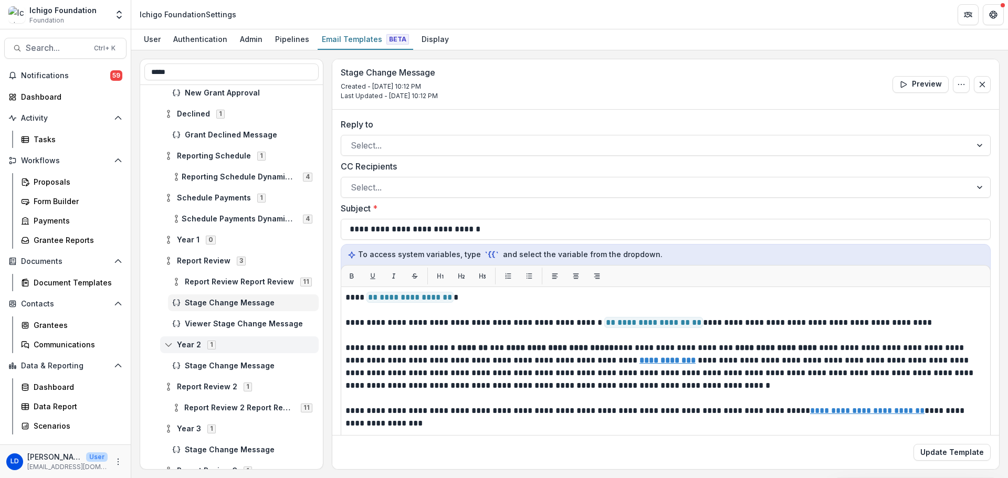
click at [227, 345] on span "Year 2 1" at bounding box center [239, 344] width 150 height 9
click at [957, 85] on icon "Options" at bounding box center [961, 84] width 8 height 8
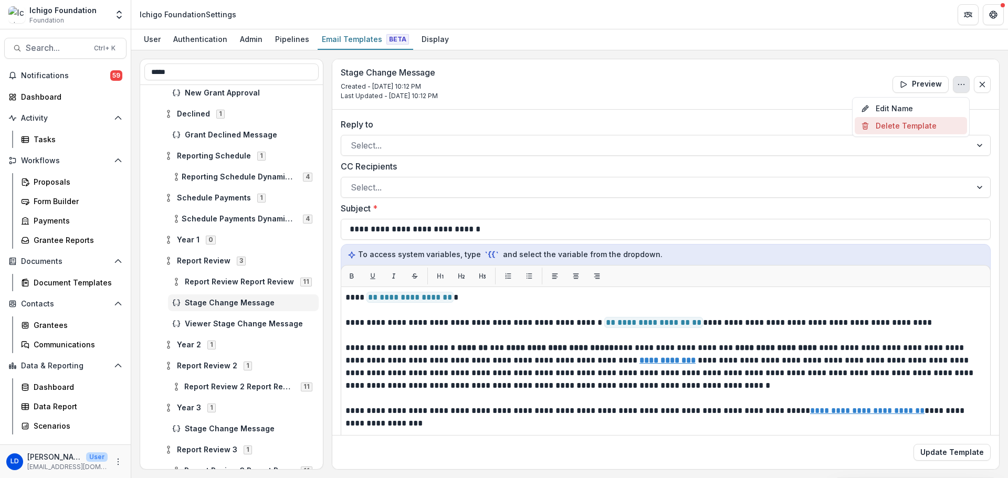
click at [916, 123] on button "Delete Template" at bounding box center [911, 125] width 112 height 17
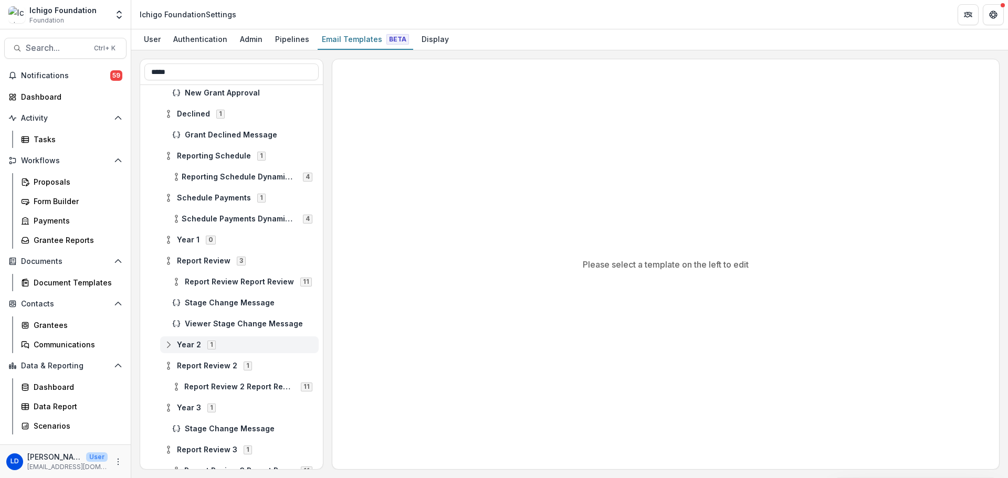
click at [191, 362] on span "Report Review 2" at bounding box center [207, 366] width 60 height 9
click at [189, 362] on span "Year 3" at bounding box center [189, 366] width 24 height 9
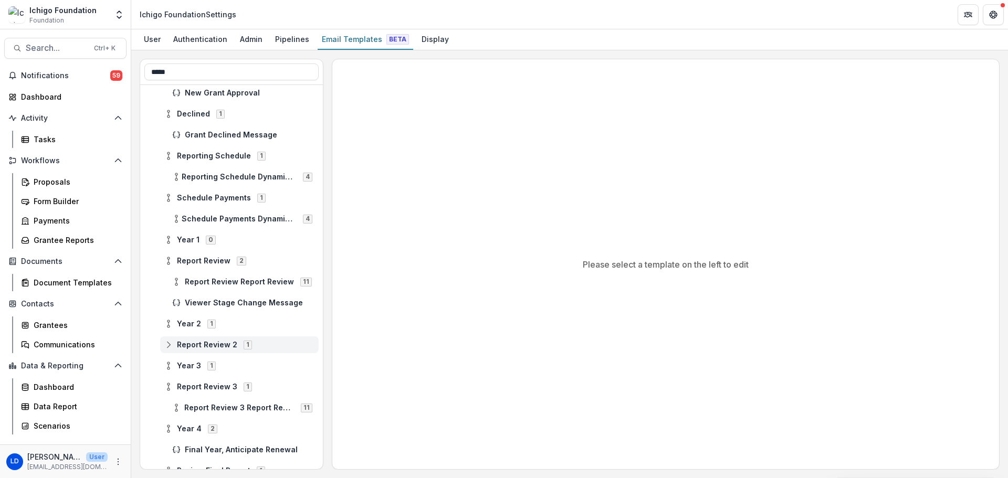
click at [186, 347] on span "Report Review 2" at bounding box center [207, 345] width 60 height 9
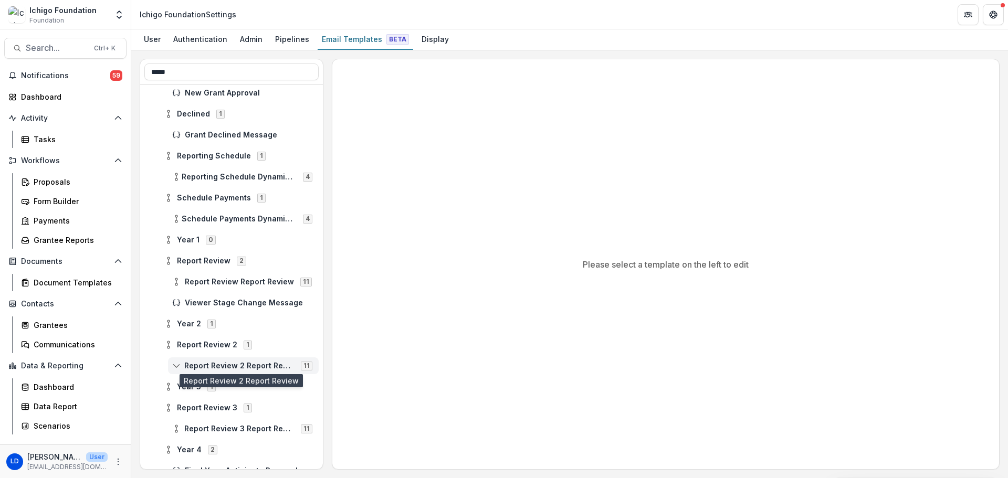
click at [201, 370] on span "Report Review 2 Report Review" at bounding box center [239, 366] width 110 height 9
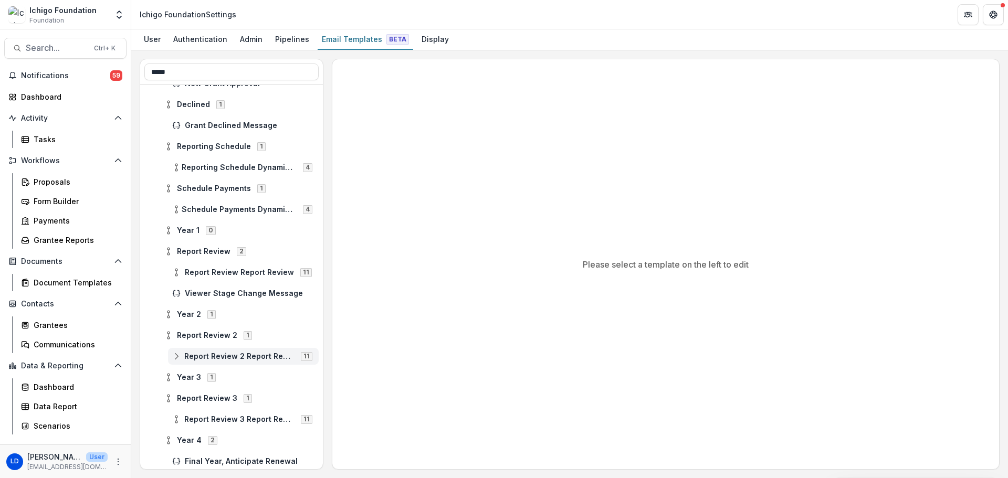
scroll to position [804, 0]
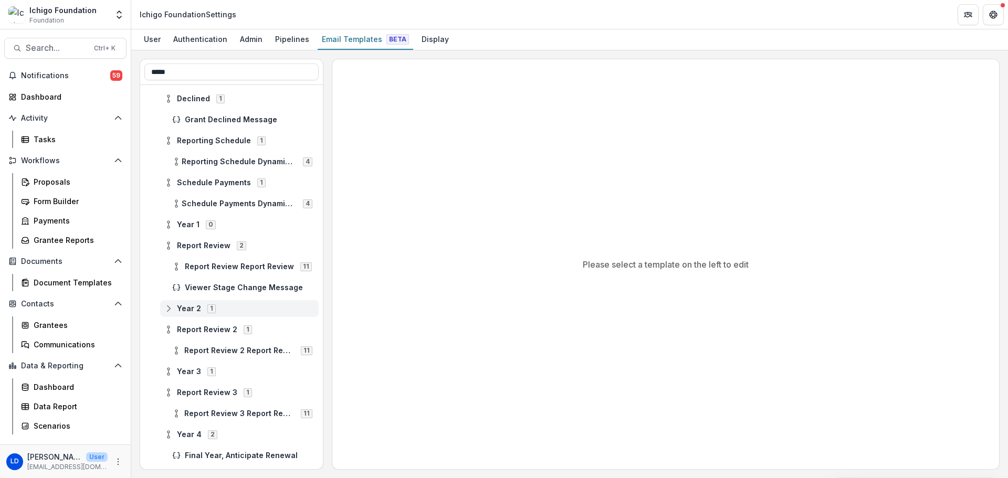
click at [193, 312] on span "Year 2" at bounding box center [189, 309] width 24 height 9
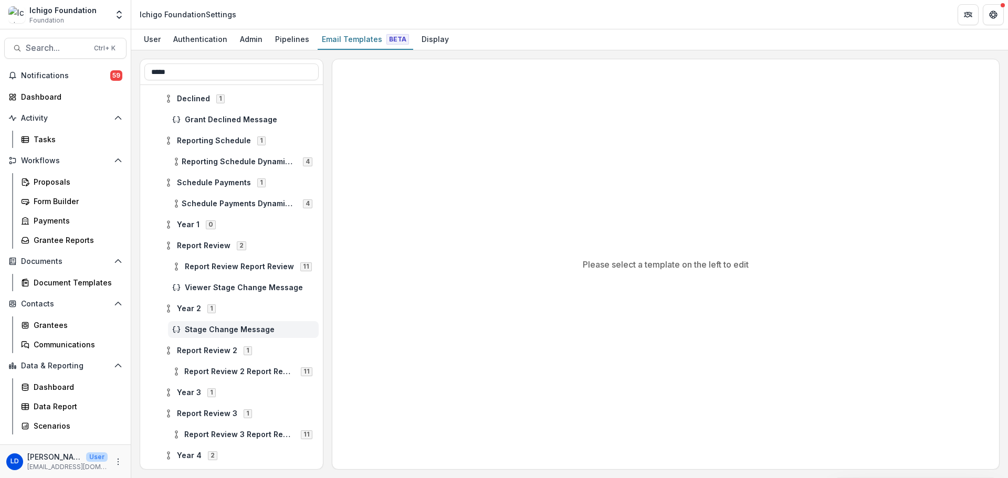
click at [201, 328] on span "Stage Change Message" at bounding box center [250, 330] width 130 height 9
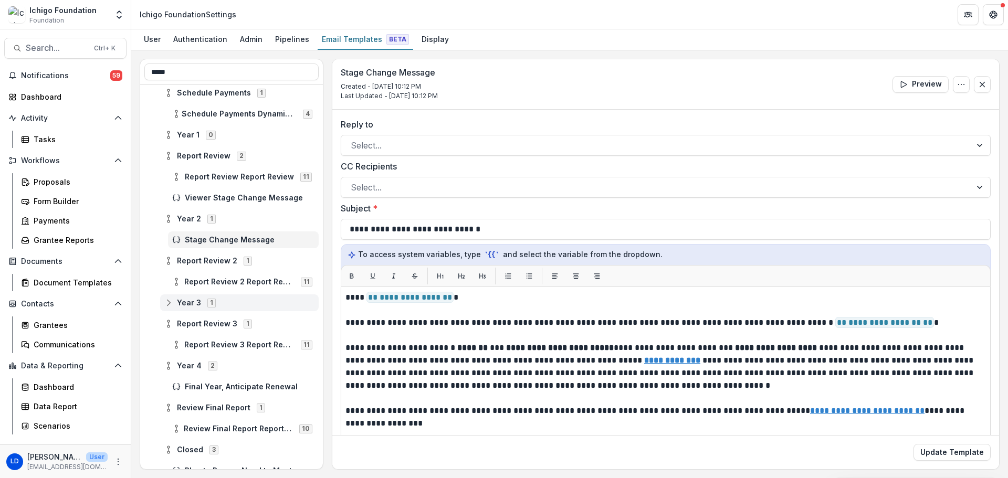
scroll to position [894, 0]
click at [43, 134] on div "Tasks" at bounding box center [76, 139] width 85 height 11
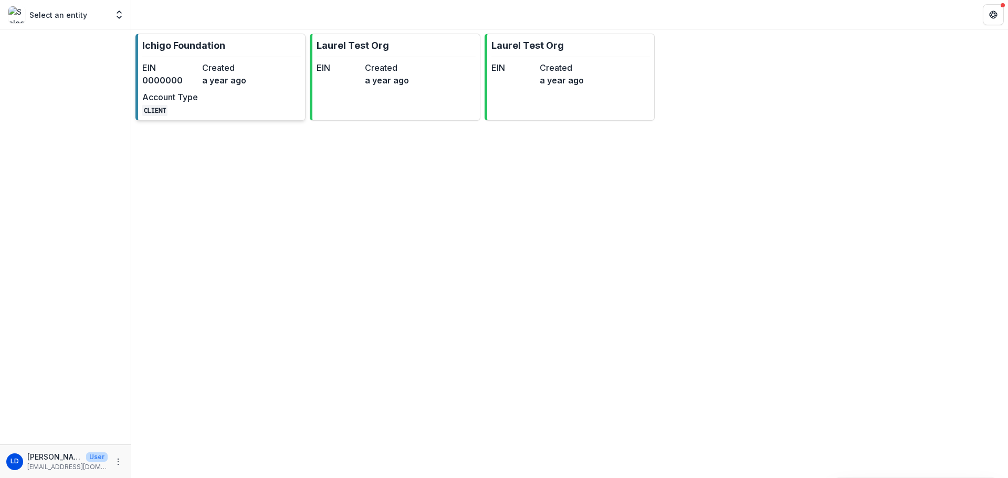
click at [279, 87] on link "Ichigo Foundation EIN 0000000 Created a year ago Account Type CLIENT" at bounding box center [220, 77] width 170 height 87
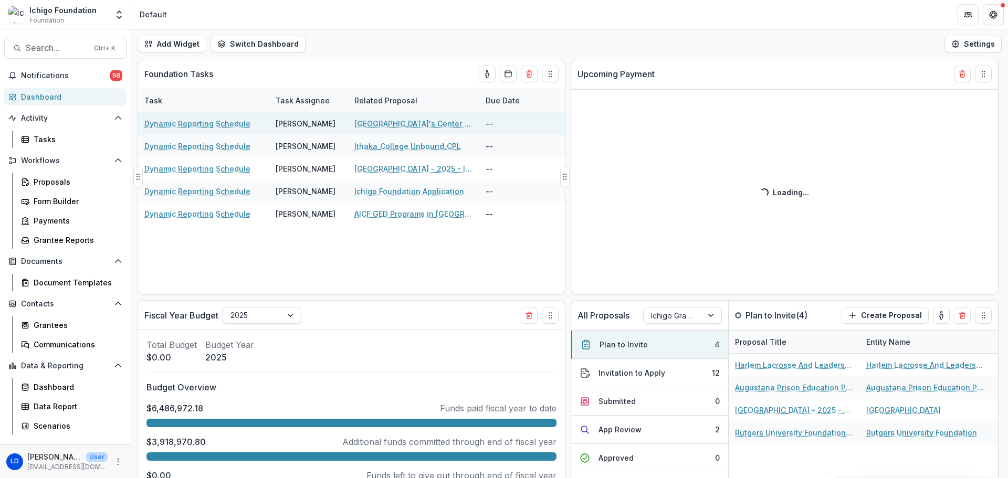
select select "******"
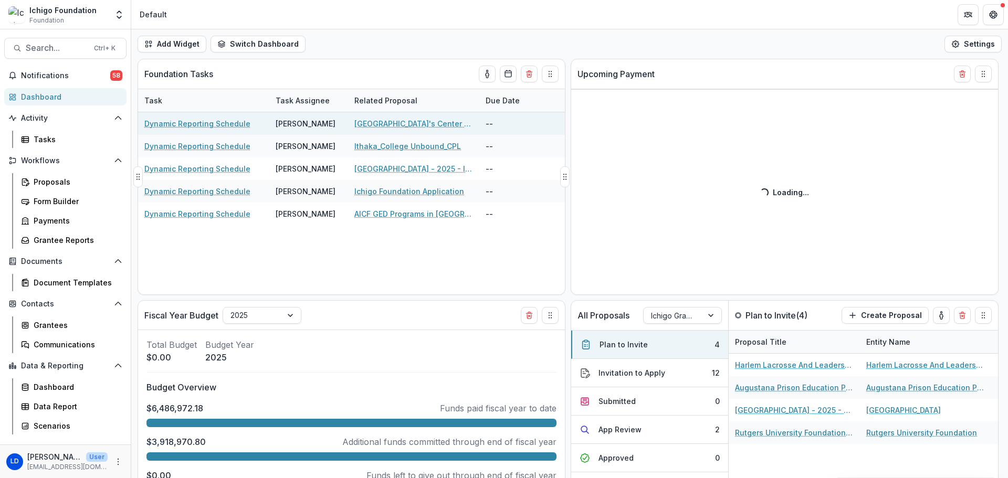
select select "******"
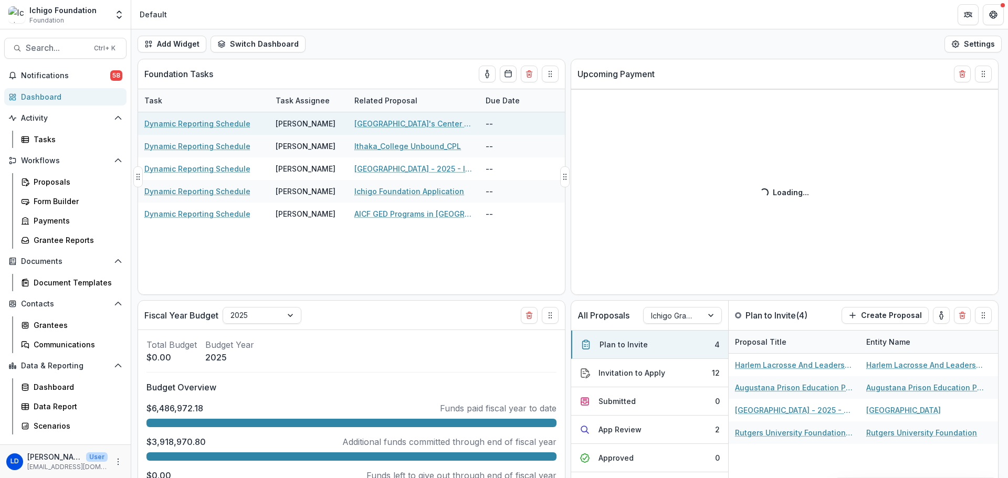
select select "******"
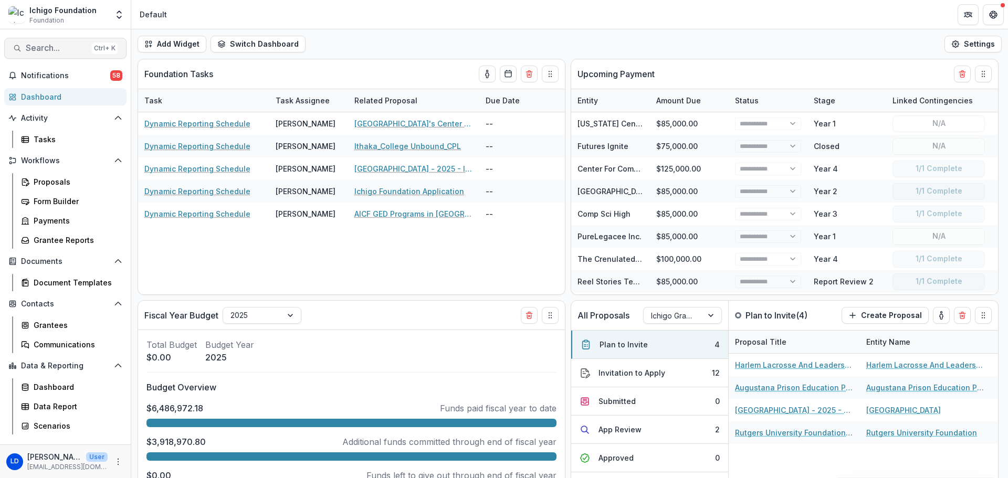
click at [55, 46] on span "Search..." at bounding box center [57, 48] width 62 height 10
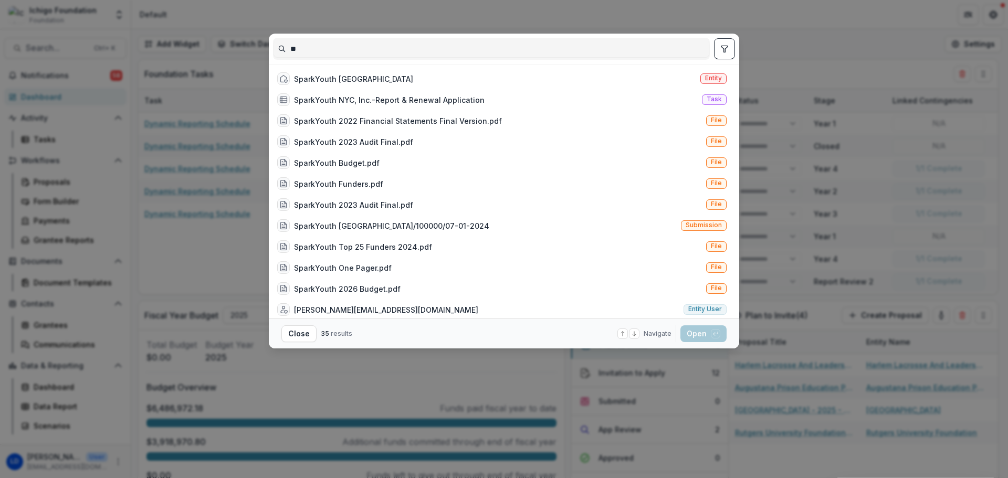
type input "*"
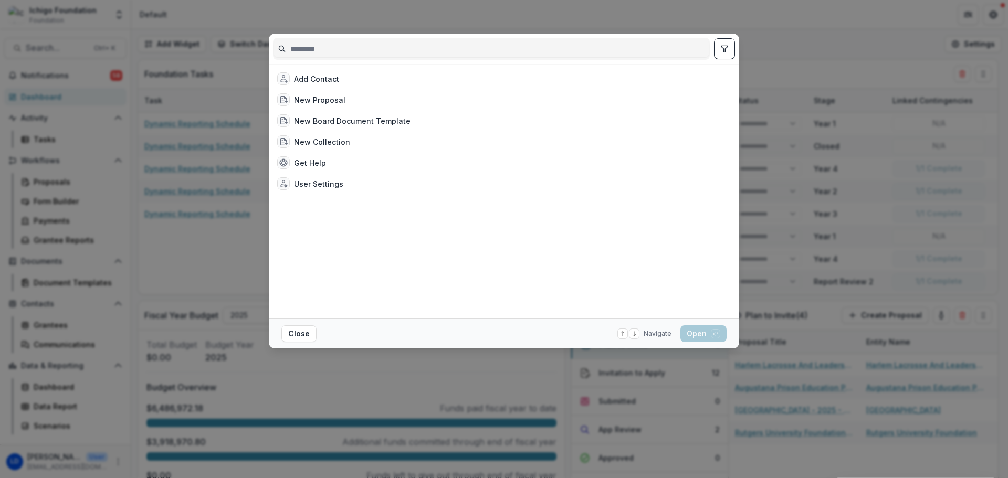
click at [71, 423] on div "Add Contact New Proposal New Board Document Template New Collection Get Help Us…" at bounding box center [504, 239] width 1008 height 478
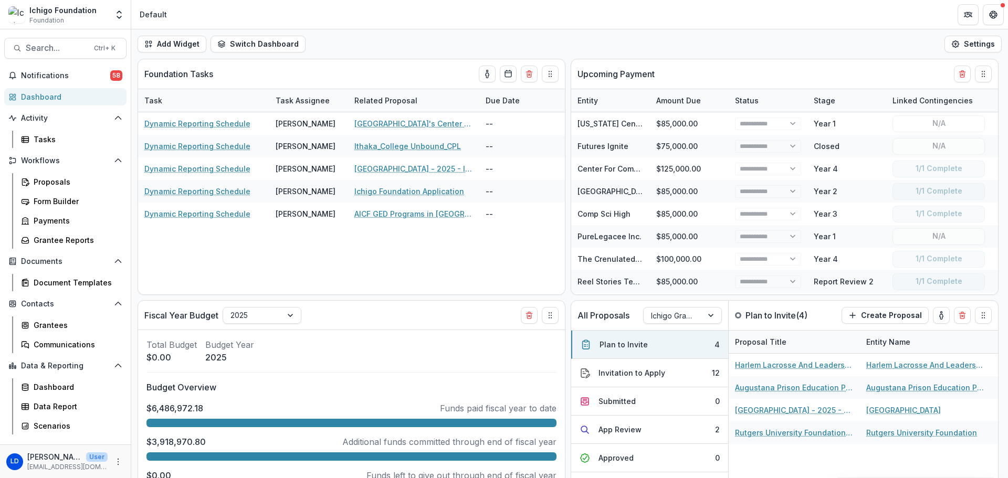
click at [125, 468] on div "LD Laurel Dumont User laurel@collabstrategies.com" at bounding box center [65, 462] width 131 height 34
click at [121, 465] on icon "More" at bounding box center [118, 462] width 8 height 8
click at [172, 443] on link "User Settings" at bounding box center [187, 439] width 112 height 17
select select "**********"
select select "****"
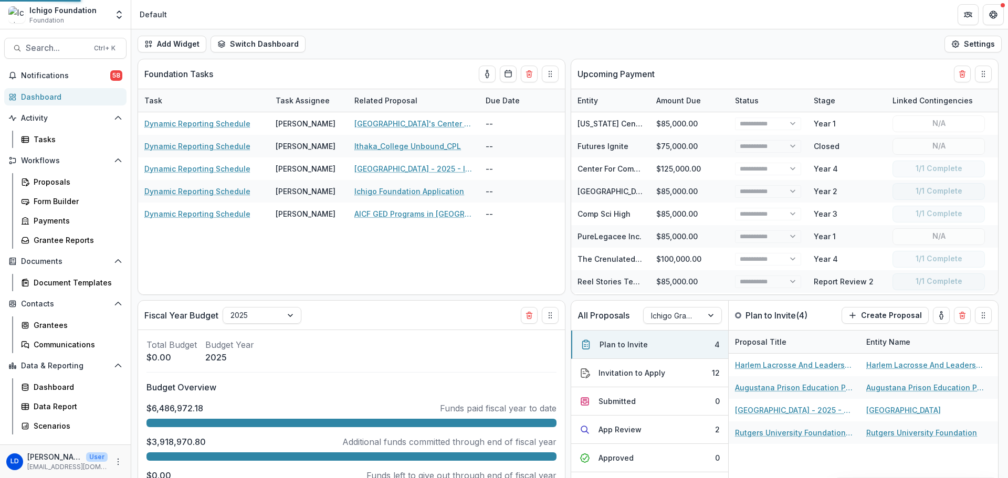
select select "****"
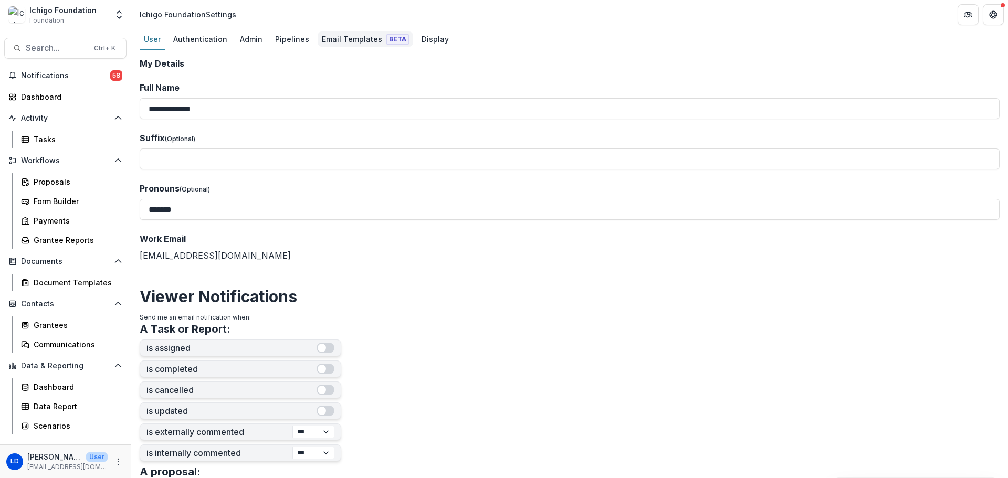
click at [341, 37] on div "Email Templates Beta" at bounding box center [366, 39] width 96 height 15
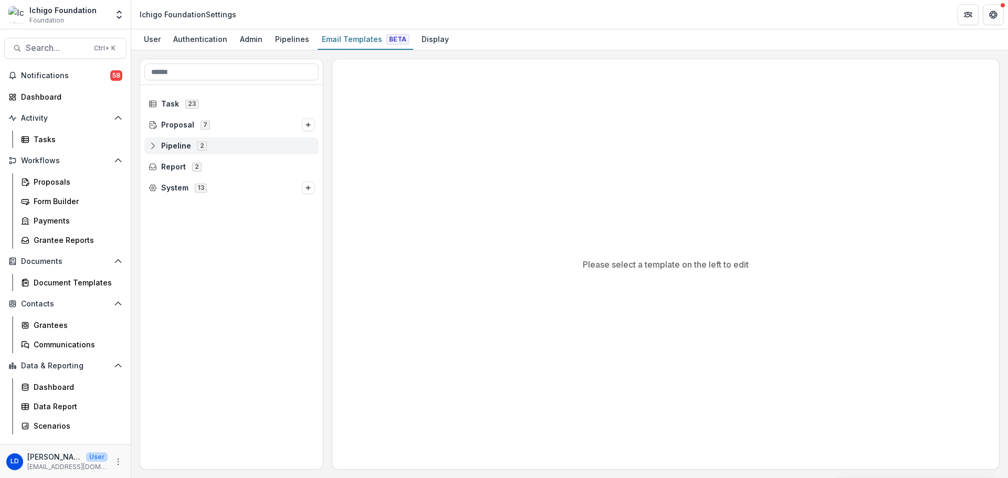
click at [151, 147] on icon at bounding box center [153, 146] width 8 height 8
click at [159, 163] on icon at bounding box center [161, 167] width 8 height 8
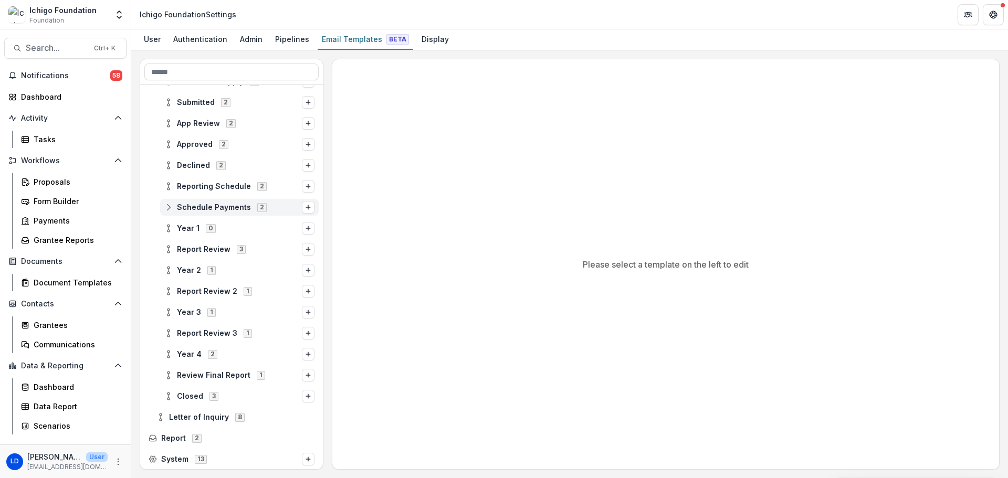
scroll to position [128, 0]
click at [188, 355] on span "Year 4" at bounding box center [189, 354] width 25 height 9
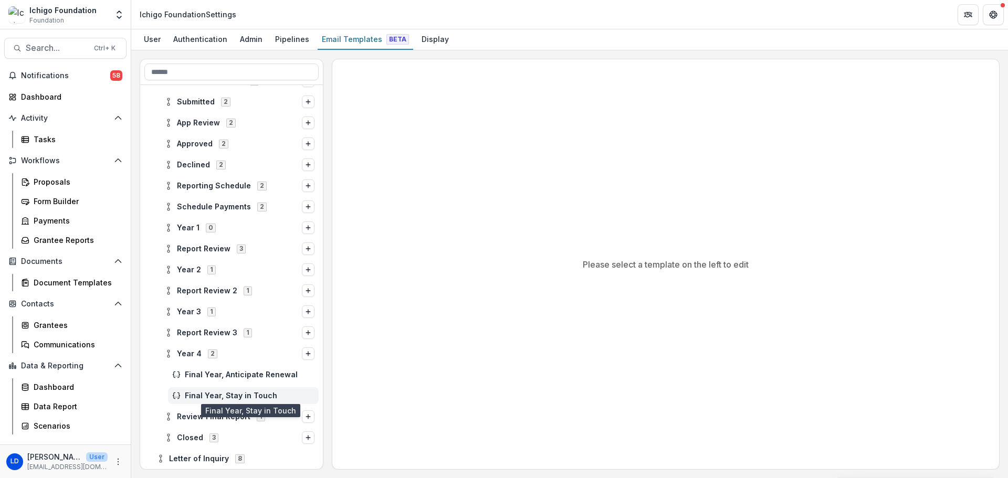
click at [189, 397] on span "Final Year, Stay in Touch" at bounding box center [250, 396] width 130 height 9
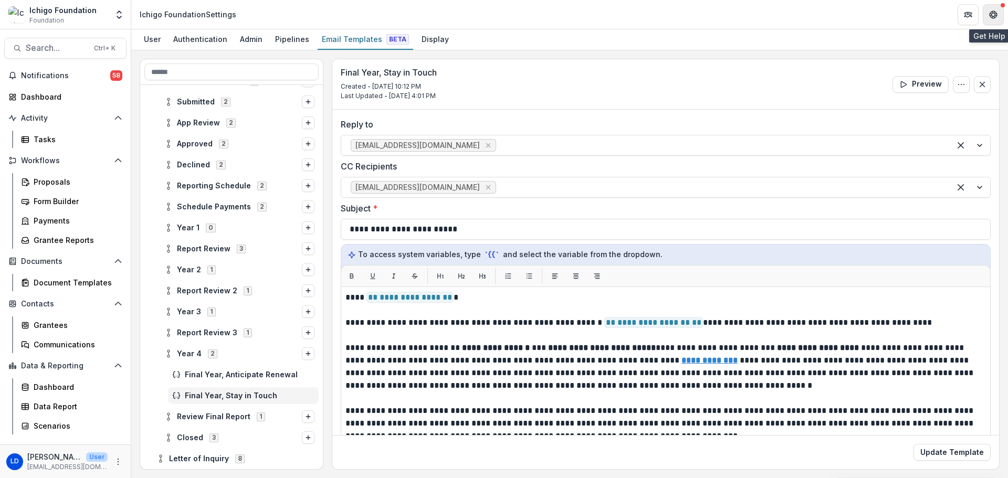
click at [993, 12] on icon "Get Help" at bounding box center [994, 12] width 3 height 2
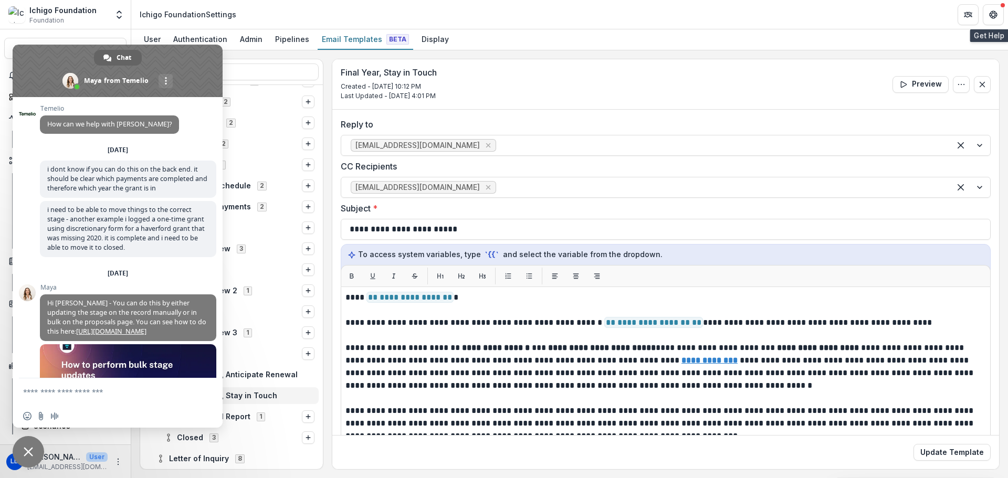
scroll to position [5535, 0]
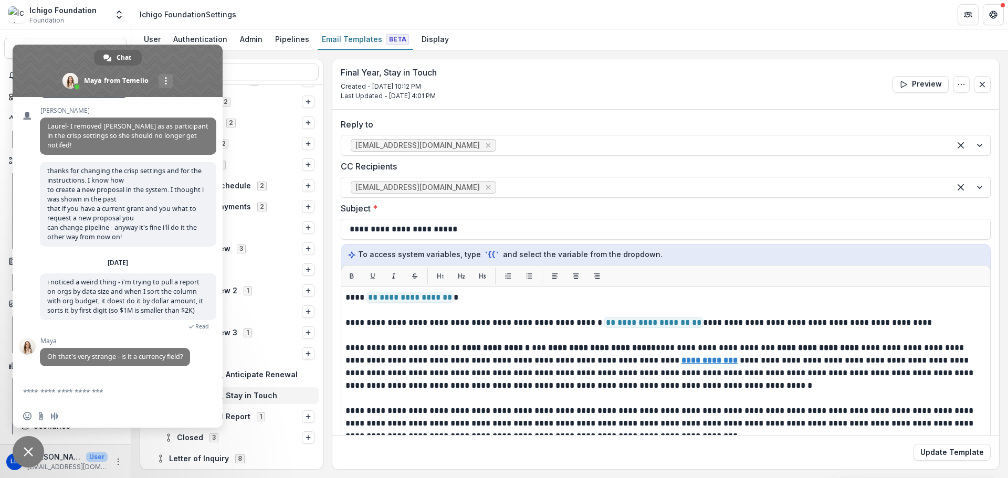
click at [90, 390] on textarea "Compose your message..." at bounding box center [106, 392] width 166 height 9
click at [110, 391] on textarea "Compose your message..." at bounding box center [106, 392] width 166 height 9
type textarea "**********"
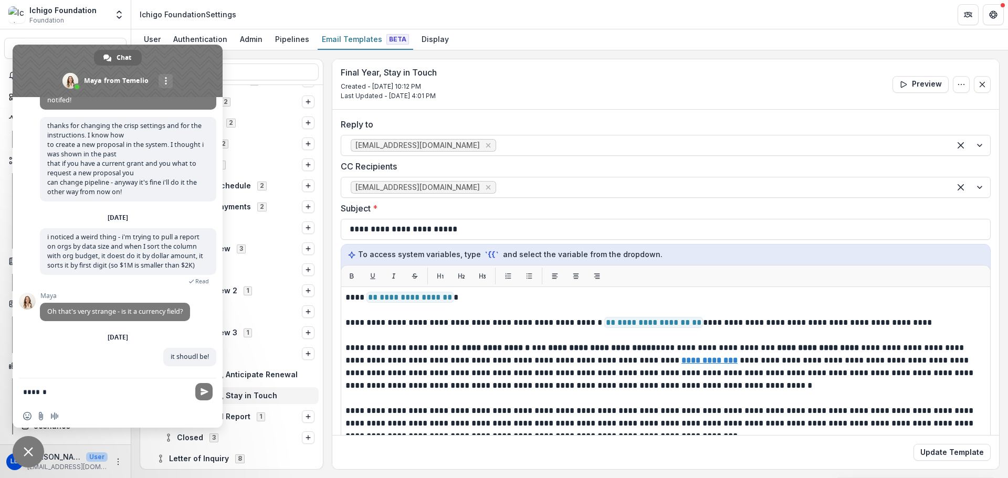
scroll to position [0, 0]
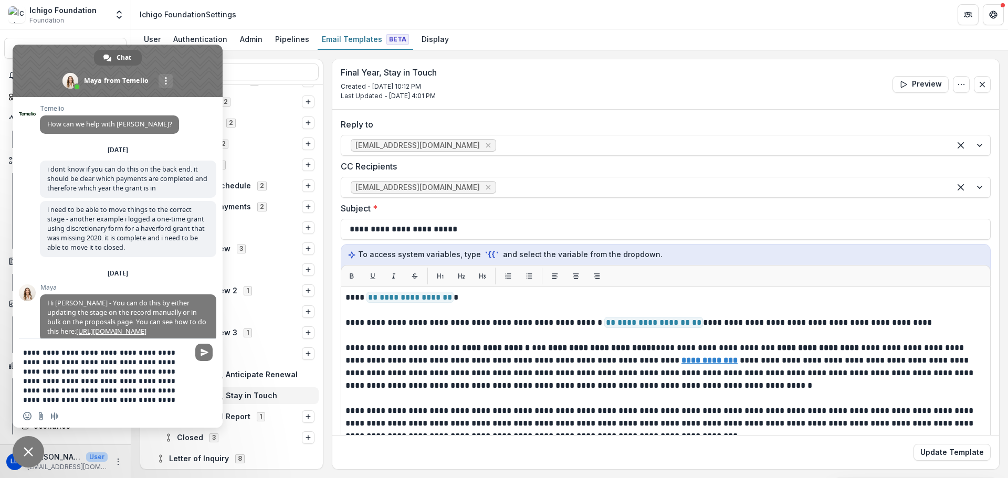
type textarea "**********"
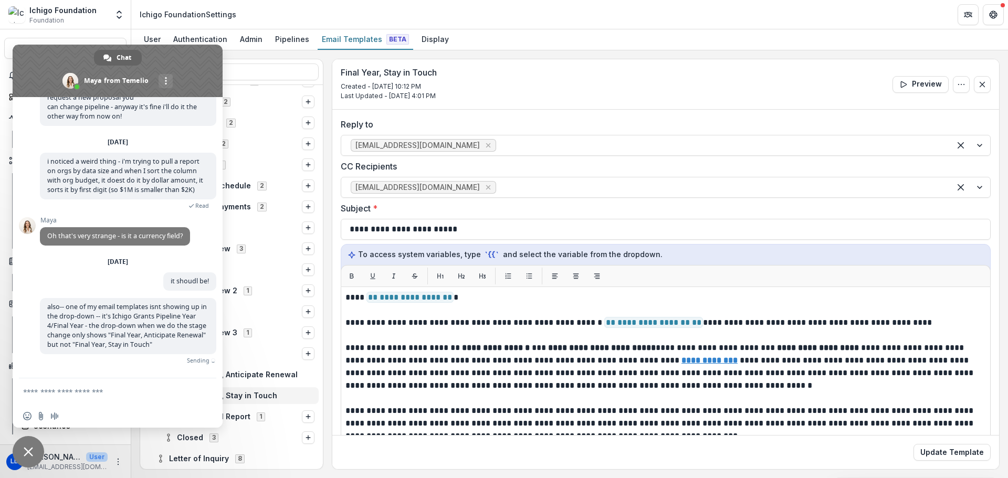
scroll to position [5639, 0]
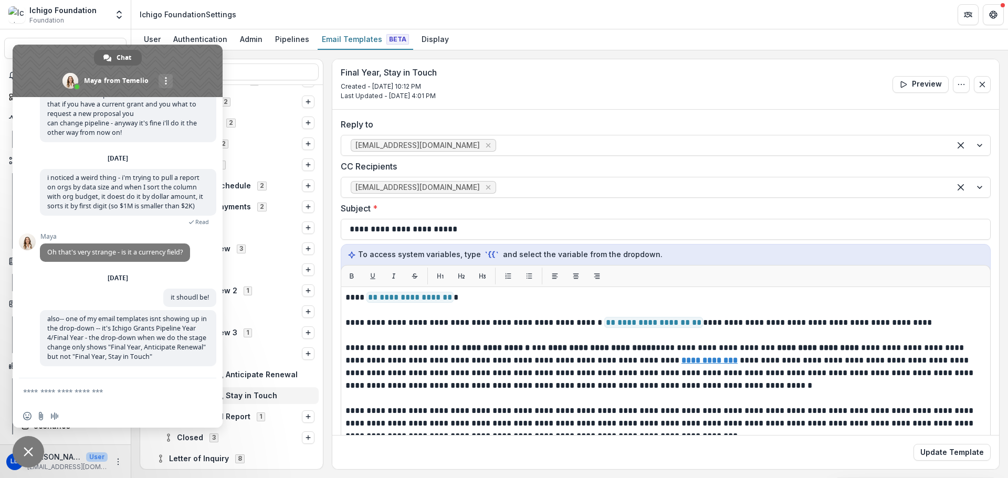
paste textarea "**********"
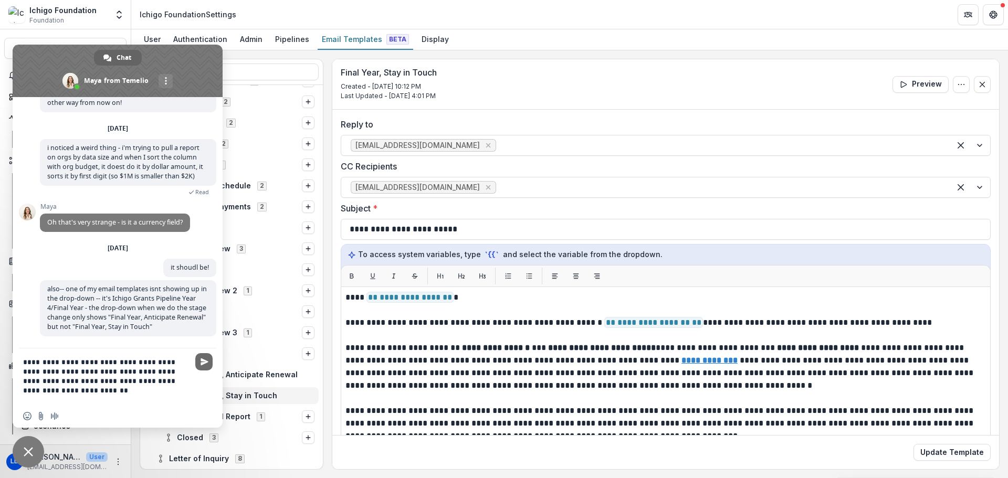
scroll to position [0, 0]
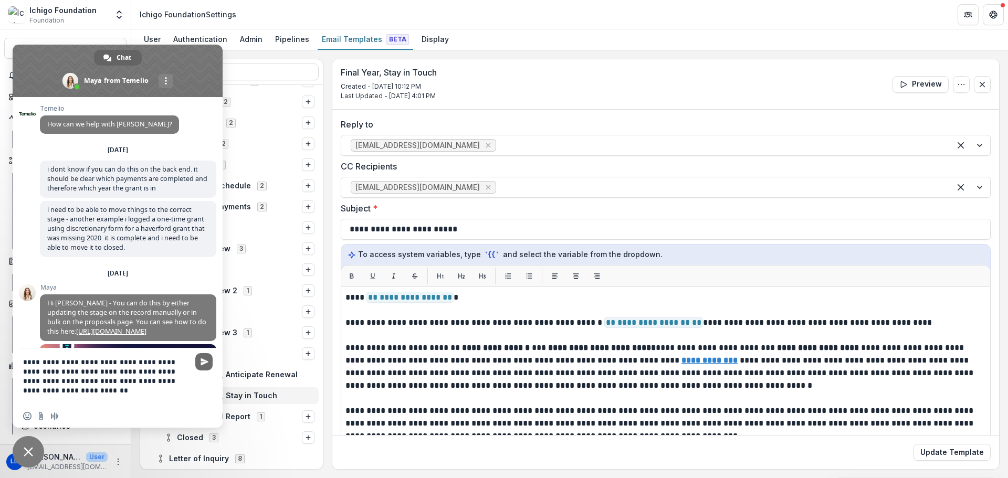
type textarea "**********"
click at [201, 362] on span "Send" at bounding box center [205, 362] width 8 height 8
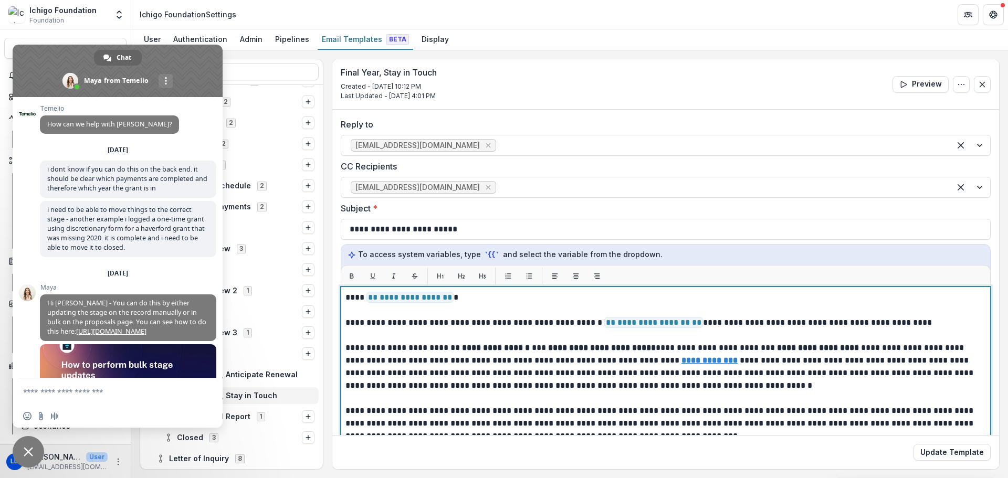
click at [470, 328] on p "**********" at bounding box center [665, 323] width 638 height 13
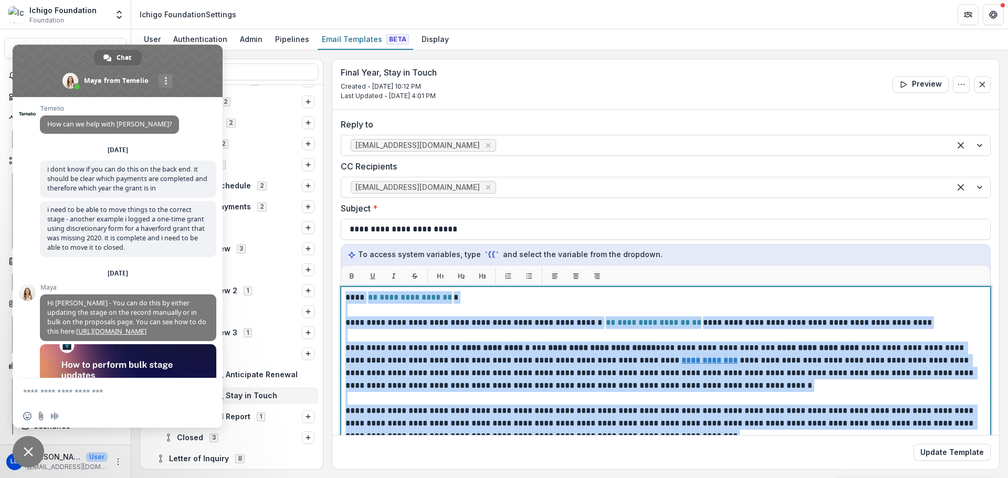
copy div "**********"
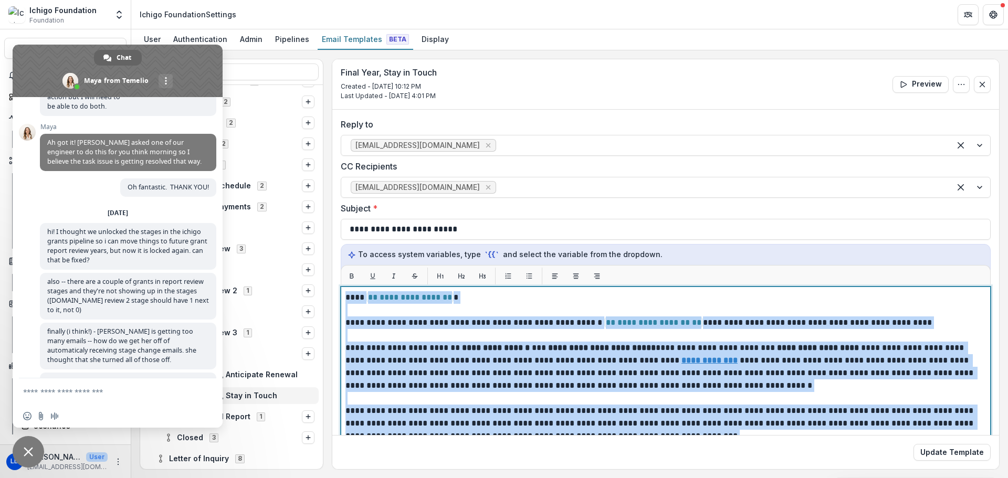
scroll to position [415, 0]
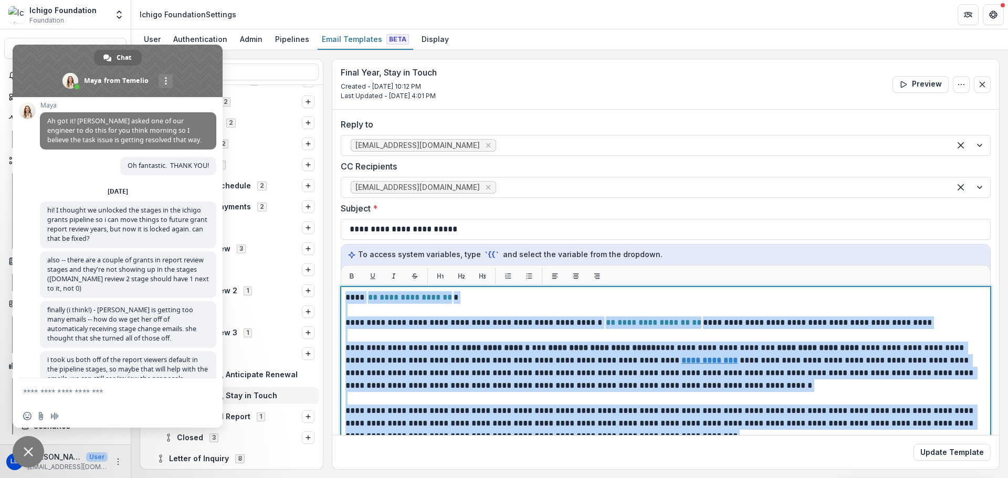
click at [552, 345] on p "**********" at bounding box center [665, 367] width 638 height 50
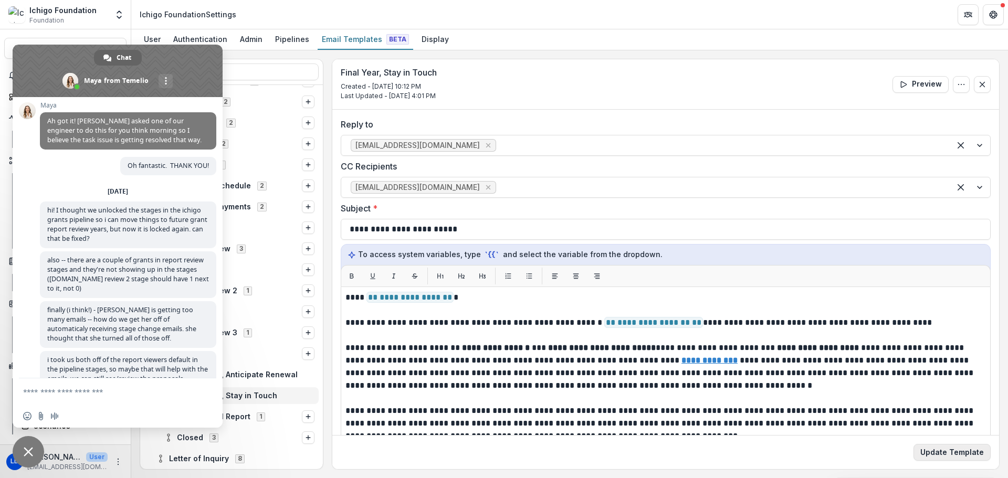
click at [965, 452] on button "Update Template" at bounding box center [952, 452] width 77 height 17
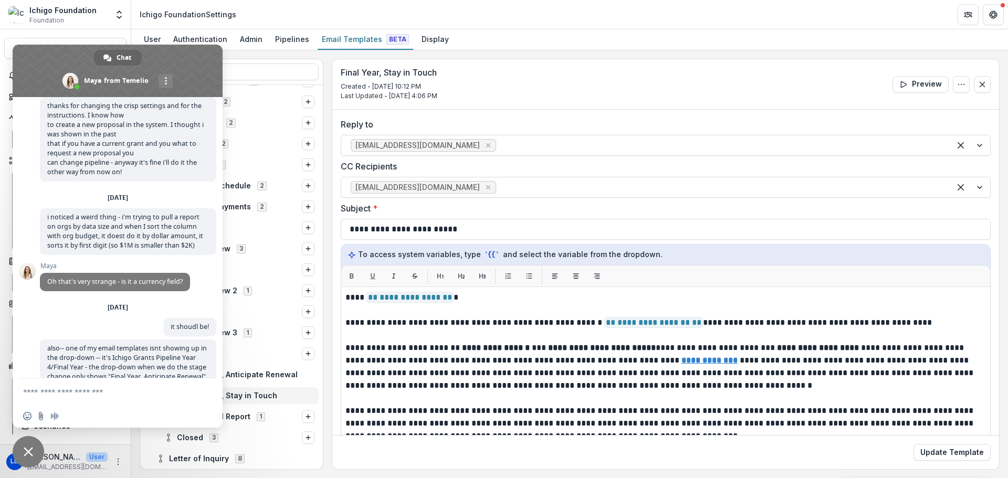
scroll to position [5689, 0]
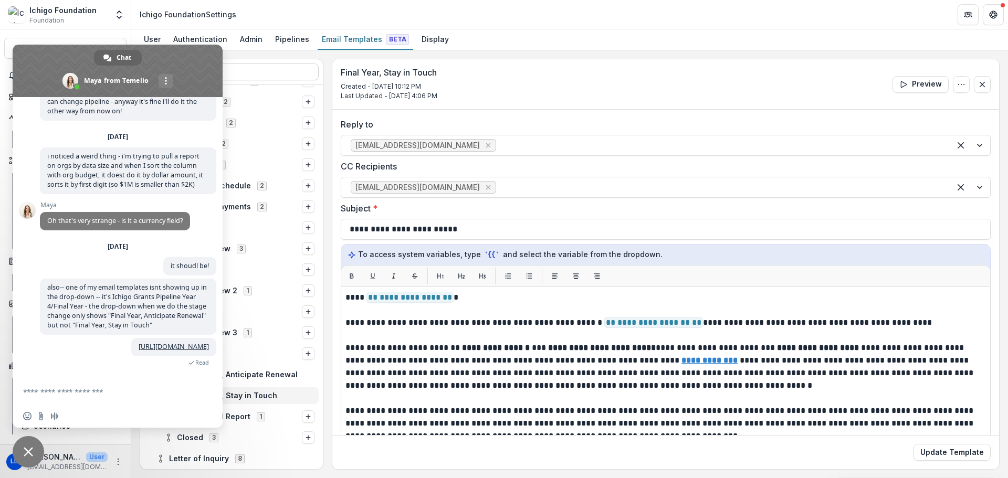
click at [262, 70] on input at bounding box center [231, 72] width 174 height 17
click at [201, 67] on span at bounding box center [118, 71] width 210 height 53
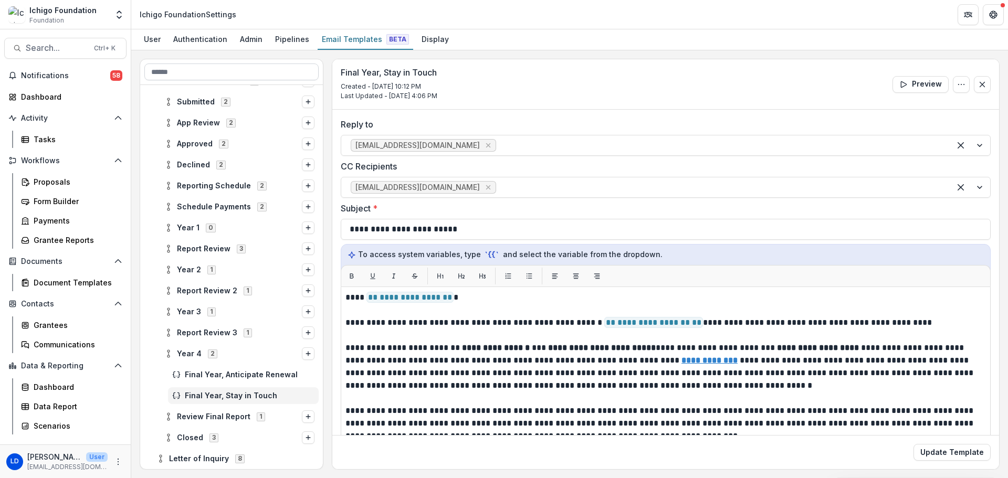
click at [249, 70] on input at bounding box center [231, 72] width 174 height 17
click at [88, 47] on button "Search... Ctrl + K" at bounding box center [65, 48] width 122 height 21
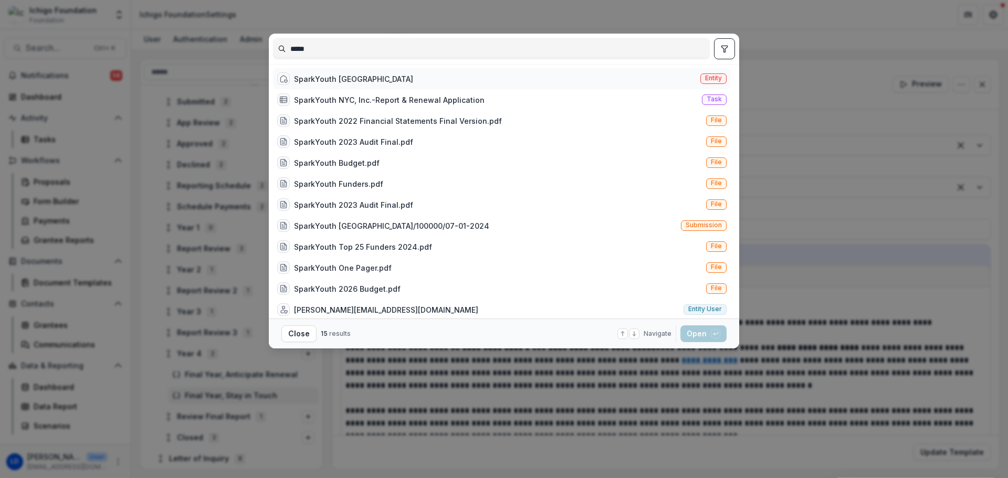
type input "*****"
click at [312, 76] on div "SparkYouth NYC" at bounding box center [353, 79] width 119 height 11
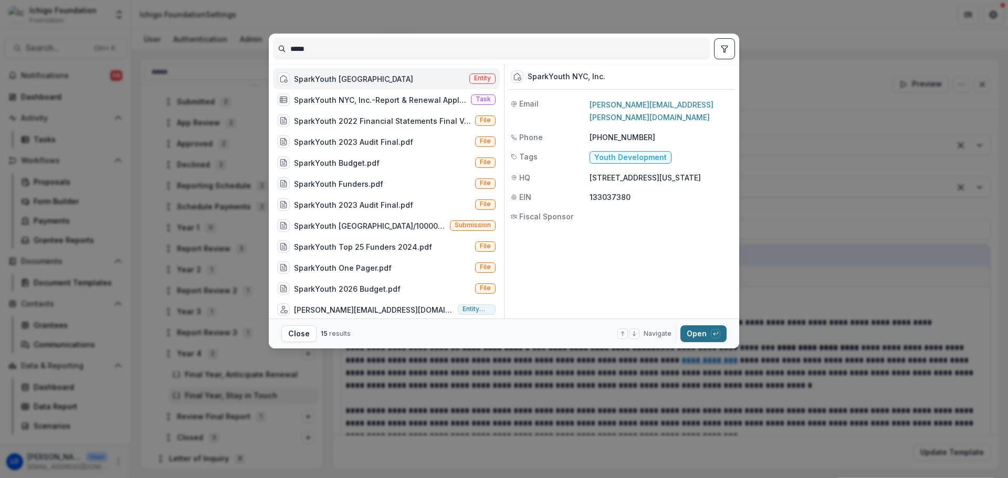
click at [690, 328] on button "Open with enter key" at bounding box center [704, 334] width 46 height 17
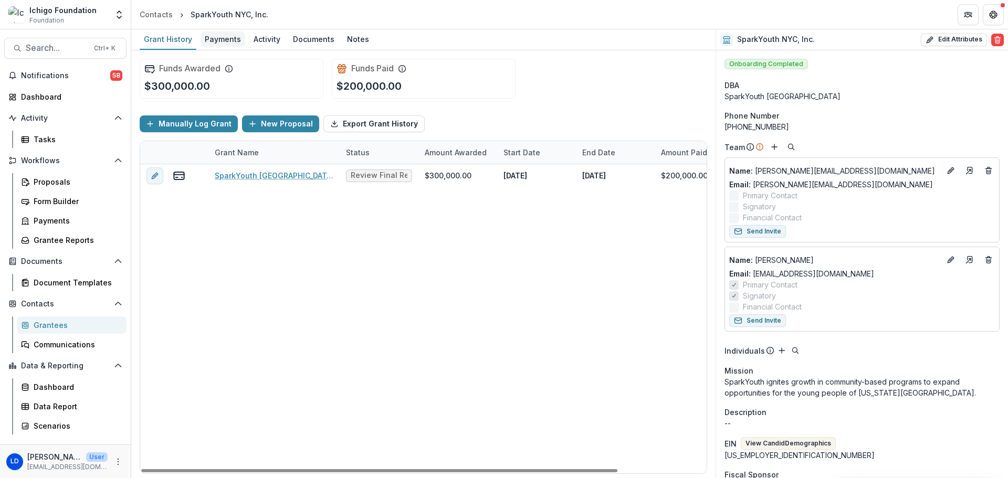
click at [222, 42] on div "Payments" at bounding box center [223, 39] width 45 height 15
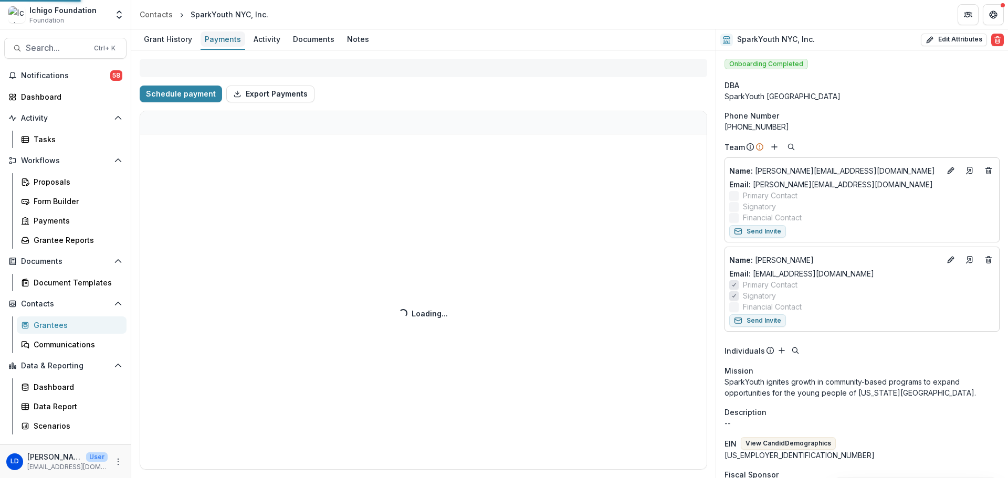
click at [222, 42] on div "Payments" at bounding box center [223, 39] width 45 height 15
select select "******"
select select "****"
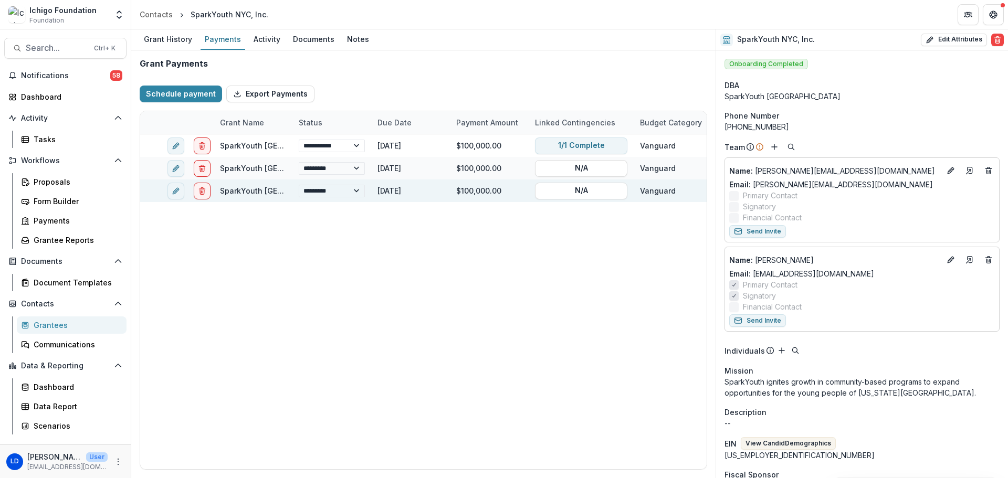
select select "******"
select select "****"
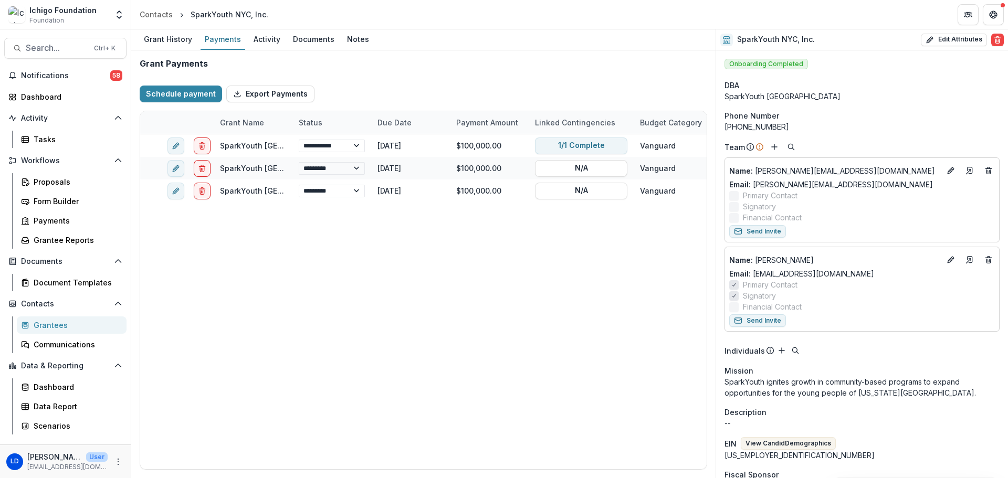
select select "******"
select select "****"
select select "******"
select select "****"
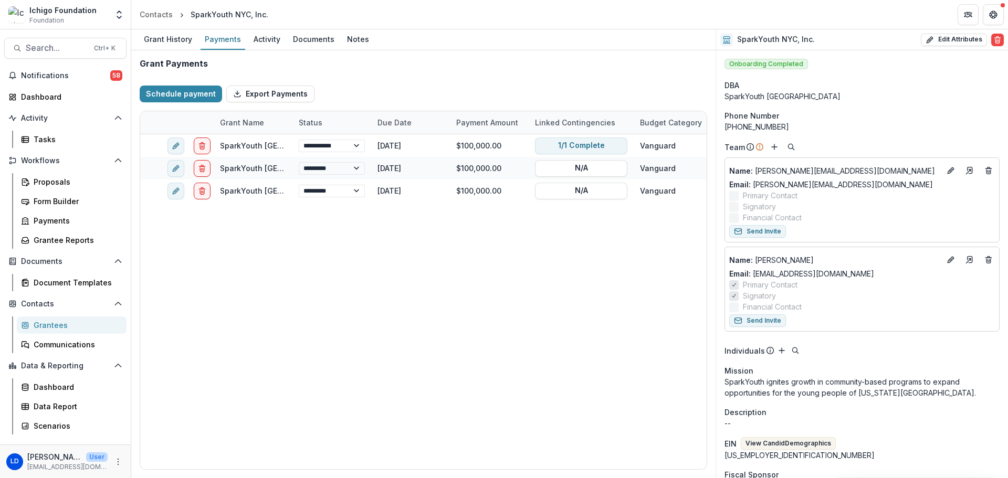
select select "****"
select select "******"
select select "****"
